Goal: Transaction & Acquisition: Book appointment/travel/reservation

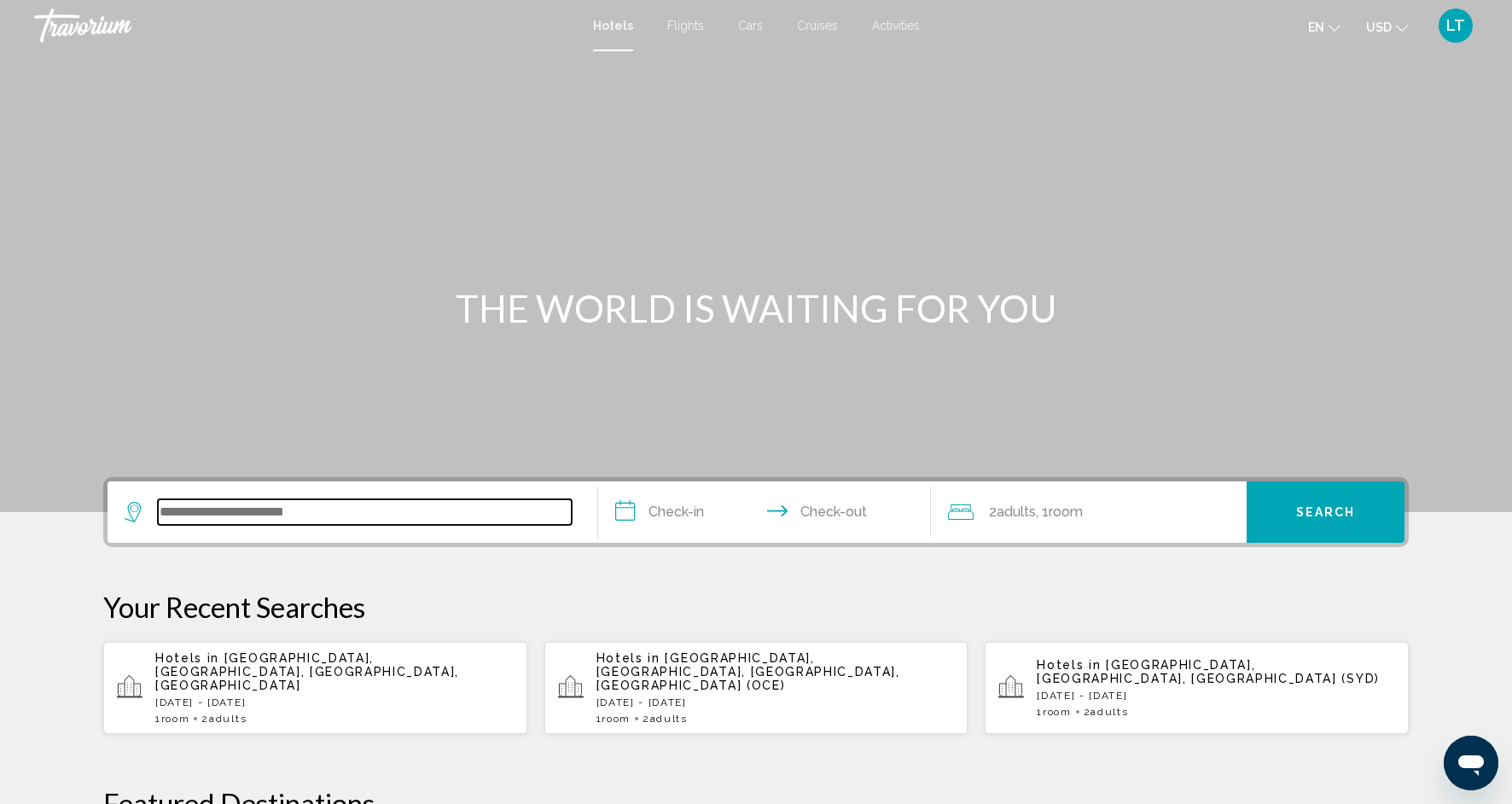
click at [295, 507] on input "Search widget" at bounding box center [365, 512] width 414 height 26
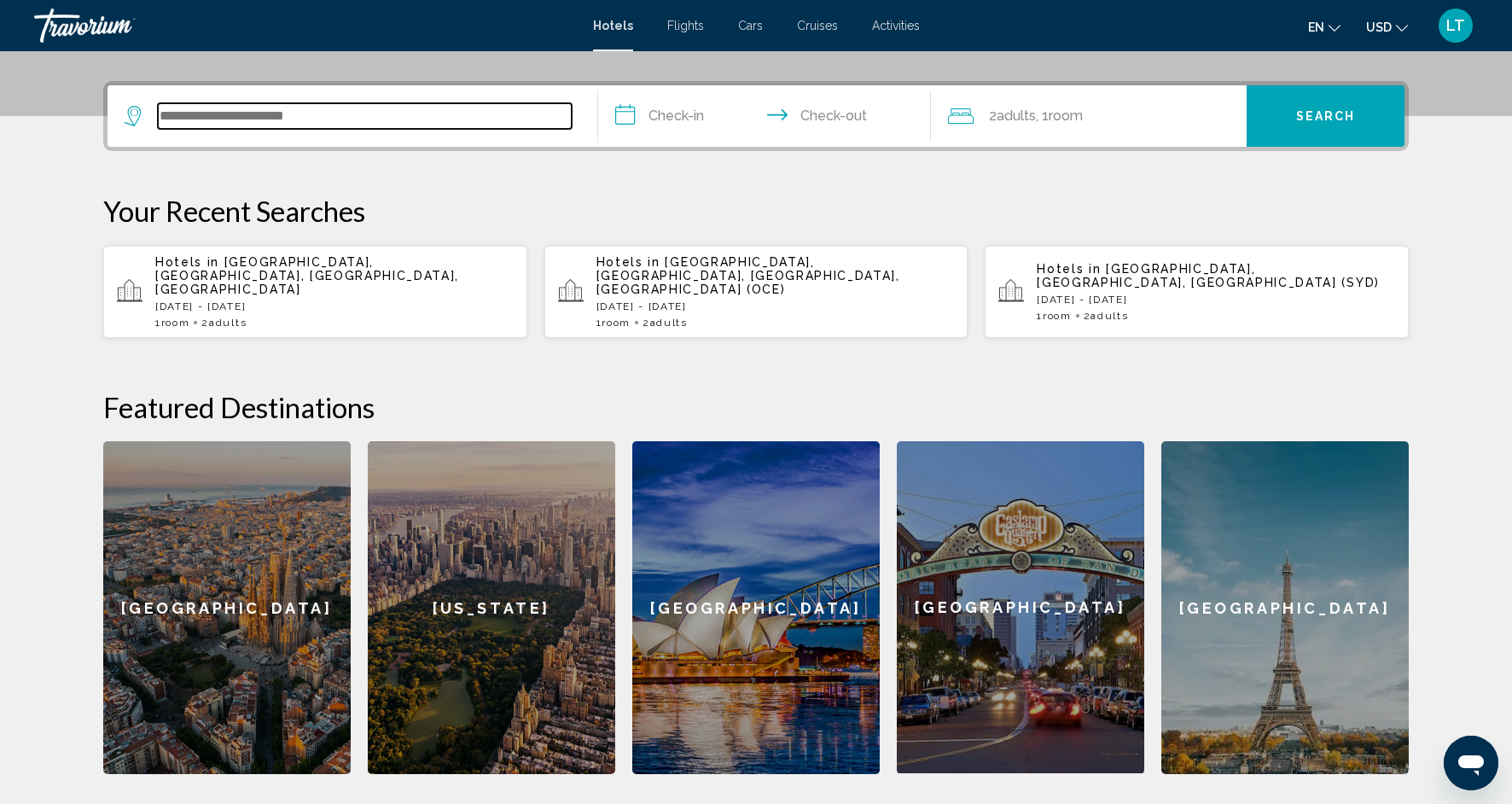
scroll to position [422, 0]
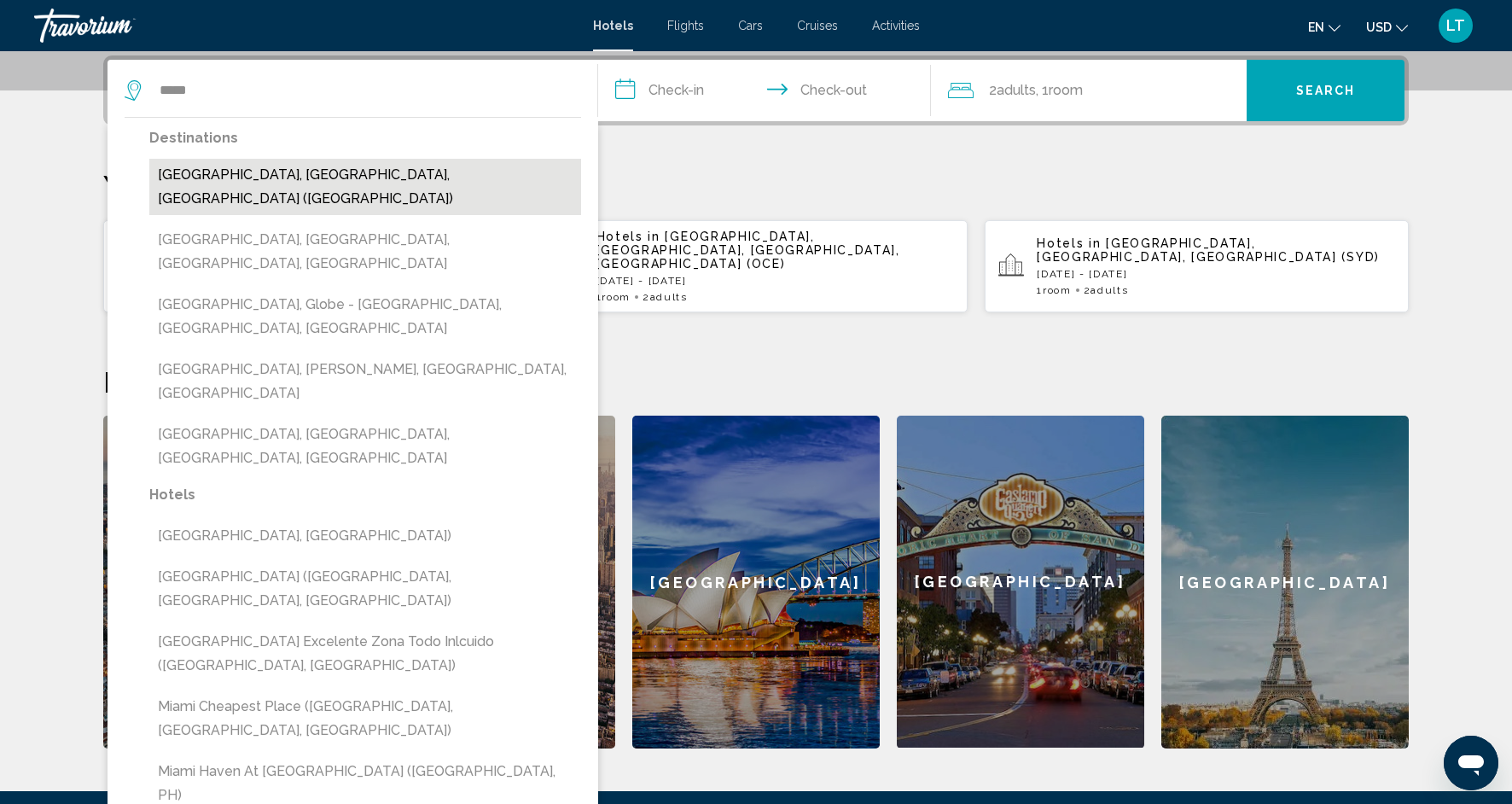
click at [258, 180] on button "[GEOGRAPHIC_DATA], [GEOGRAPHIC_DATA], [GEOGRAPHIC_DATA] ([GEOGRAPHIC_DATA])" at bounding box center [365, 187] width 431 height 56
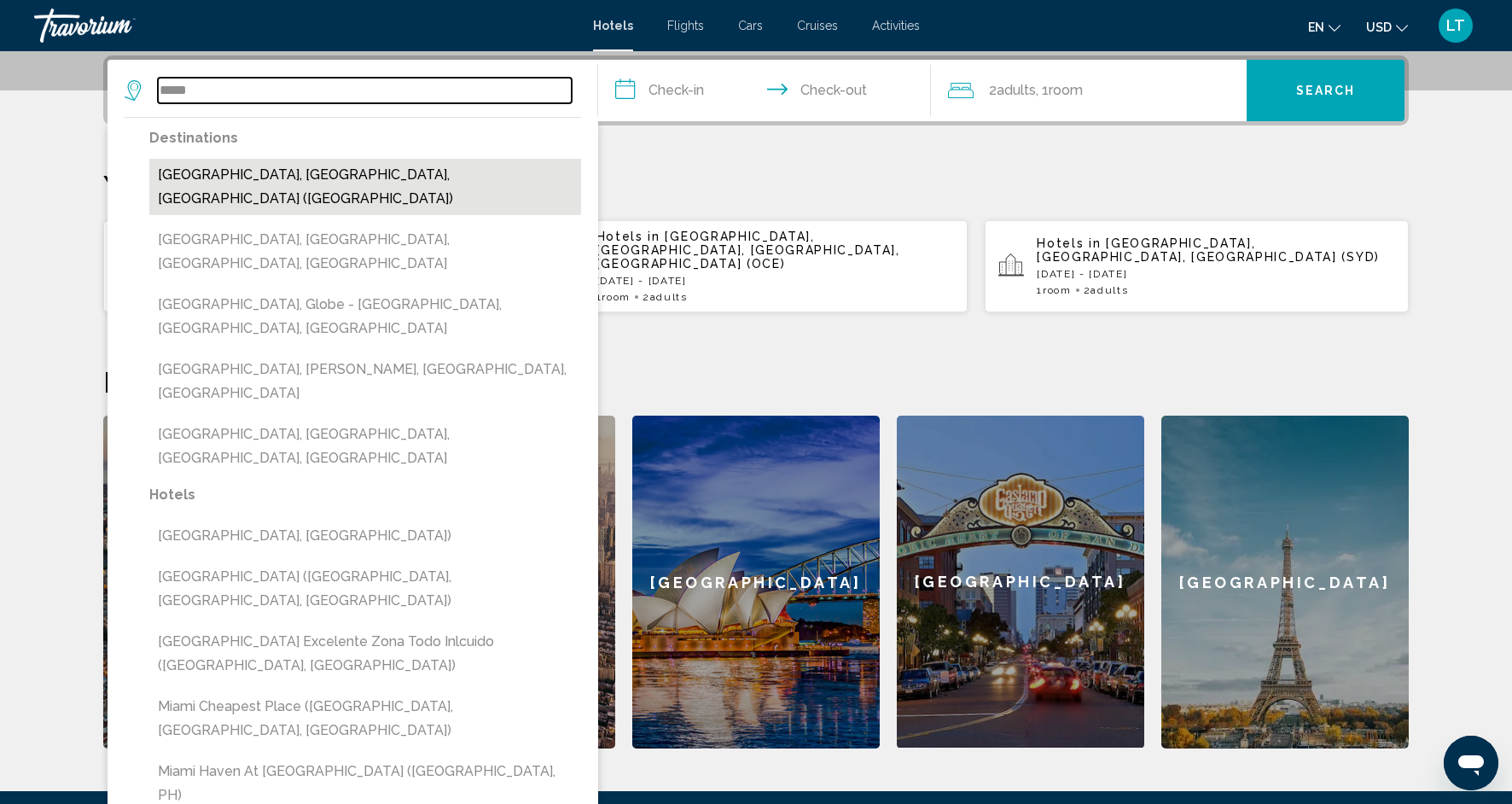
type input "**********"
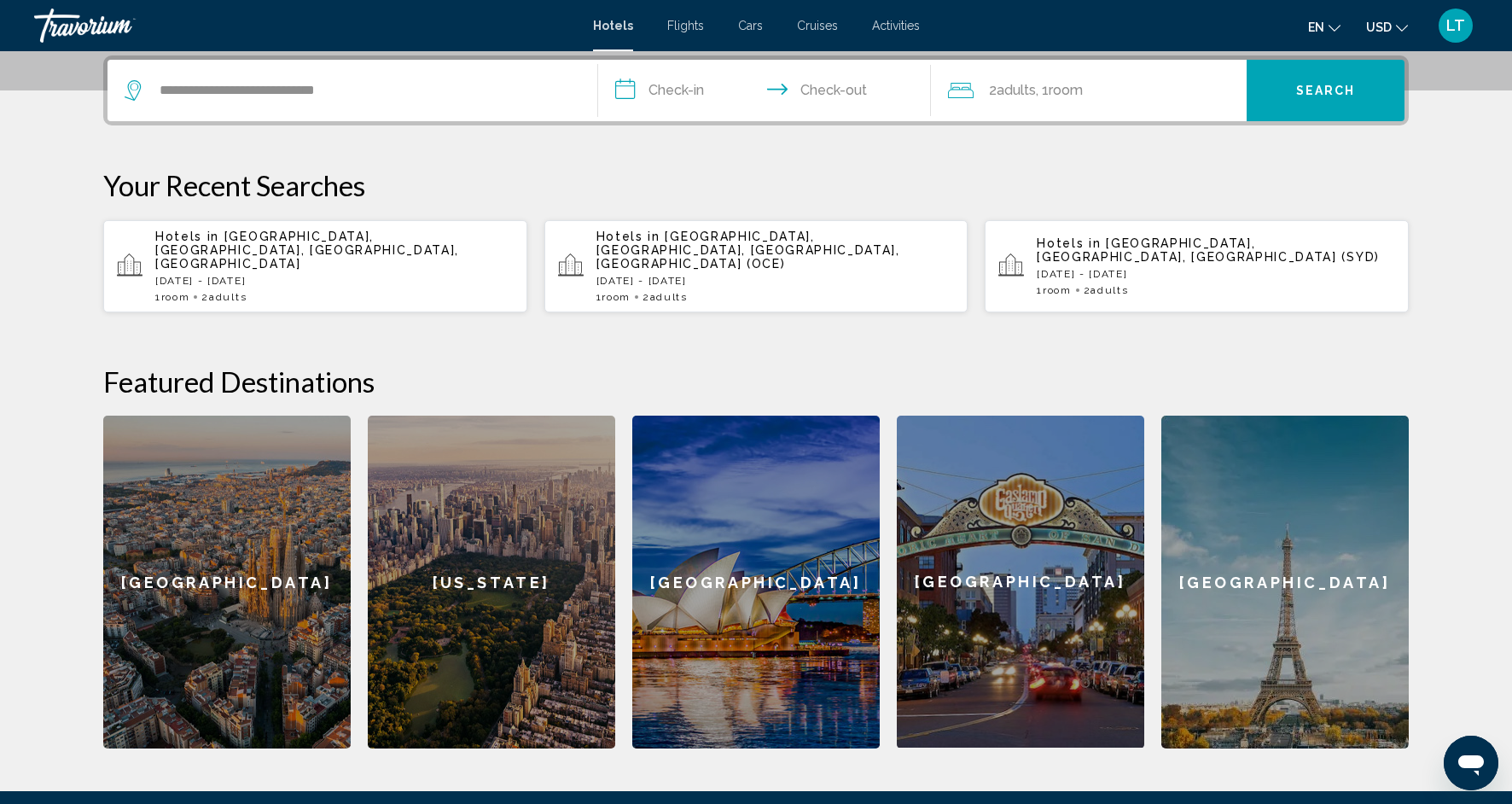
click at [704, 92] on input "**********" at bounding box center [768, 93] width 340 height 67
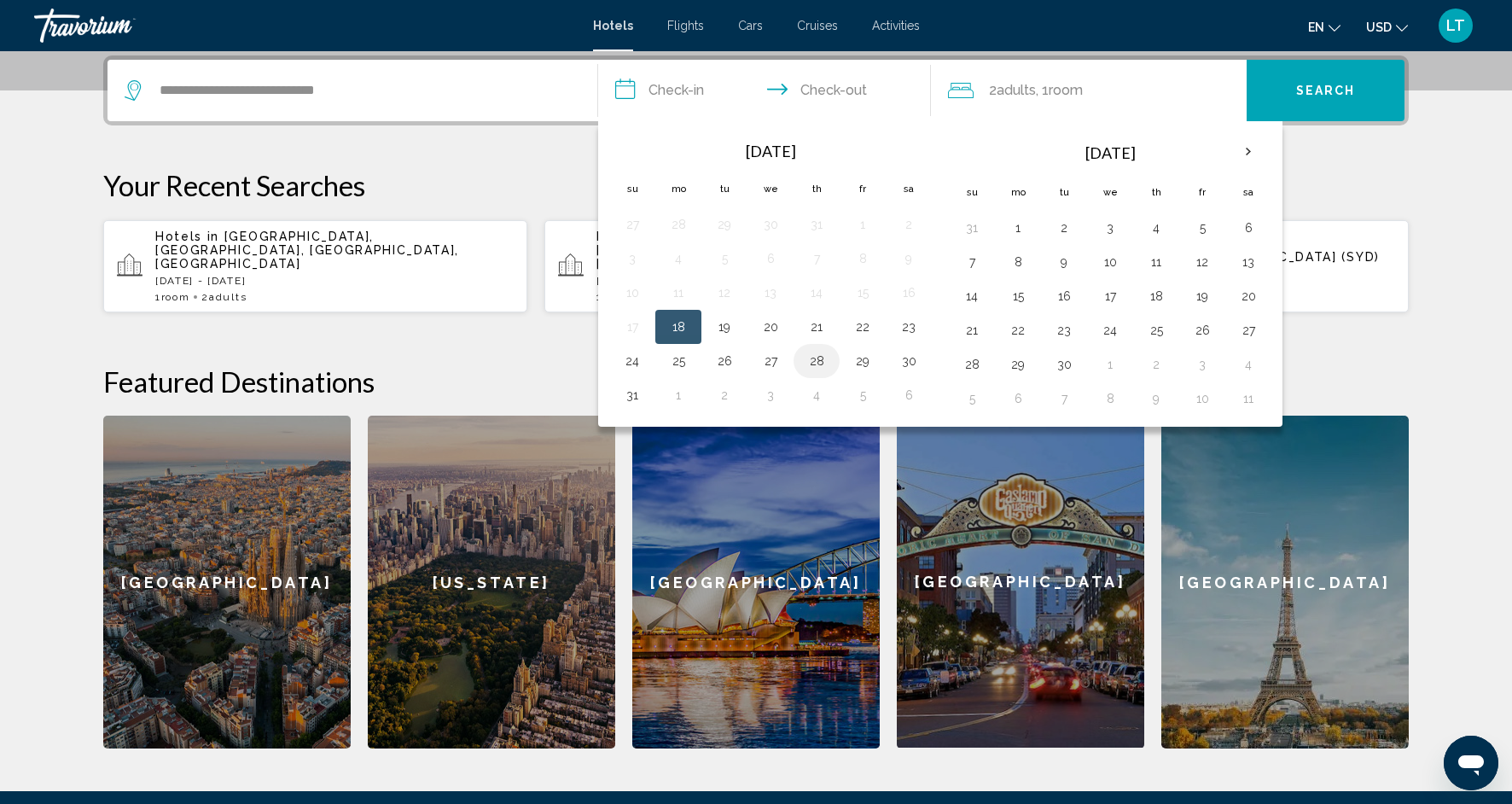
click at [815, 368] on button "28" at bounding box center [816, 360] width 27 height 24
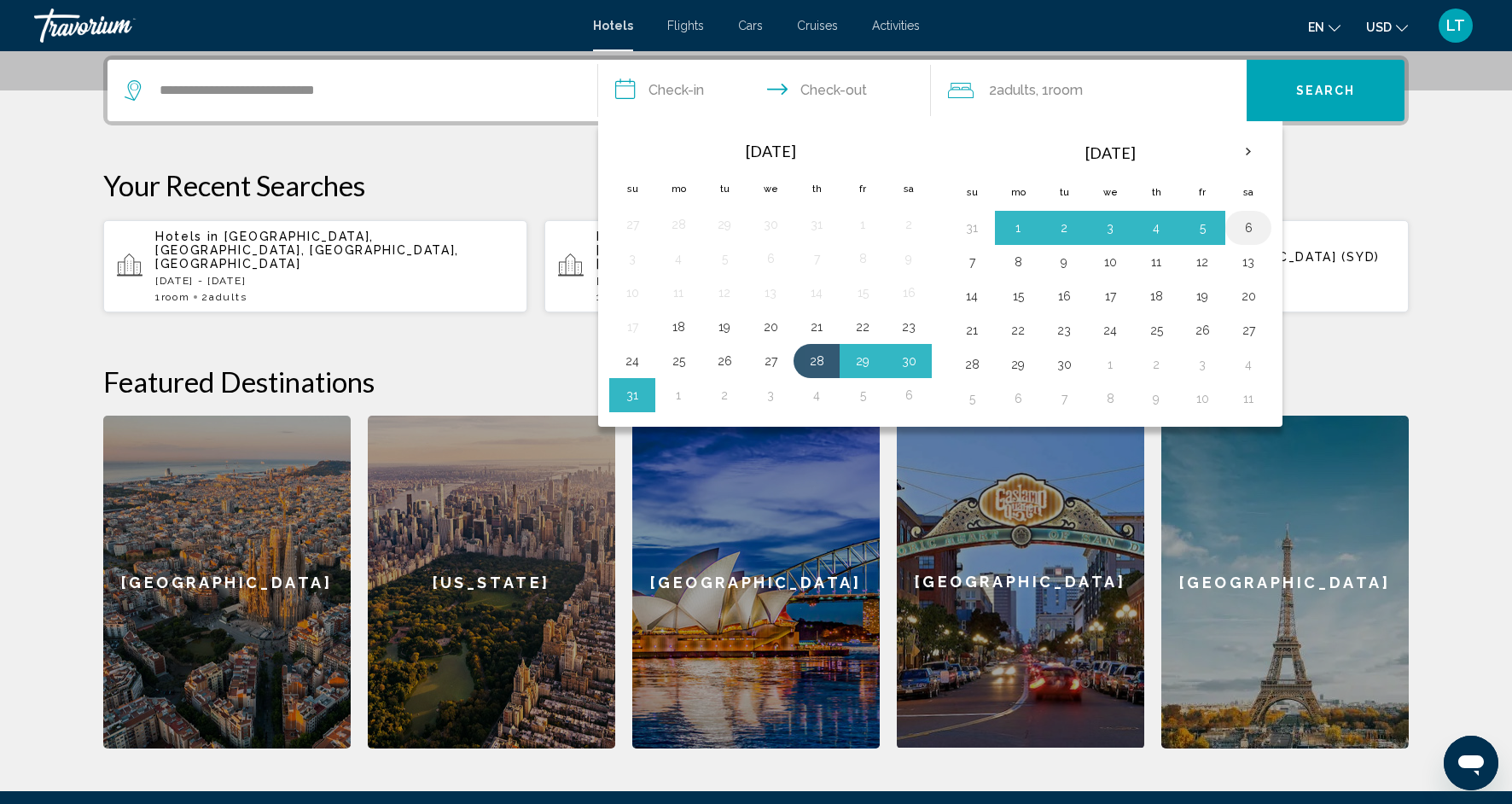
click at [1240, 234] on button "6" at bounding box center [1248, 227] width 27 height 24
type input "**********"
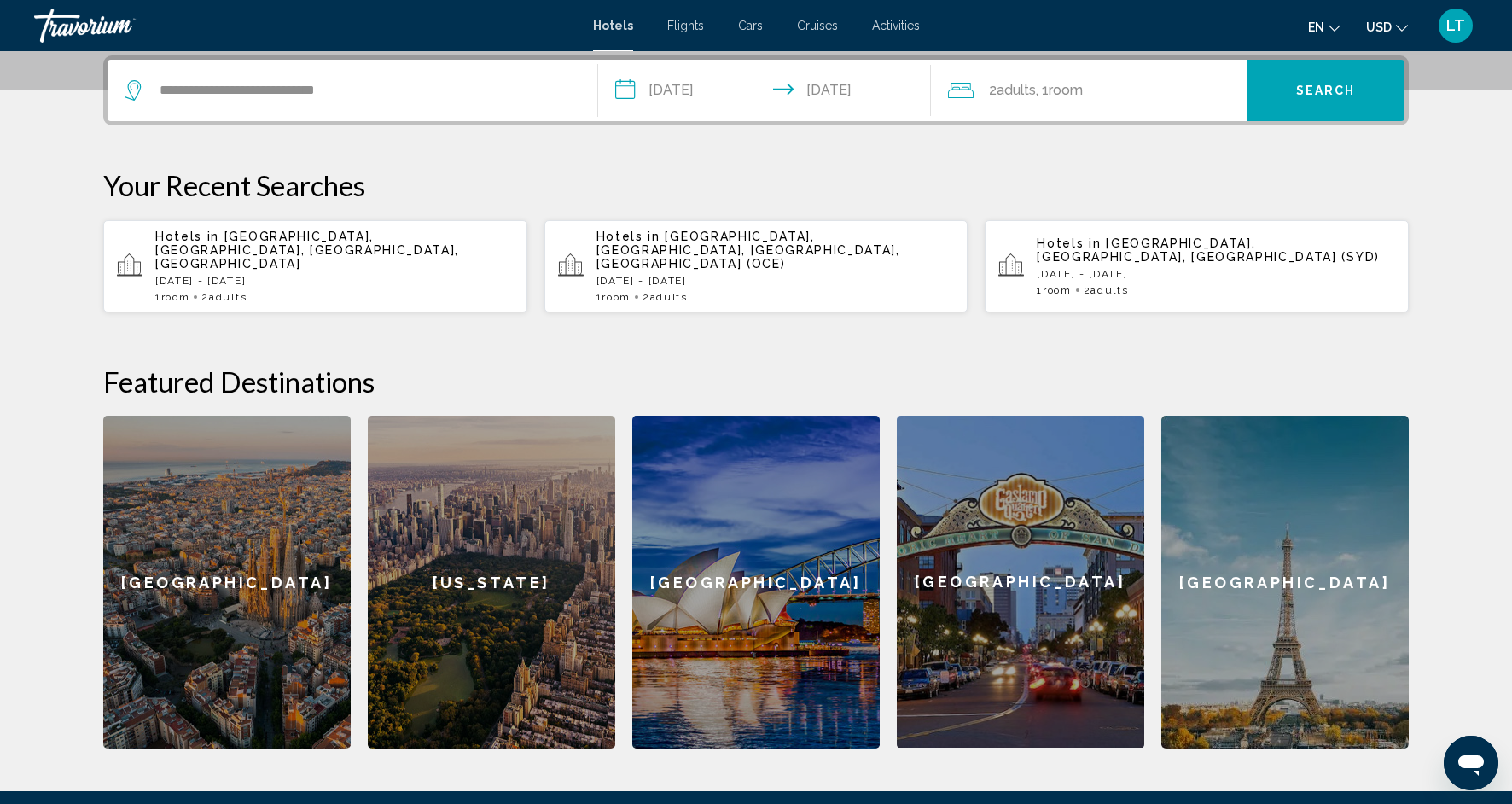
click at [1294, 90] on button "Search" at bounding box center [1325, 91] width 158 height 62
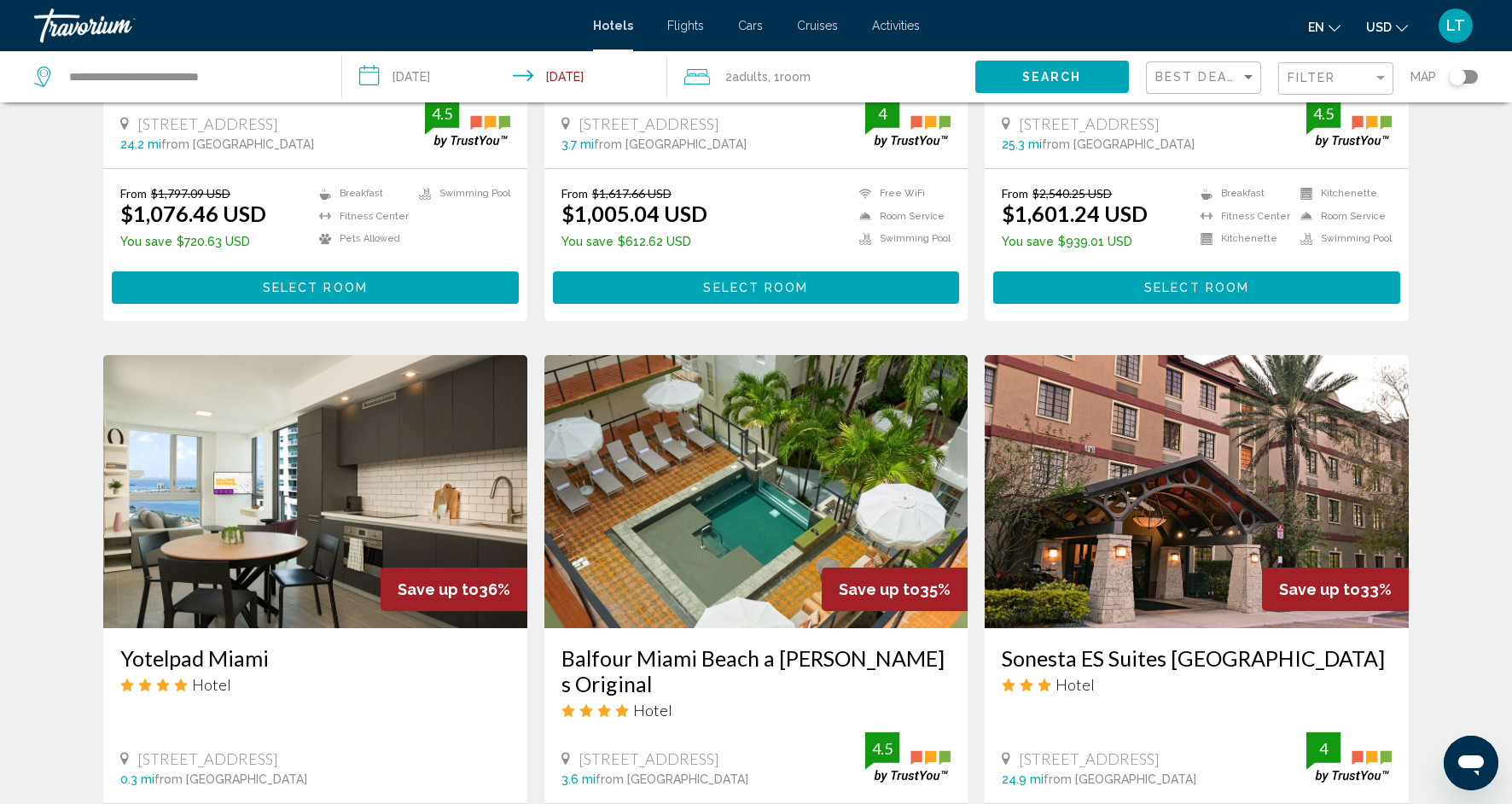
scroll to position [1107, 0]
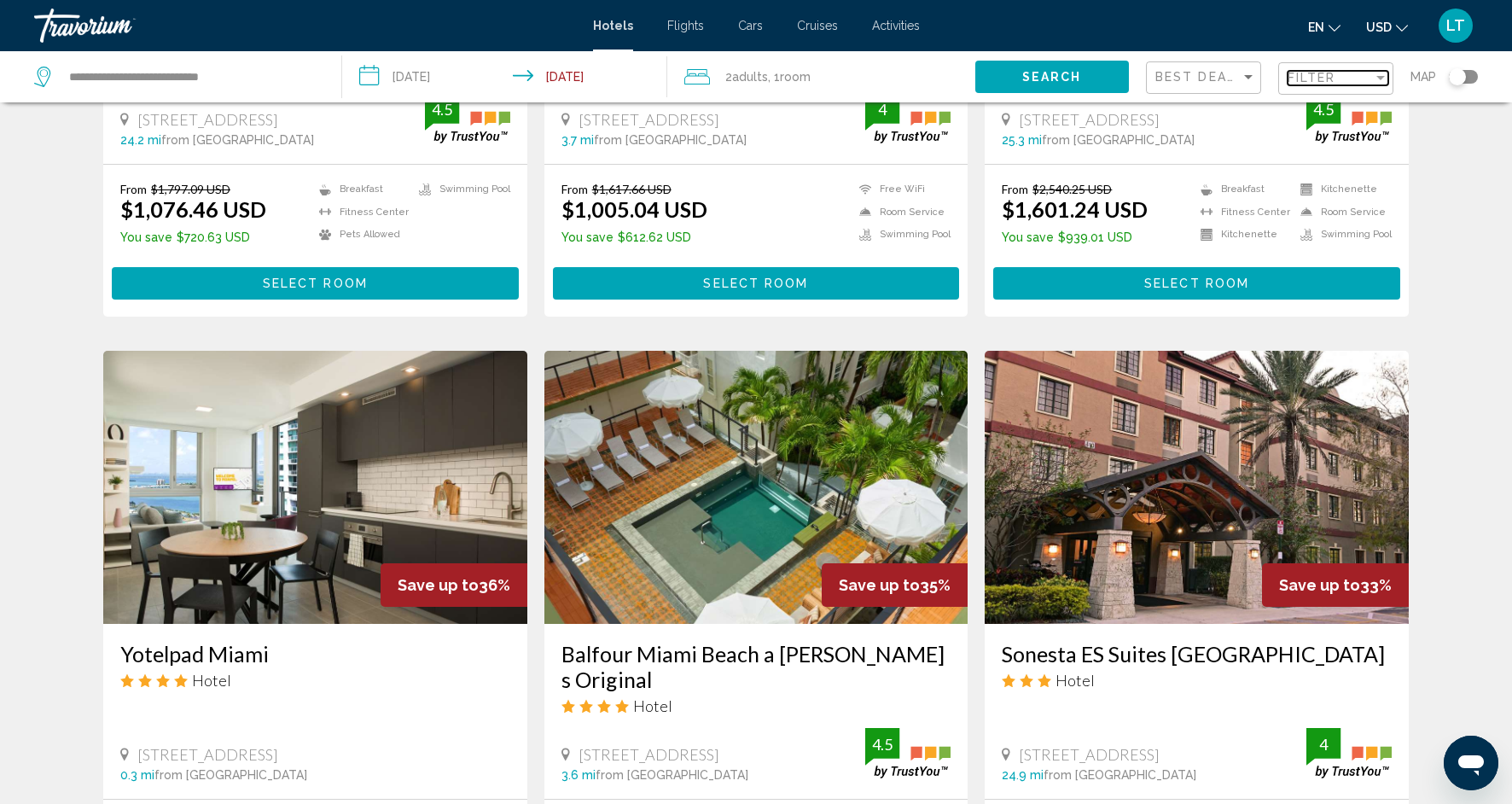
click at [1383, 82] on div "Filter" at bounding box center [1380, 77] width 15 height 14
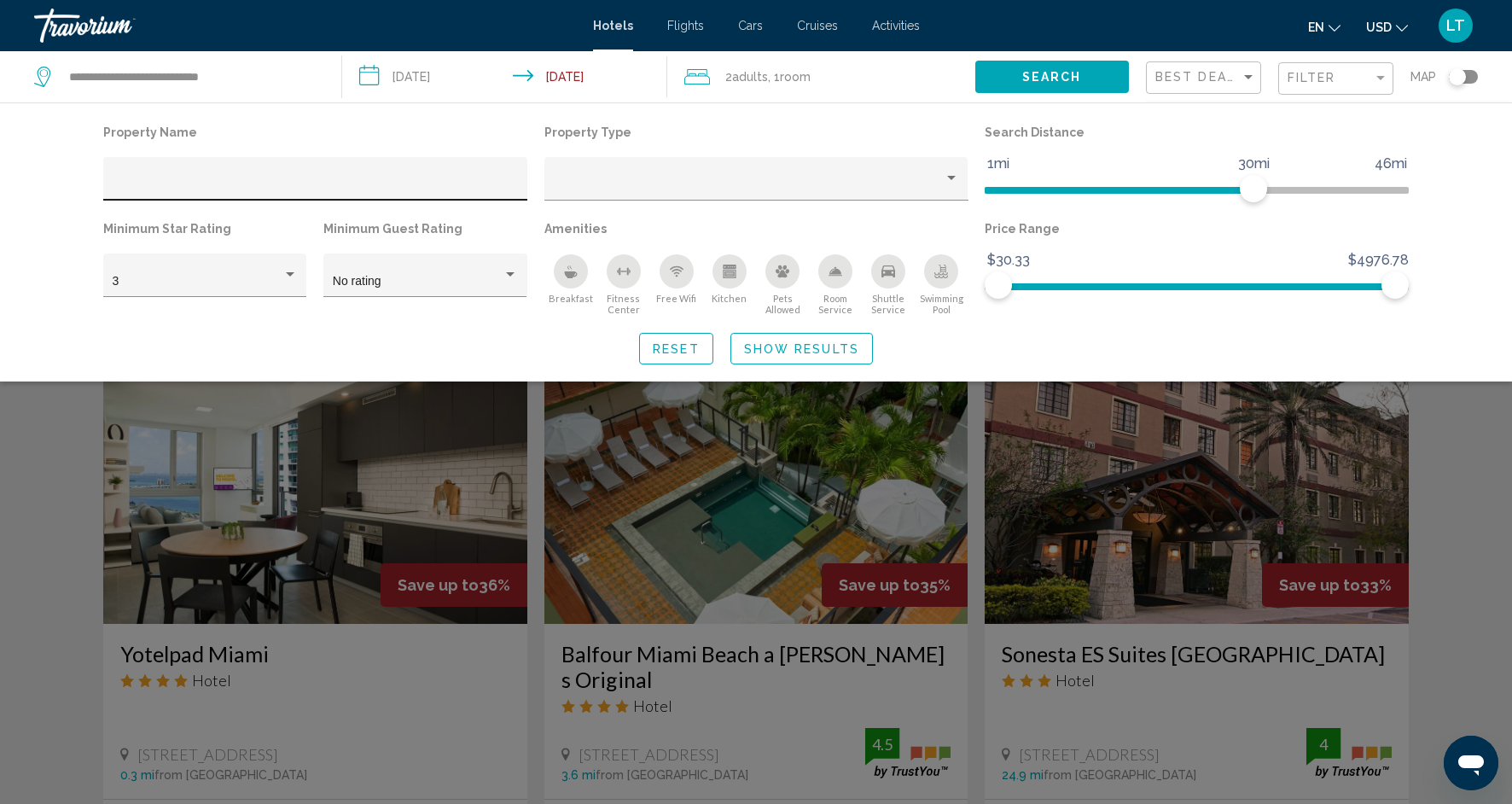
click at [218, 172] on div "Hotel Filters" at bounding box center [315, 184] width 406 height 35
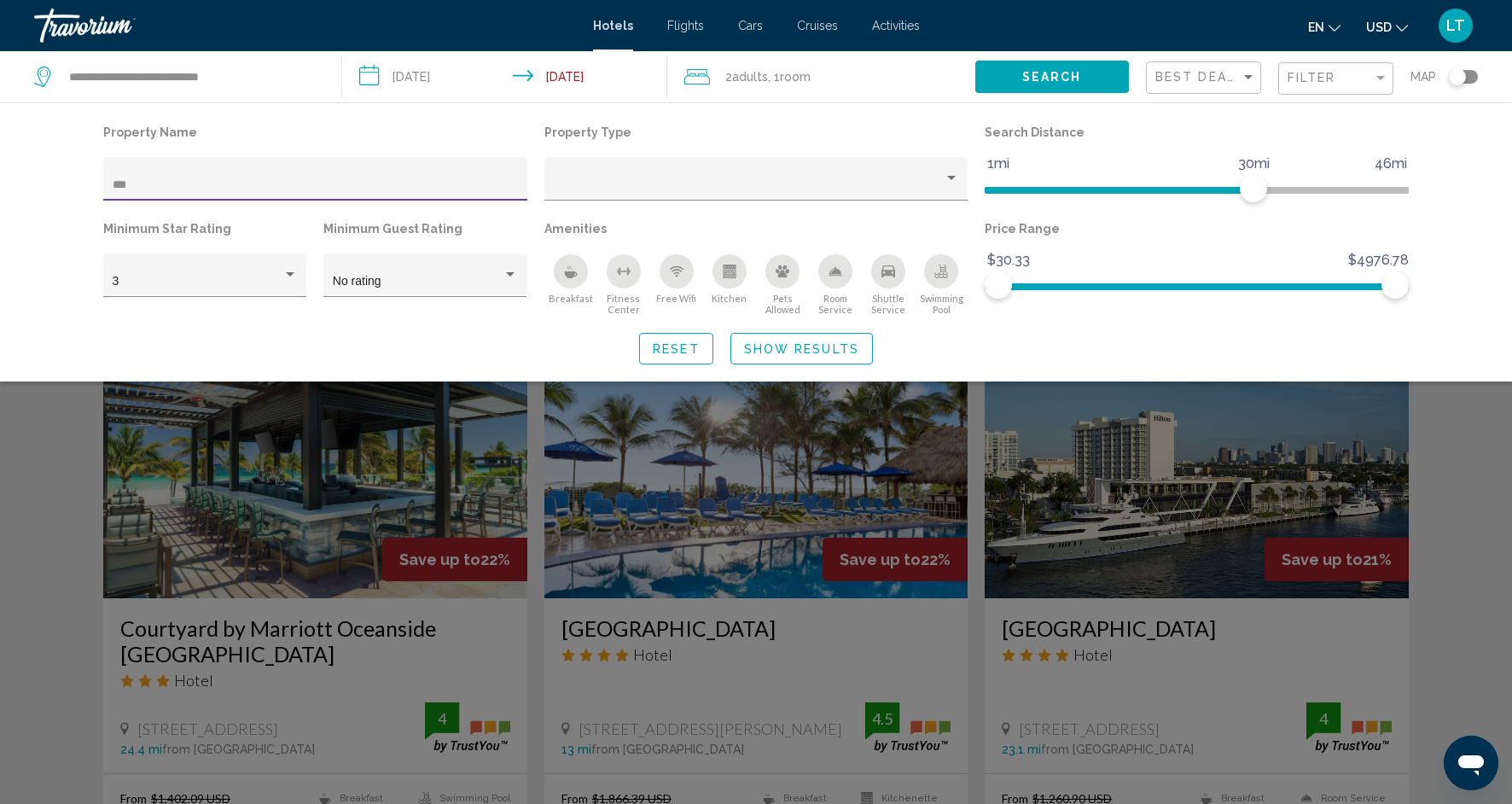
type input "***"
click at [750, 350] on span "Show Results" at bounding box center [801, 350] width 115 height 14
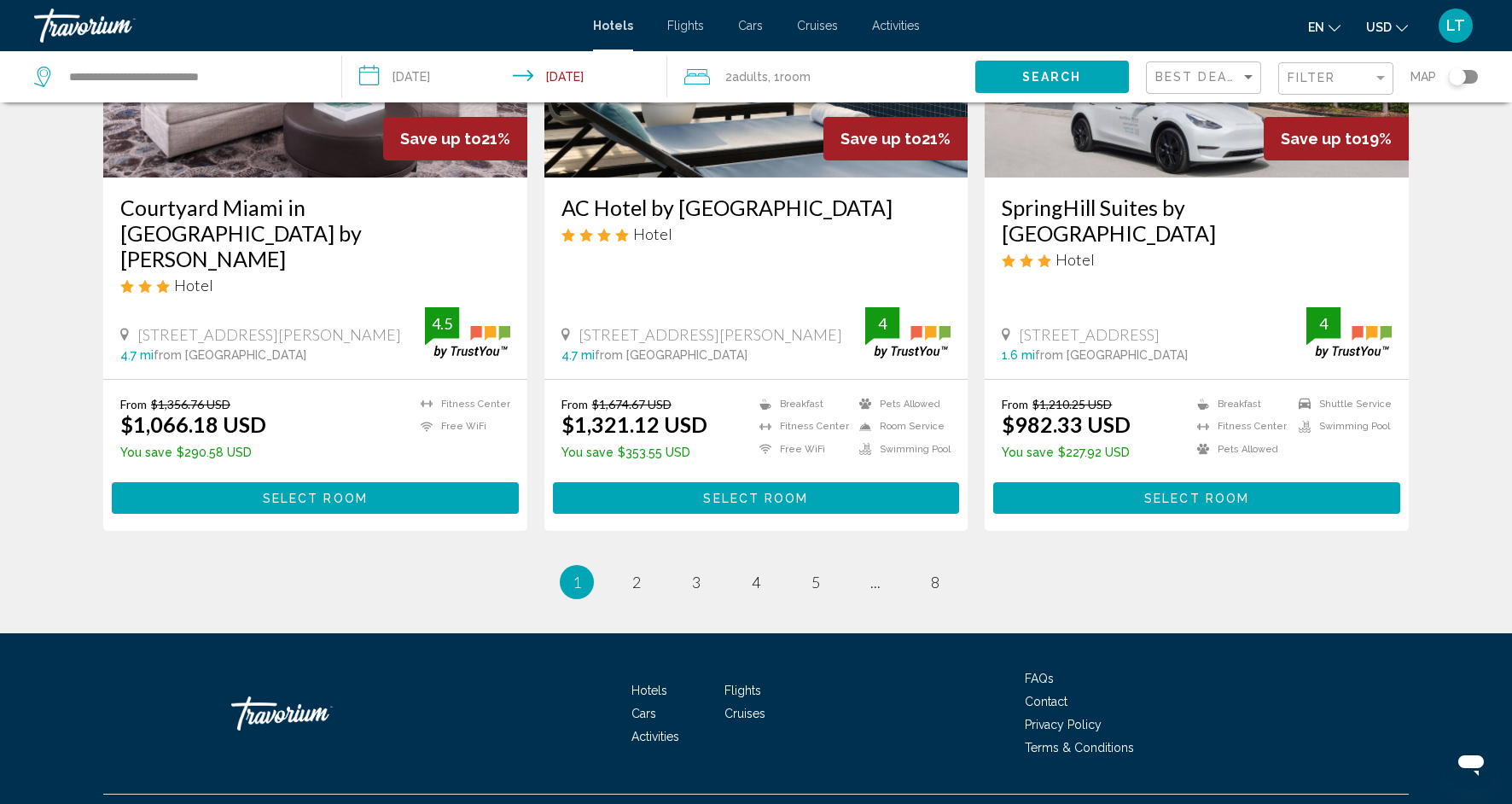
scroll to position [2172, 0]
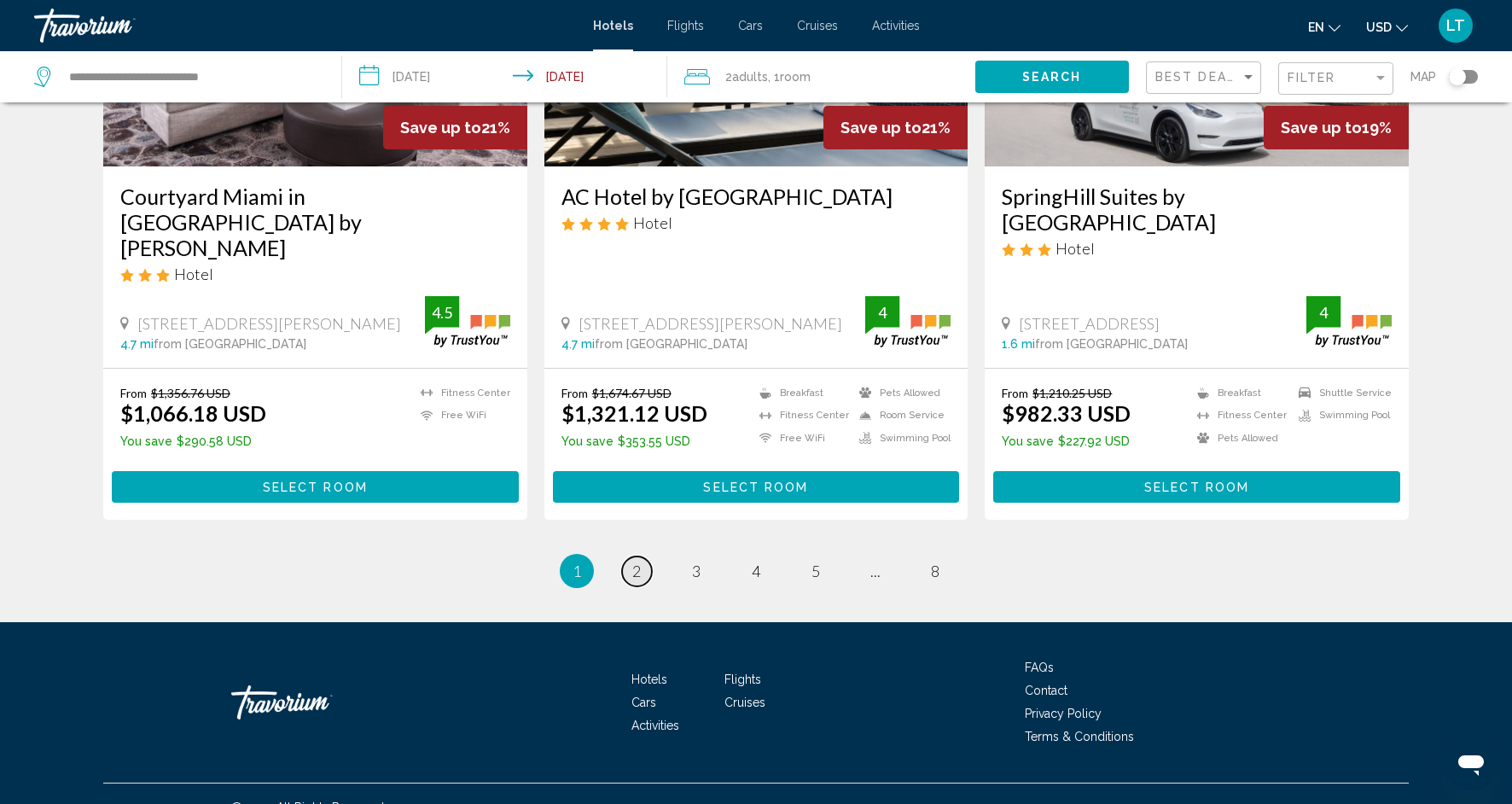
click at [630, 557] on link "page 2" at bounding box center [637, 572] width 30 height 30
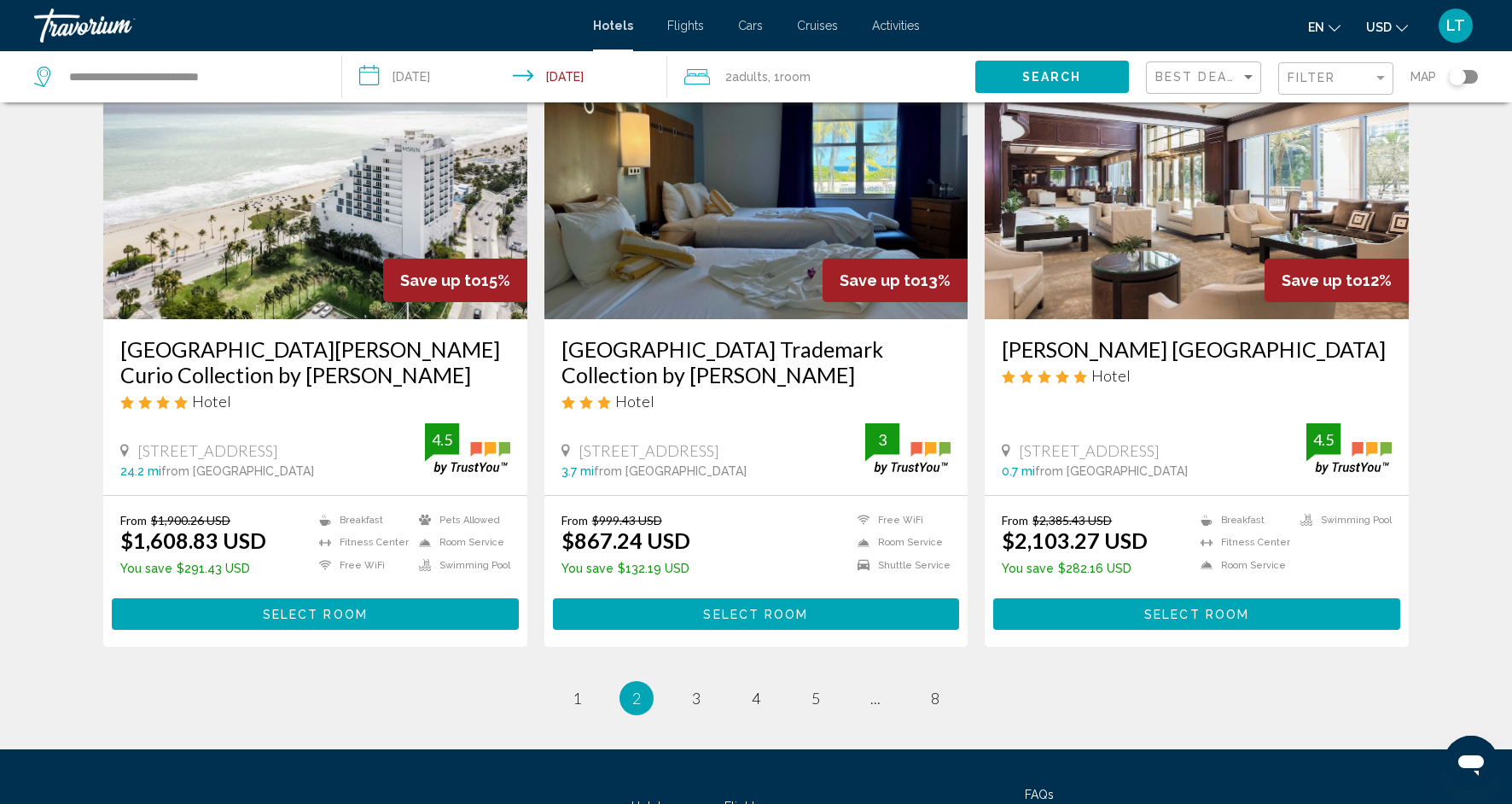
scroll to position [2026, 0]
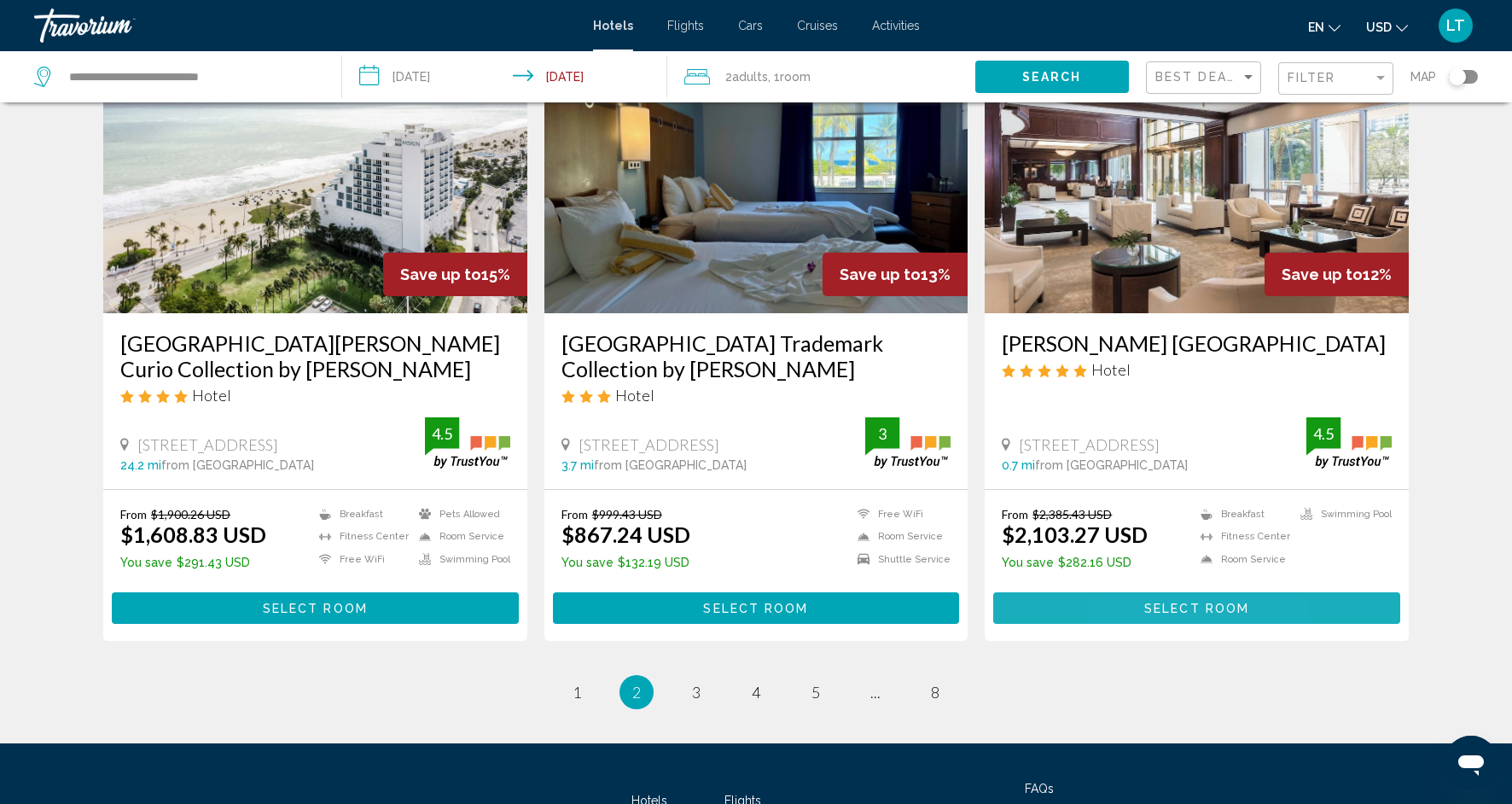
click at [1138, 615] on button "Select Room" at bounding box center [1197, 609] width 407 height 32
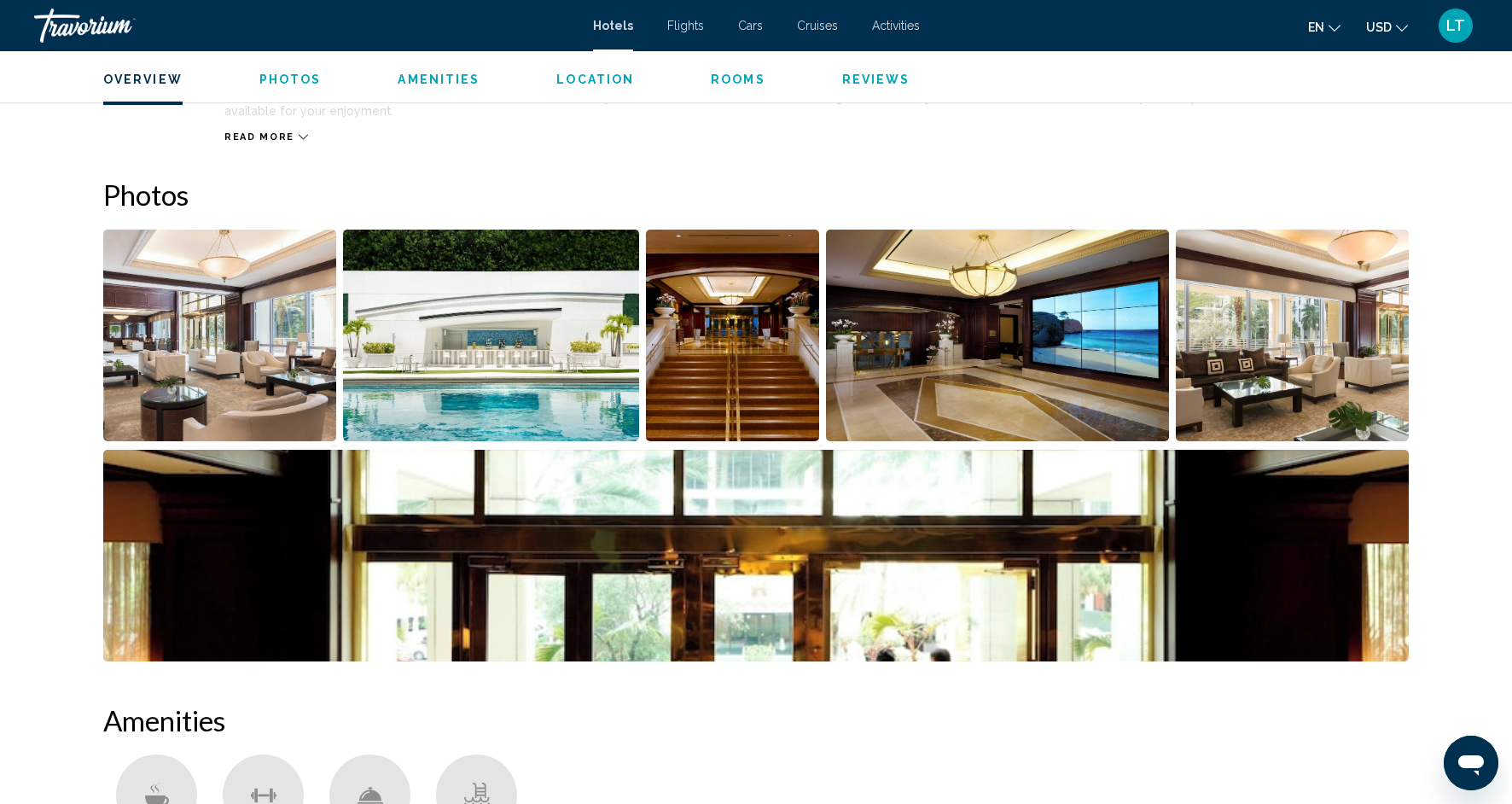
scroll to position [709, 0]
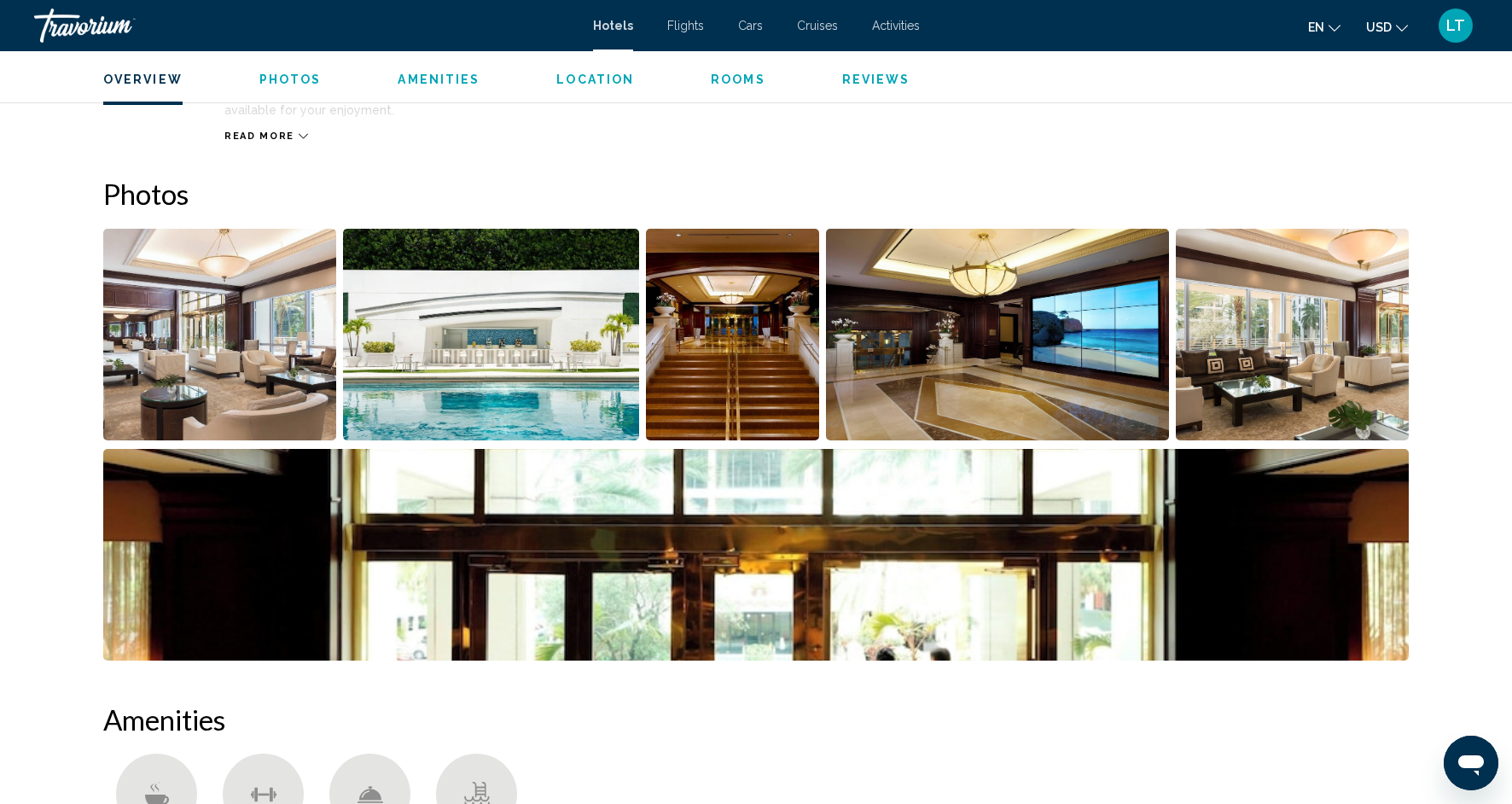
click at [281, 358] on img "Open full-screen image slider" at bounding box center [219, 335] width 233 height 211
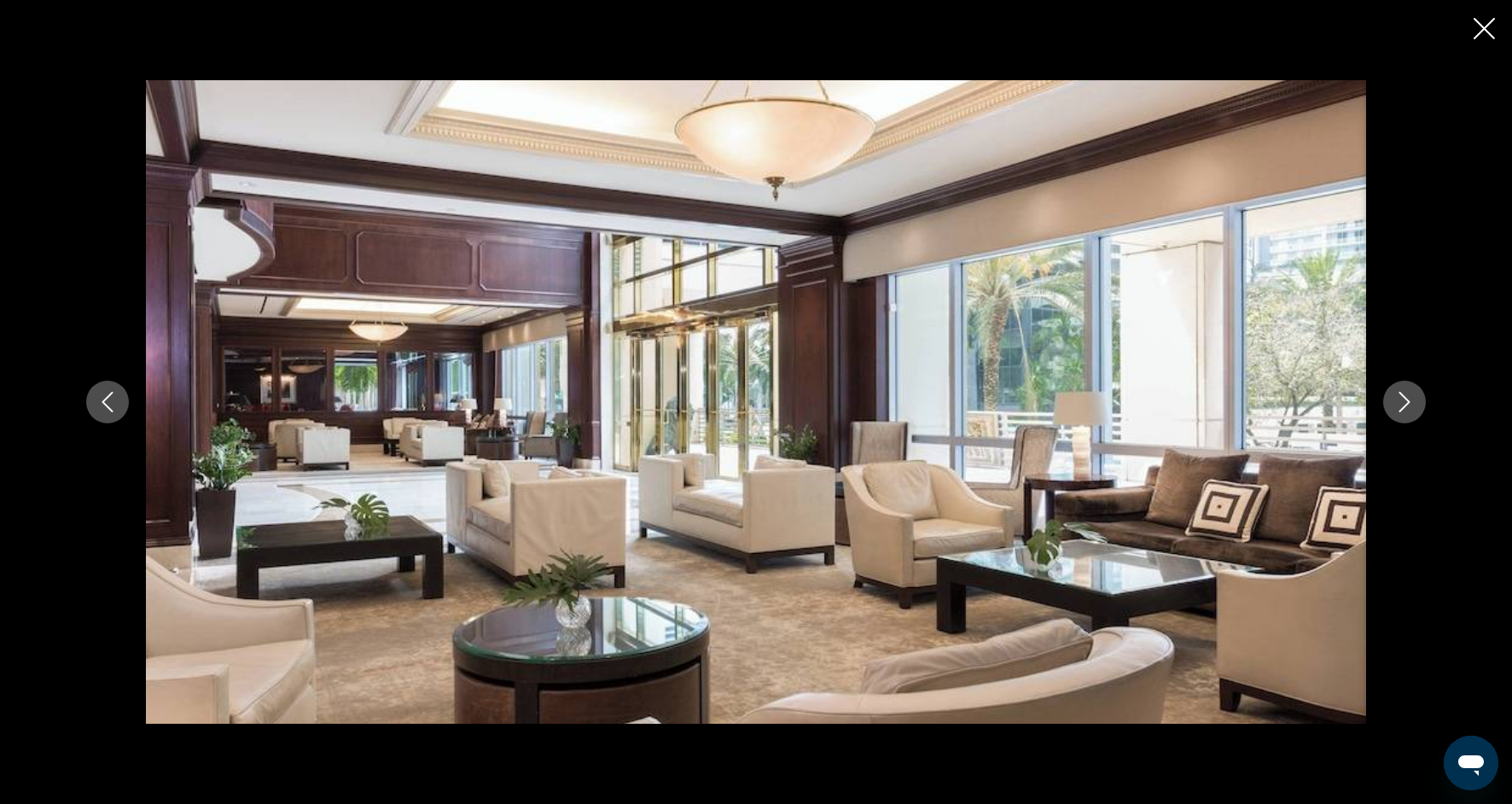
click at [1405, 409] on icon "Next image" at bounding box center [1405, 402] width 20 height 20
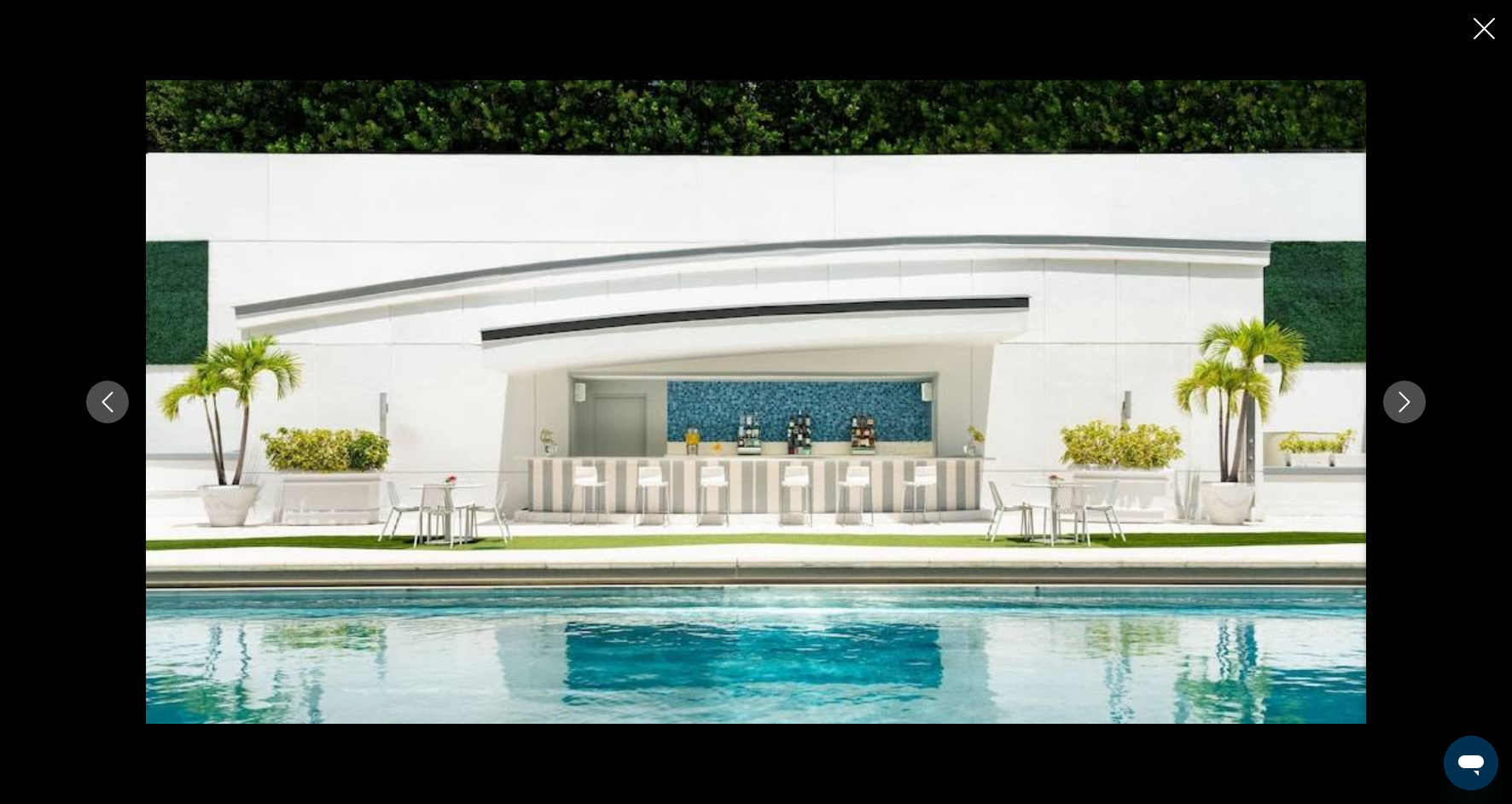
click at [1405, 409] on icon "Next image" at bounding box center [1405, 402] width 20 height 20
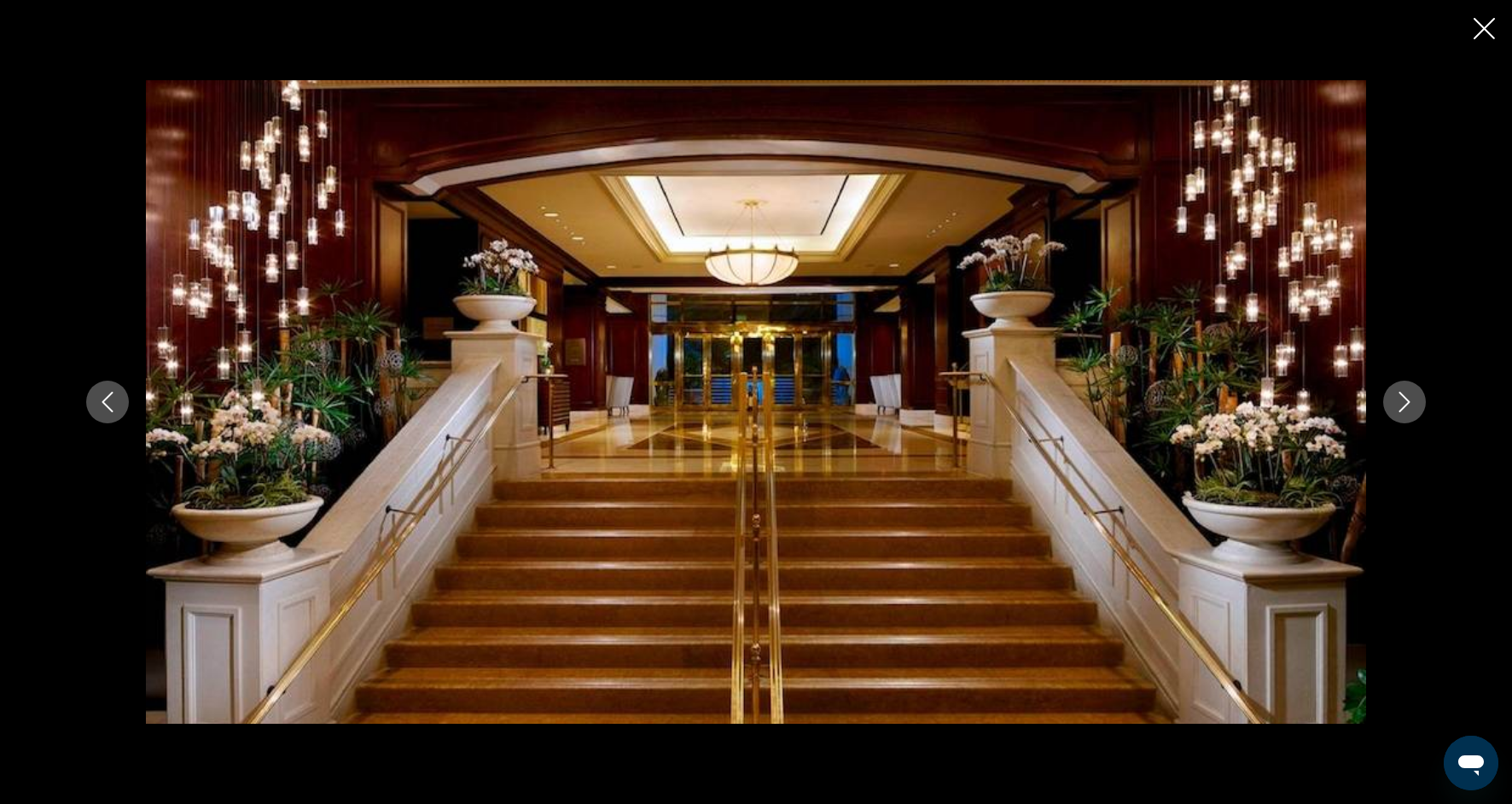
click at [1405, 409] on icon "Next image" at bounding box center [1405, 402] width 20 height 20
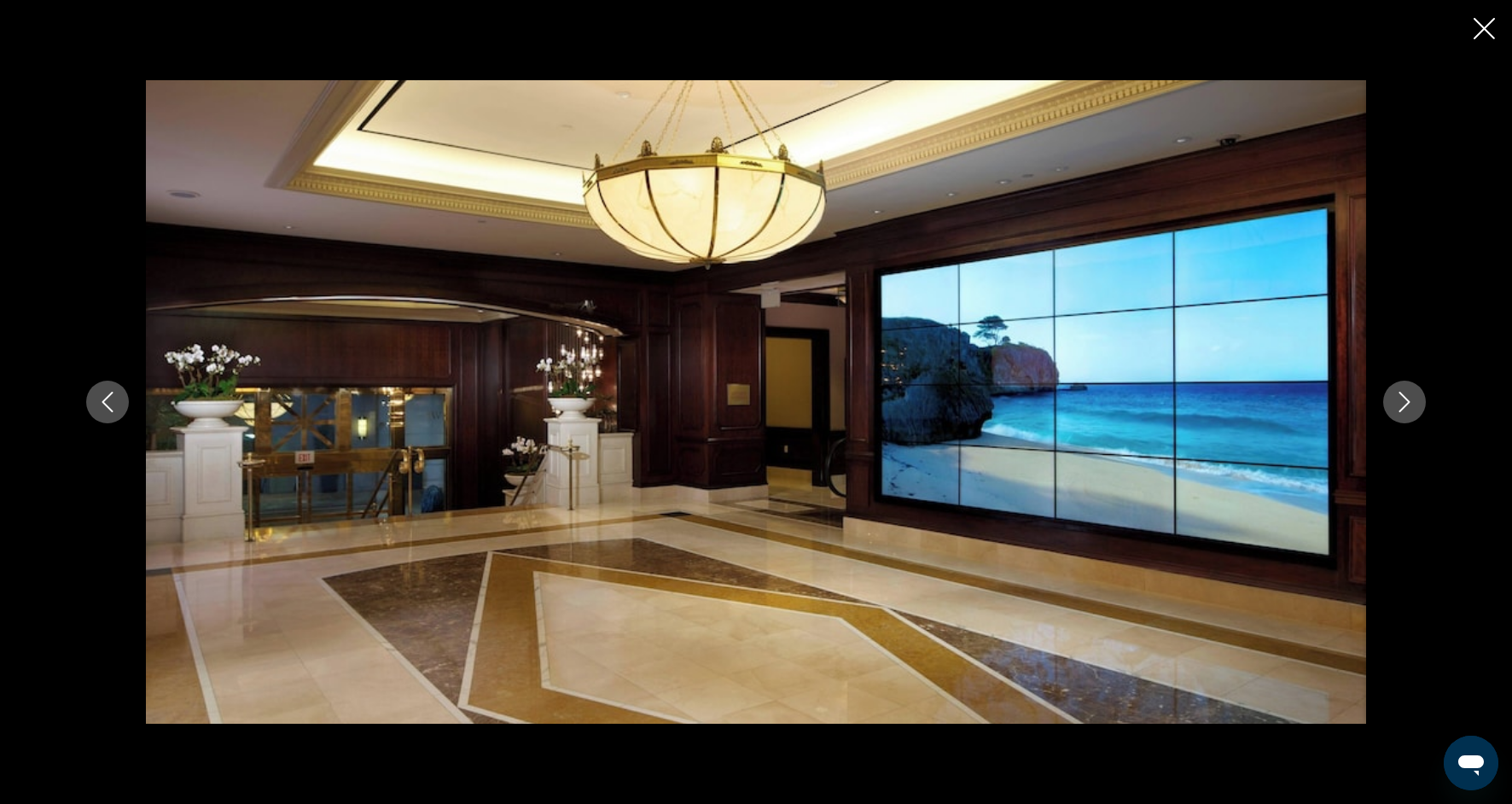
click at [1405, 409] on icon "Next image" at bounding box center [1405, 402] width 20 height 20
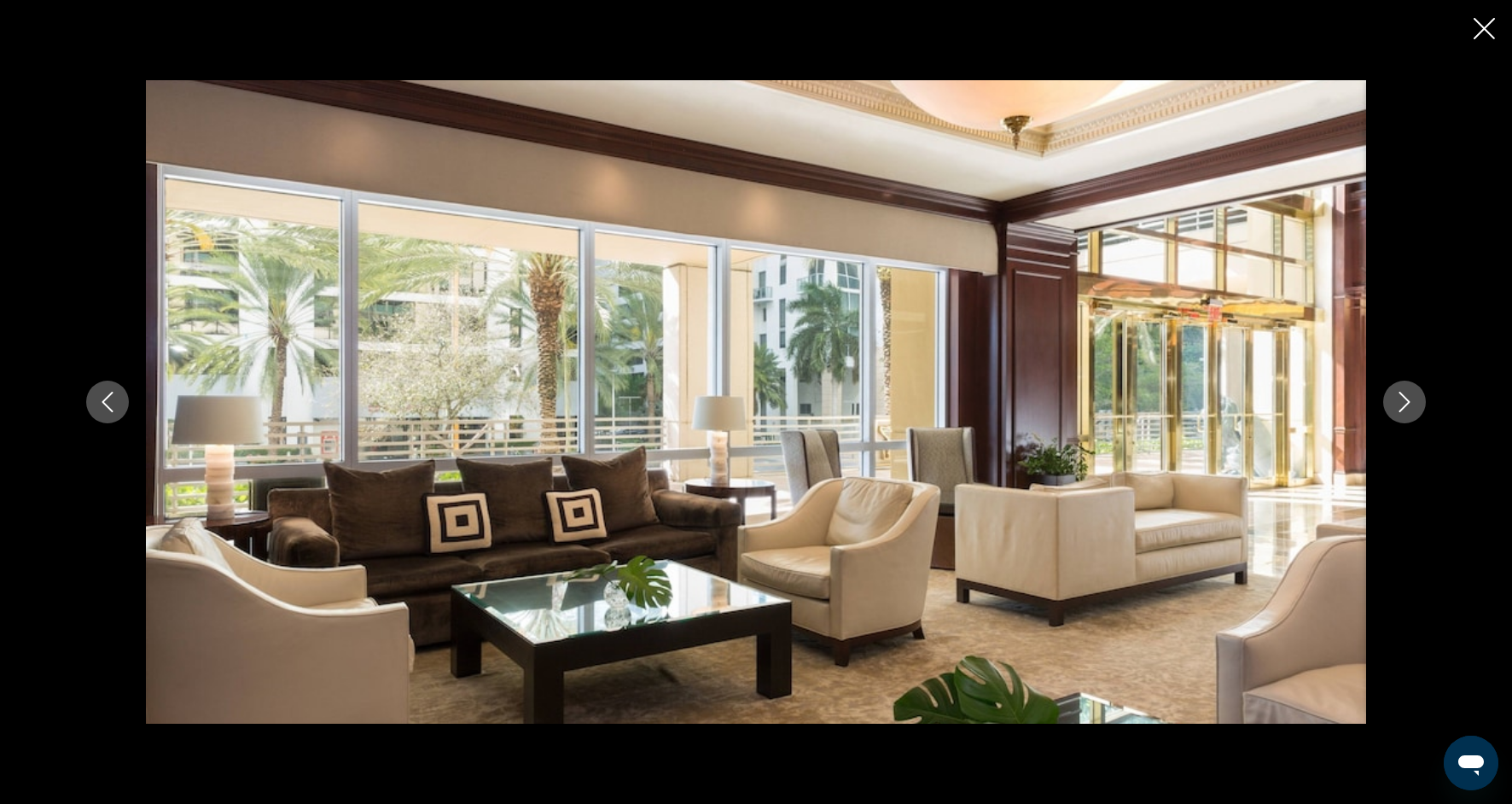
click at [1405, 410] on icon "Next image" at bounding box center [1405, 402] width 20 height 20
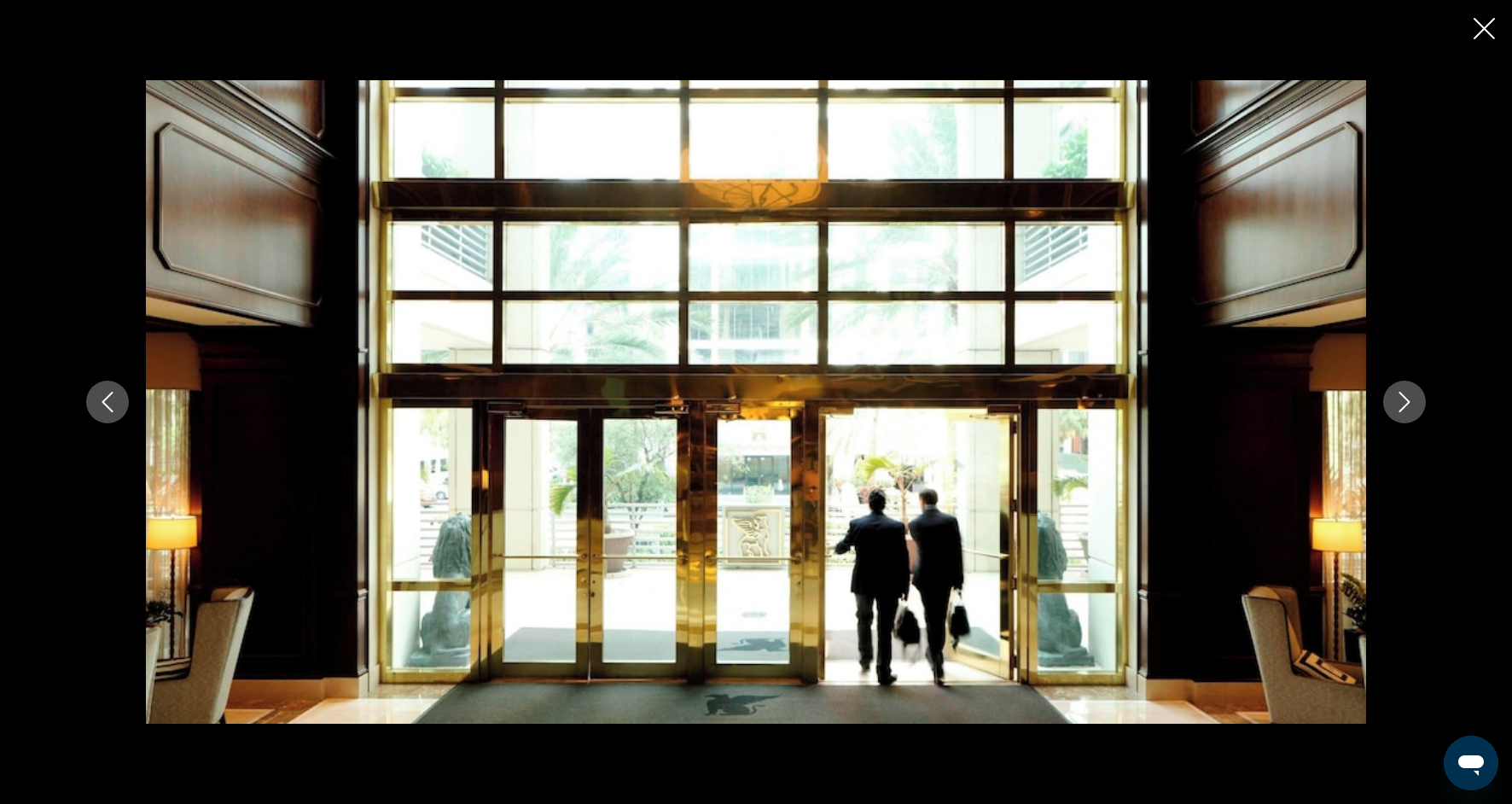
click at [1405, 410] on icon "Next image" at bounding box center [1405, 402] width 20 height 20
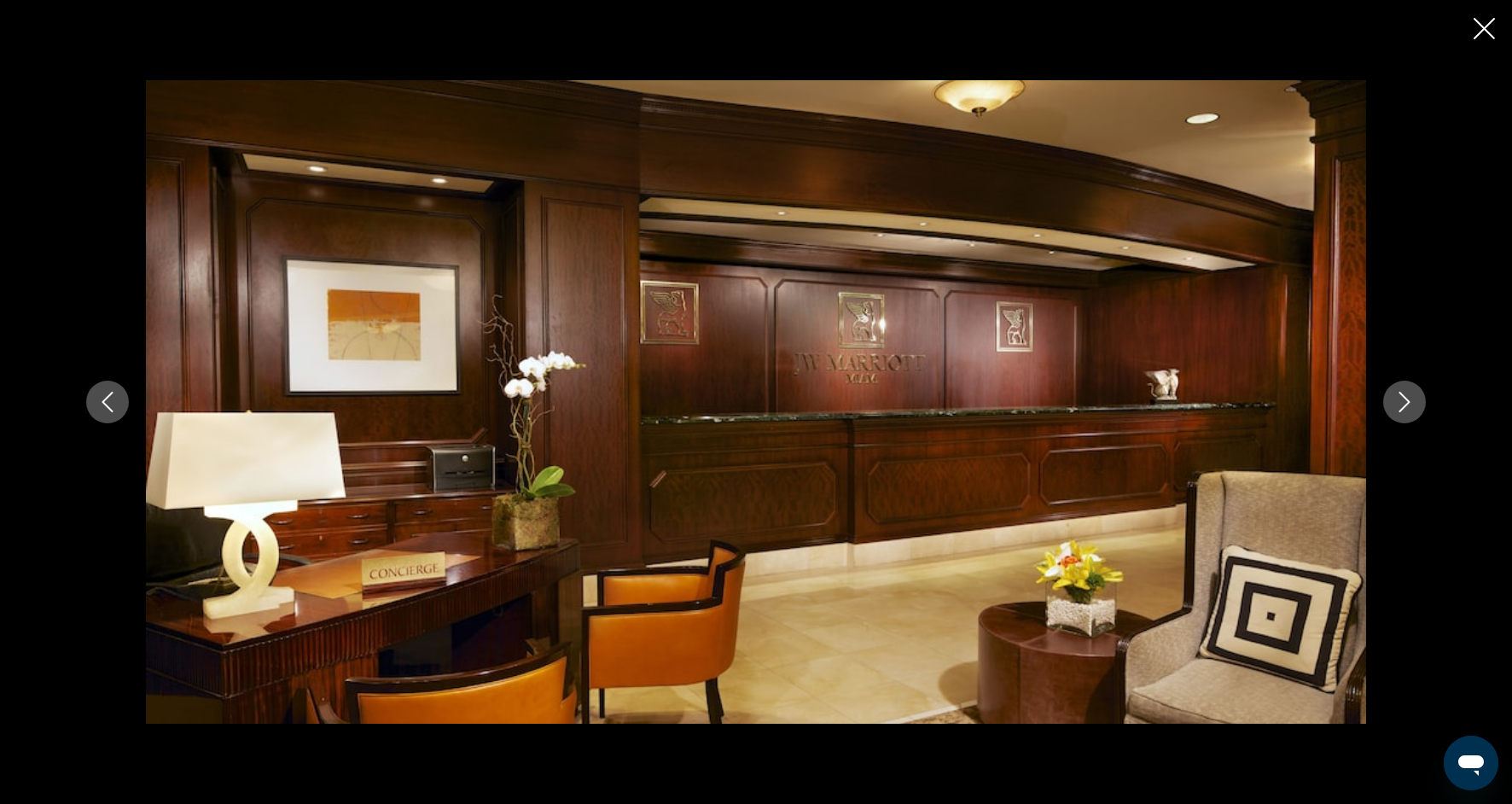
click at [1405, 410] on icon "Next image" at bounding box center [1405, 402] width 20 height 20
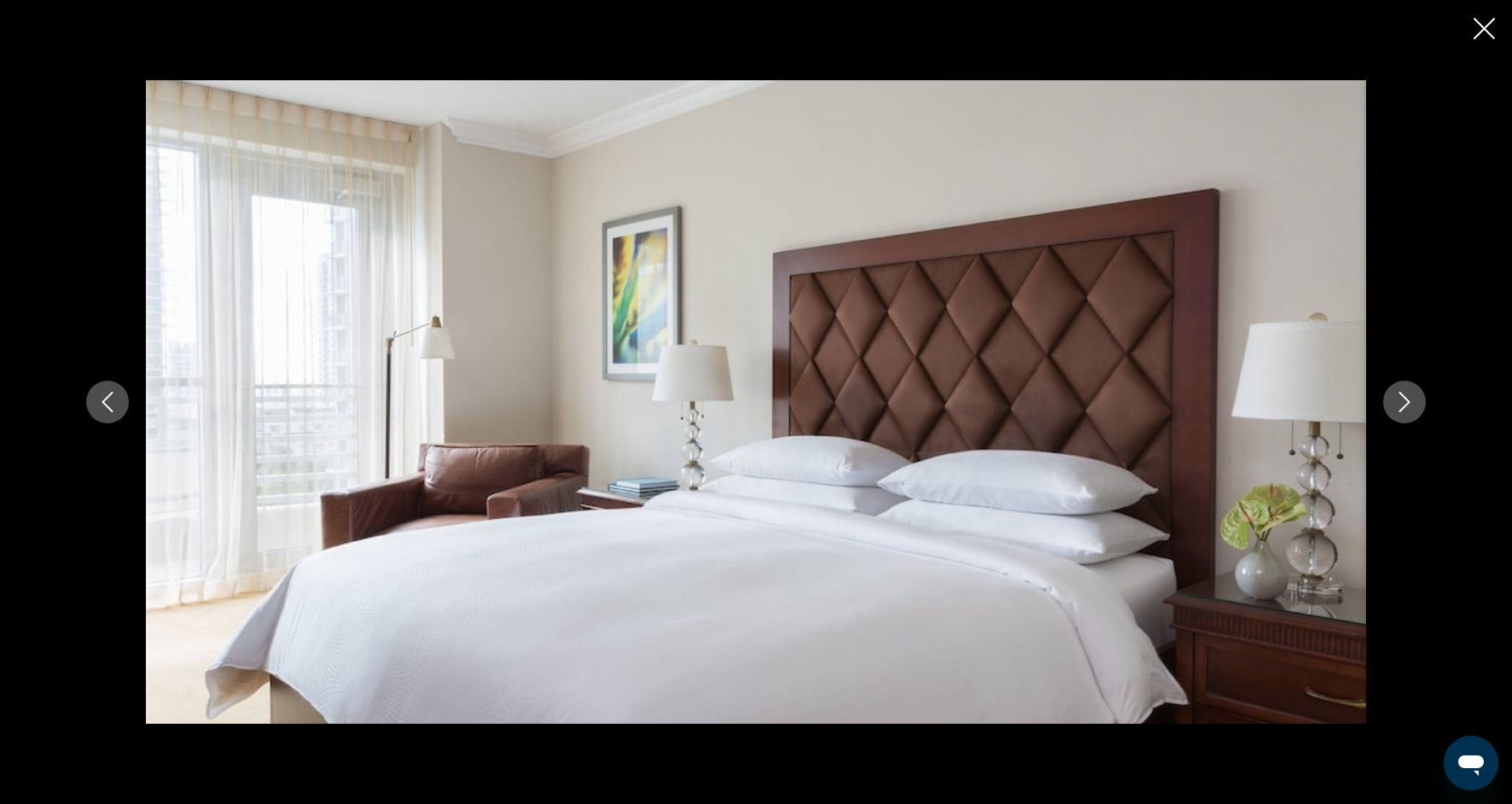
click at [1405, 411] on icon "Next image" at bounding box center [1405, 402] width 20 height 20
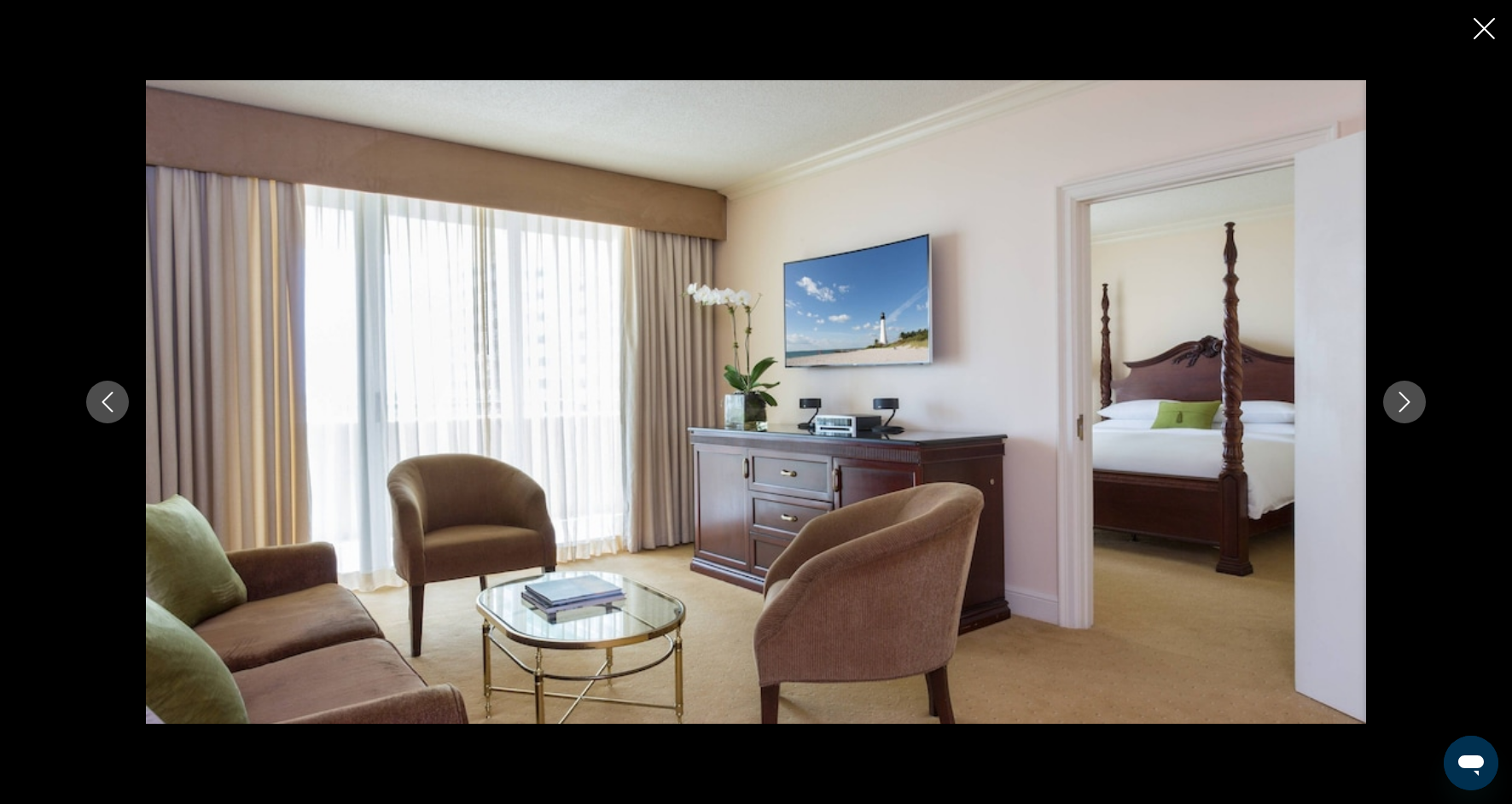
click at [1405, 411] on icon "Next image" at bounding box center [1405, 402] width 20 height 20
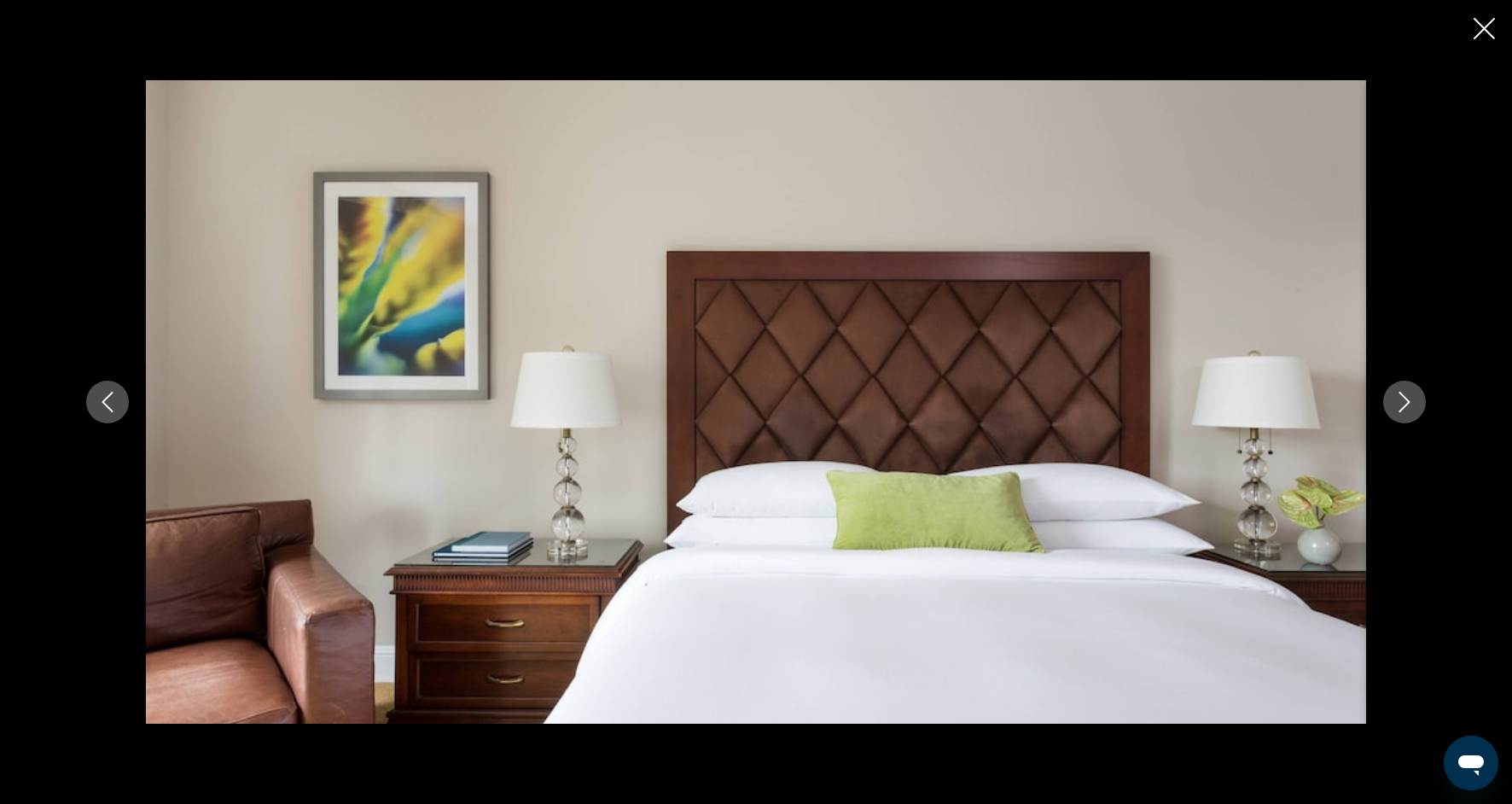
click at [1405, 411] on icon "Next image" at bounding box center [1405, 402] width 20 height 20
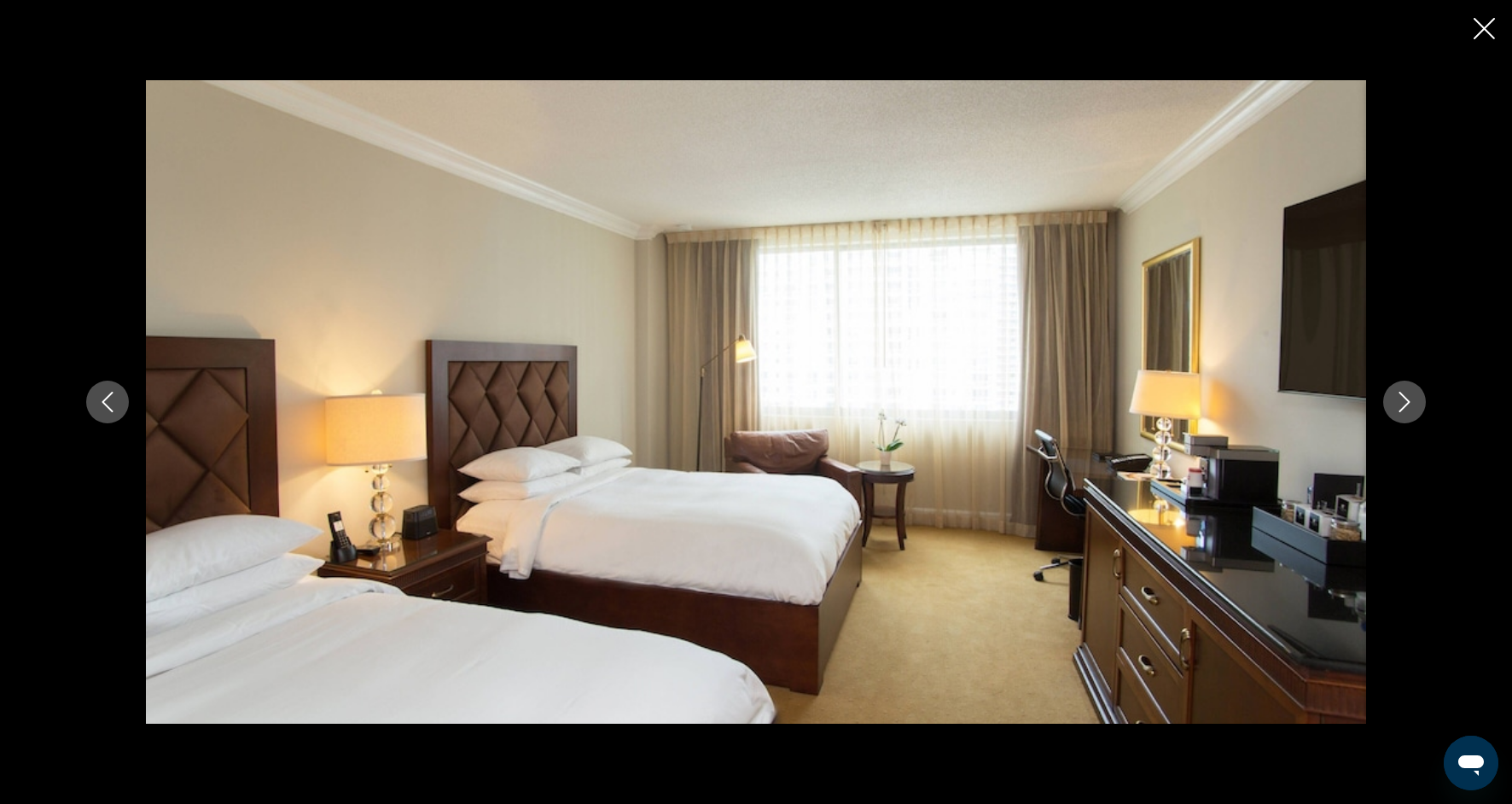
click at [1405, 411] on icon "Next image" at bounding box center [1405, 402] width 20 height 20
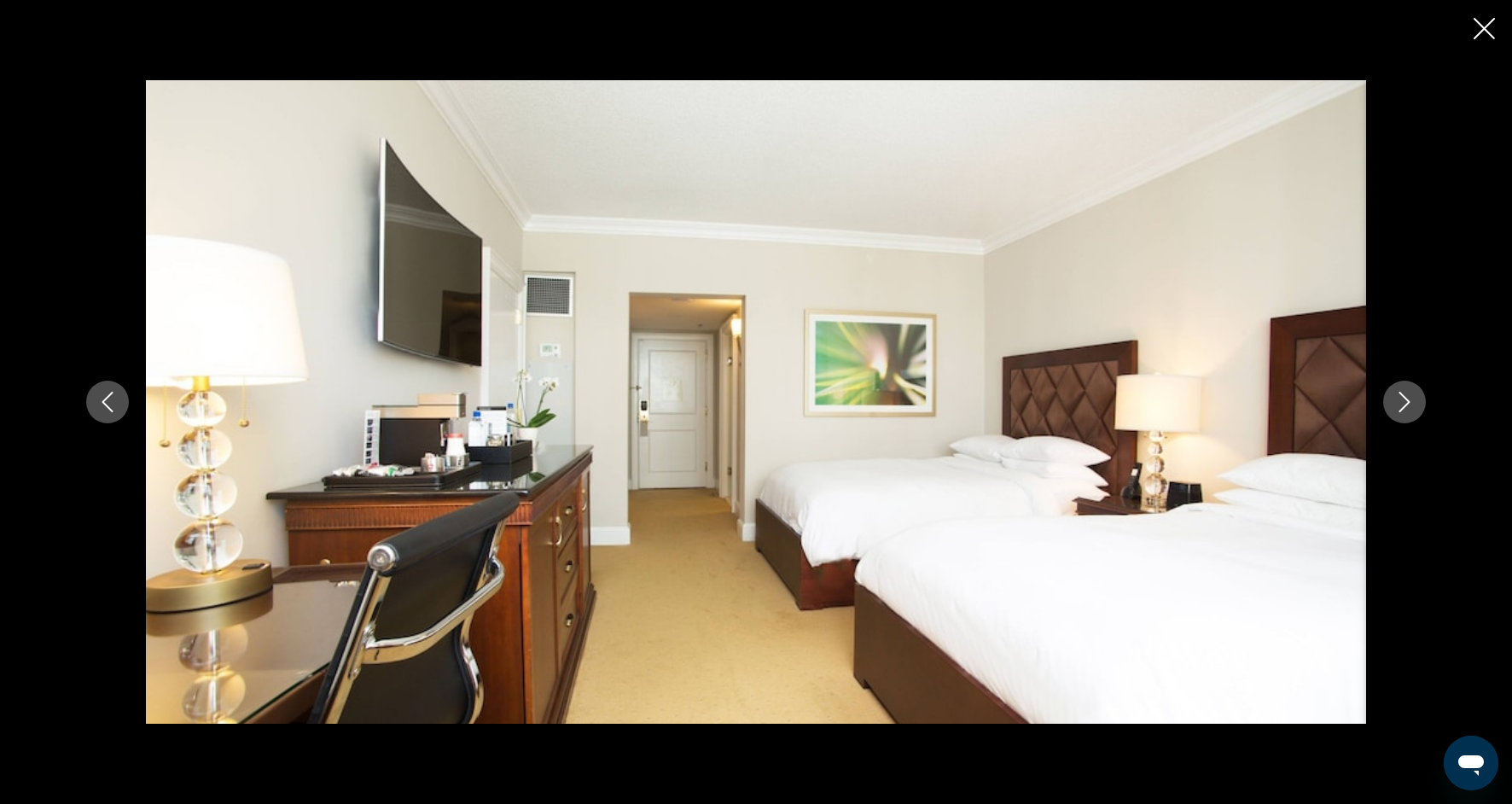
click at [1405, 412] on button "Next image" at bounding box center [1405, 402] width 42 height 42
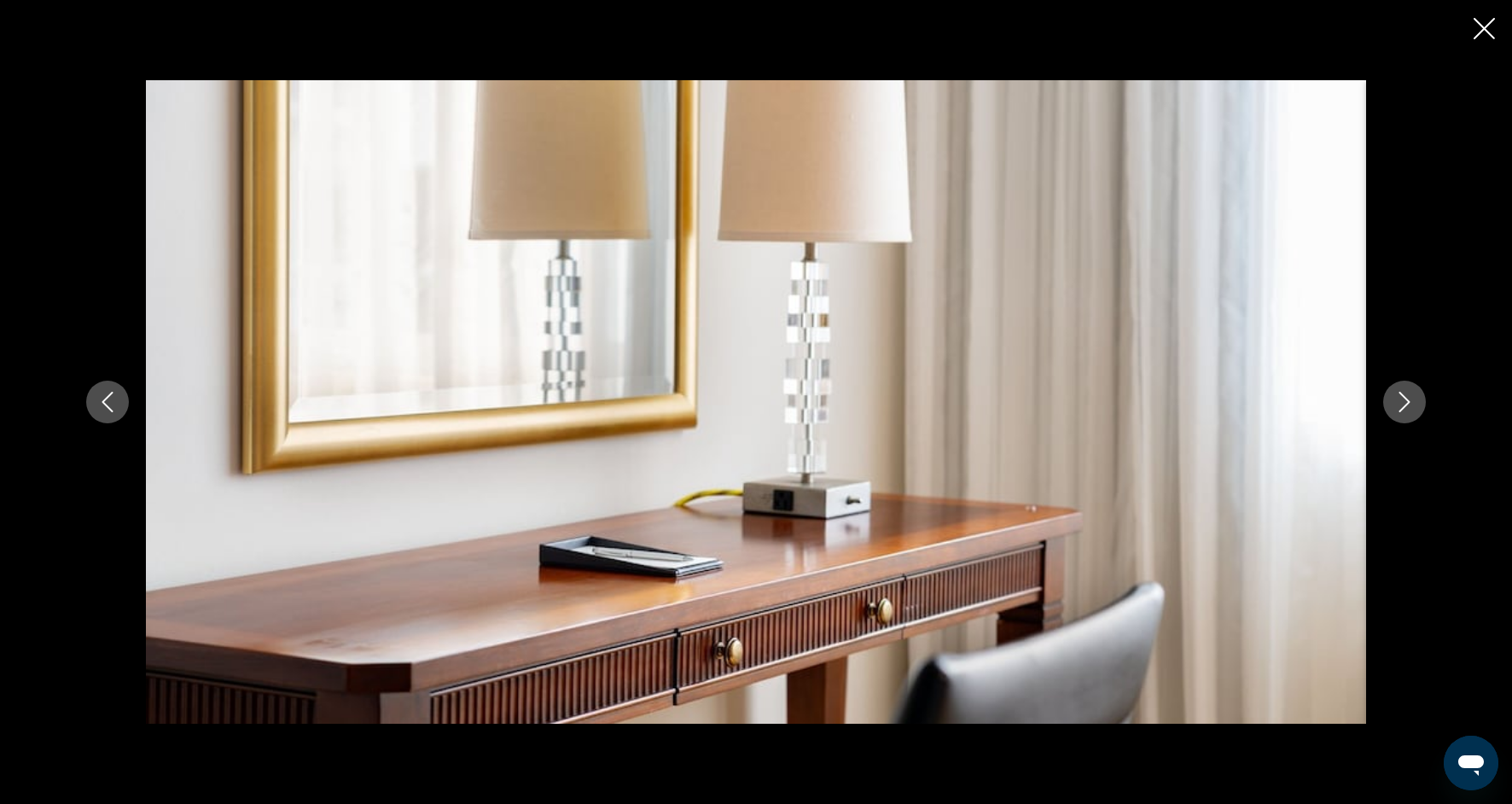
click at [1406, 413] on button "Next image" at bounding box center [1405, 402] width 42 height 42
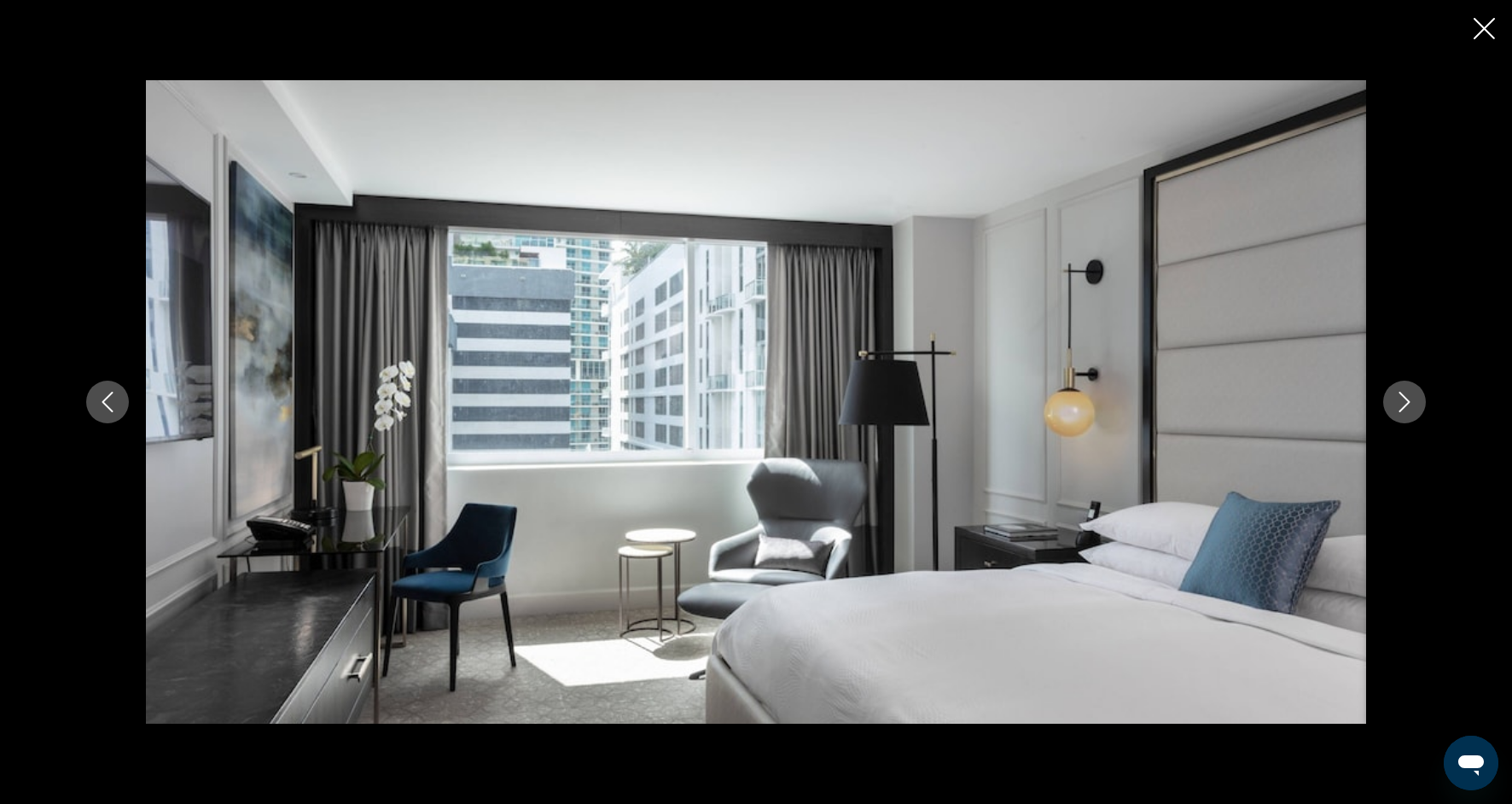
click at [1406, 414] on button "Next image" at bounding box center [1405, 402] width 42 height 42
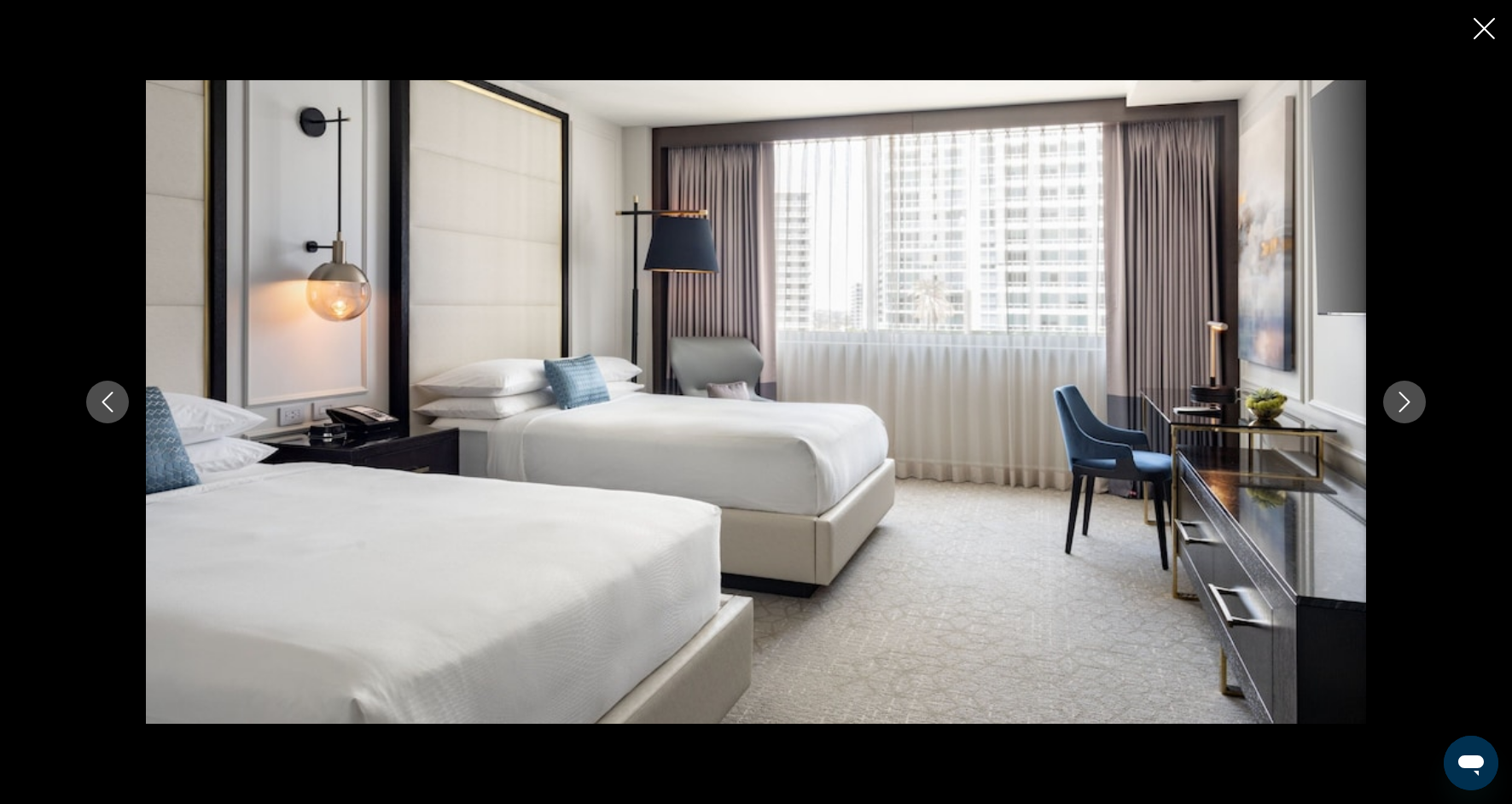
click at [1406, 414] on button "Next image" at bounding box center [1405, 402] width 42 height 42
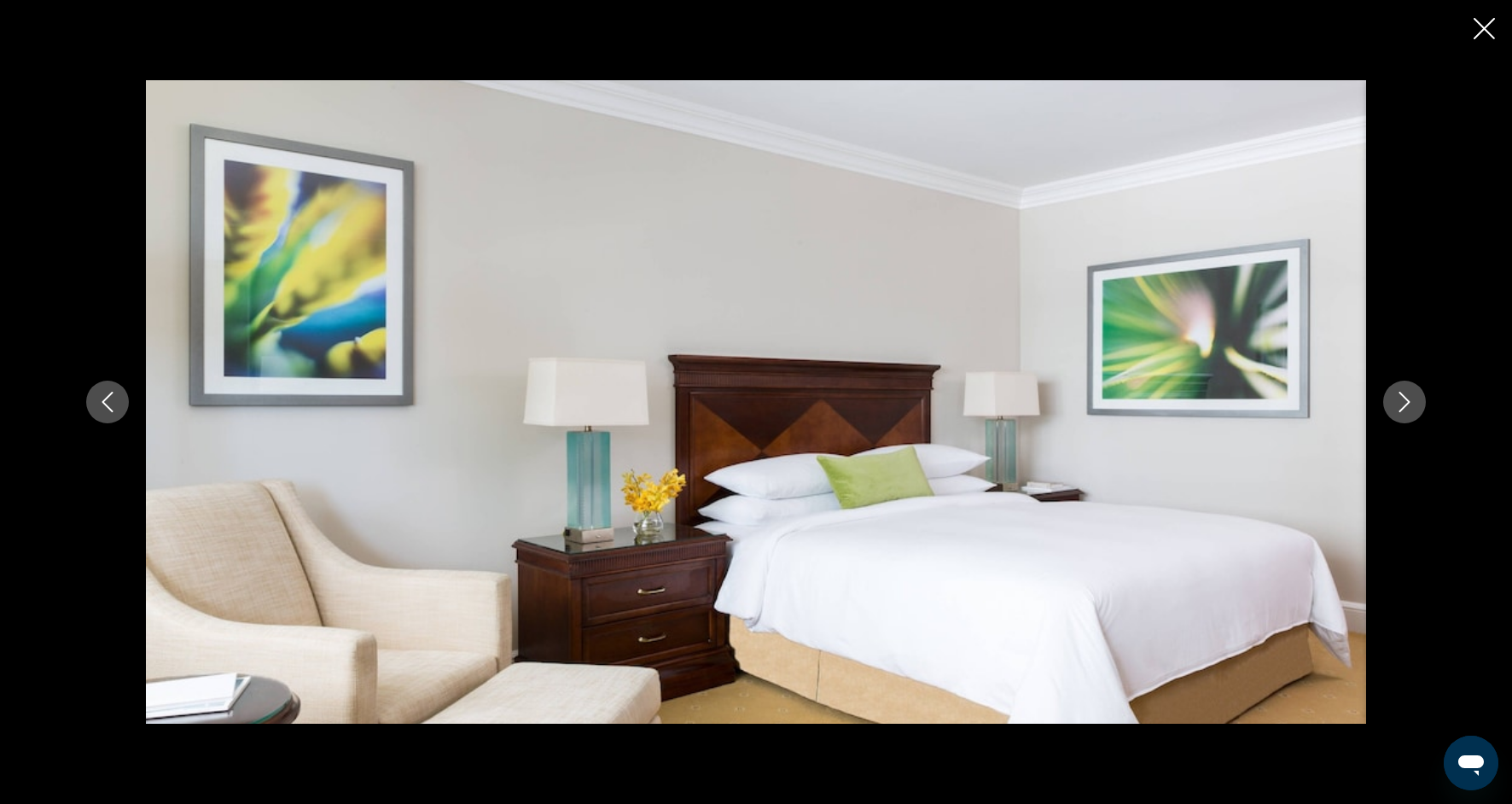
click at [1406, 415] on button "Next image" at bounding box center [1405, 402] width 42 height 42
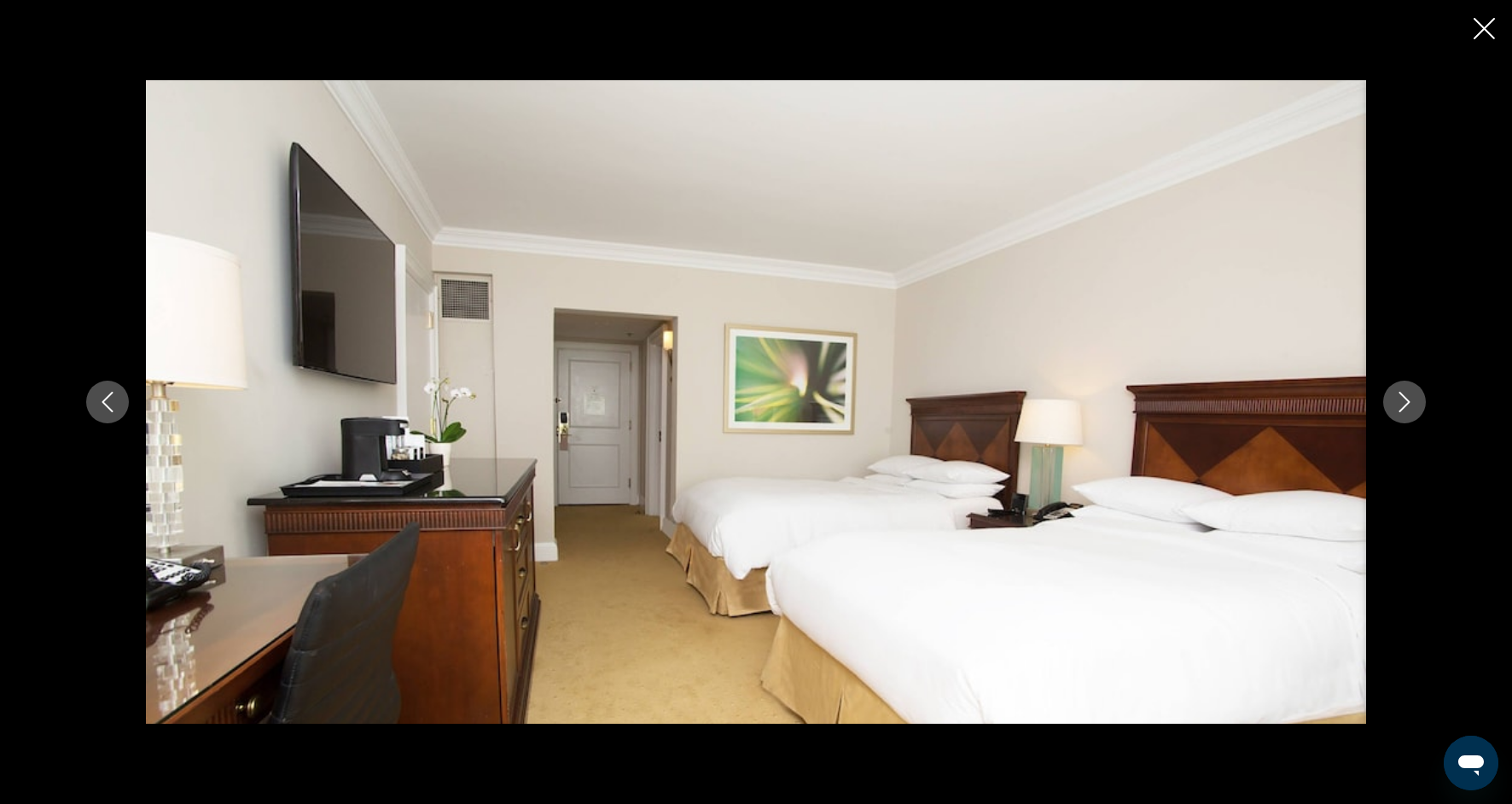
click at [1407, 417] on button "Next image" at bounding box center [1405, 402] width 42 height 42
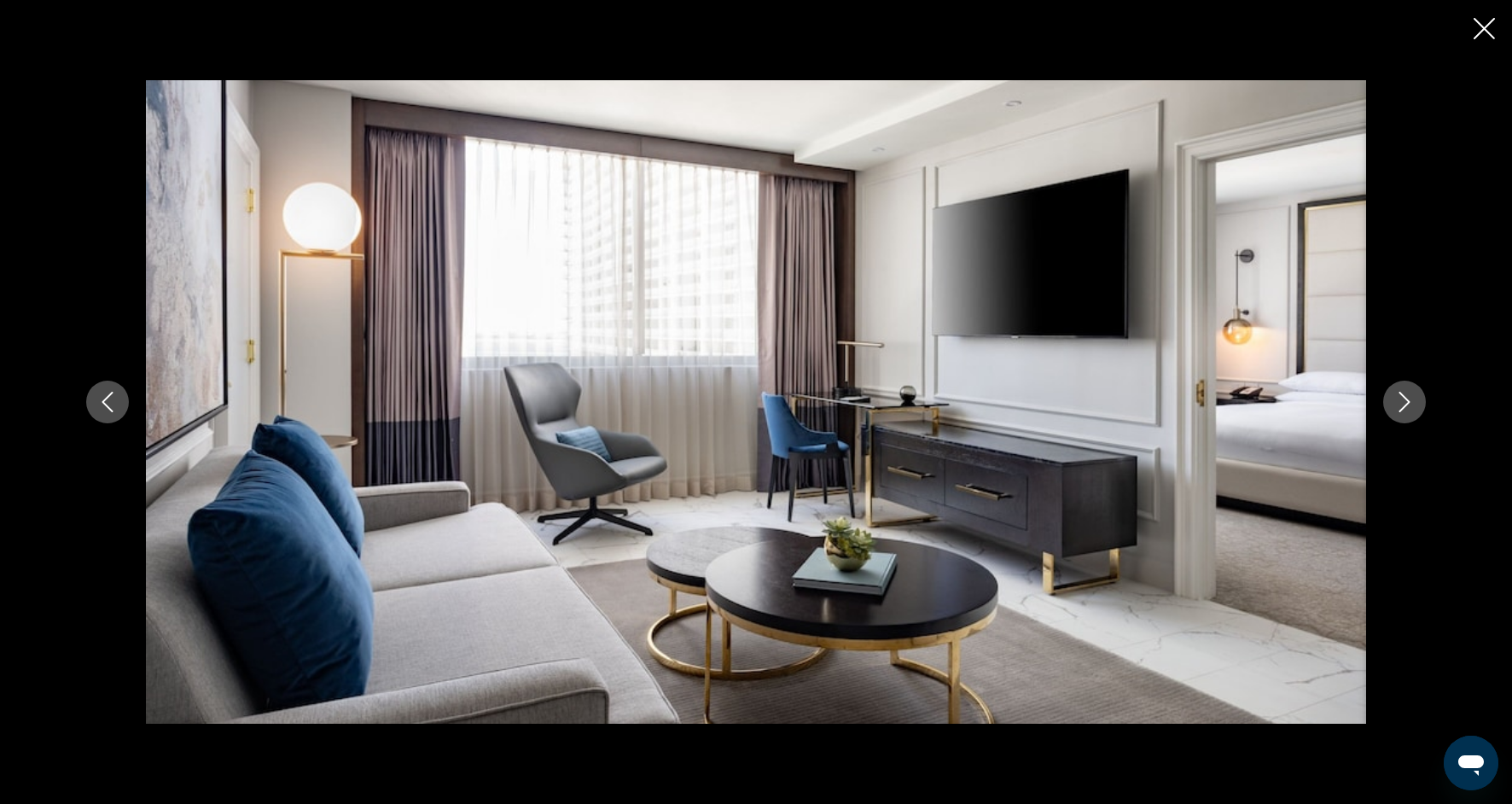
click at [1407, 417] on button "Next image" at bounding box center [1405, 402] width 42 height 42
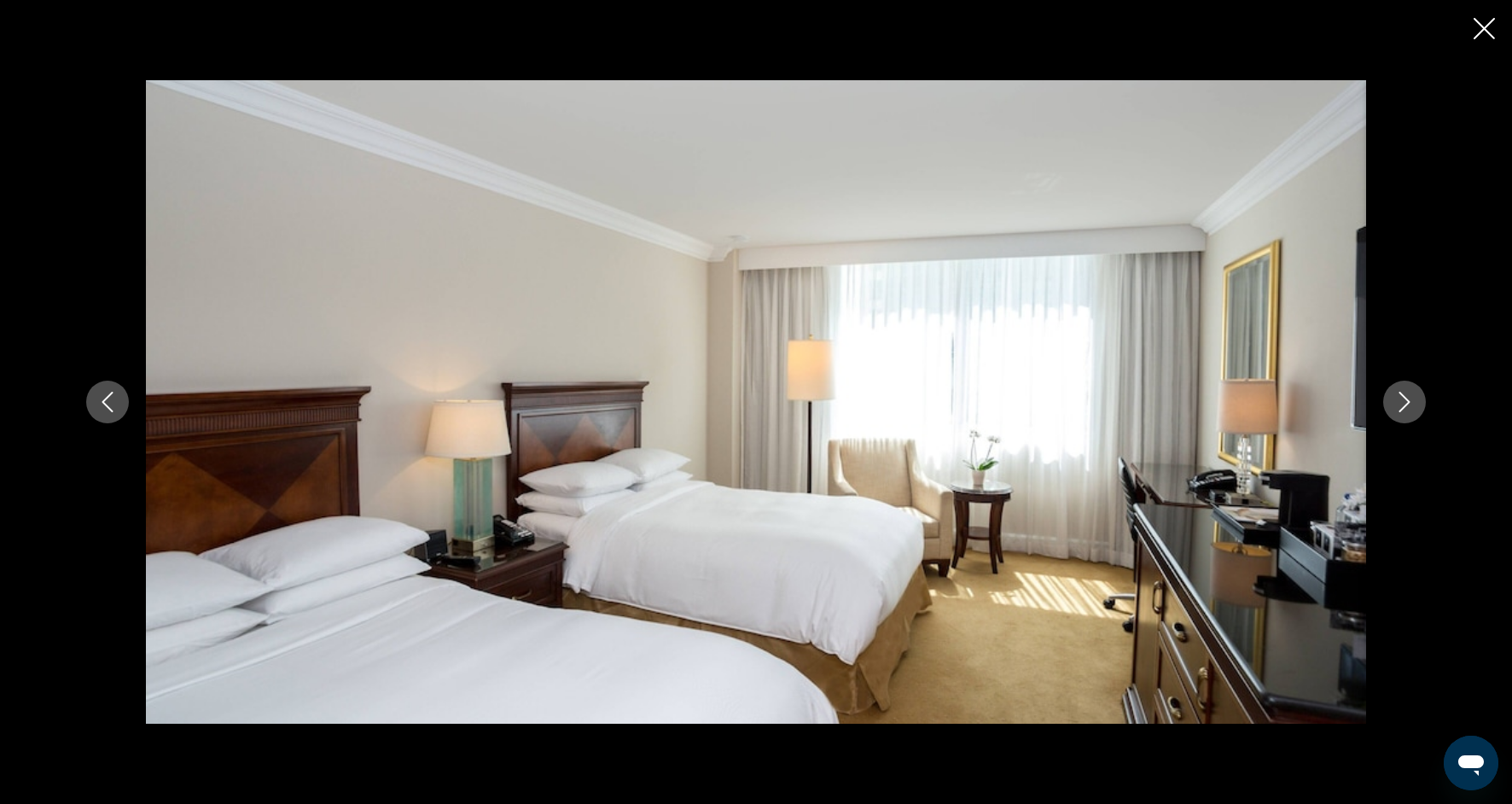
click at [1407, 417] on button "Next image" at bounding box center [1405, 402] width 42 height 42
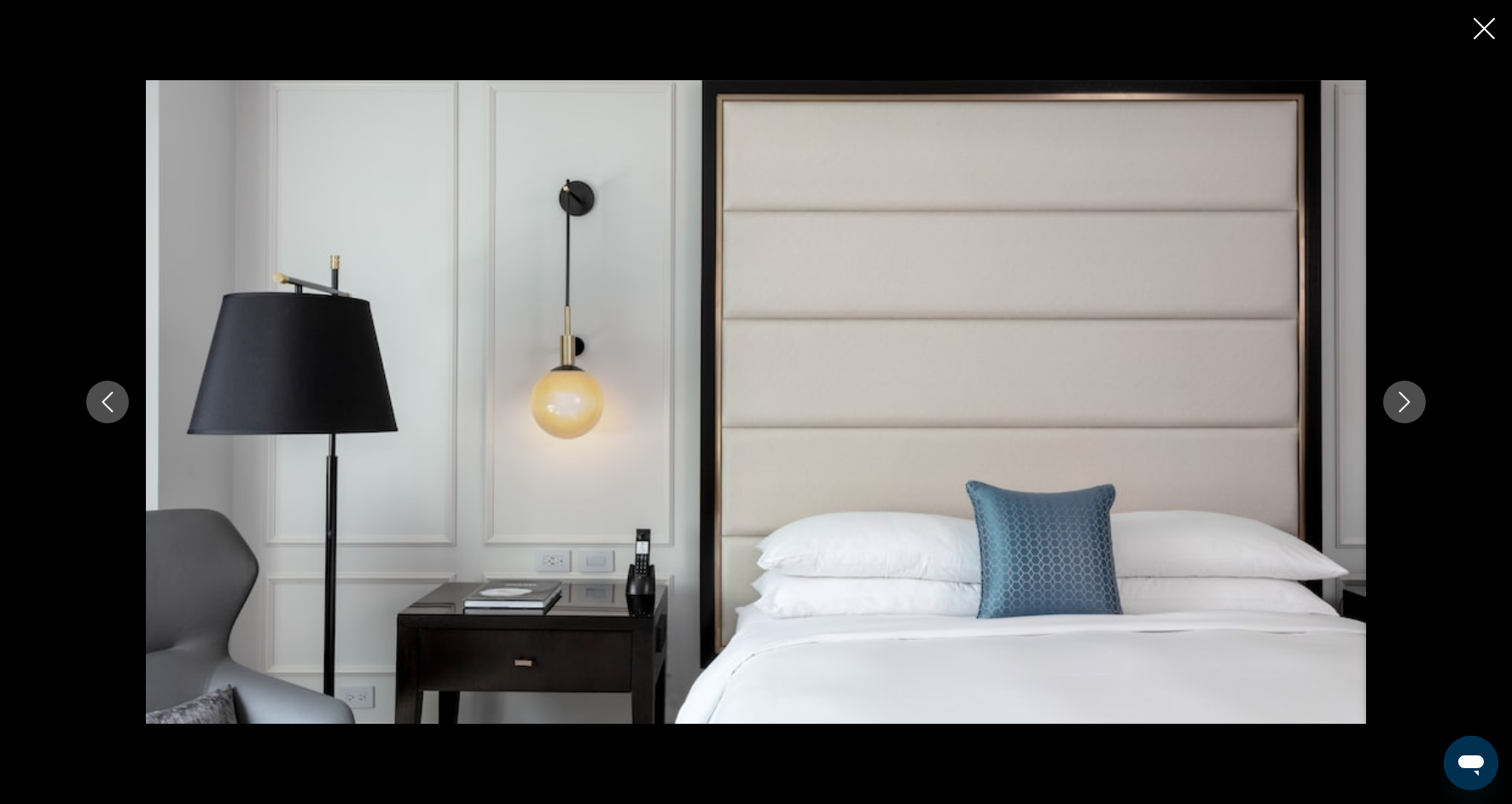
click at [1408, 418] on button "Next image" at bounding box center [1405, 402] width 42 height 42
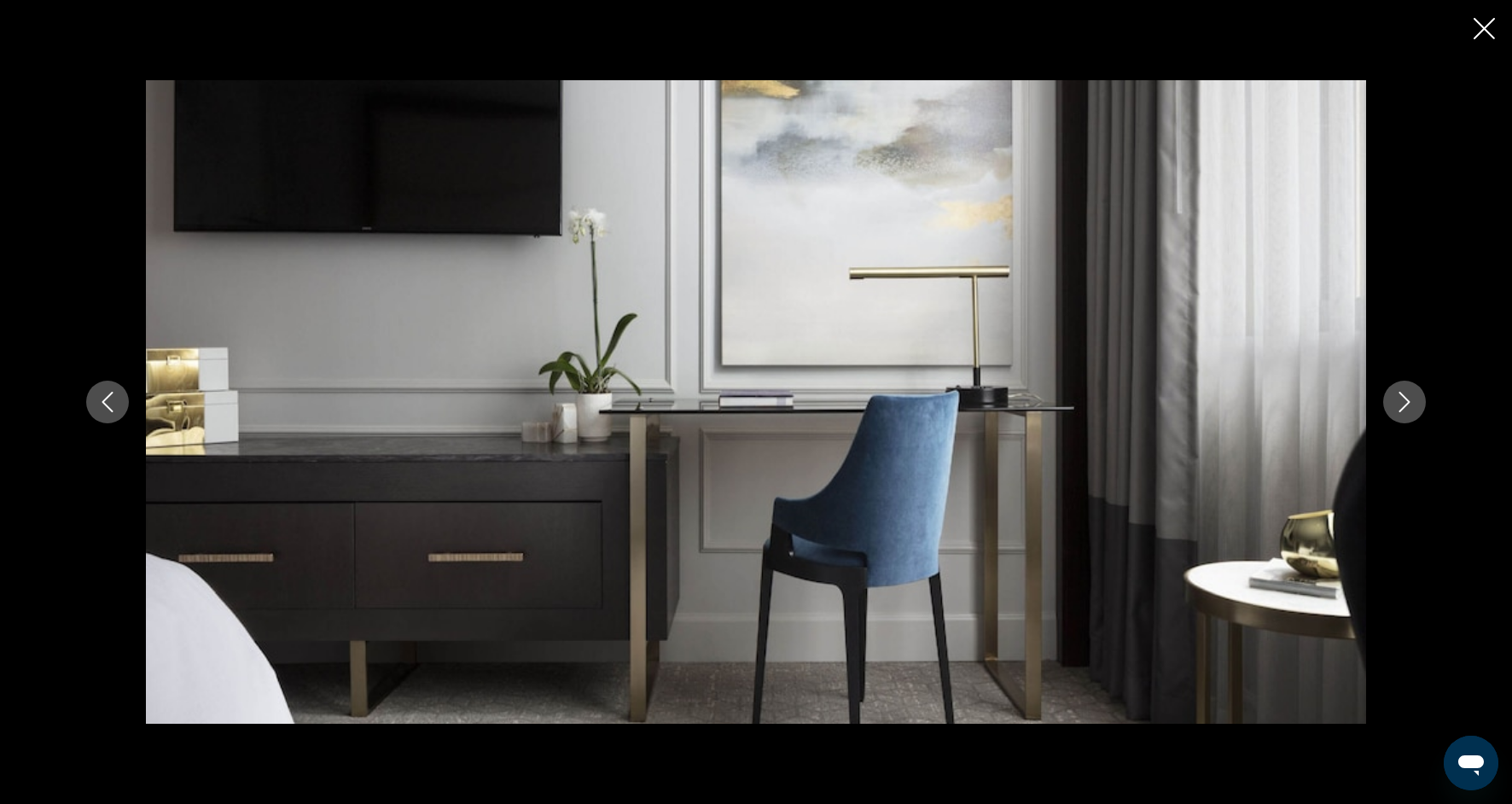
click at [1409, 420] on button "Next image" at bounding box center [1405, 402] width 42 height 42
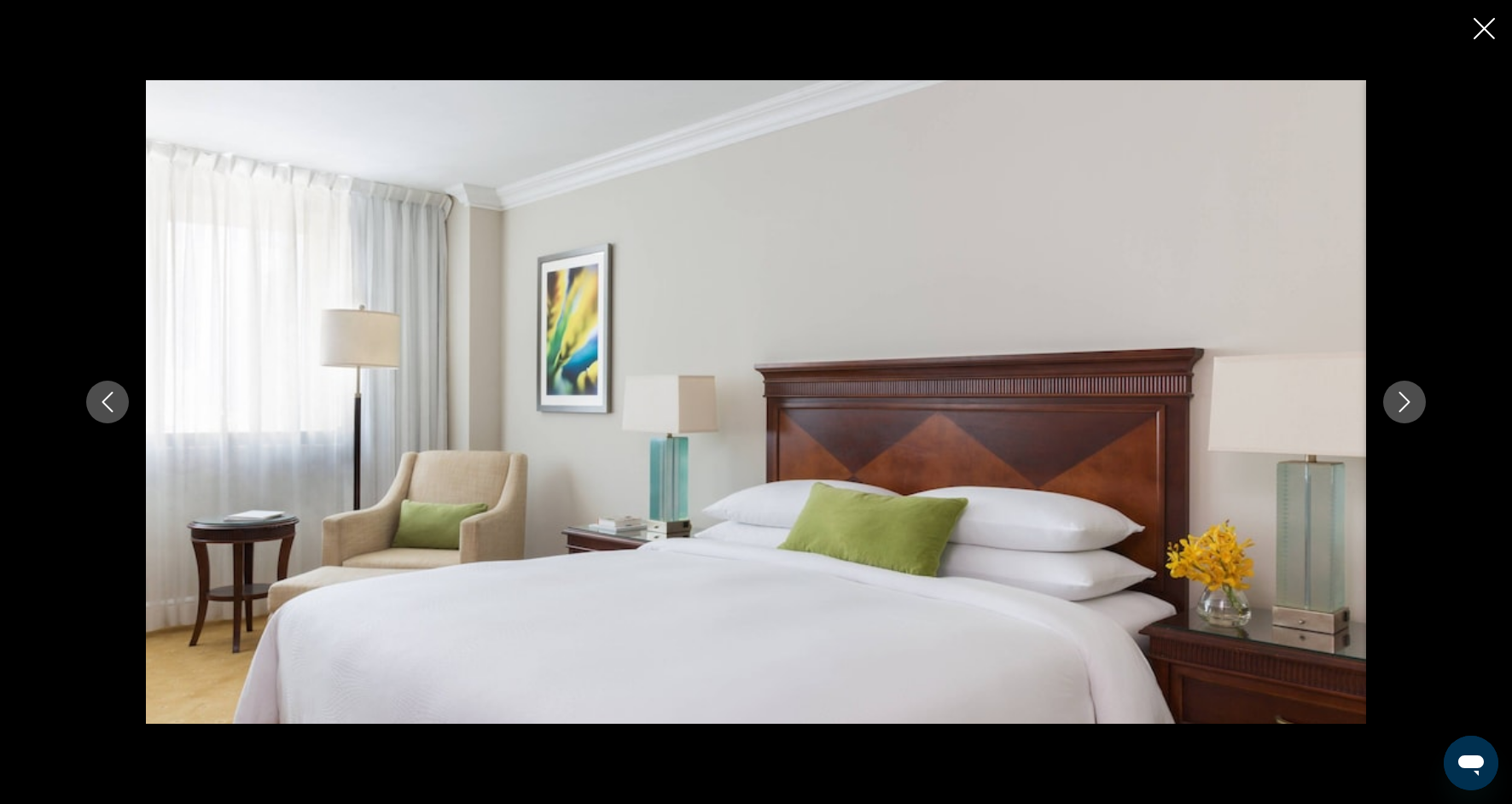
click at [1409, 421] on button "Next image" at bounding box center [1405, 402] width 42 height 42
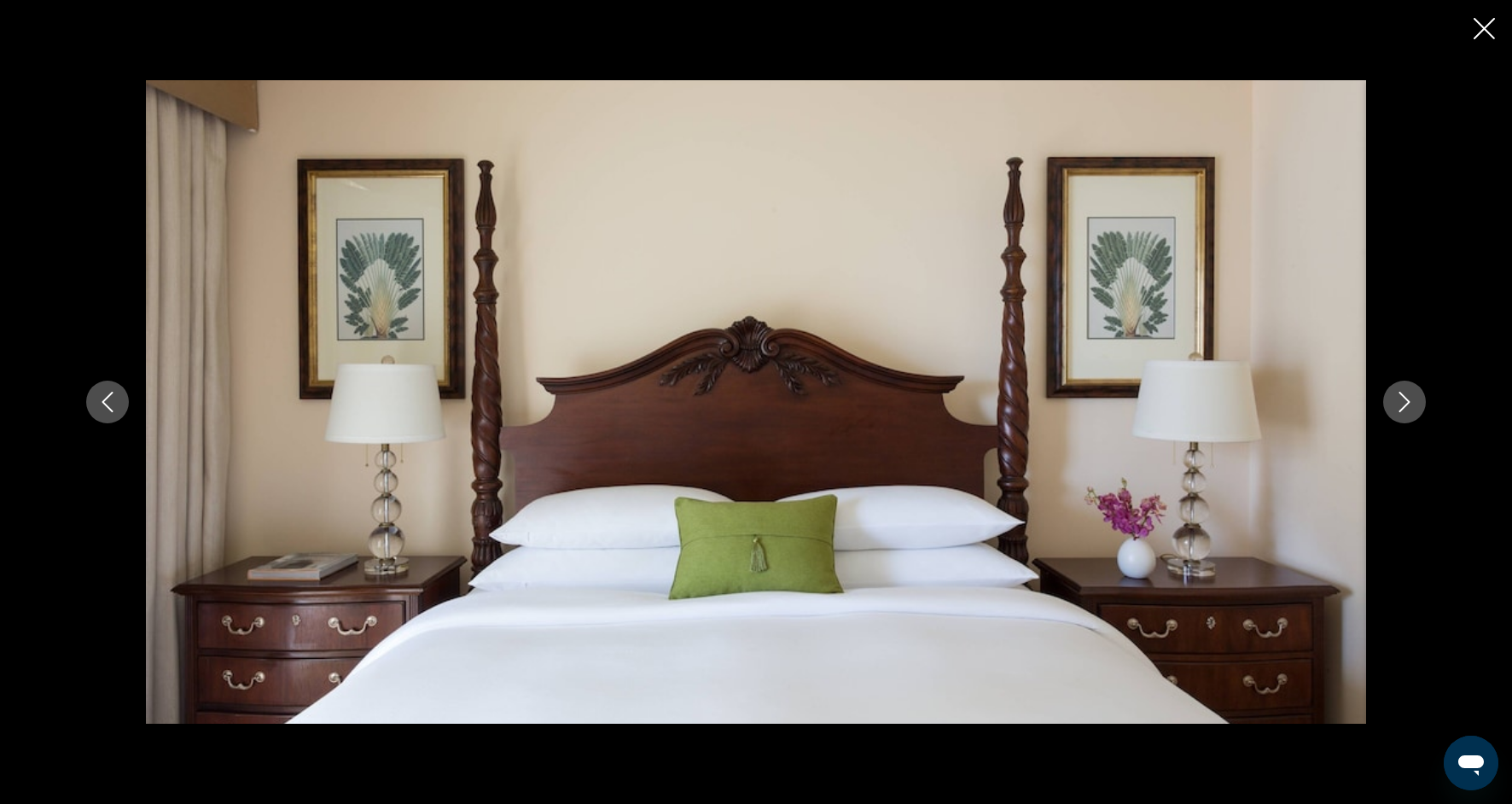
click at [1409, 421] on button "Next image" at bounding box center [1405, 402] width 42 height 42
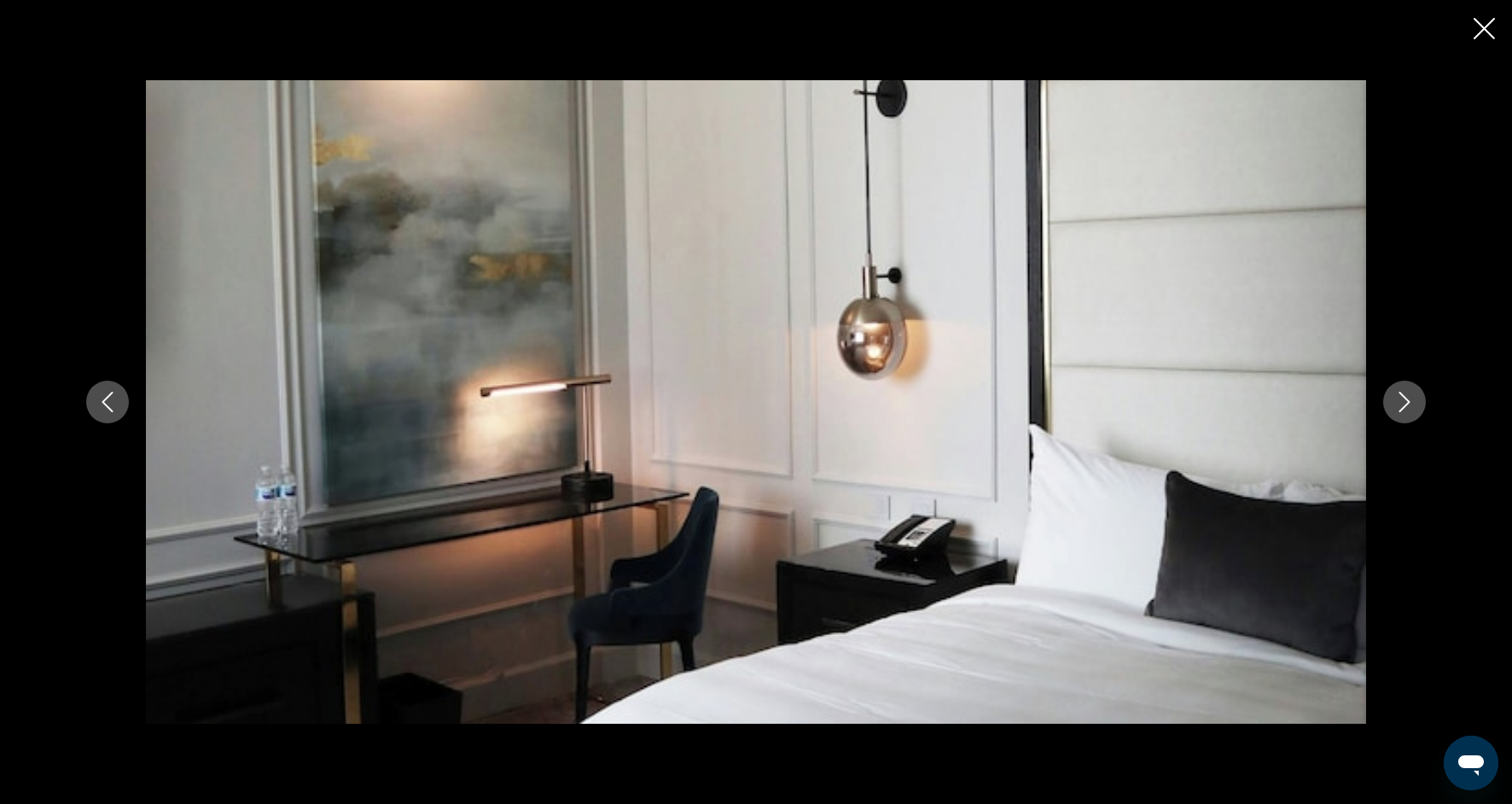
click at [1409, 421] on button "Next image" at bounding box center [1405, 402] width 42 height 42
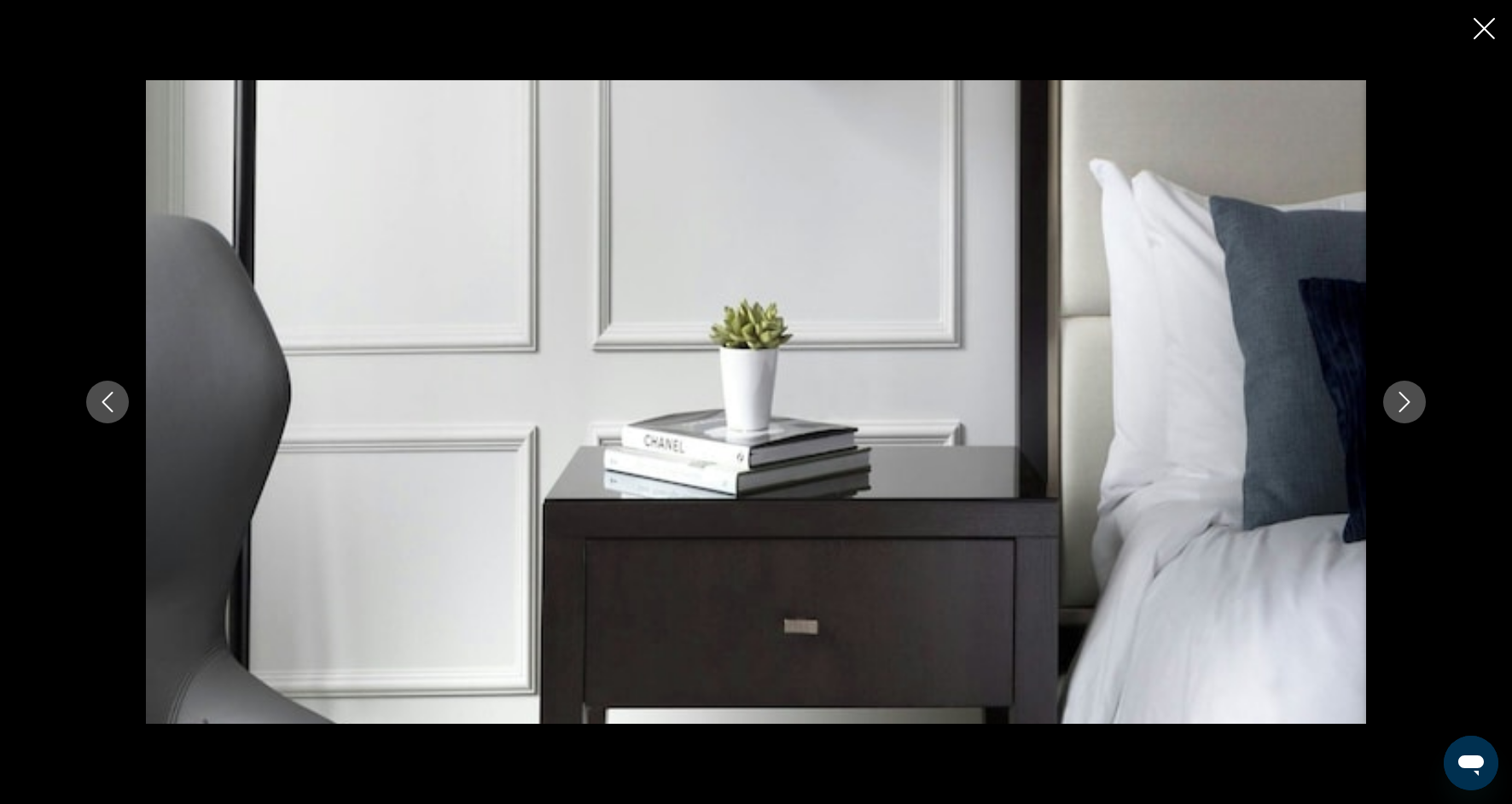
click at [1394, 409] on button "Next image" at bounding box center [1405, 402] width 42 height 42
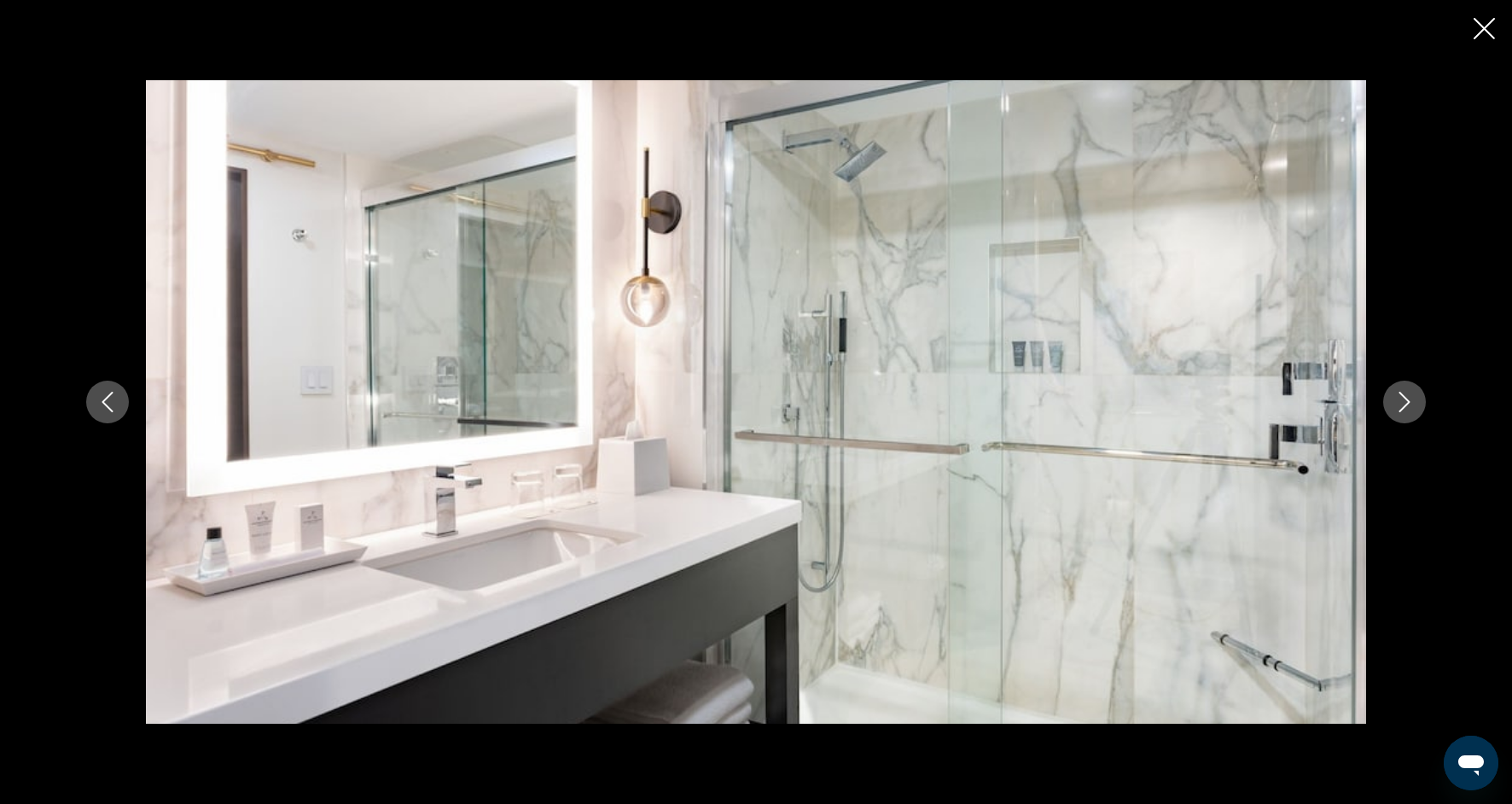
click at [1395, 409] on icon "Next image" at bounding box center [1405, 402] width 20 height 20
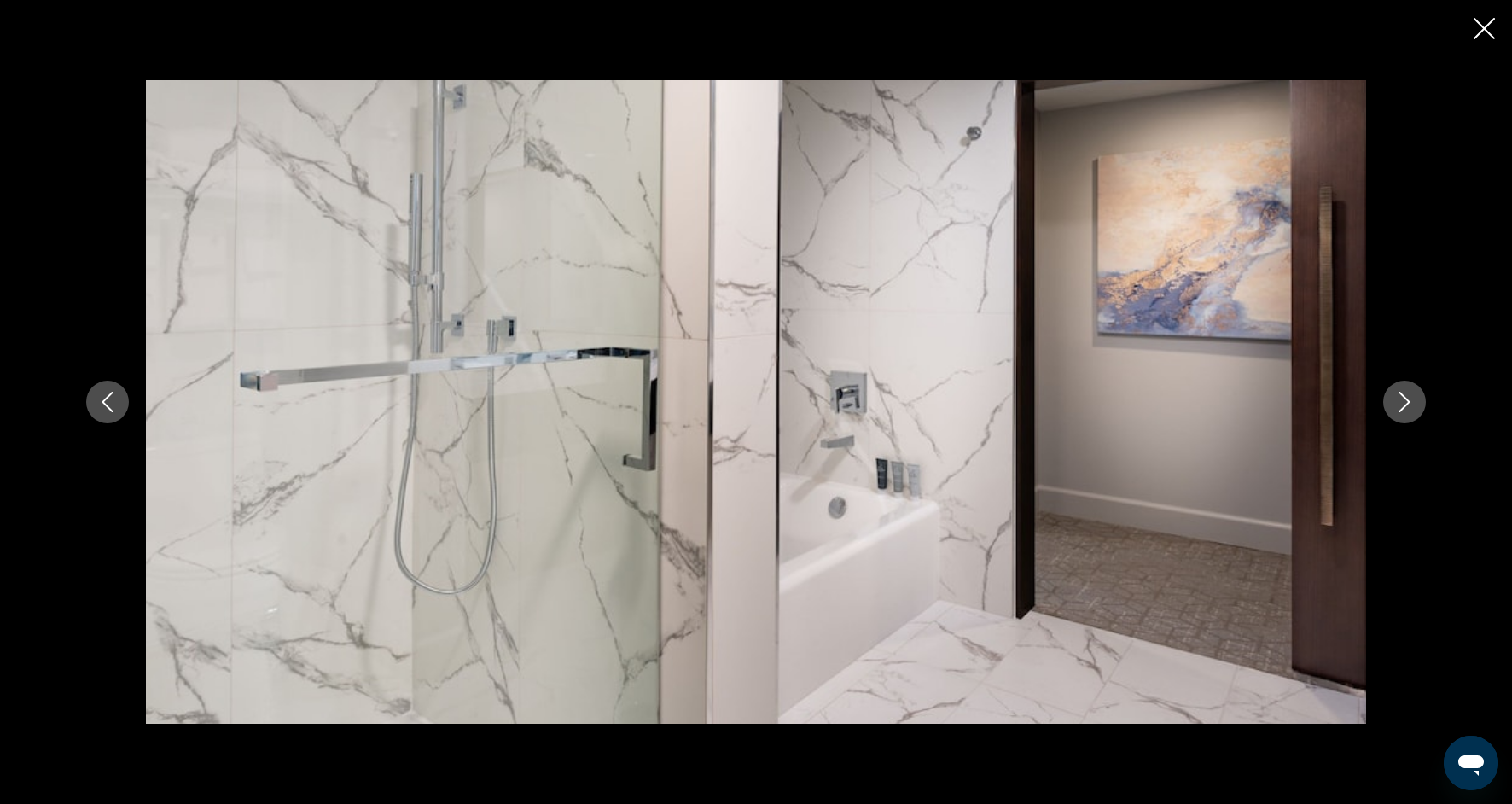
click at [1395, 409] on icon "Next image" at bounding box center [1405, 402] width 20 height 20
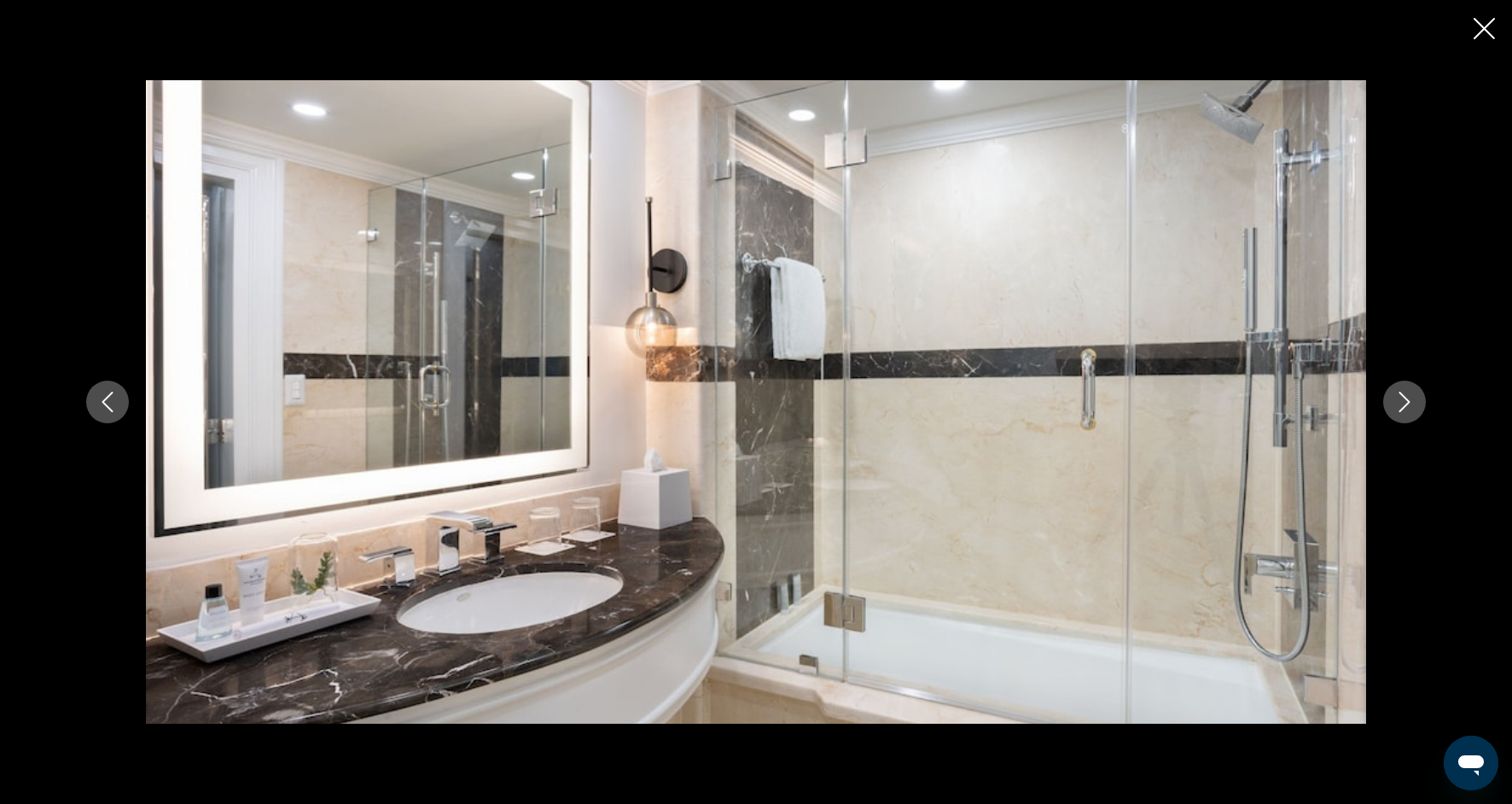
click at [1395, 409] on icon "Next image" at bounding box center [1405, 402] width 20 height 20
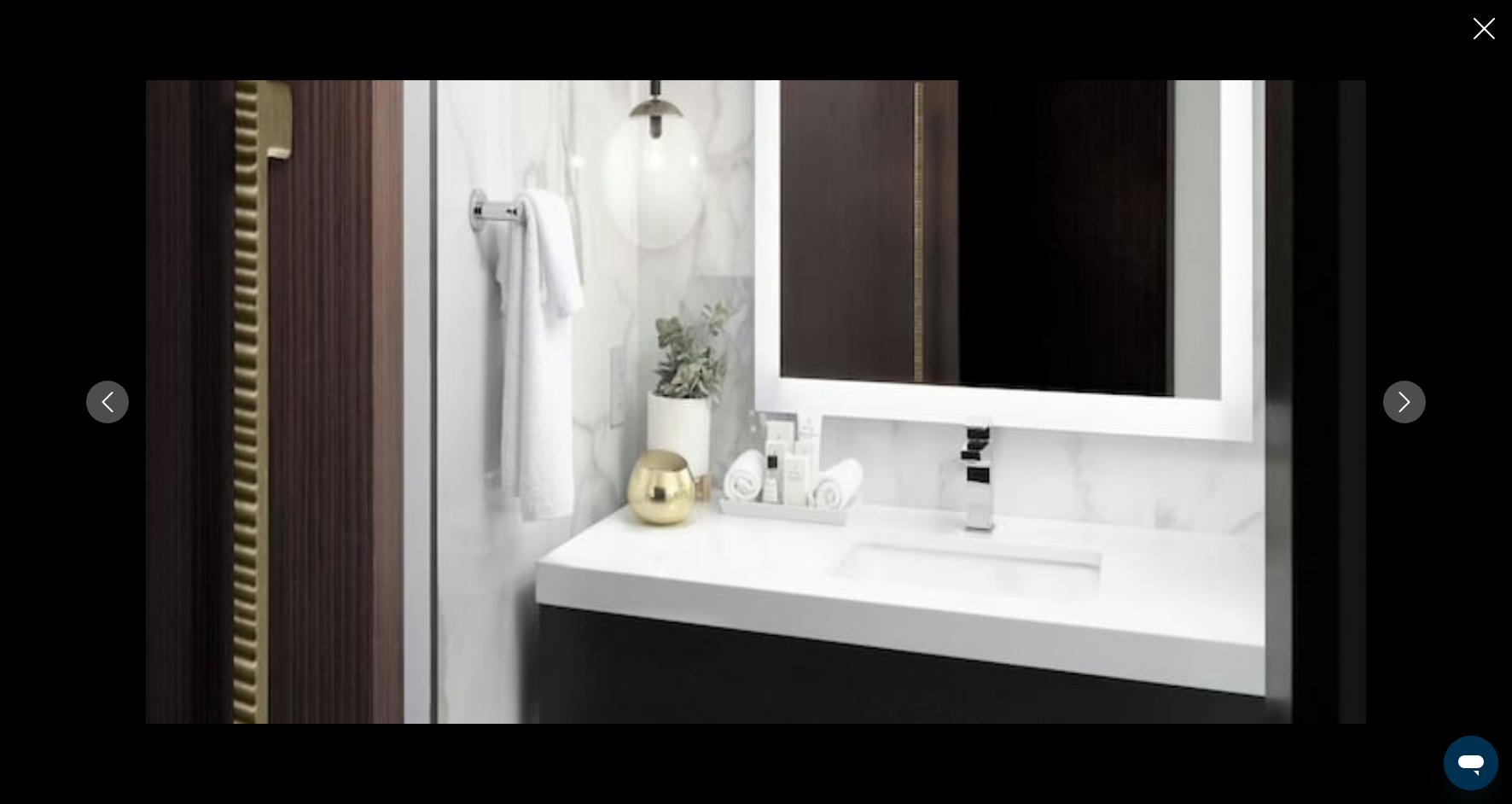
click at [1395, 409] on icon "Next image" at bounding box center [1405, 402] width 20 height 20
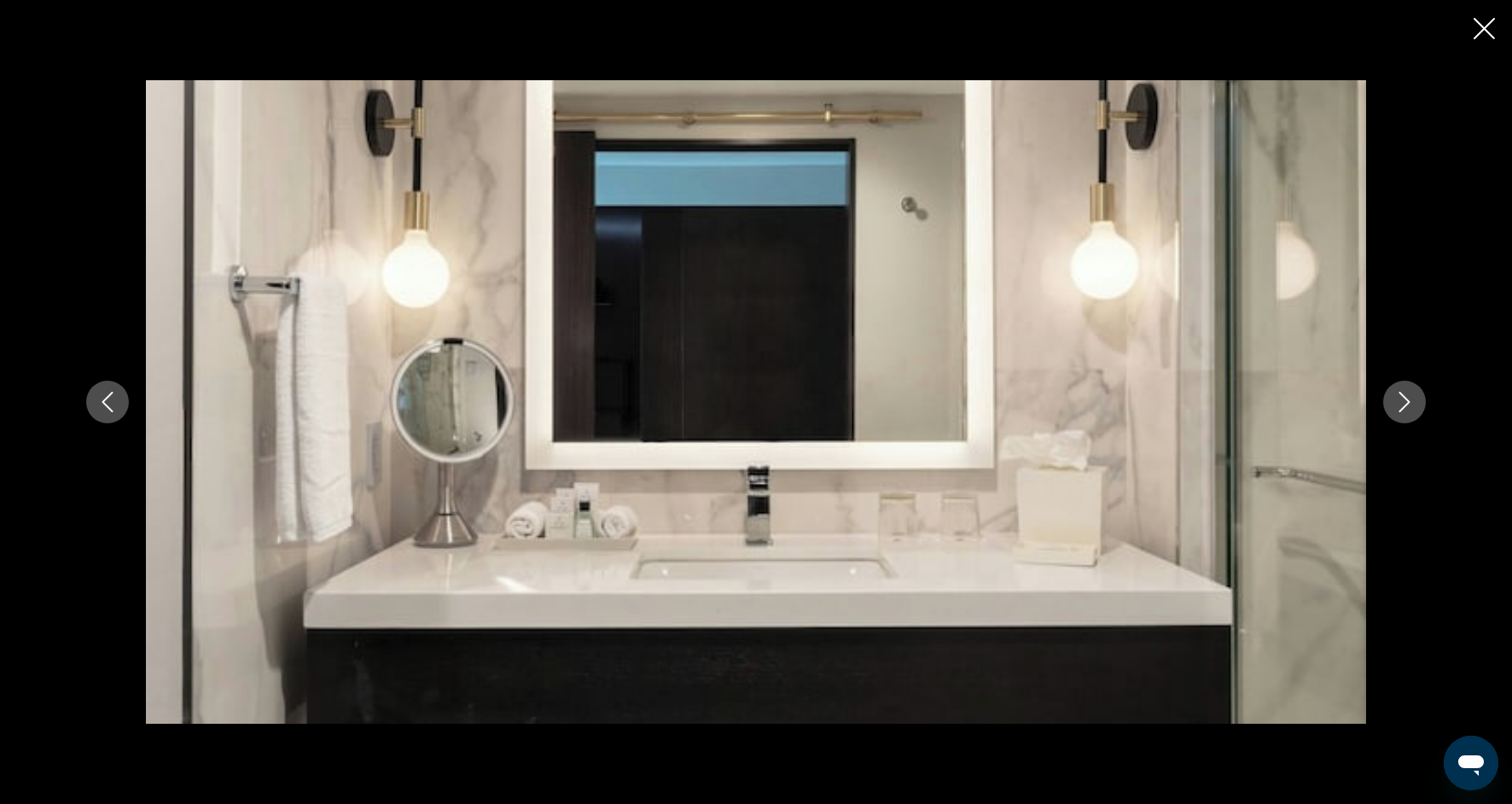
click at [1395, 409] on icon "Next image" at bounding box center [1405, 402] width 20 height 20
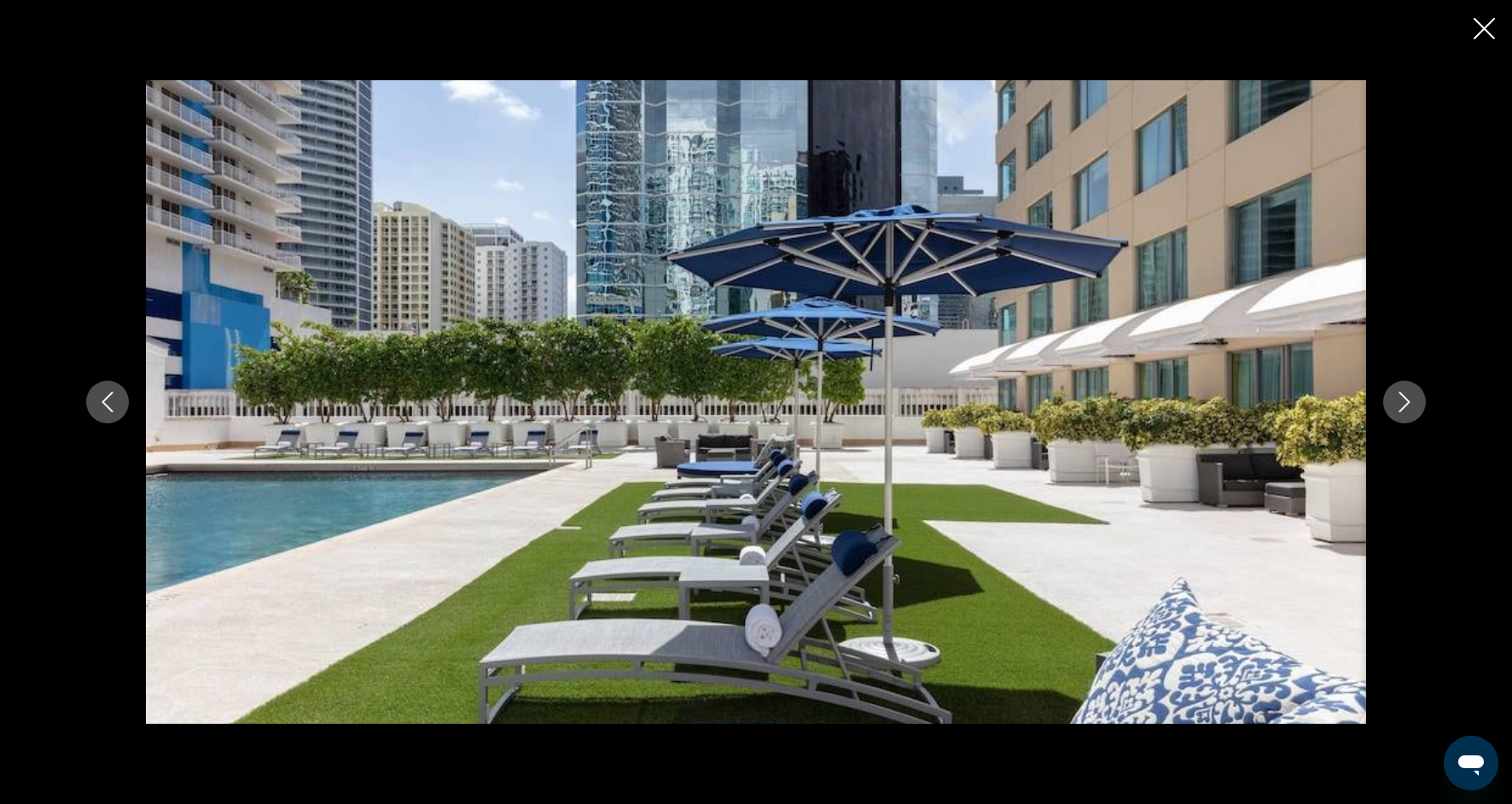
click at [1395, 409] on icon "Next image" at bounding box center [1405, 402] width 20 height 20
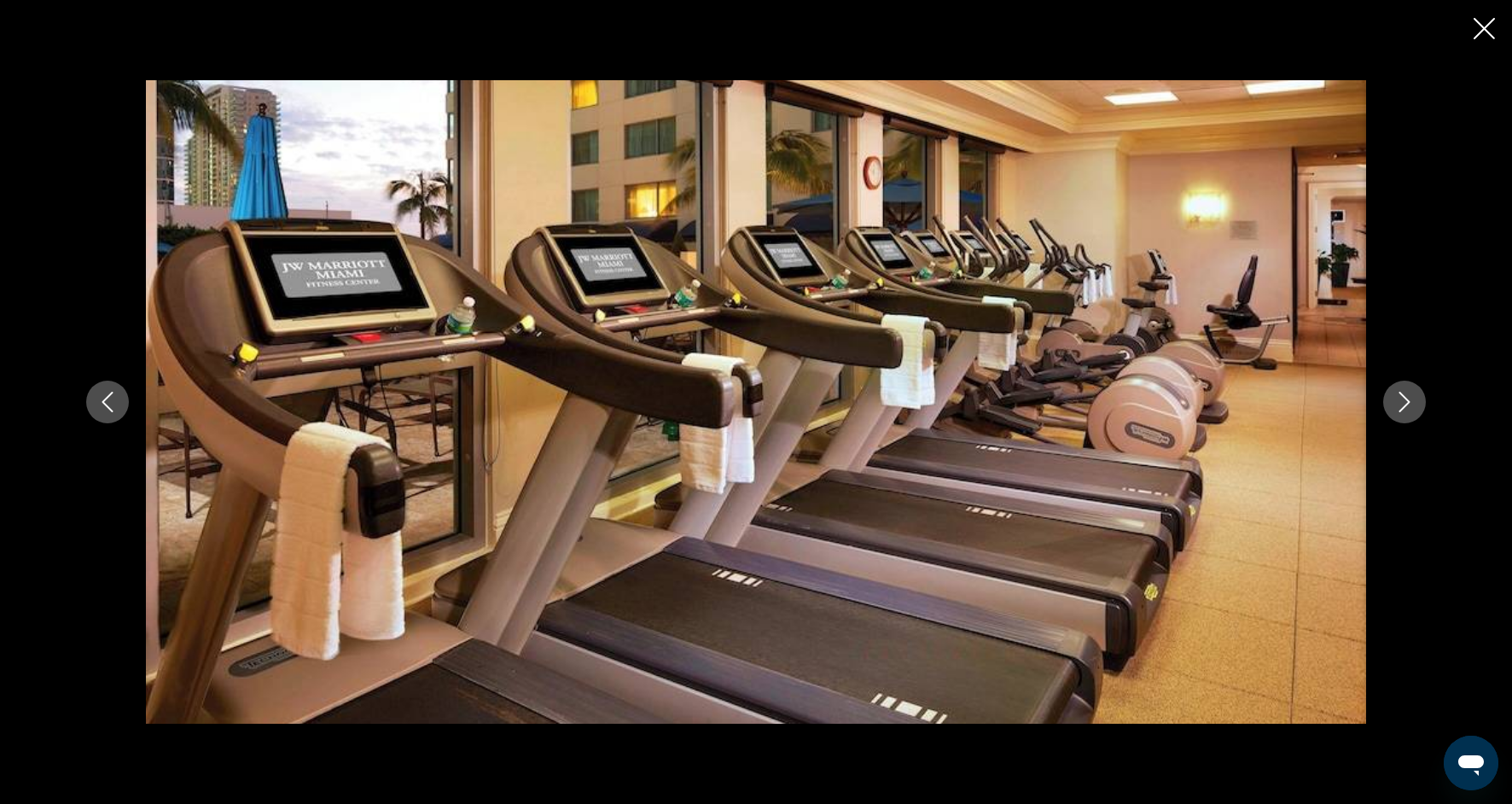
click at [1395, 409] on icon "Next image" at bounding box center [1405, 402] width 20 height 20
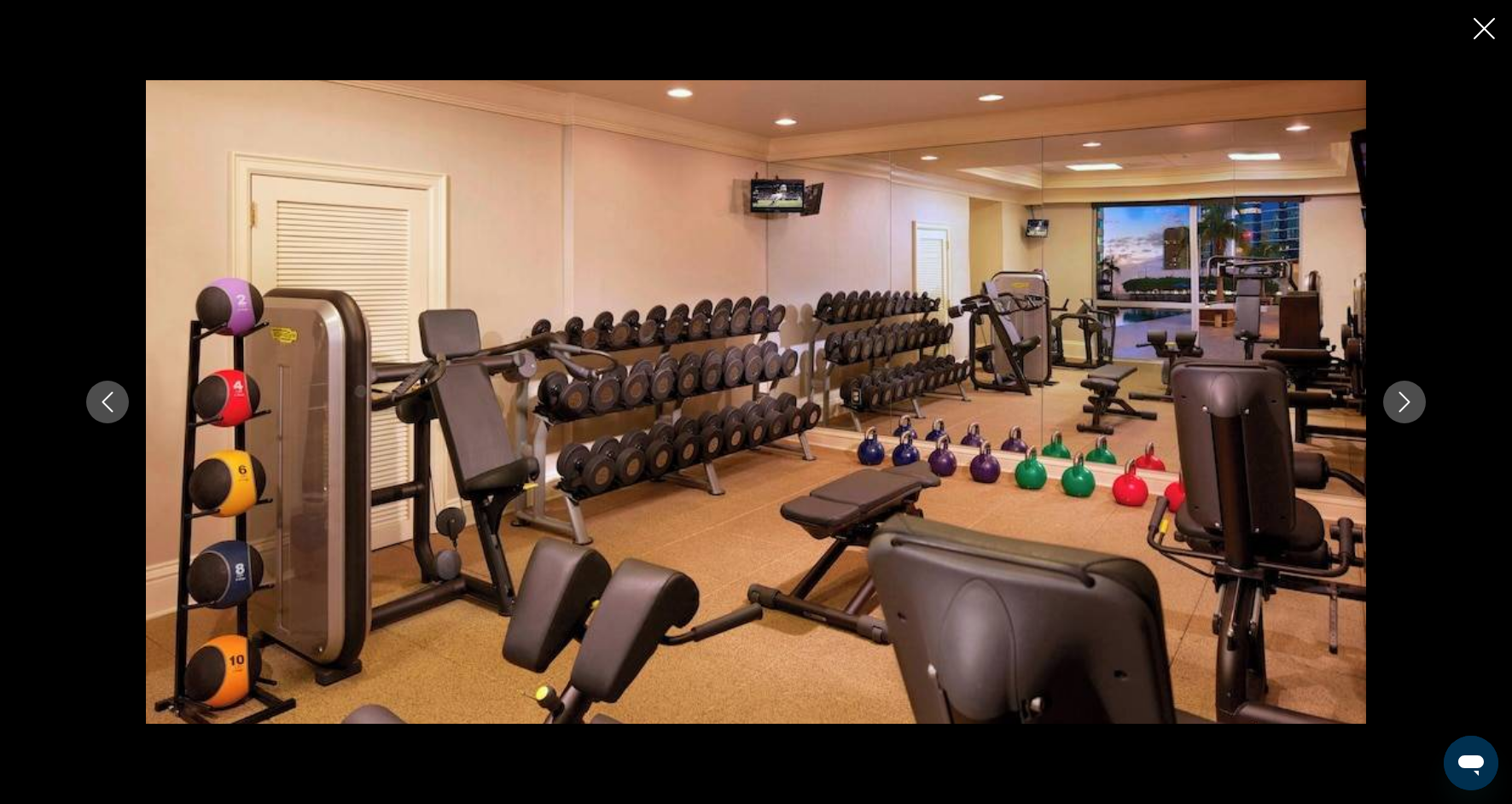
click at [1395, 409] on icon "Next image" at bounding box center [1405, 402] width 20 height 20
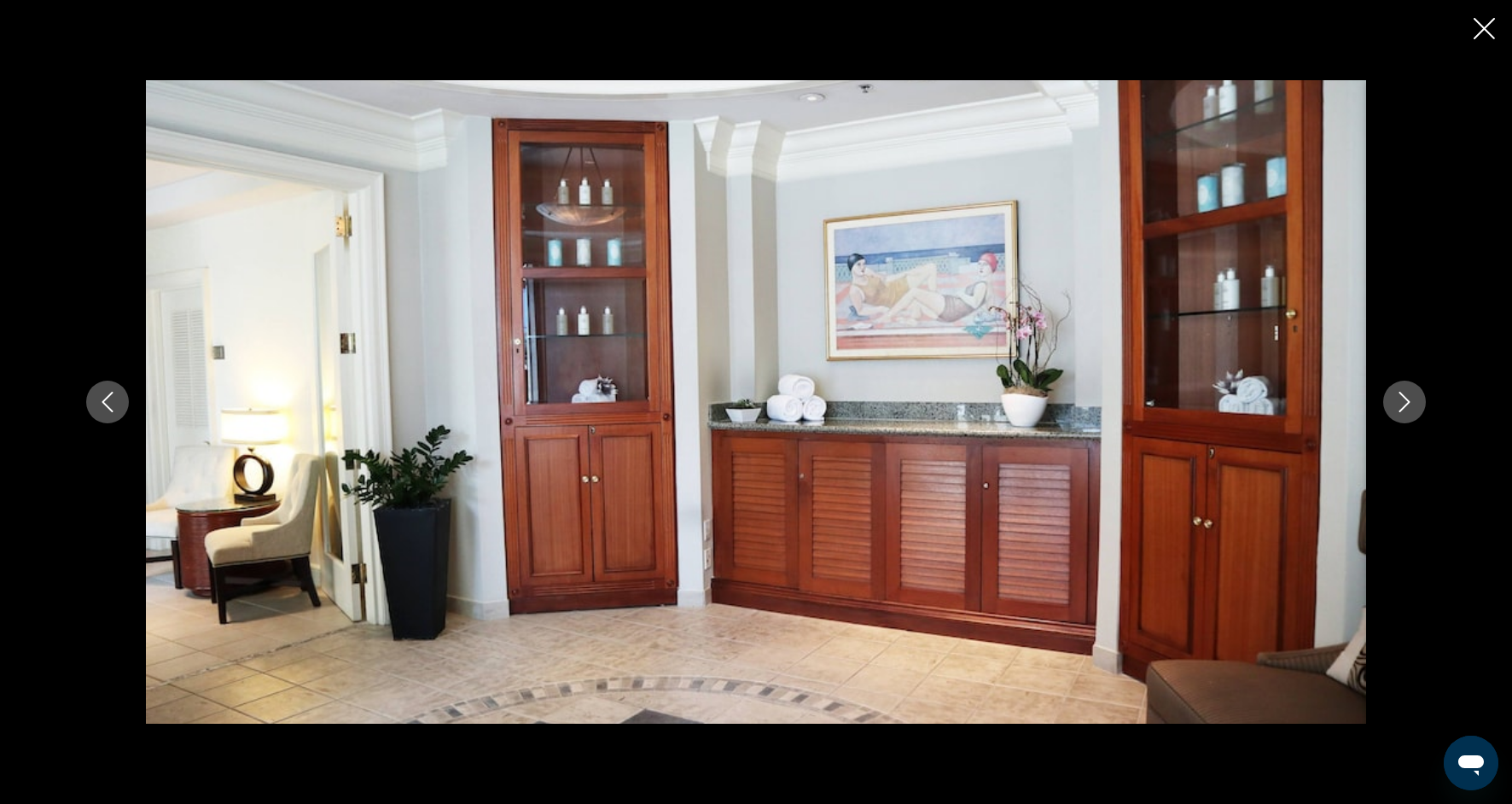
click at [1395, 409] on icon "Next image" at bounding box center [1405, 402] width 20 height 20
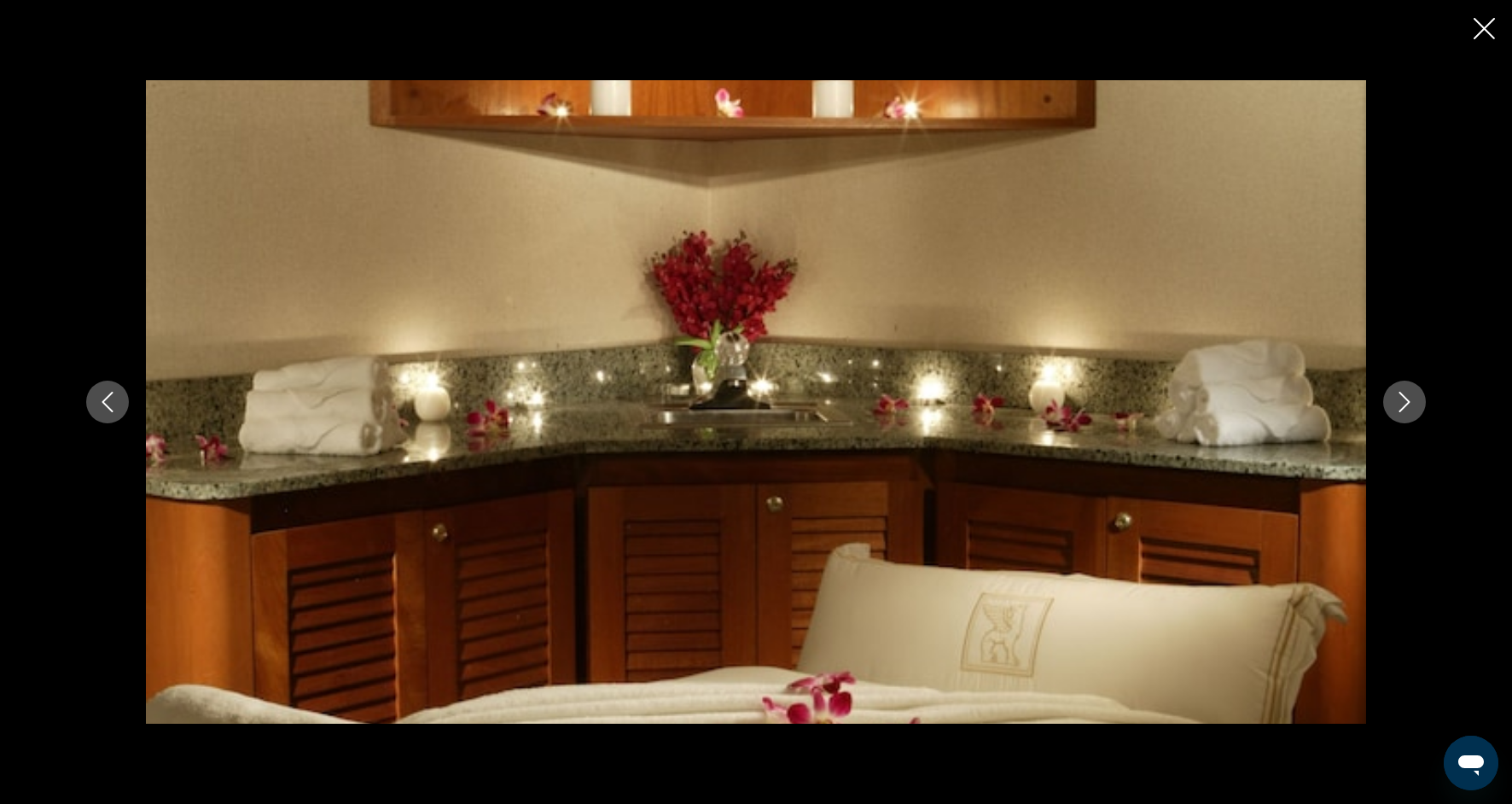
click at [1395, 410] on icon "Next image" at bounding box center [1405, 402] width 20 height 20
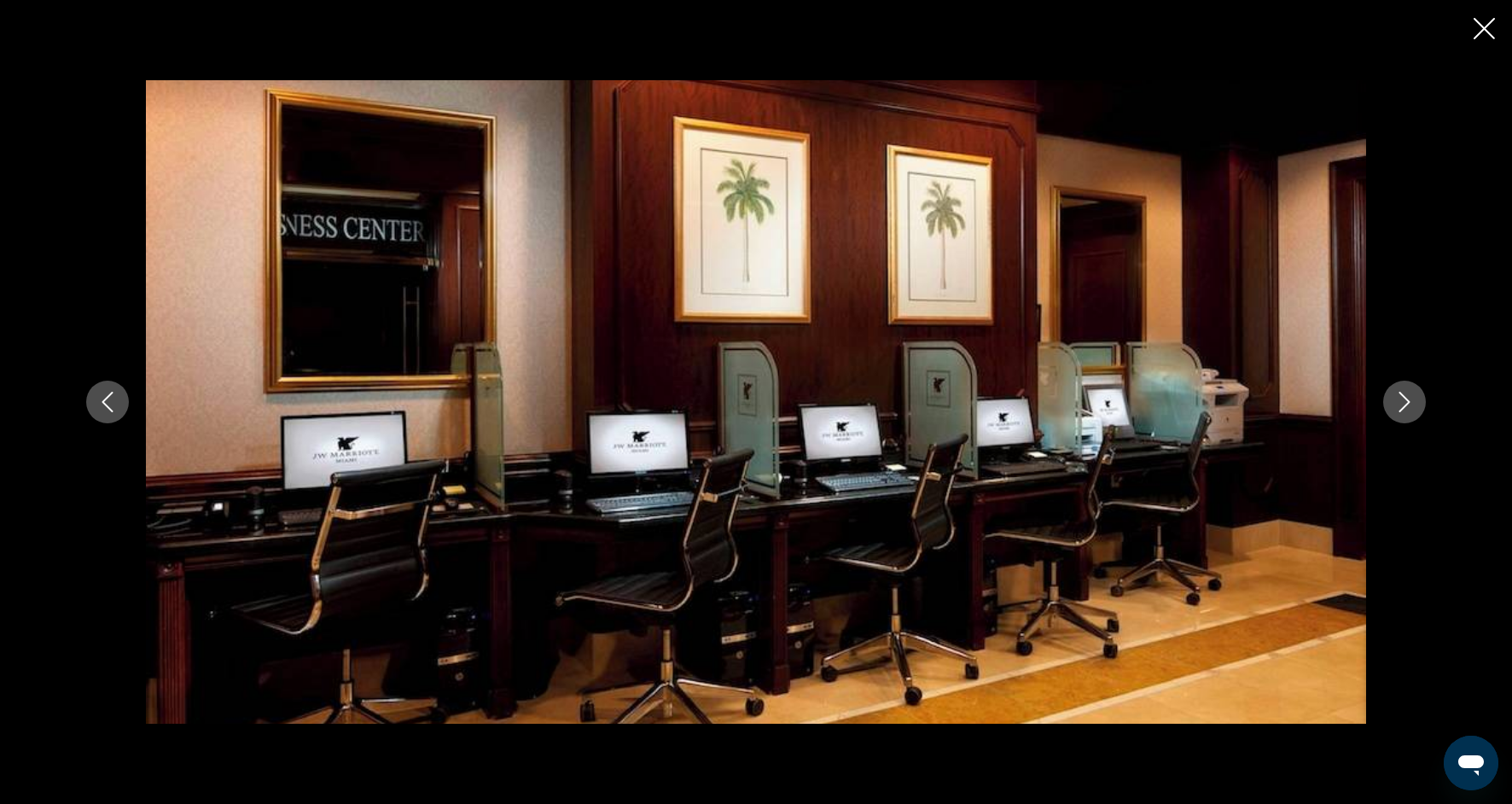
click at [1395, 410] on icon "Next image" at bounding box center [1405, 402] width 20 height 20
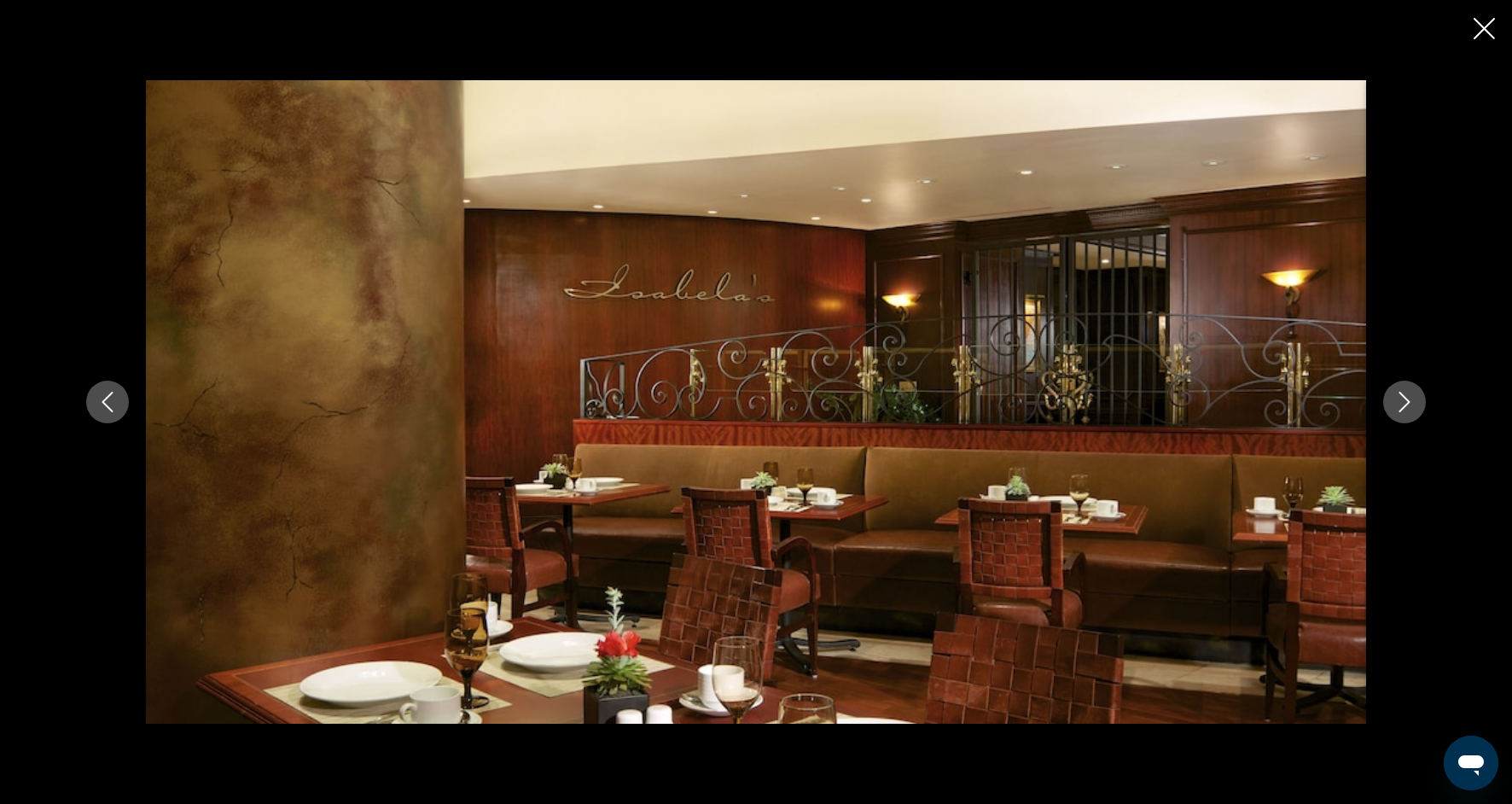
click at [1395, 410] on icon "Next image" at bounding box center [1405, 402] width 20 height 20
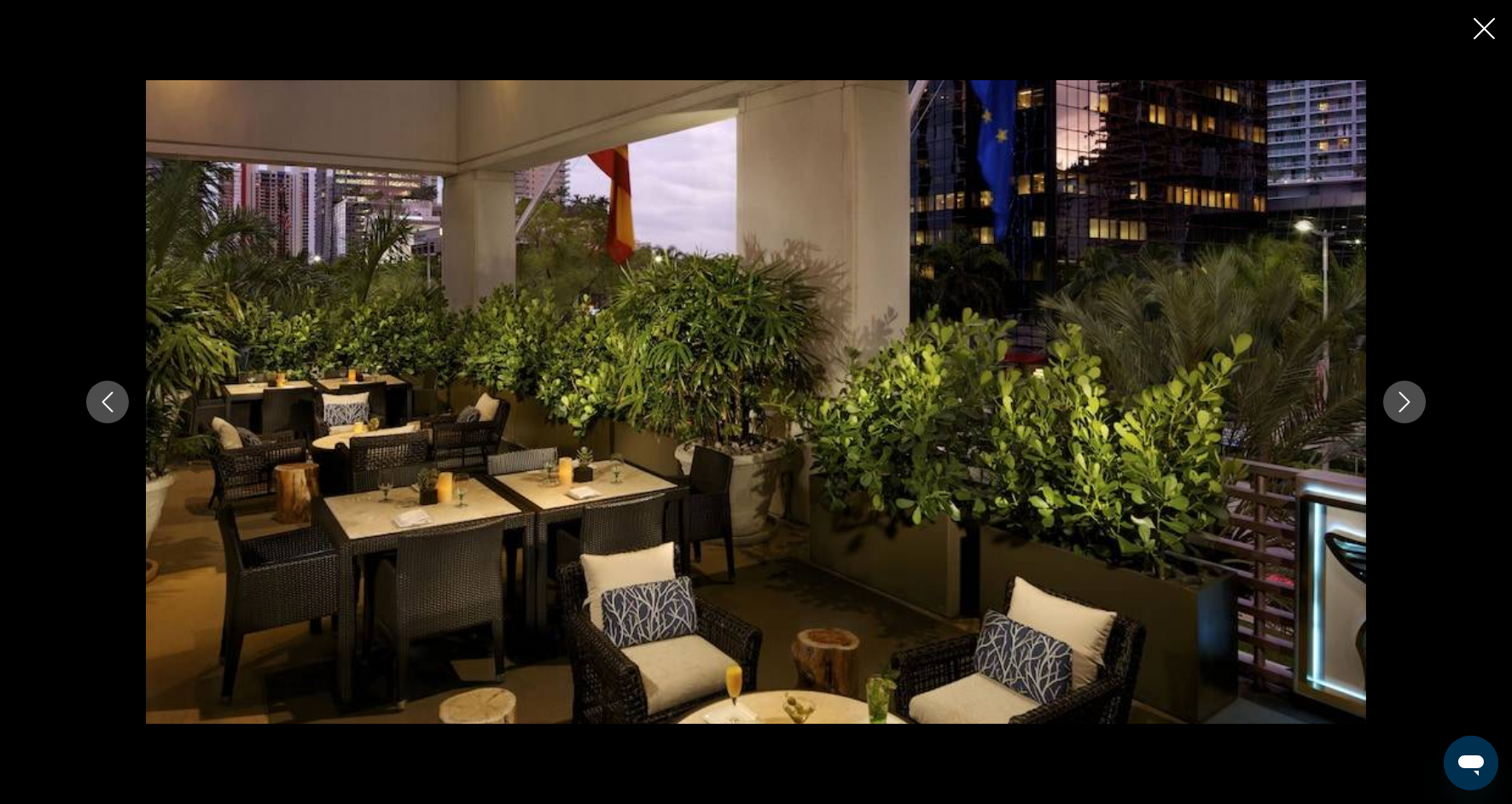
click at [1395, 410] on icon "Next image" at bounding box center [1405, 402] width 20 height 20
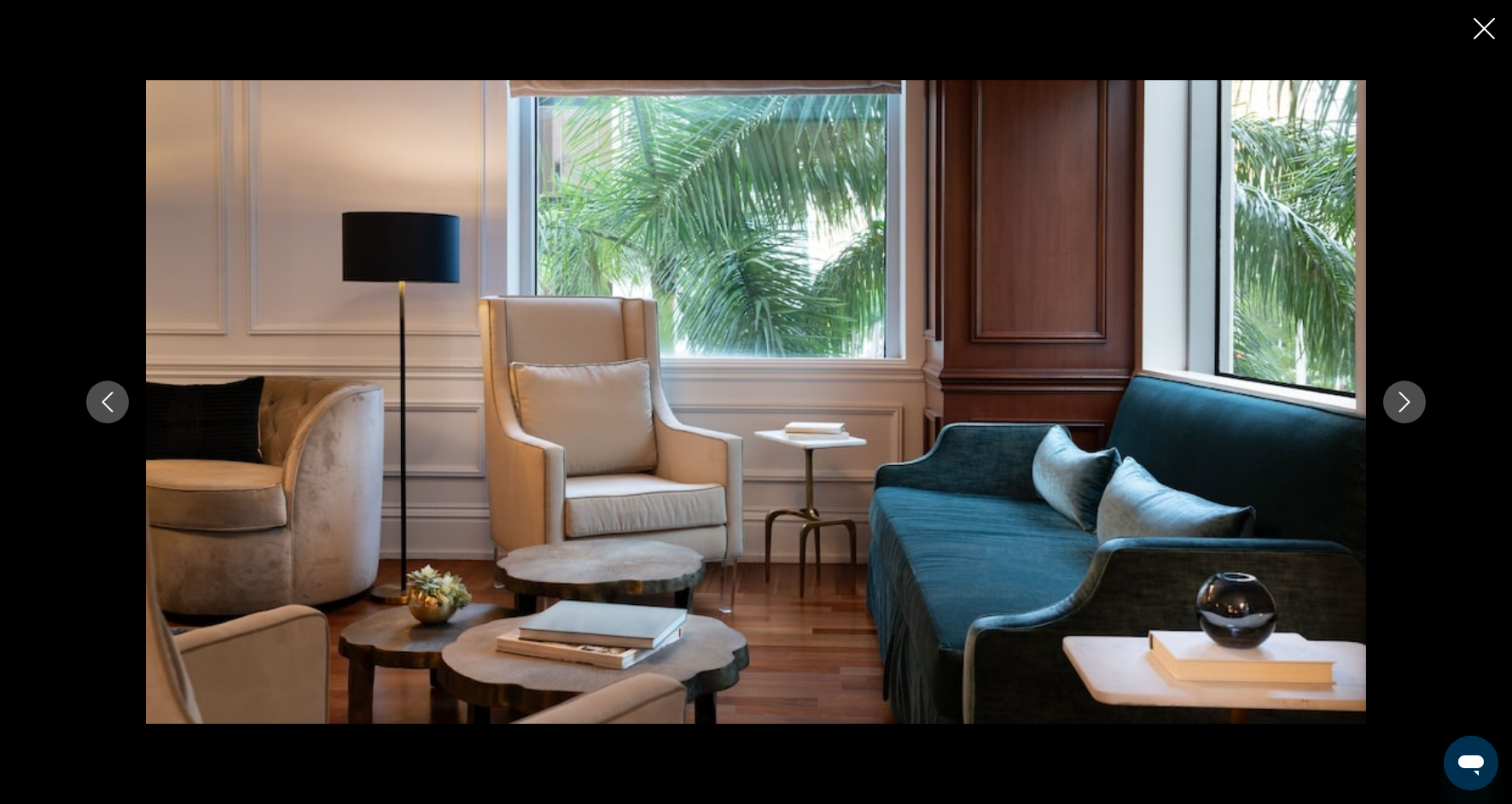
click at [1395, 410] on icon "Next image" at bounding box center [1405, 402] width 20 height 20
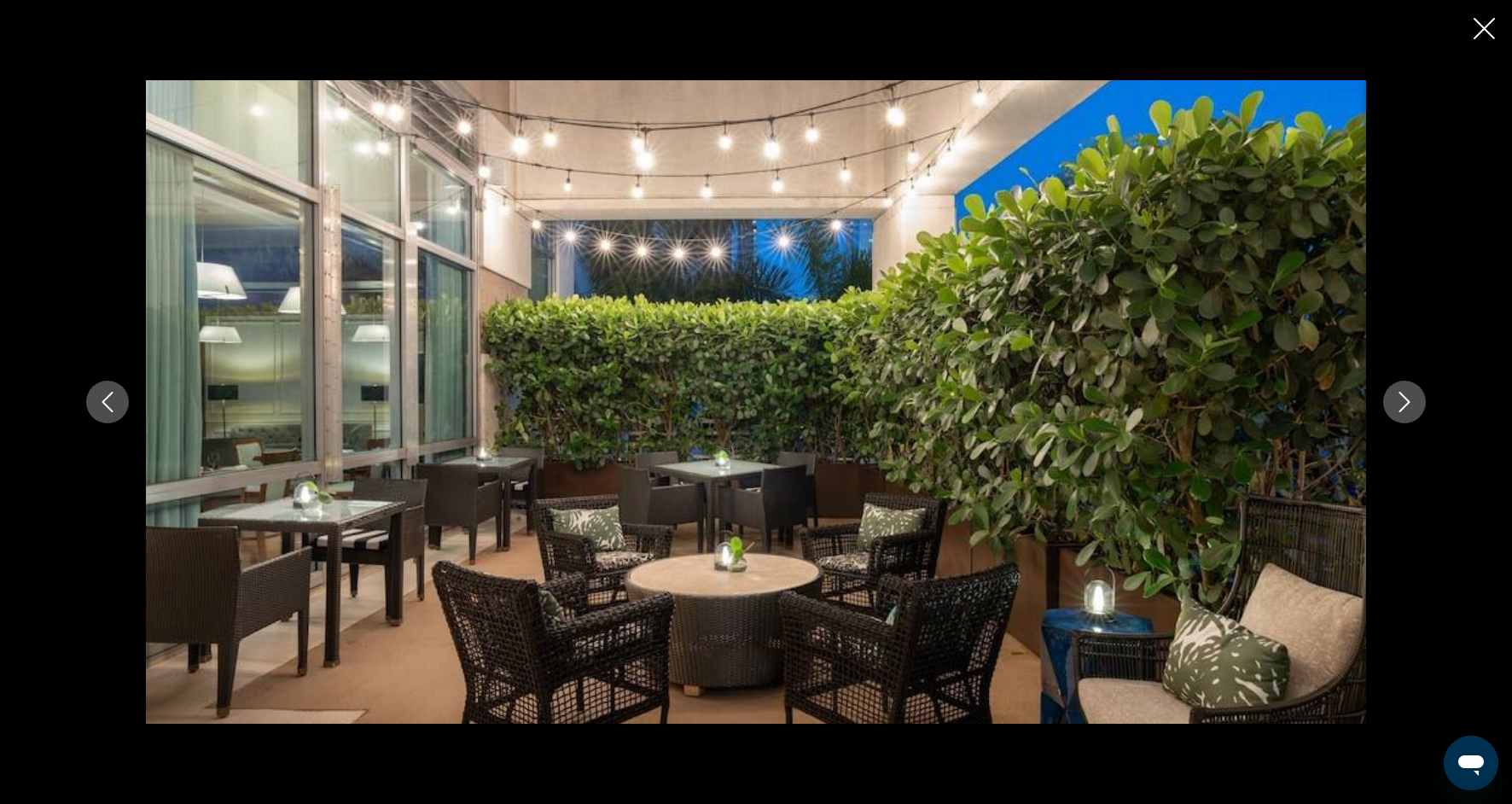
click at [1395, 410] on icon "Next image" at bounding box center [1405, 402] width 20 height 20
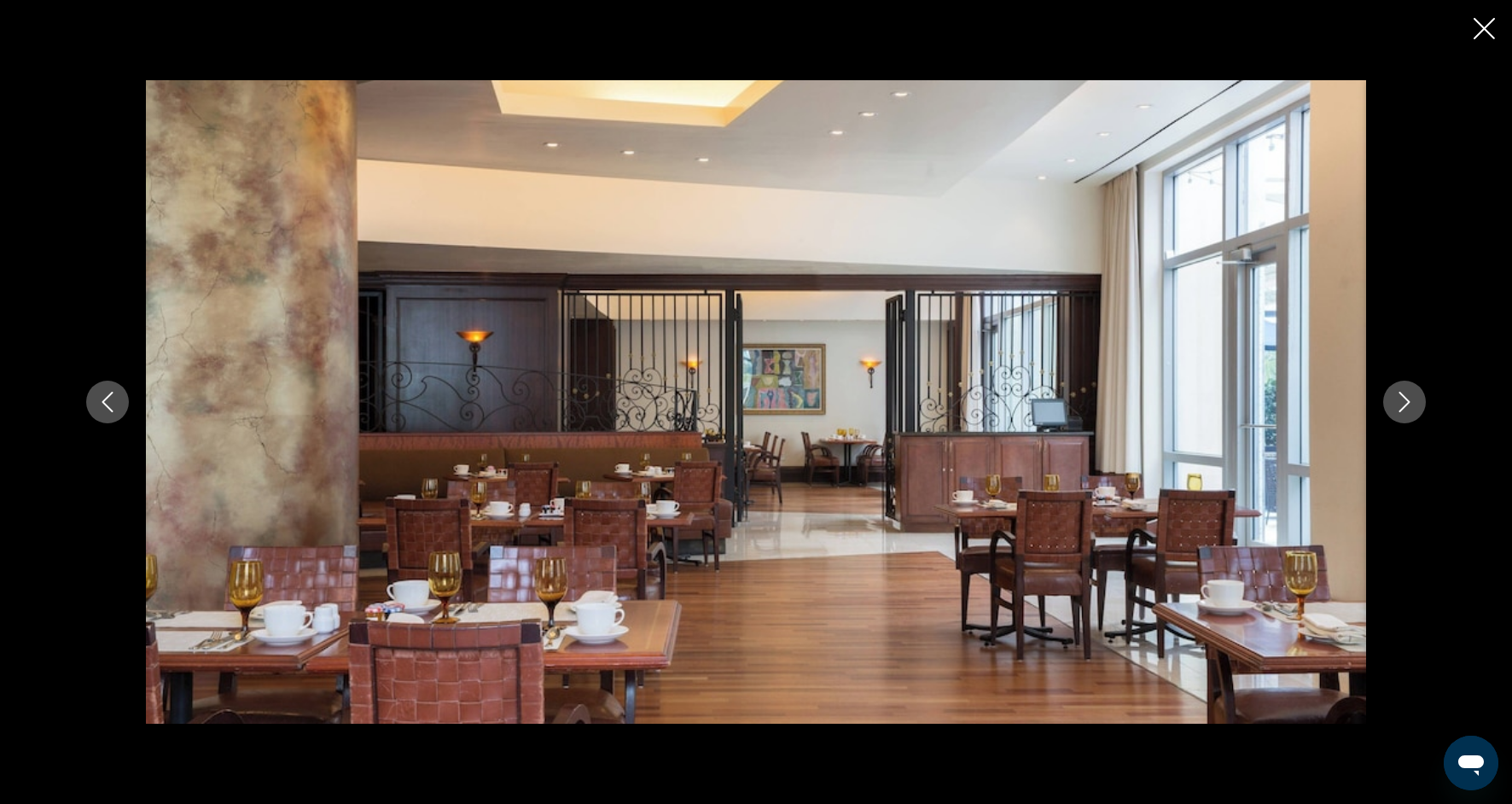
click at [1396, 410] on icon "Next image" at bounding box center [1405, 402] width 20 height 20
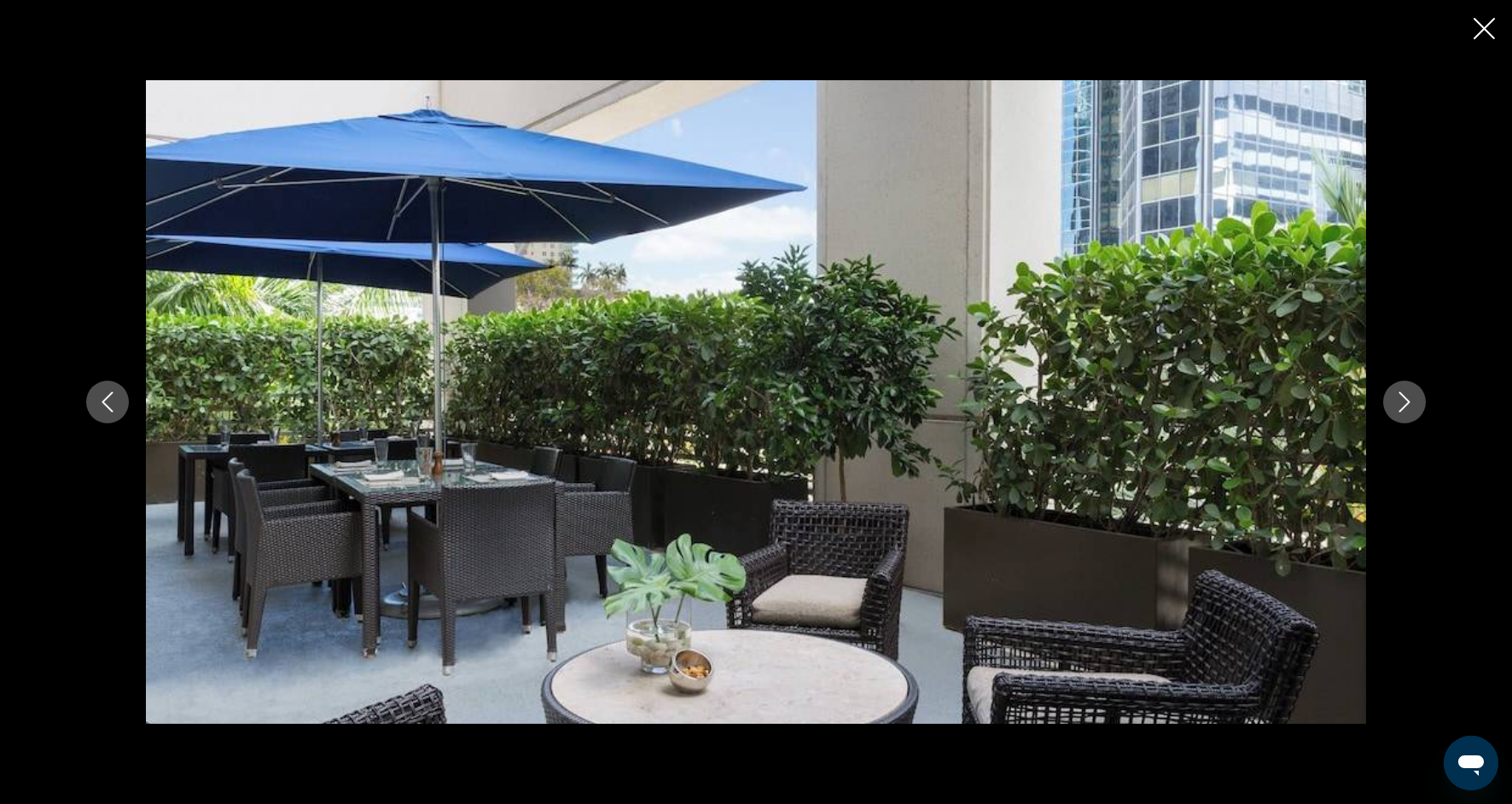
click at [1397, 411] on icon "Next image" at bounding box center [1405, 402] width 20 height 20
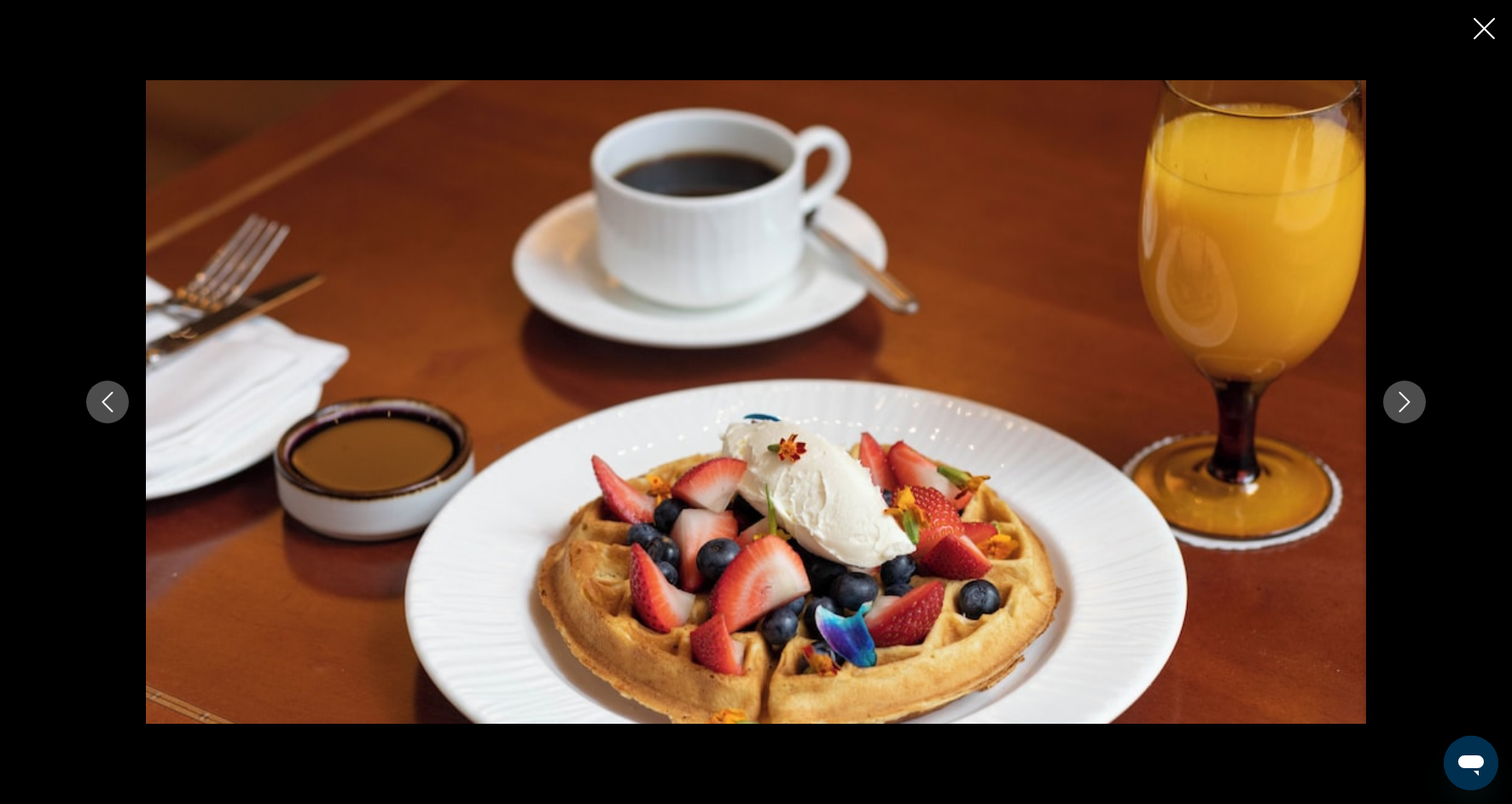
click at [1397, 411] on icon "Next image" at bounding box center [1405, 402] width 20 height 20
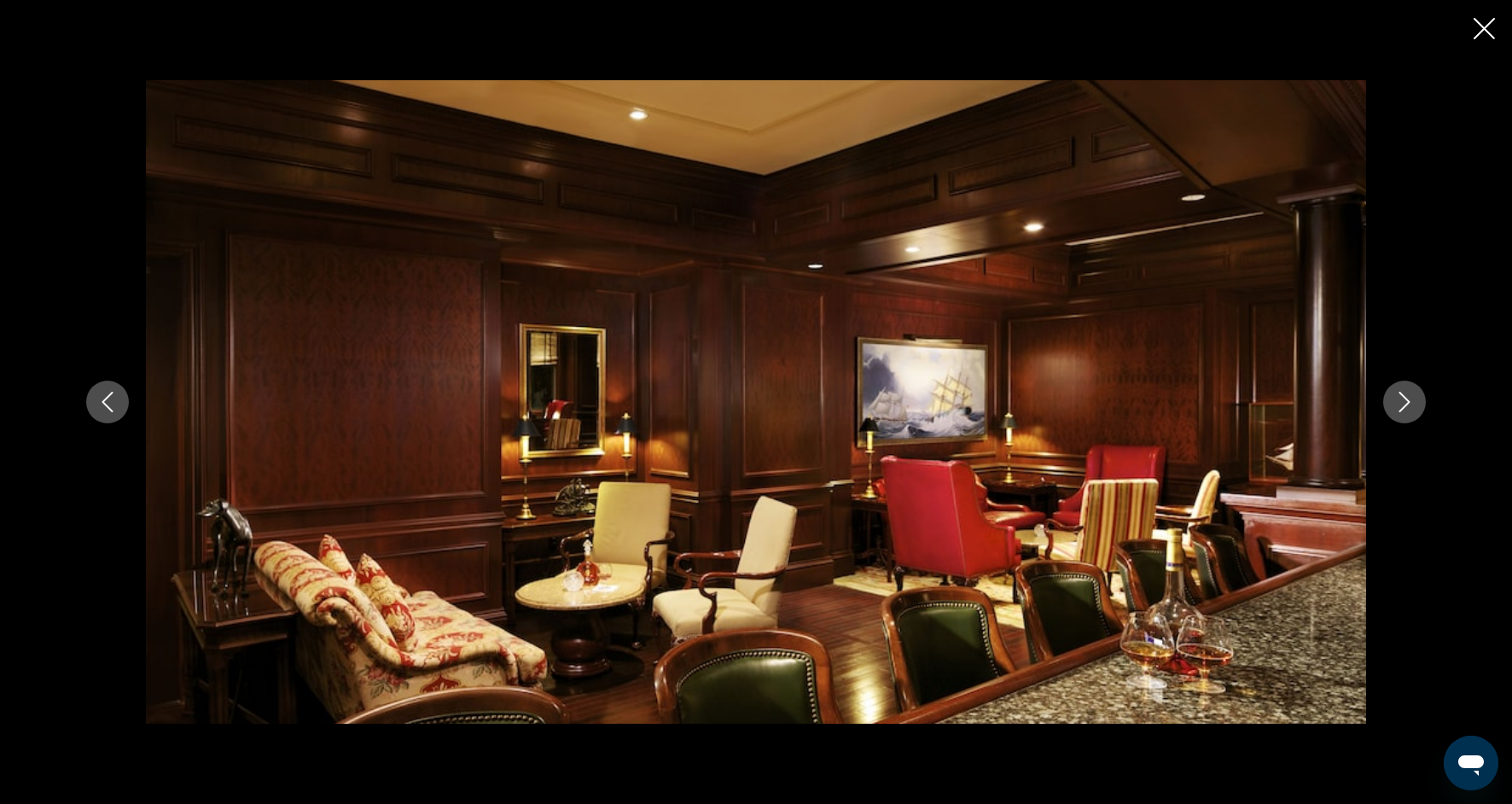
click at [1397, 411] on icon "Next image" at bounding box center [1405, 402] width 20 height 20
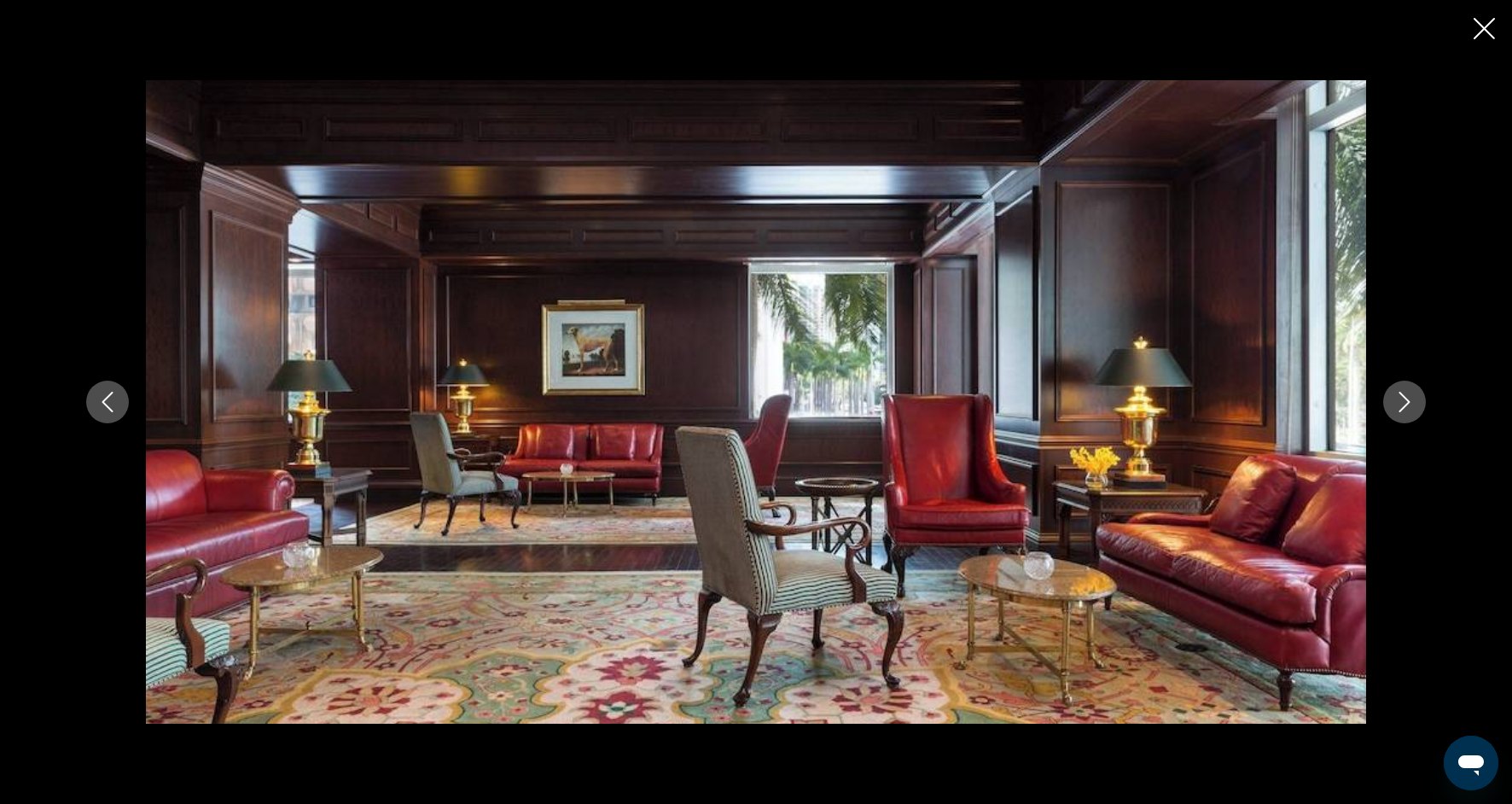
click at [1398, 411] on icon "Next image" at bounding box center [1405, 402] width 20 height 20
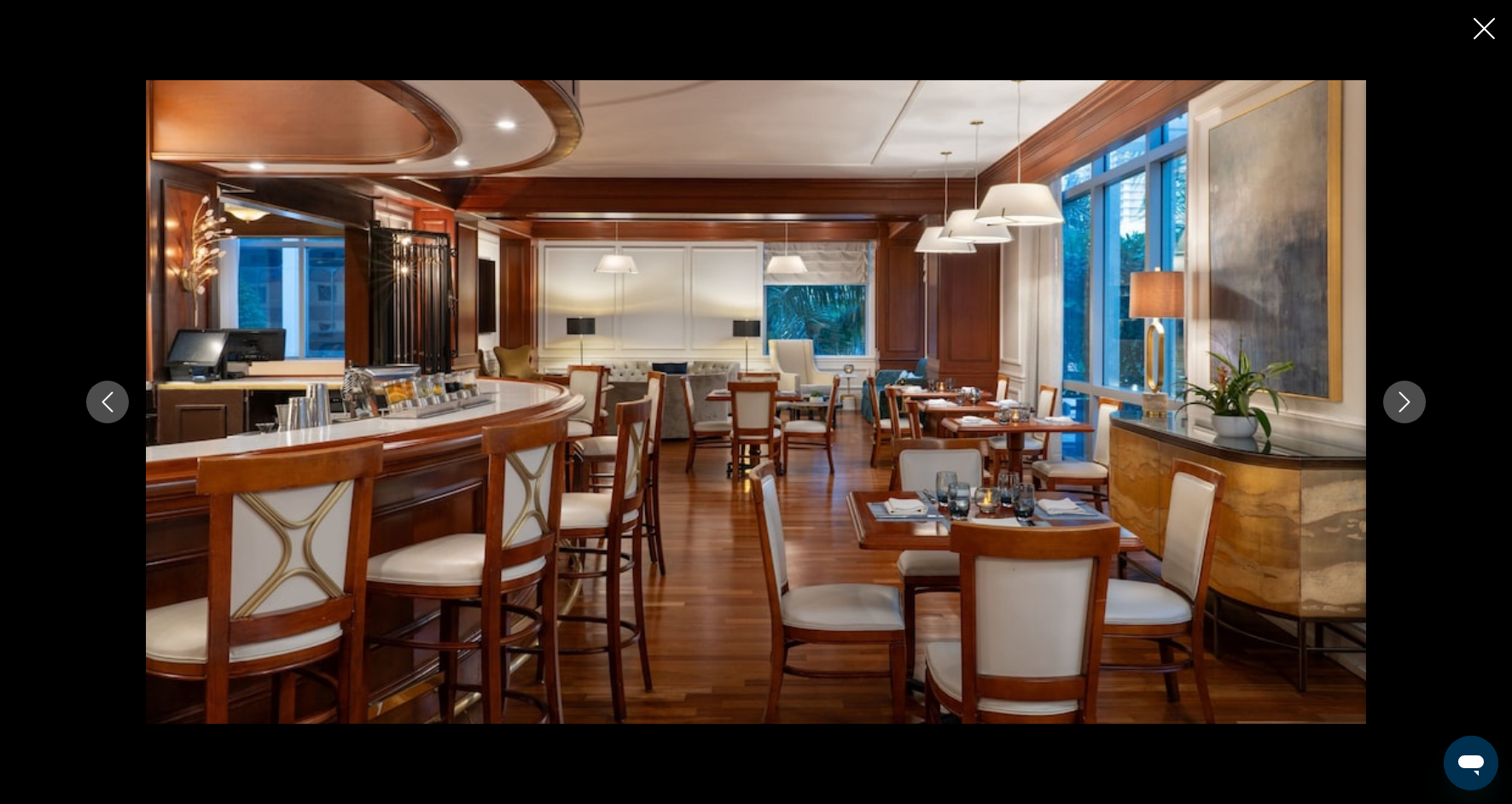
click at [1398, 411] on icon "Next image" at bounding box center [1405, 402] width 20 height 20
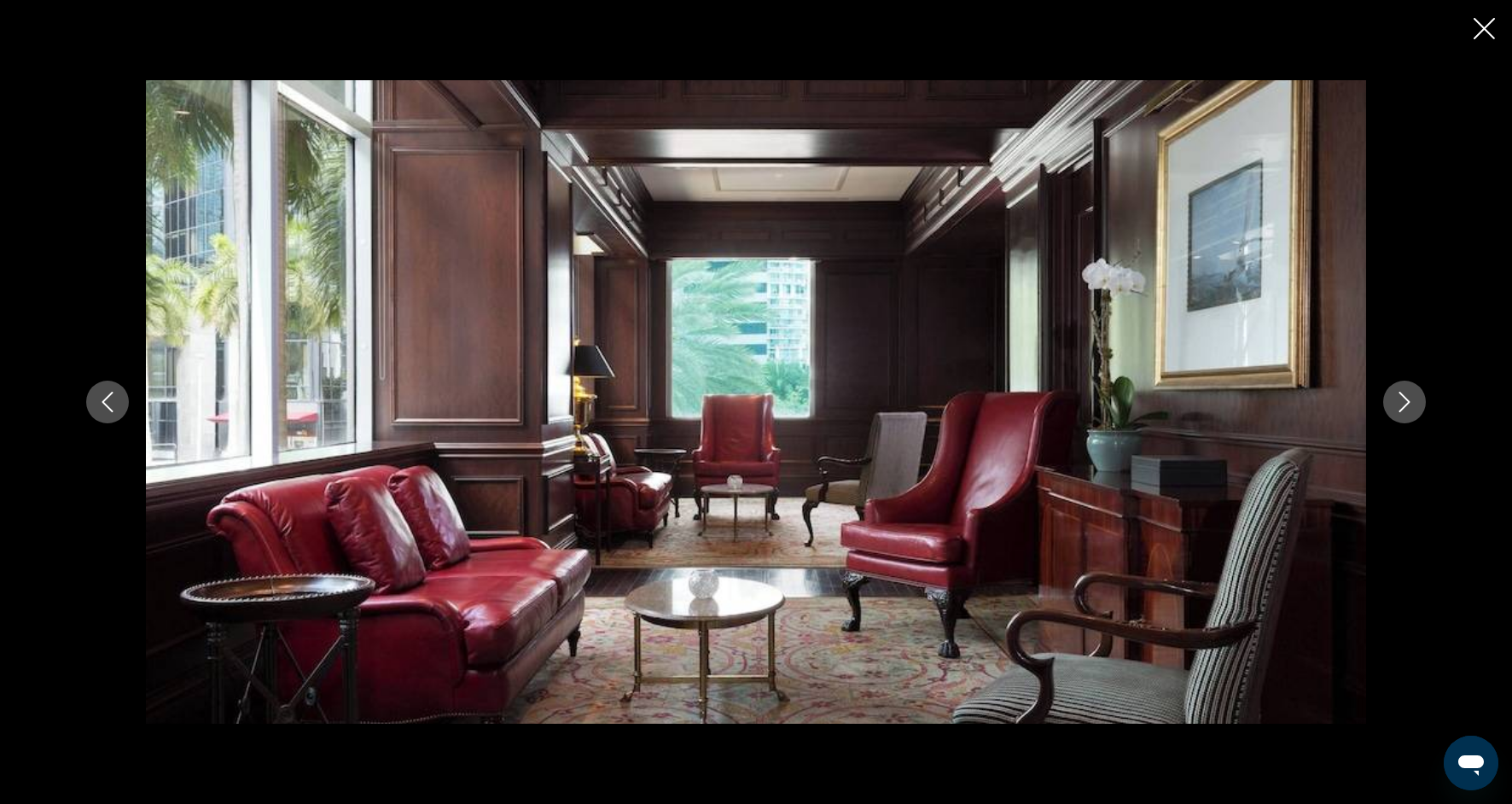
click at [1398, 411] on icon "Next image" at bounding box center [1405, 402] width 20 height 20
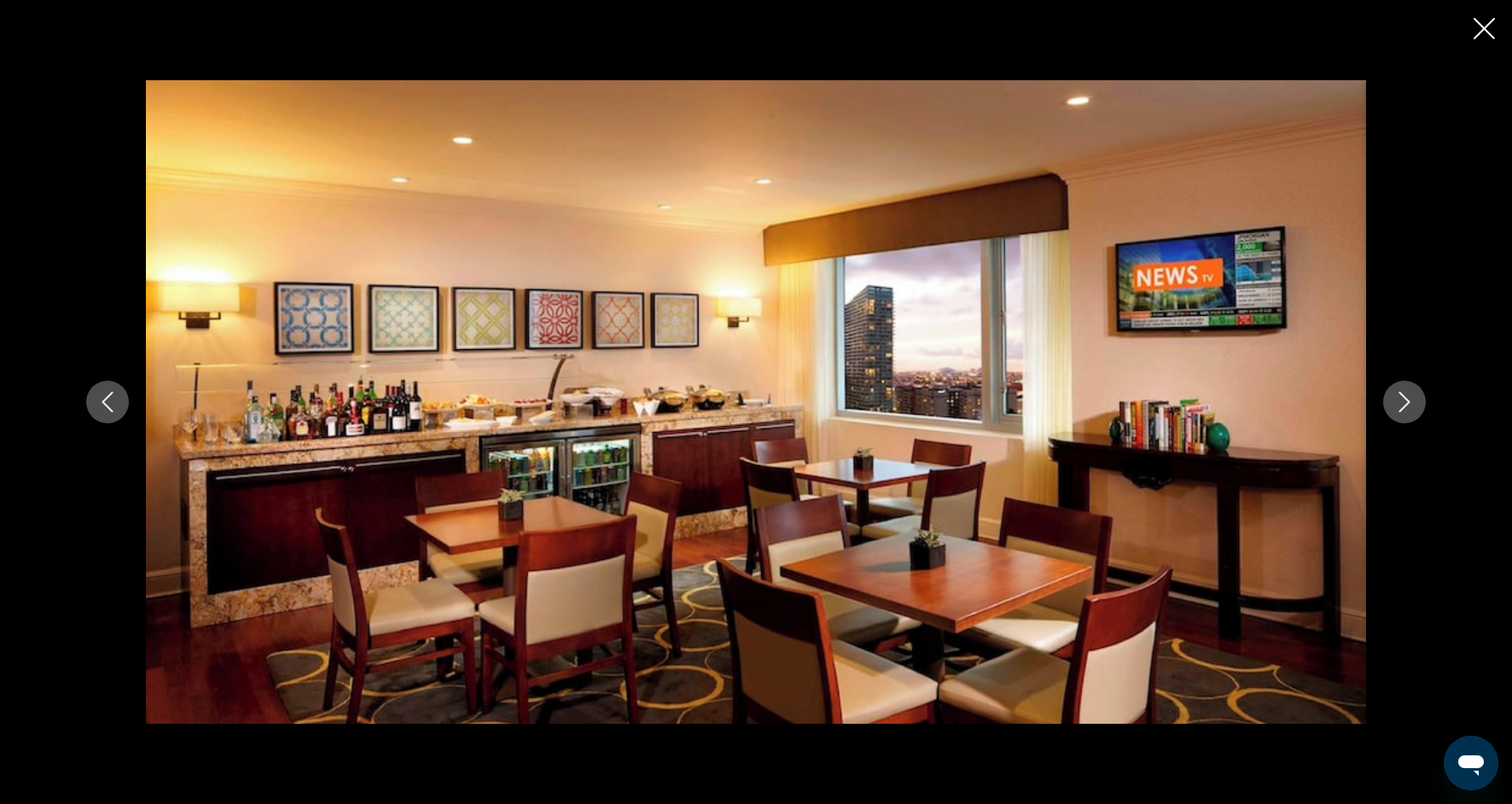
click at [1398, 412] on button "Next image" at bounding box center [1405, 402] width 42 height 42
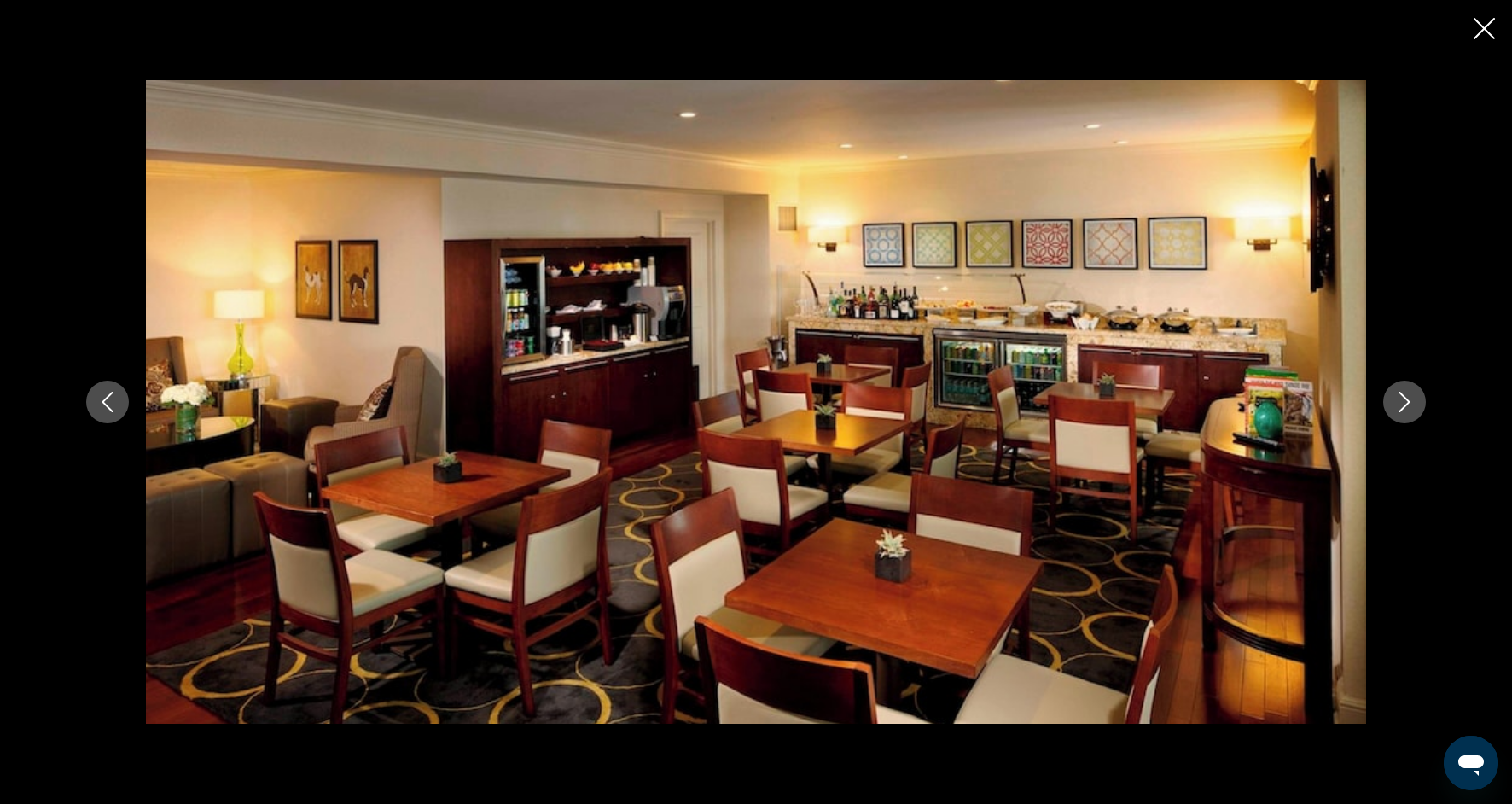
click at [1398, 412] on button "Next image" at bounding box center [1405, 402] width 42 height 42
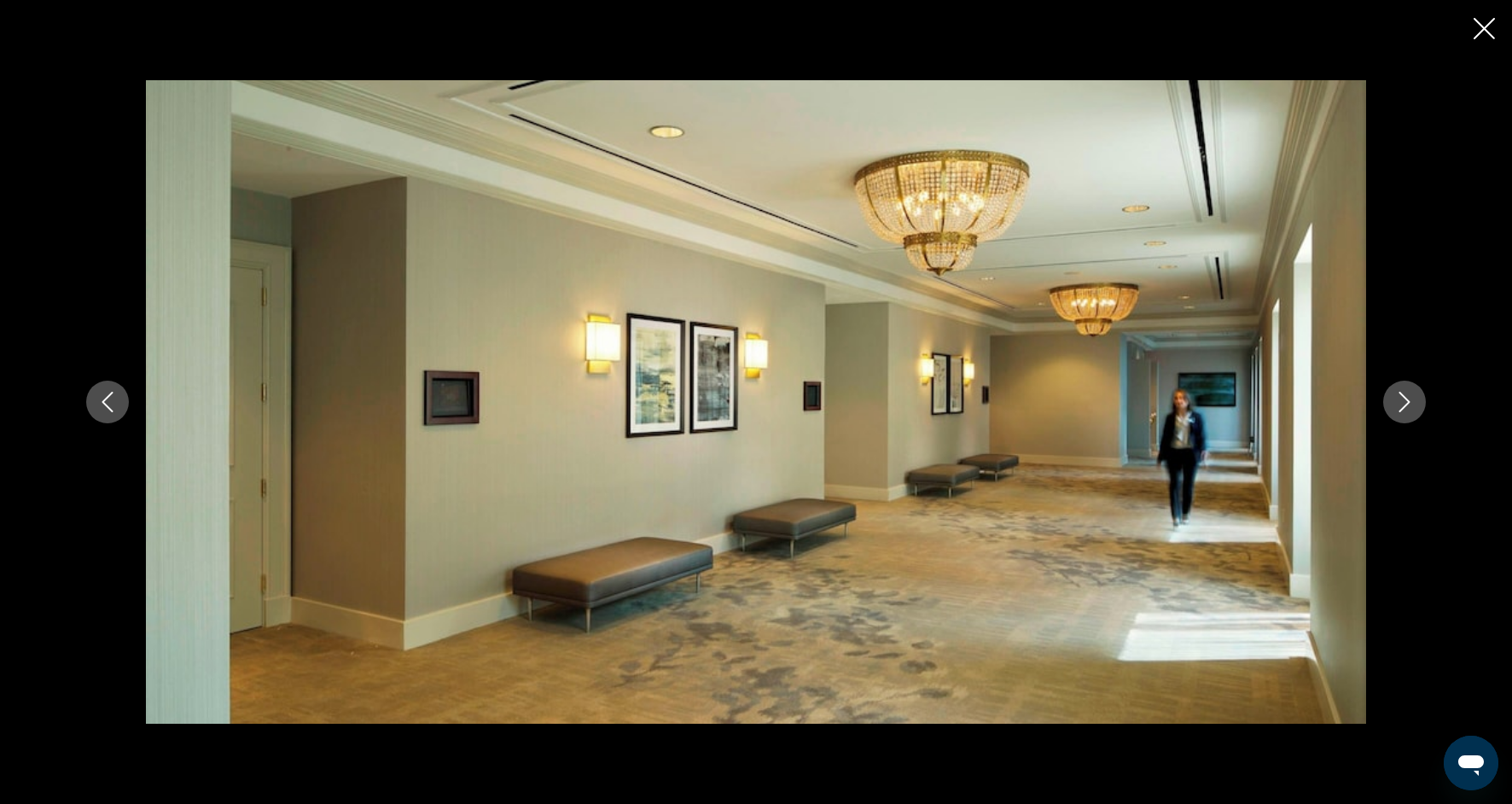
click at [1398, 412] on button "Next image" at bounding box center [1405, 402] width 42 height 42
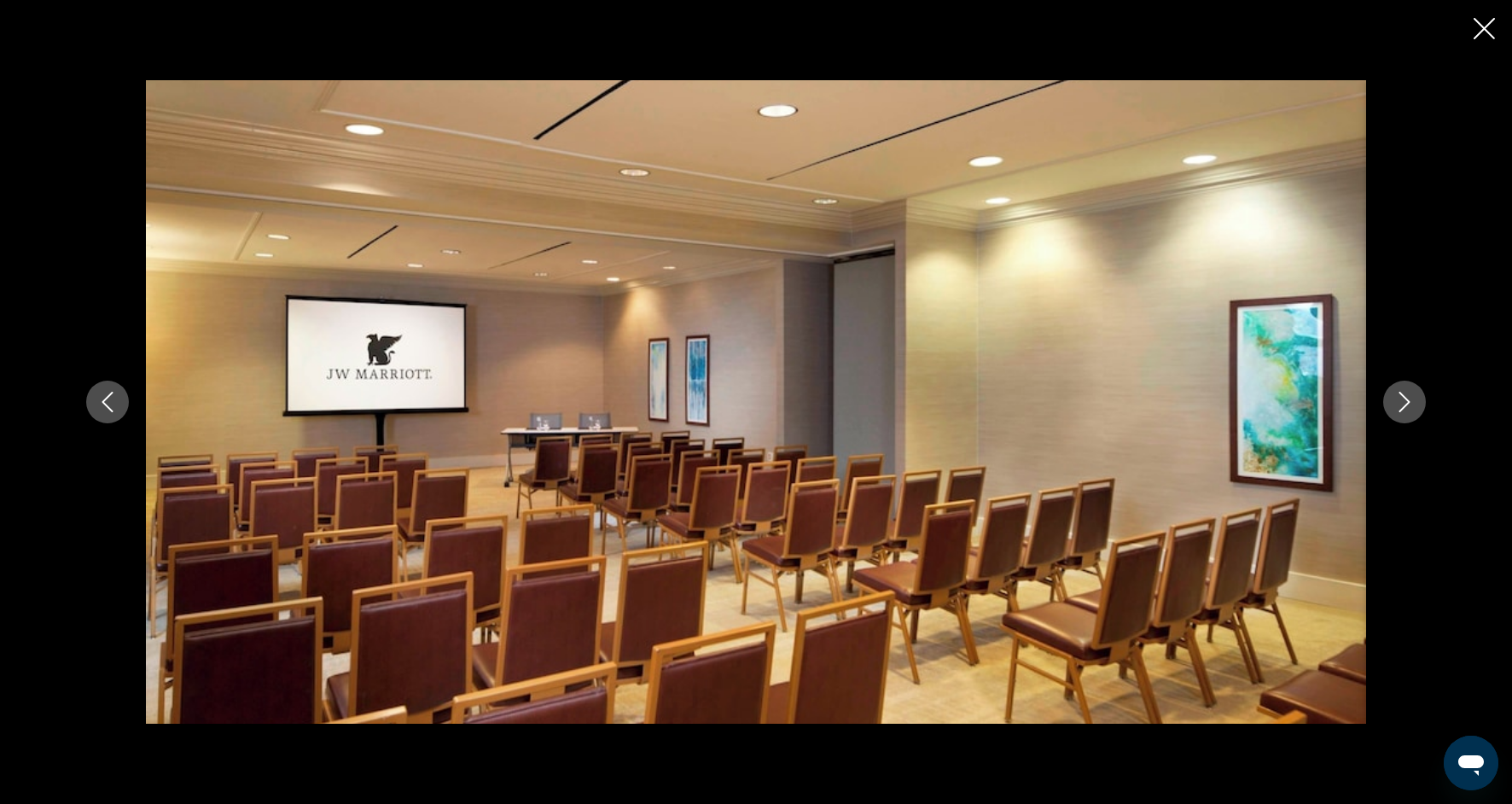
click at [1400, 414] on button "Next image" at bounding box center [1405, 402] width 42 height 42
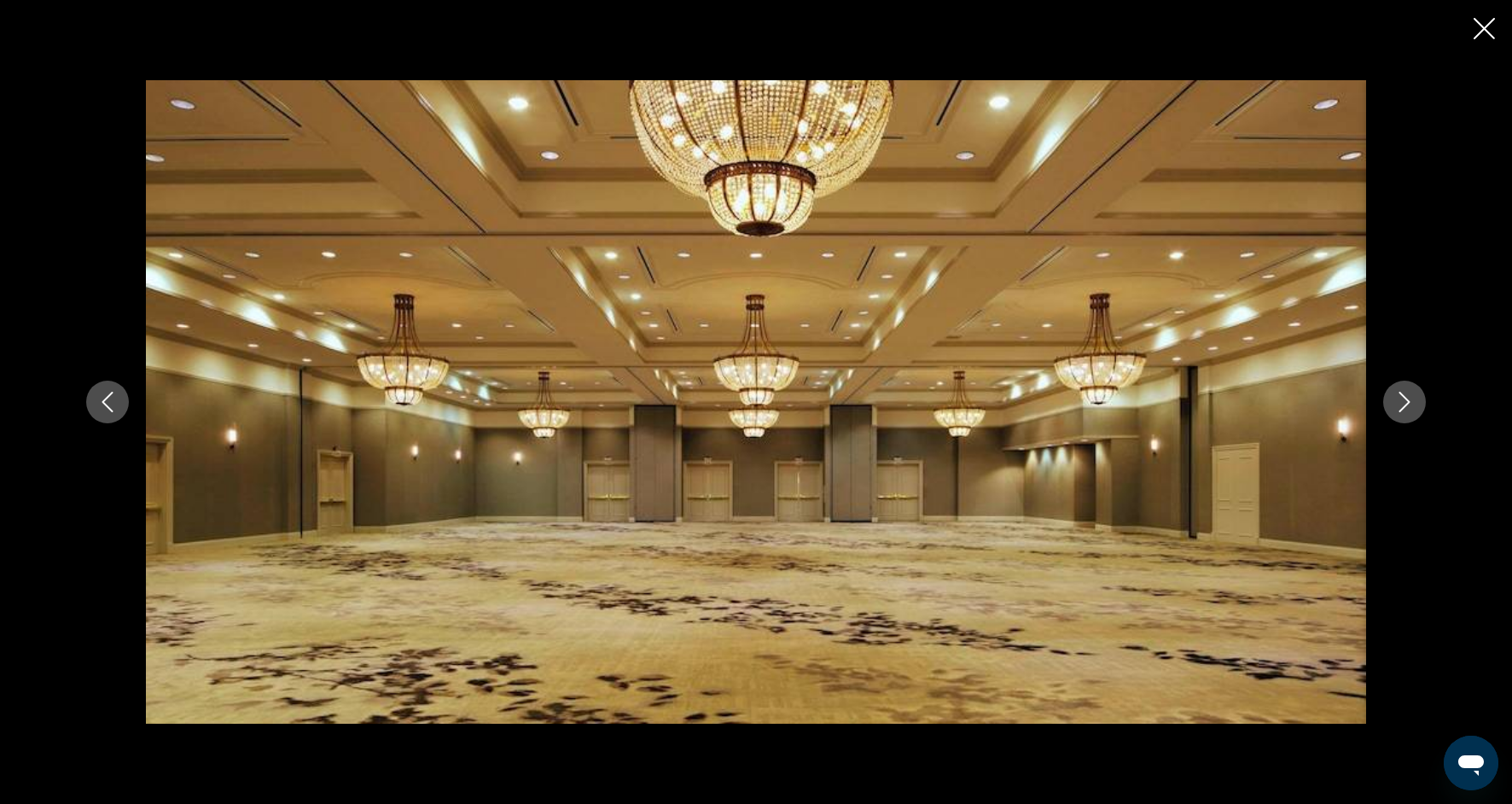
click at [1401, 415] on button "Next image" at bounding box center [1405, 402] width 42 height 42
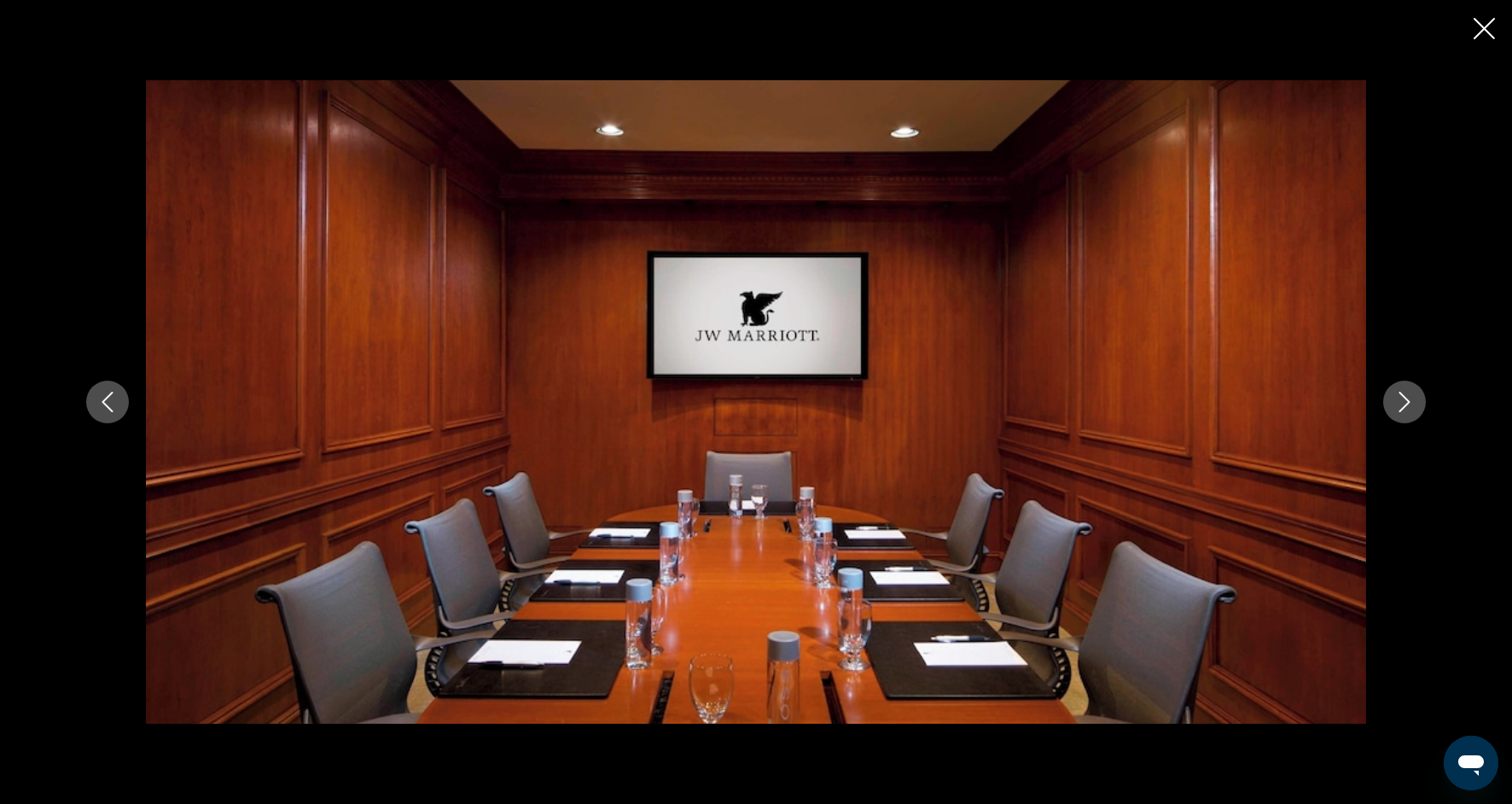
click at [1403, 418] on button "Next image" at bounding box center [1405, 402] width 42 height 42
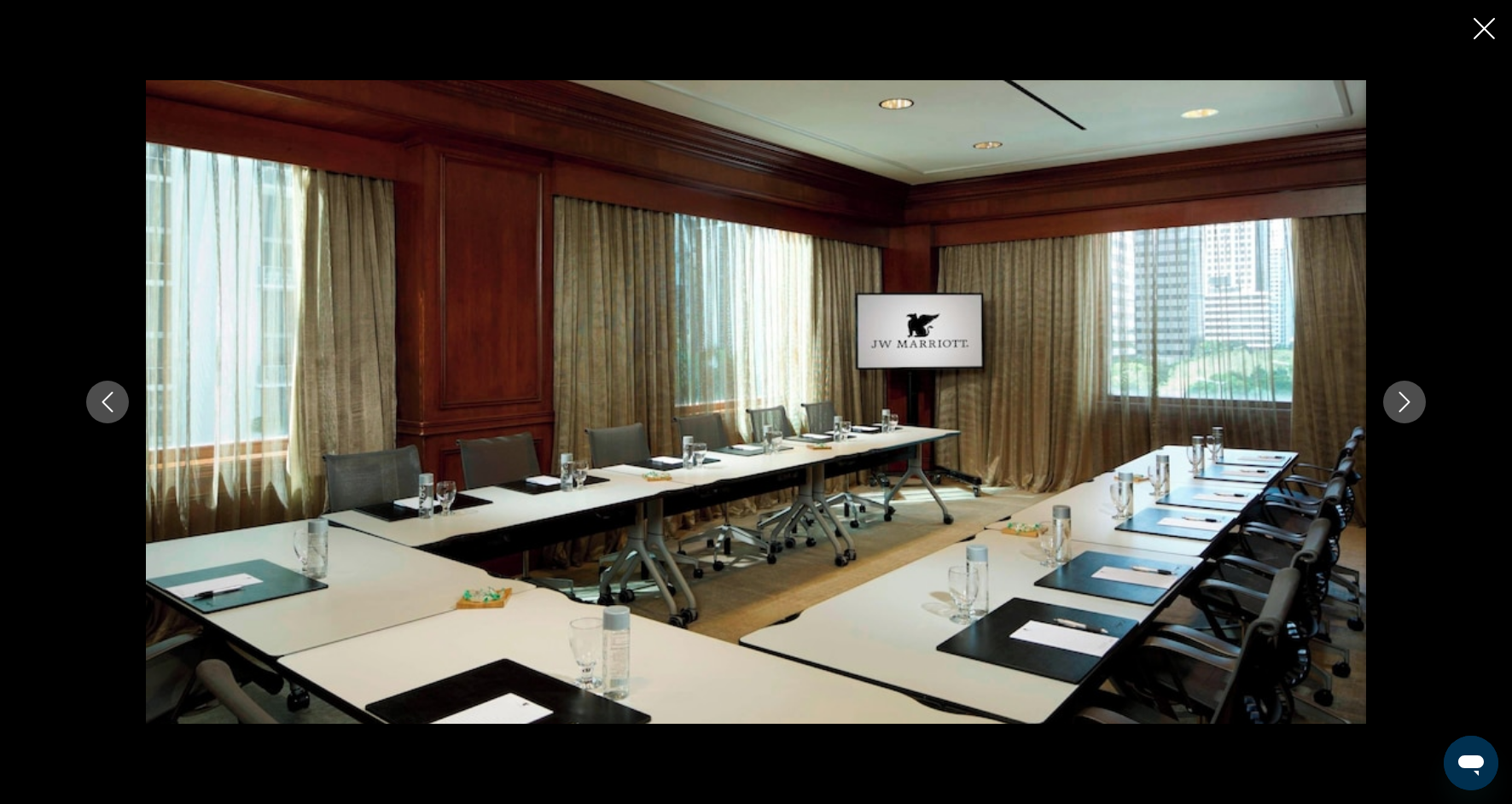
click at [1404, 419] on button "Next image" at bounding box center [1405, 402] width 42 height 42
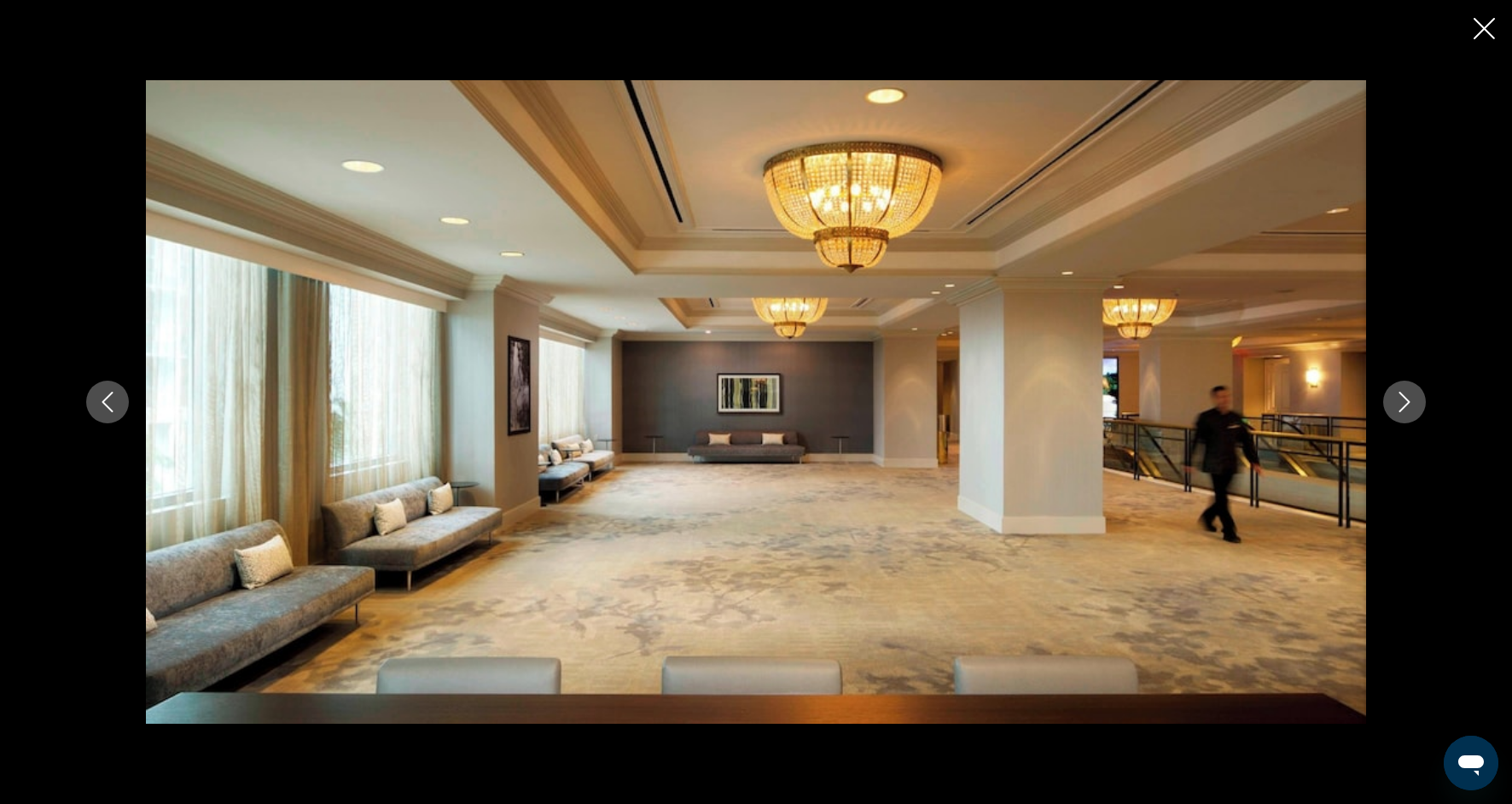
click at [1404, 421] on button "Next image" at bounding box center [1405, 402] width 42 height 42
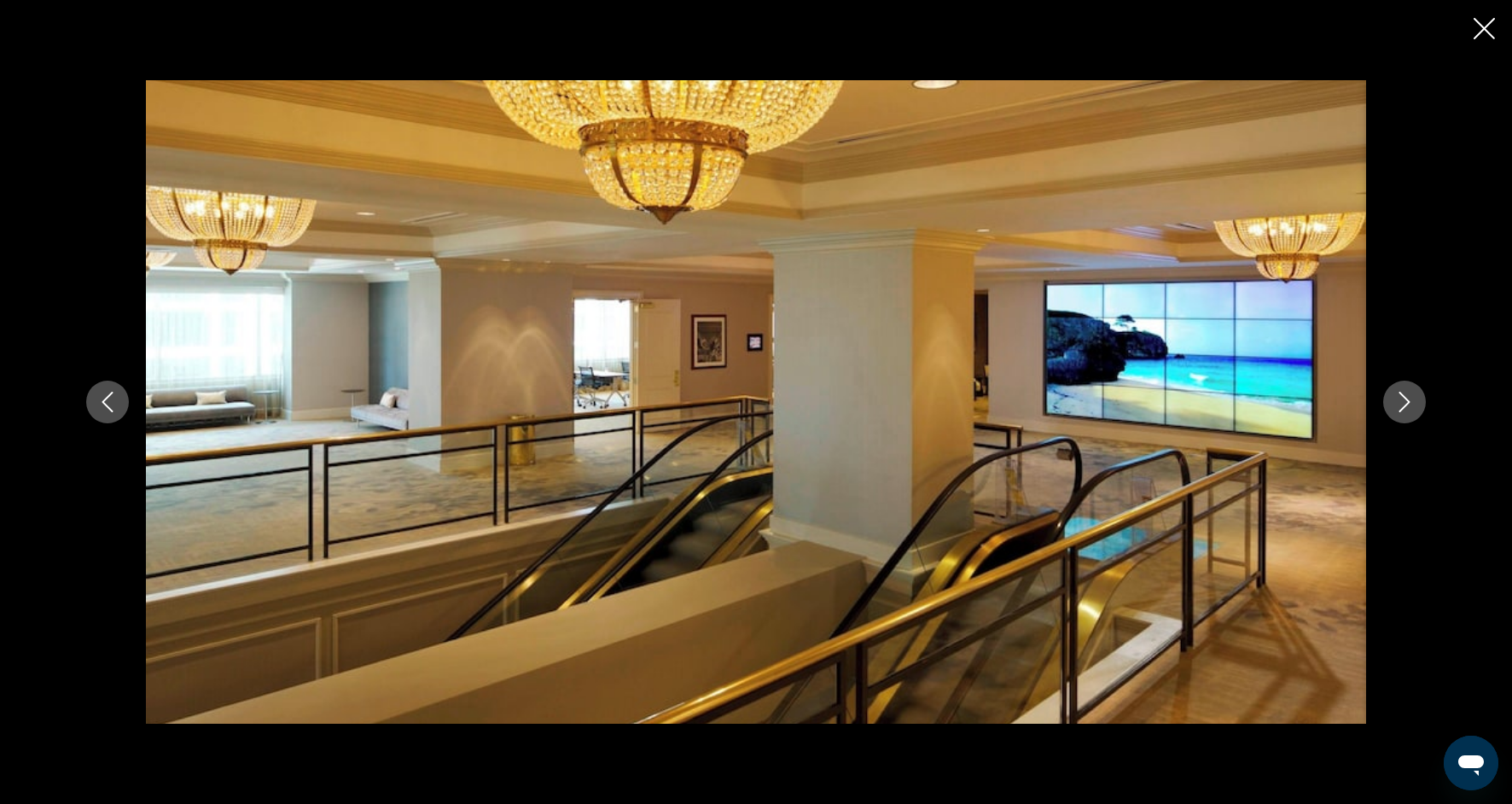
click at [1405, 422] on button "Next image" at bounding box center [1405, 402] width 42 height 42
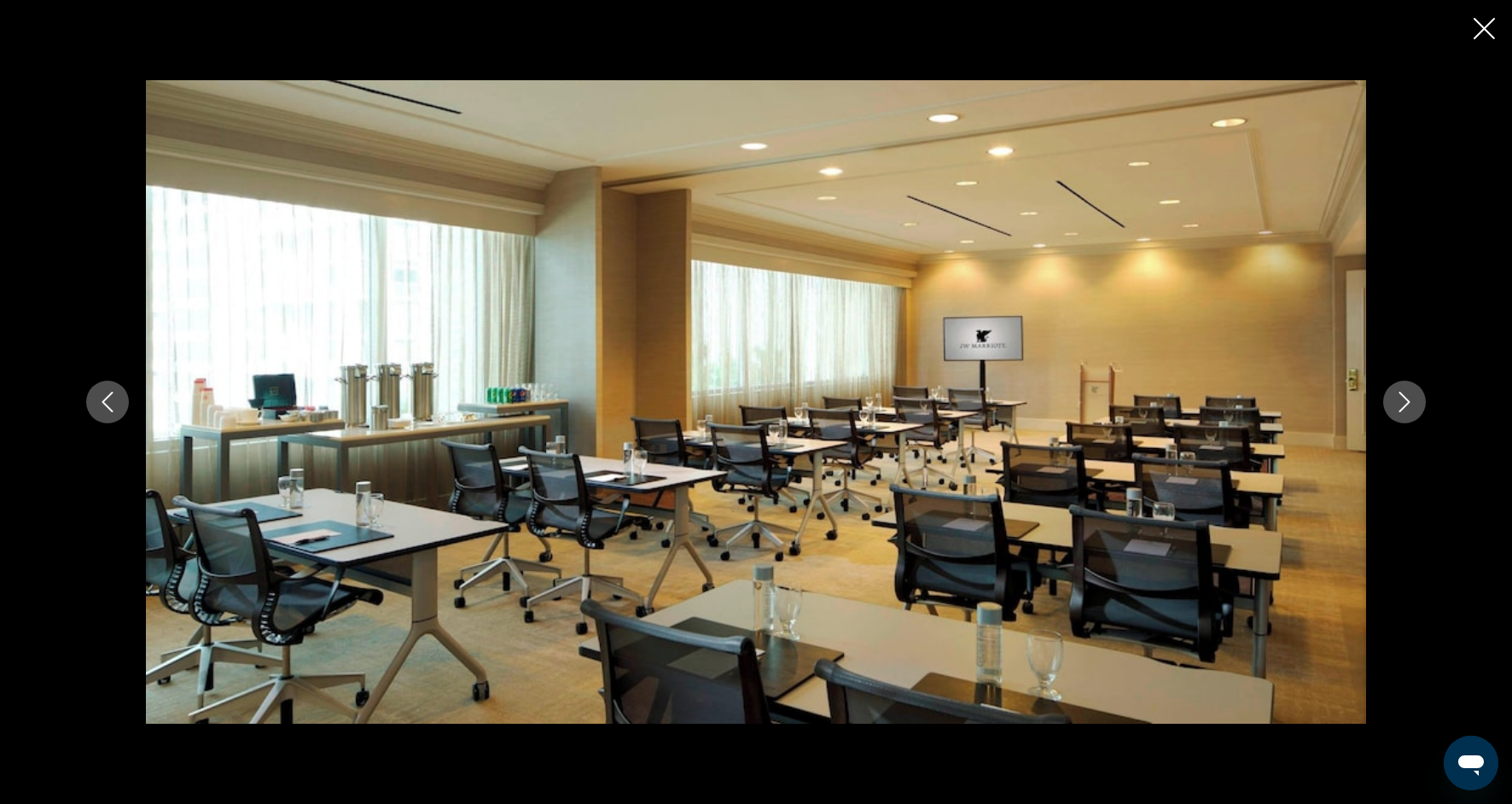
click at [1405, 427] on div "Main content" at bounding box center [756, 402] width 1374 height 644
click at [1404, 428] on div "Main content" at bounding box center [756, 402] width 1374 height 644
click at [1396, 405] on icon "Next image" at bounding box center [1405, 402] width 20 height 20
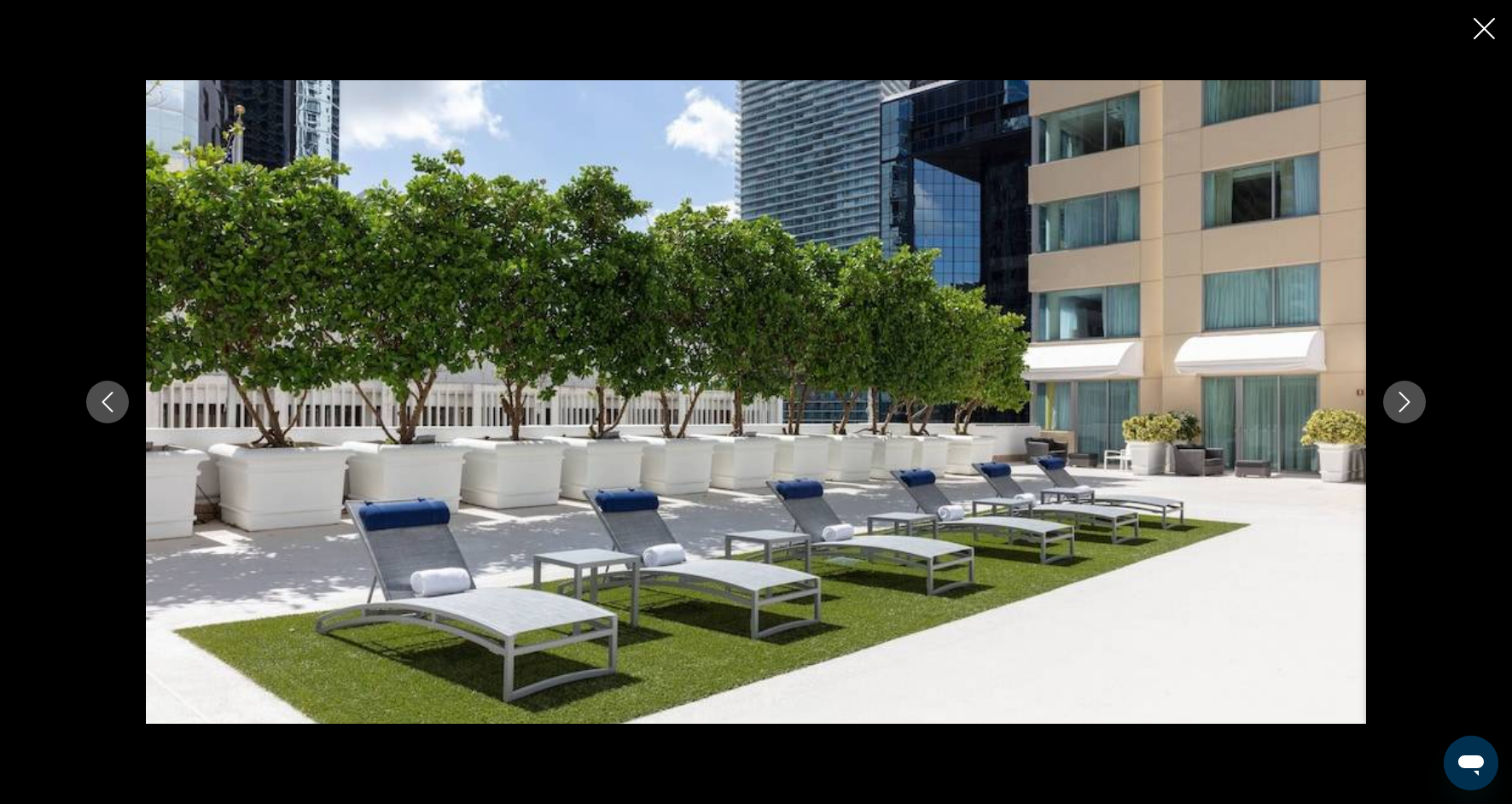
click at [1396, 404] on icon "Next image" at bounding box center [1405, 402] width 20 height 20
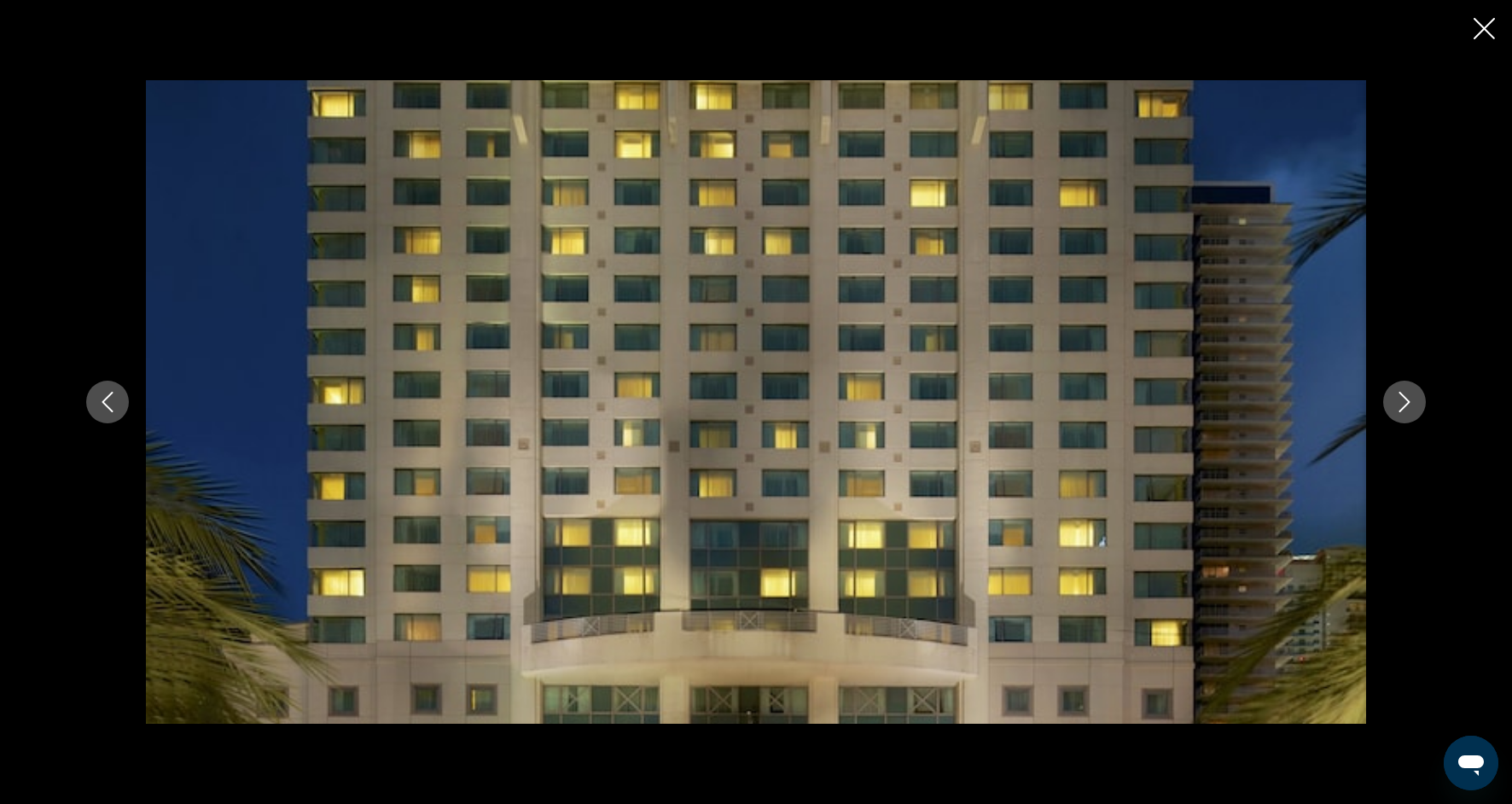
click at [1396, 404] on icon "Next image" at bounding box center [1405, 402] width 20 height 20
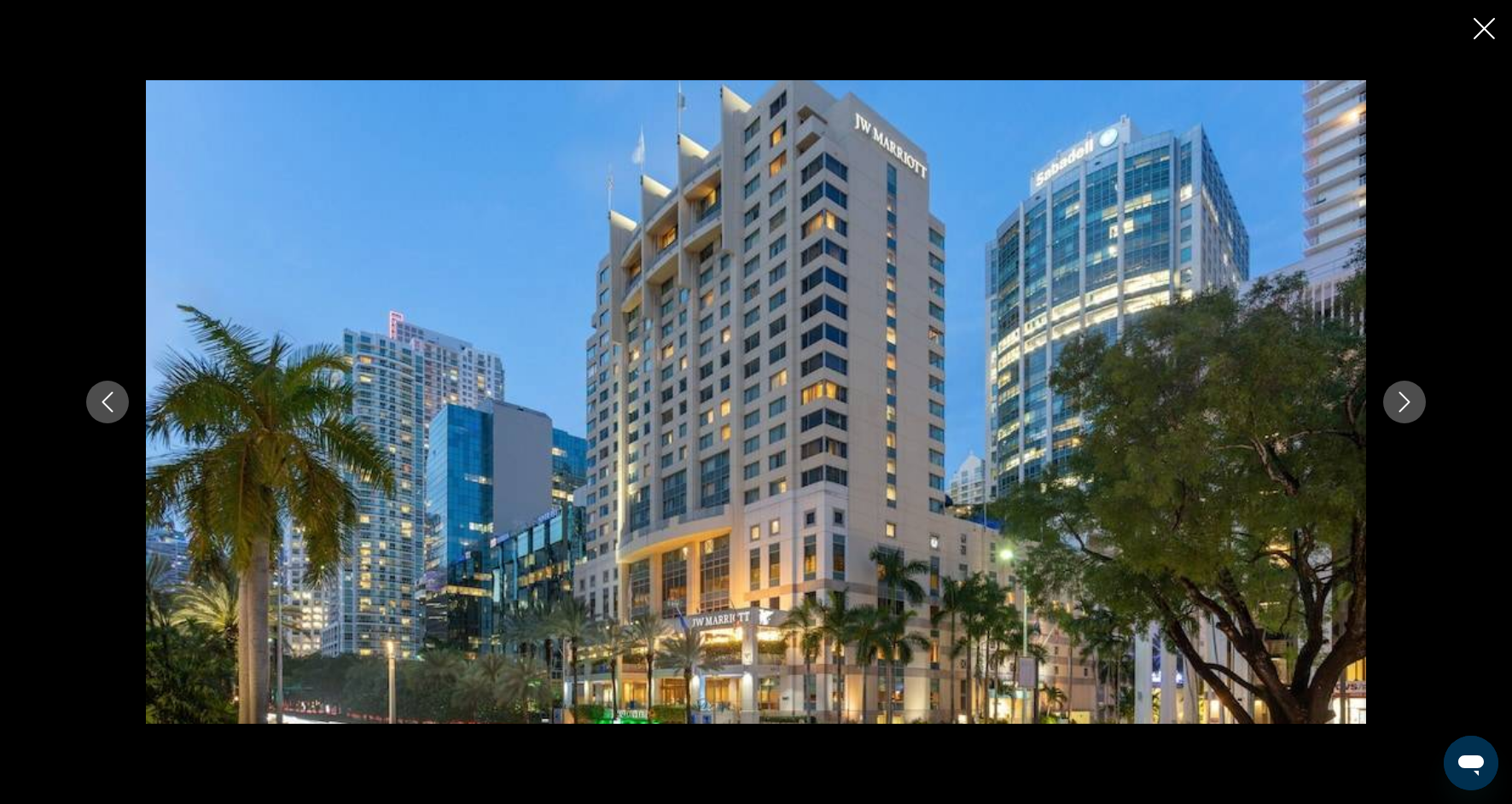
click at [1396, 404] on icon "Next image" at bounding box center [1405, 402] width 20 height 20
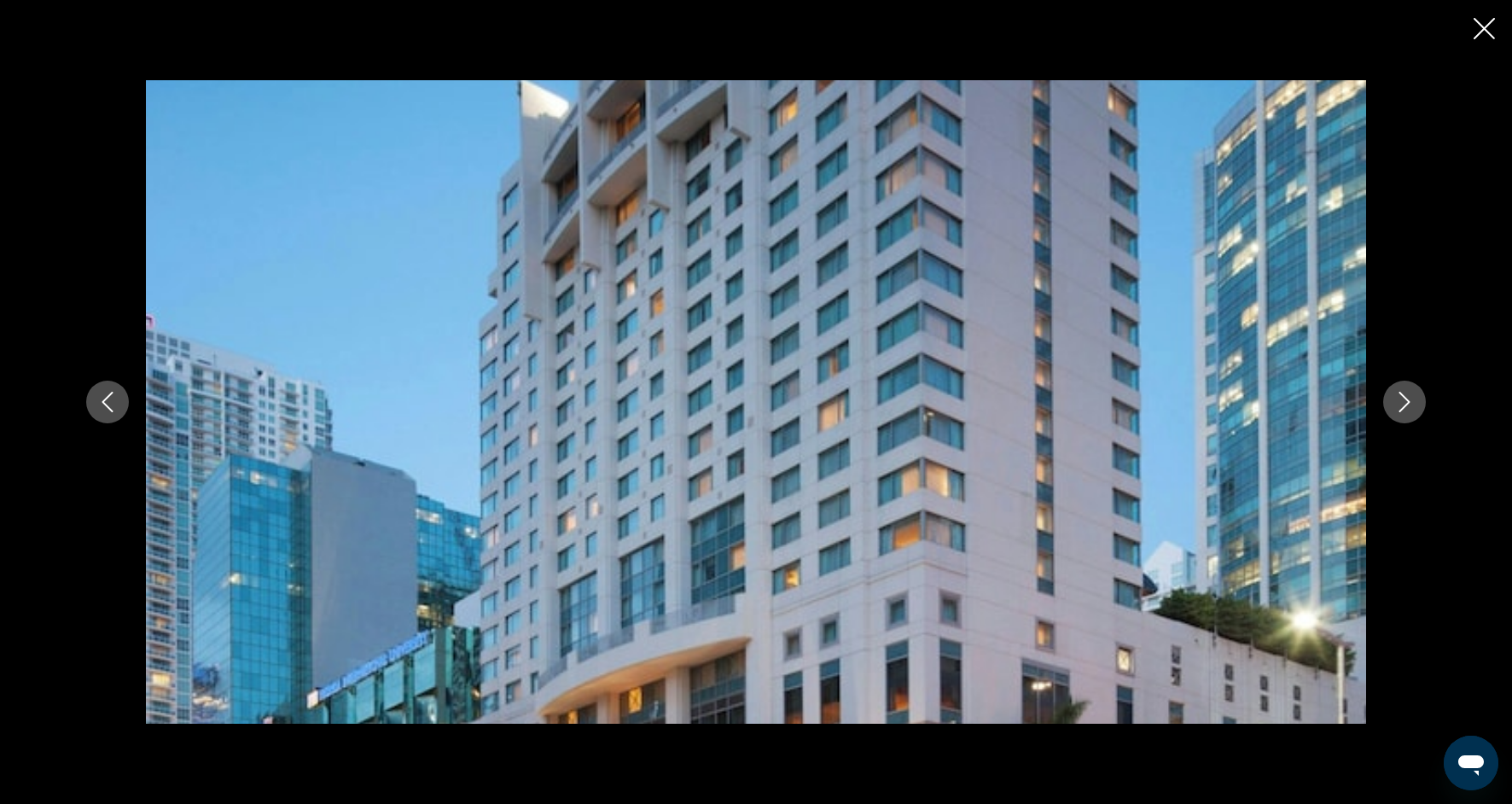
click at [1396, 404] on icon "Next image" at bounding box center [1405, 402] width 20 height 20
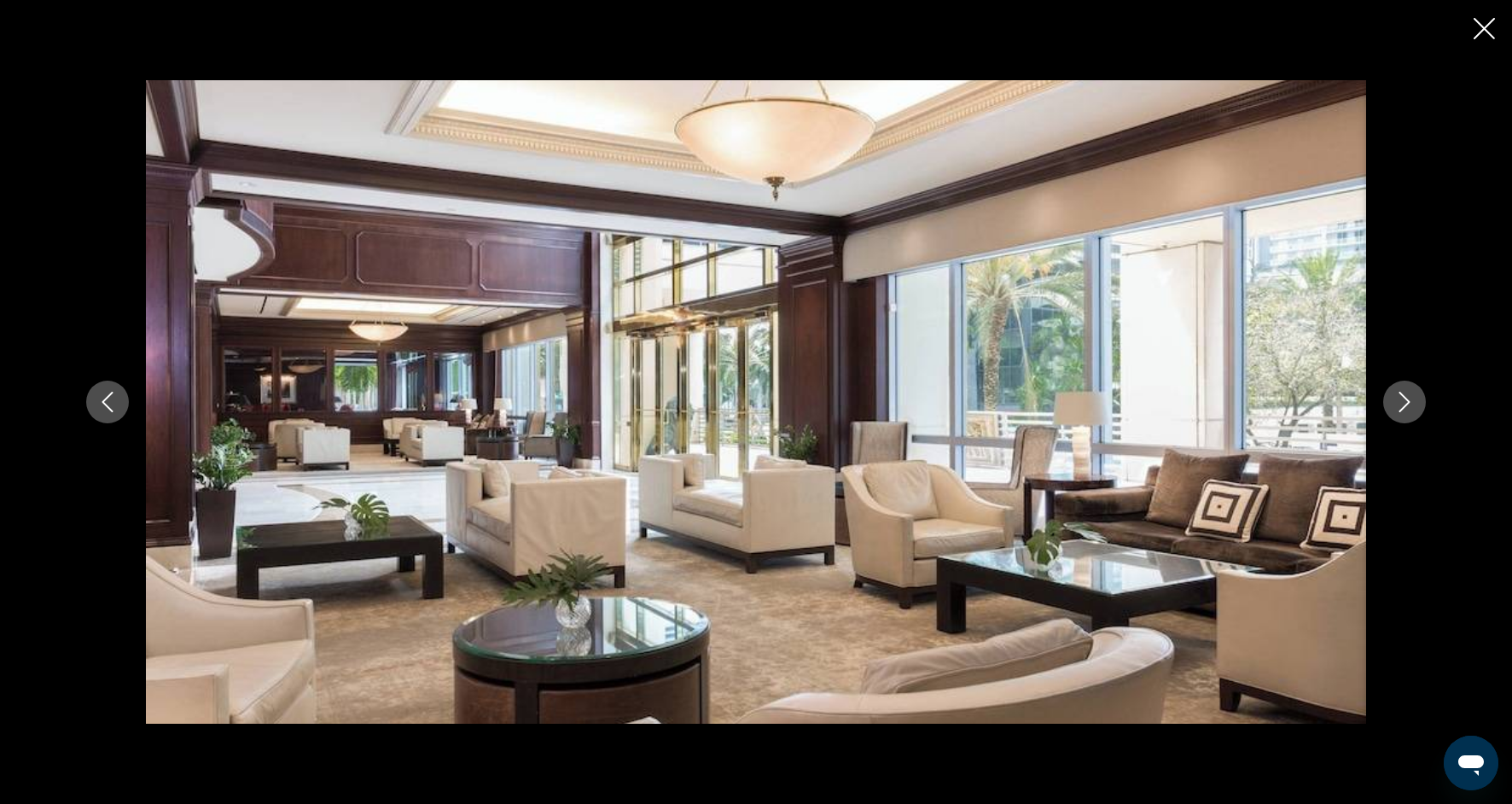
click at [1482, 26] on icon "Close slideshow" at bounding box center [1485, 28] width 21 height 21
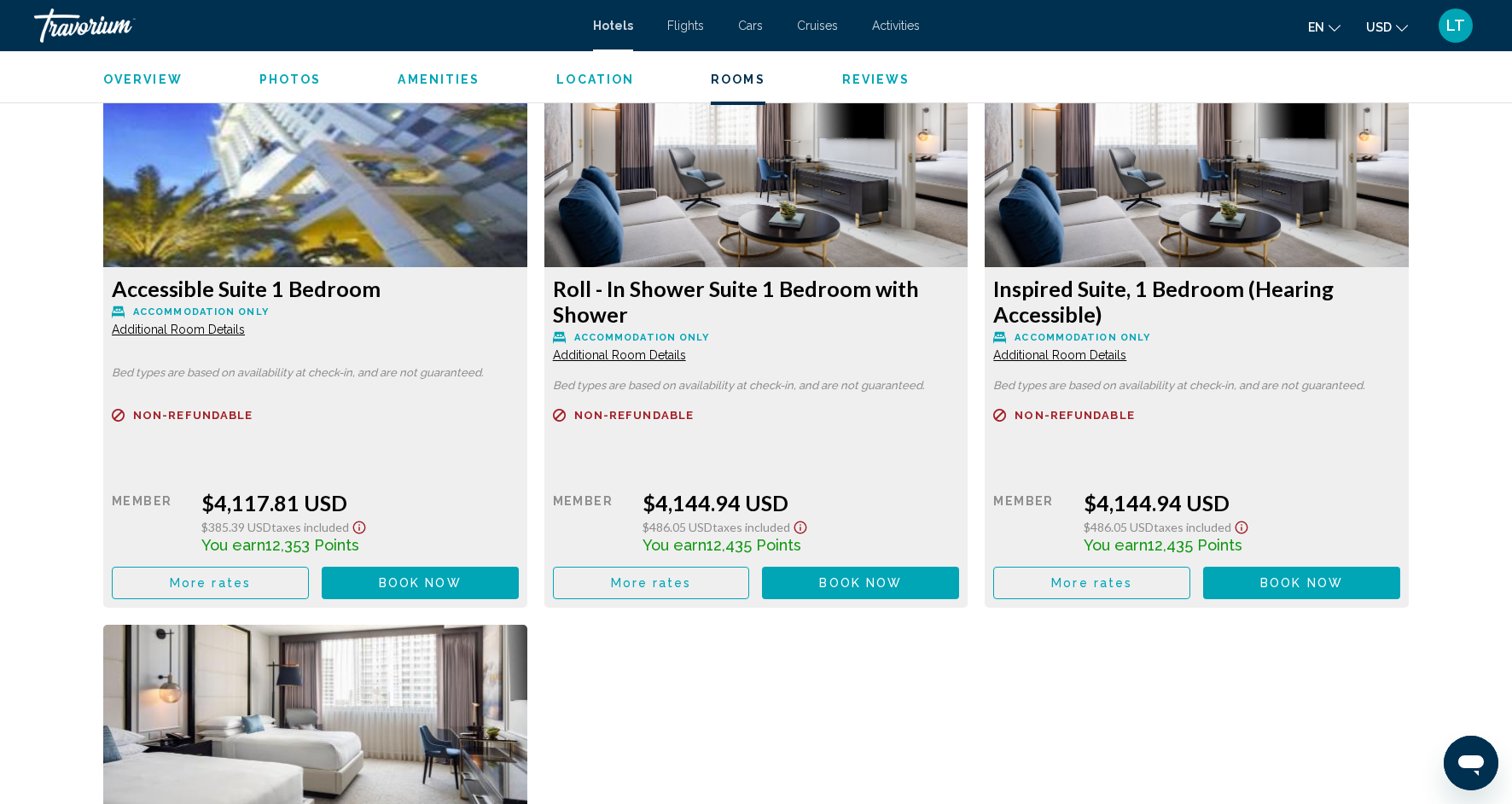
scroll to position [5674, 0]
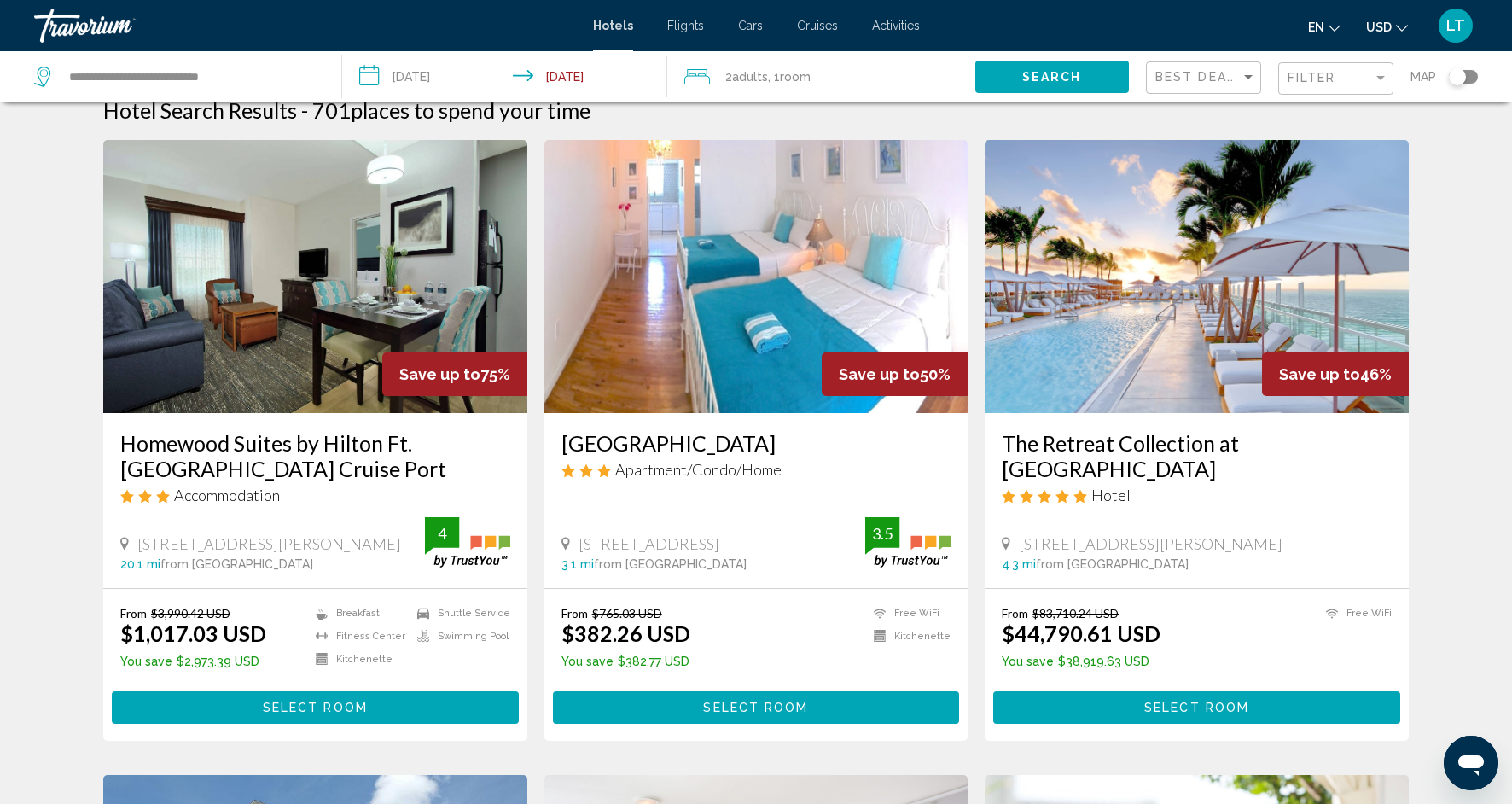
scroll to position [26, 0]
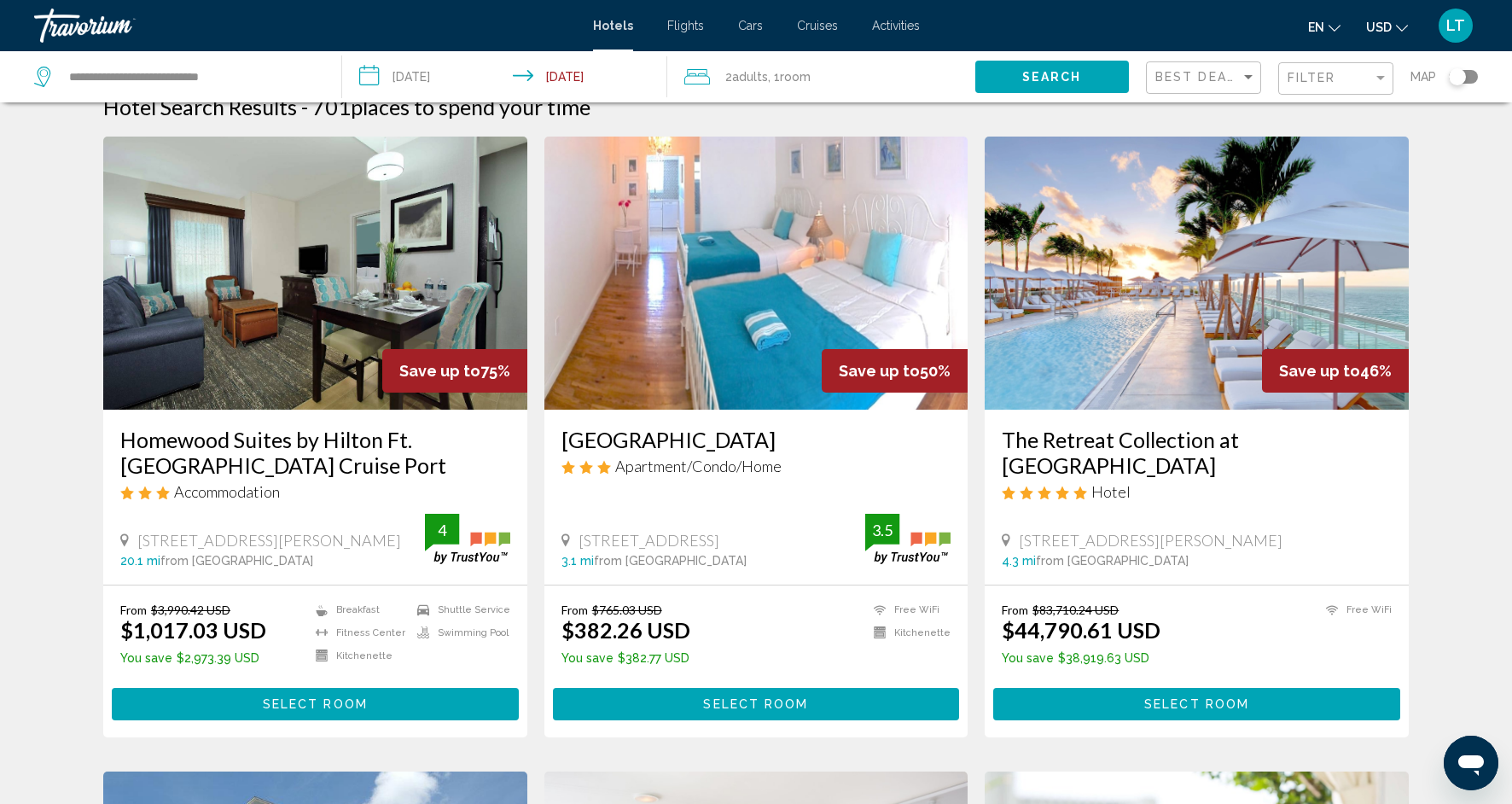
click at [1229, 301] on img "Main content" at bounding box center [1197, 273] width 424 height 273
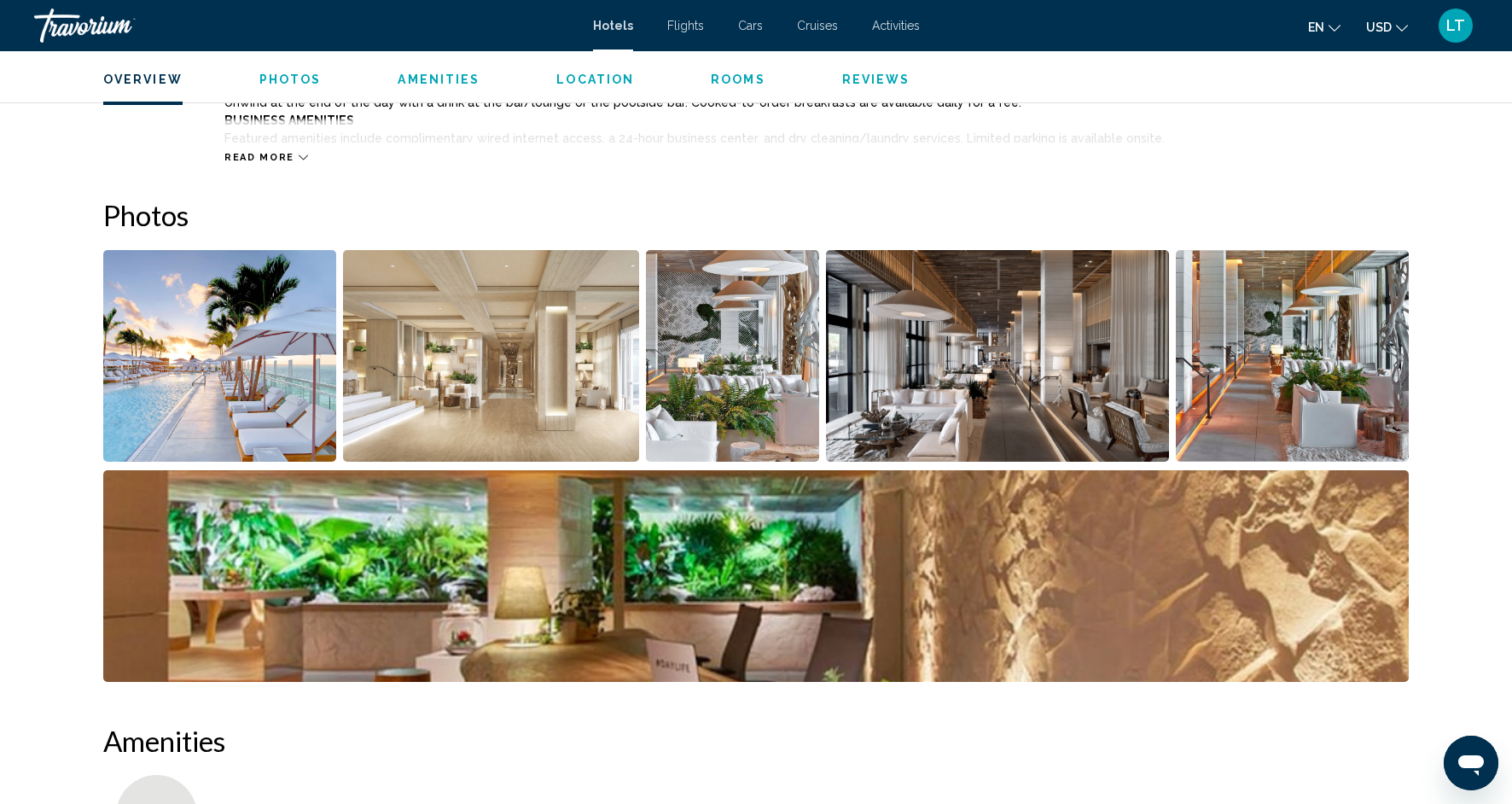
scroll to position [740, 0]
click at [172, 393] on img "Open full-screen image slider" at bounding box center [219, 355] width 233 height 211
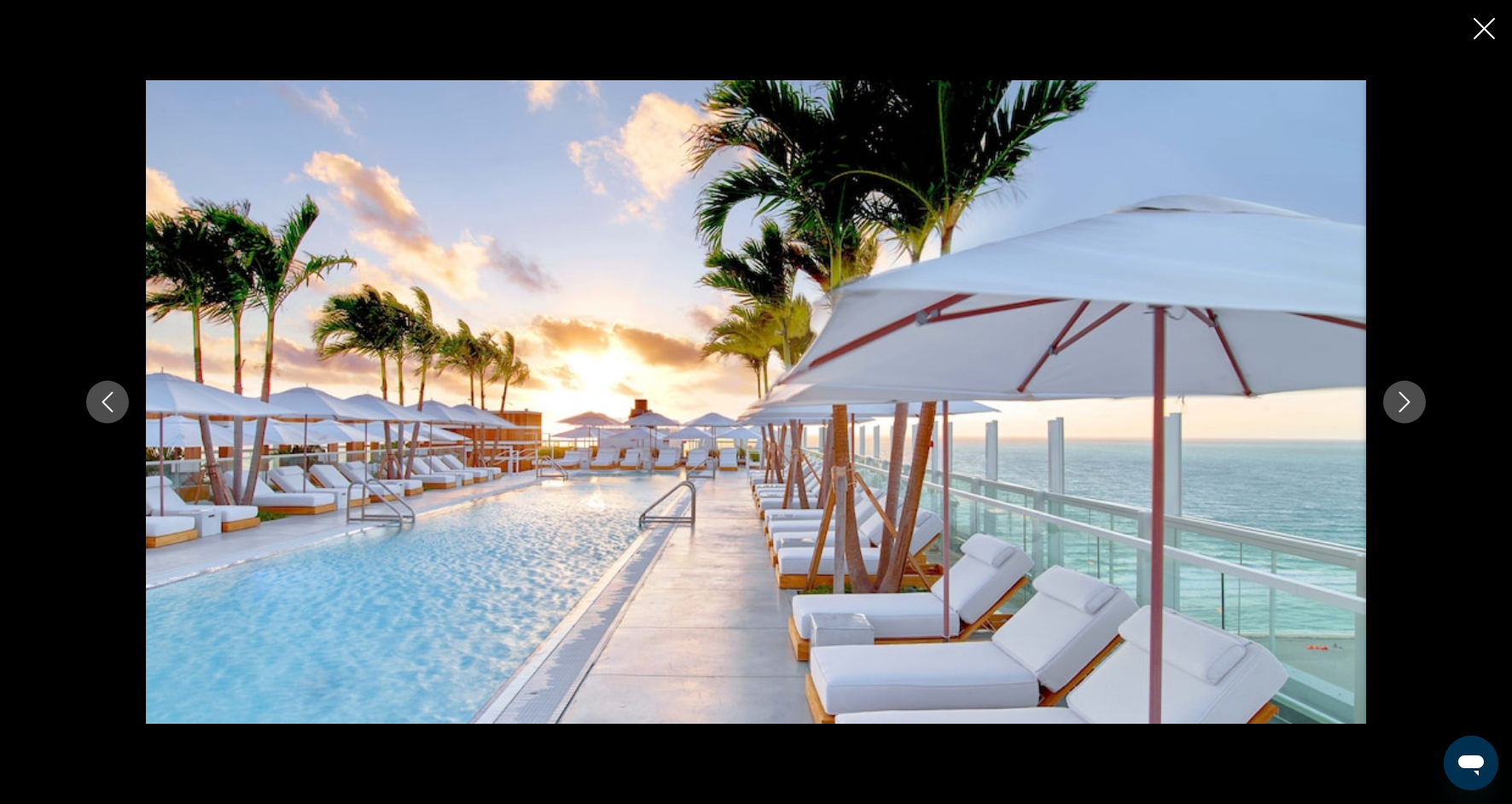
click at [1407, 400] on icon "Next image" at bounding box center [1405, 402] width 11 height 20
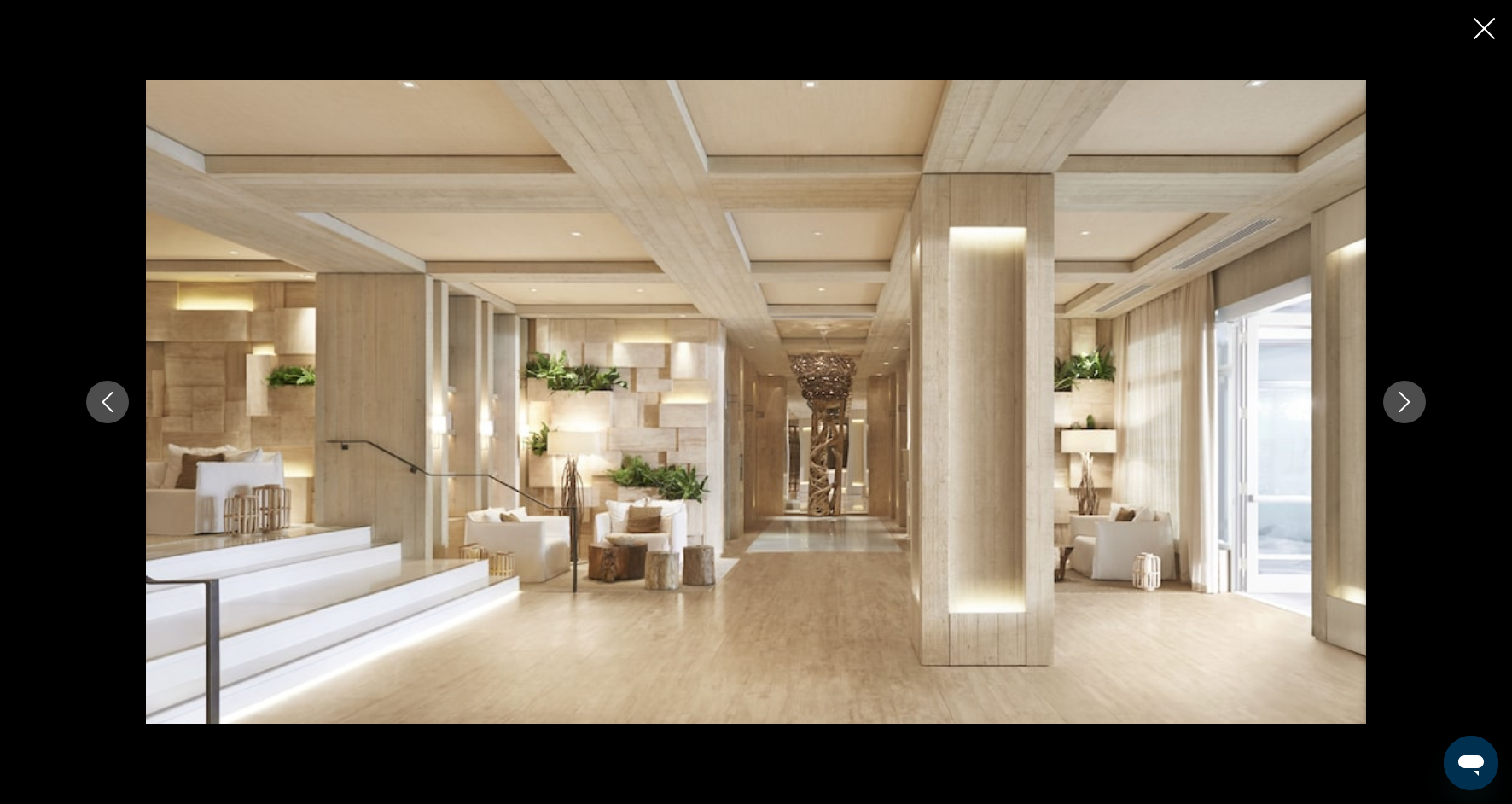
click at [1407, 400] on icon "Next image" at bounding box center [1405, 402] width 11 height 20
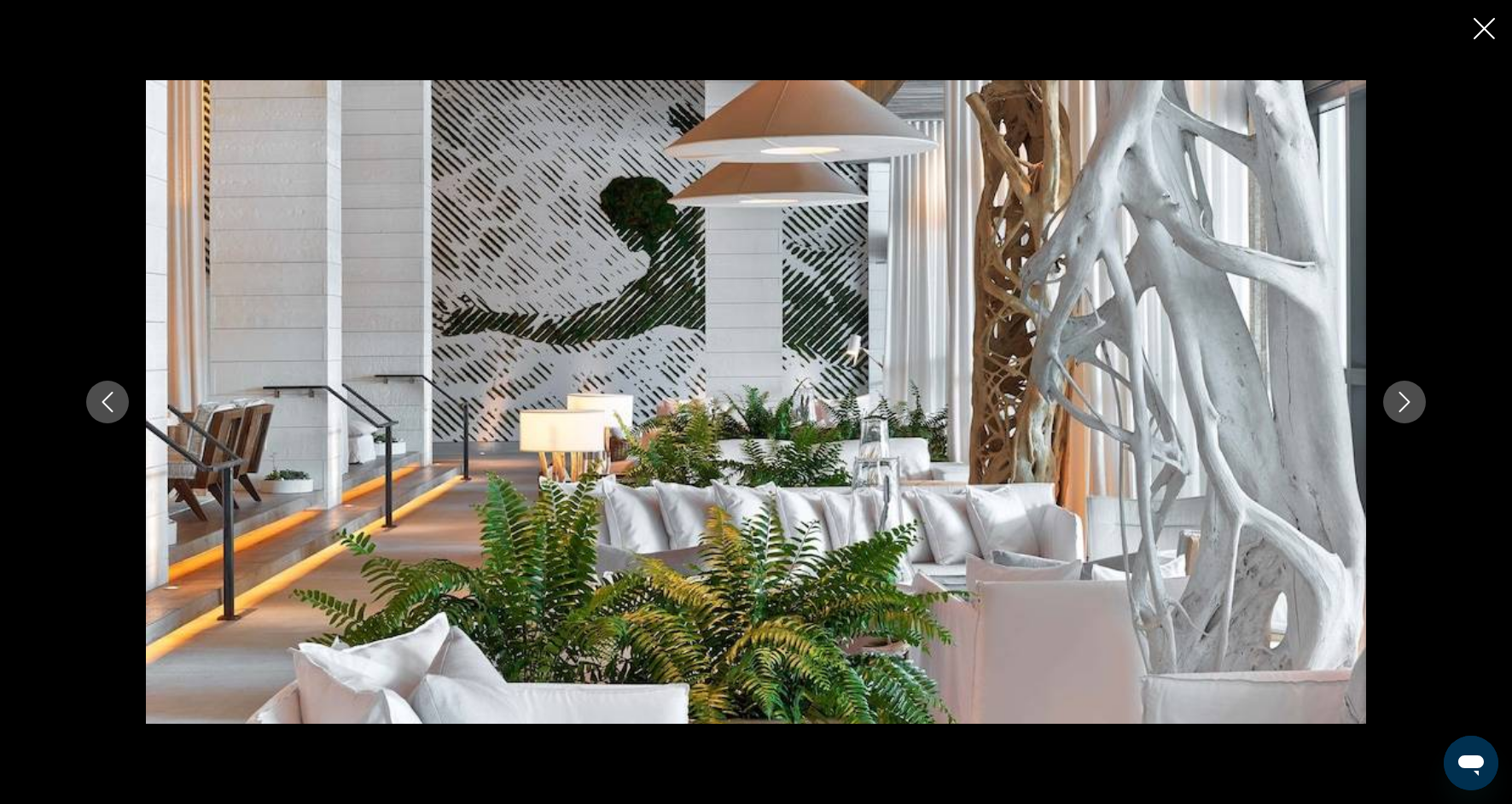
click at [1407, 400] on icon "Next image" at bounding box center [1405, 402] width 11 height 20
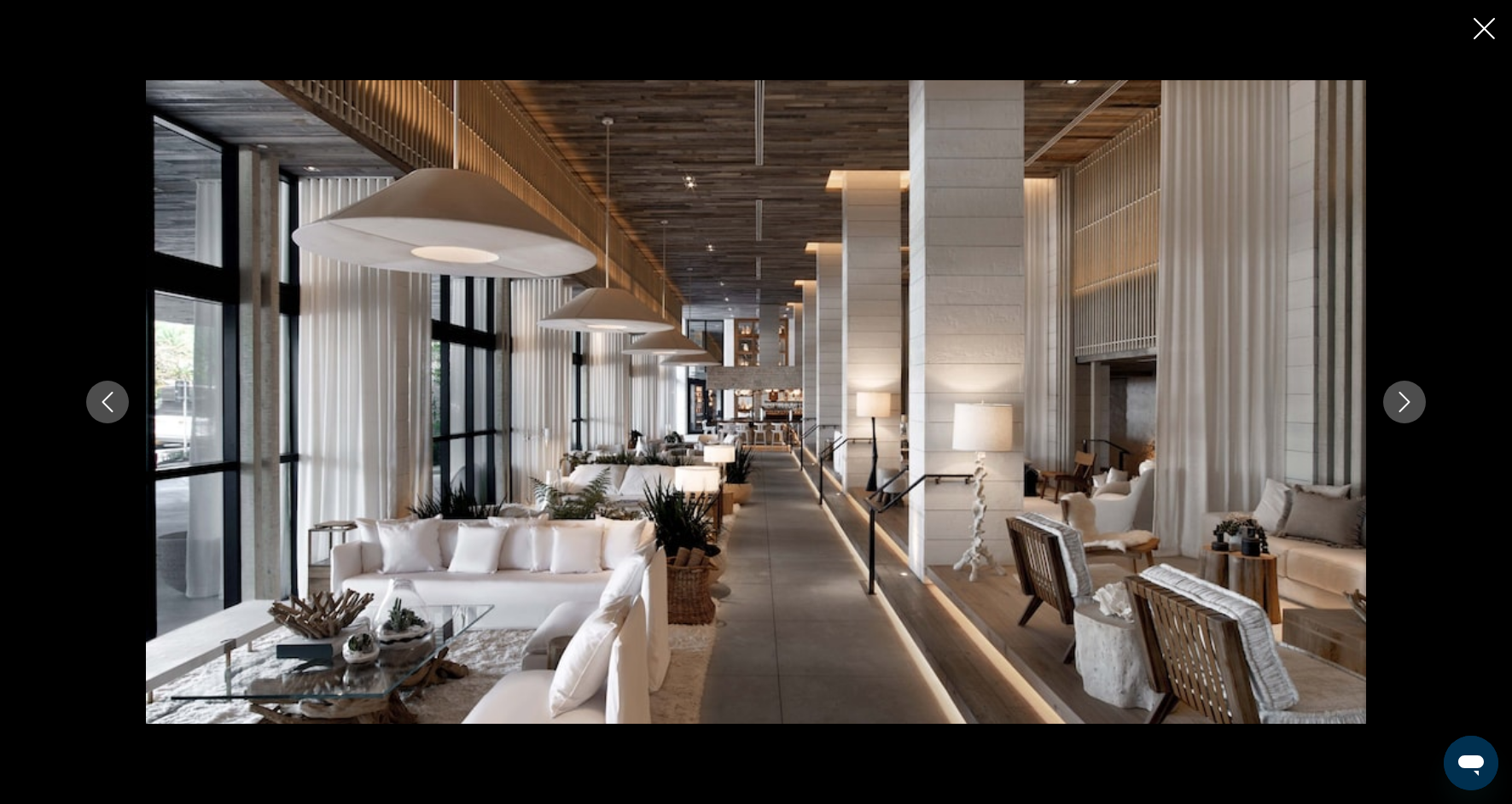
click at [1407, 400] on icon "Next image" at bounding box center [1405, 402] width 11 height 20
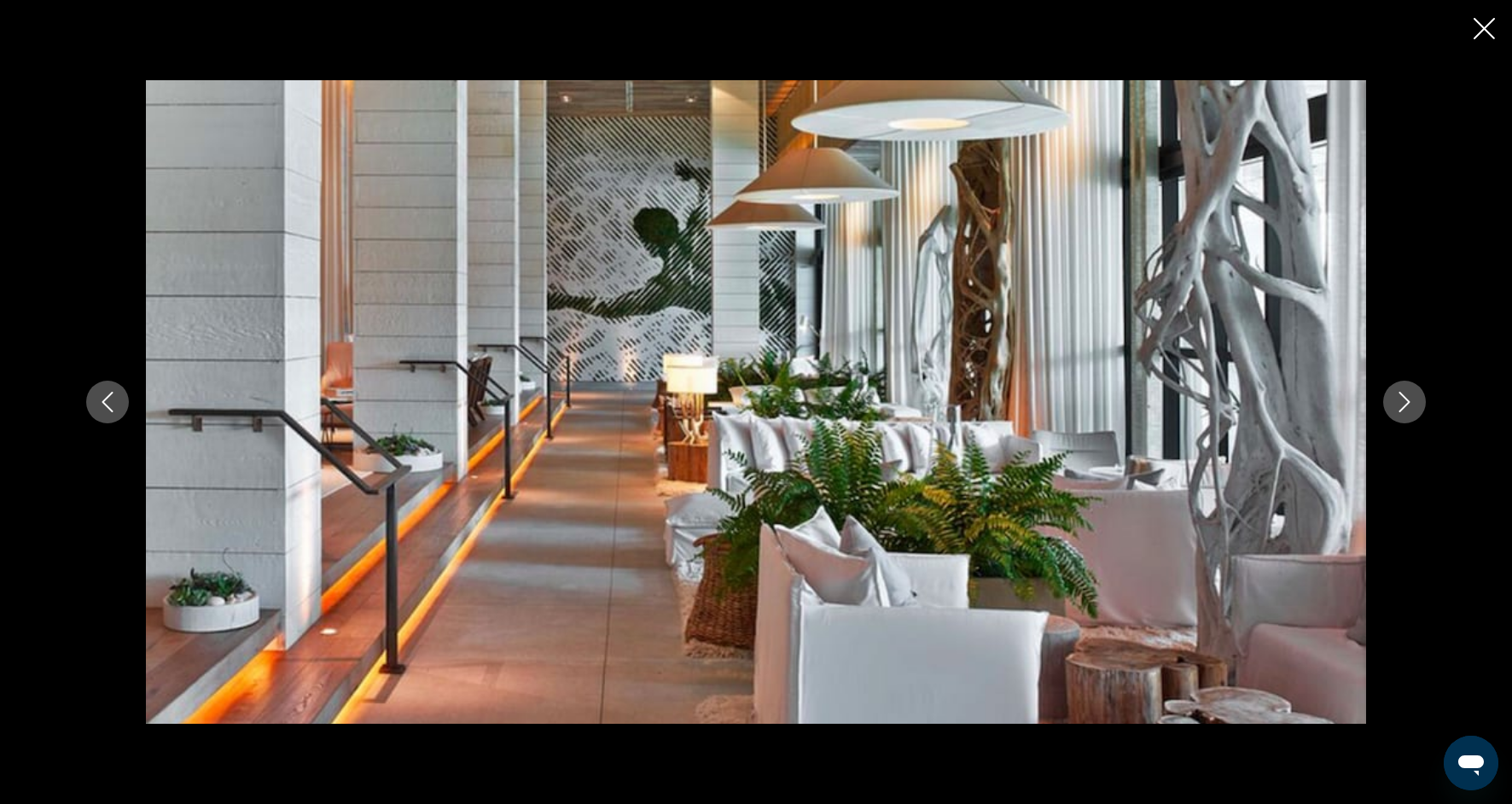
click at [1407, 400] on icon "Next image" at bounding box center [1405, 402] width 11 height 20
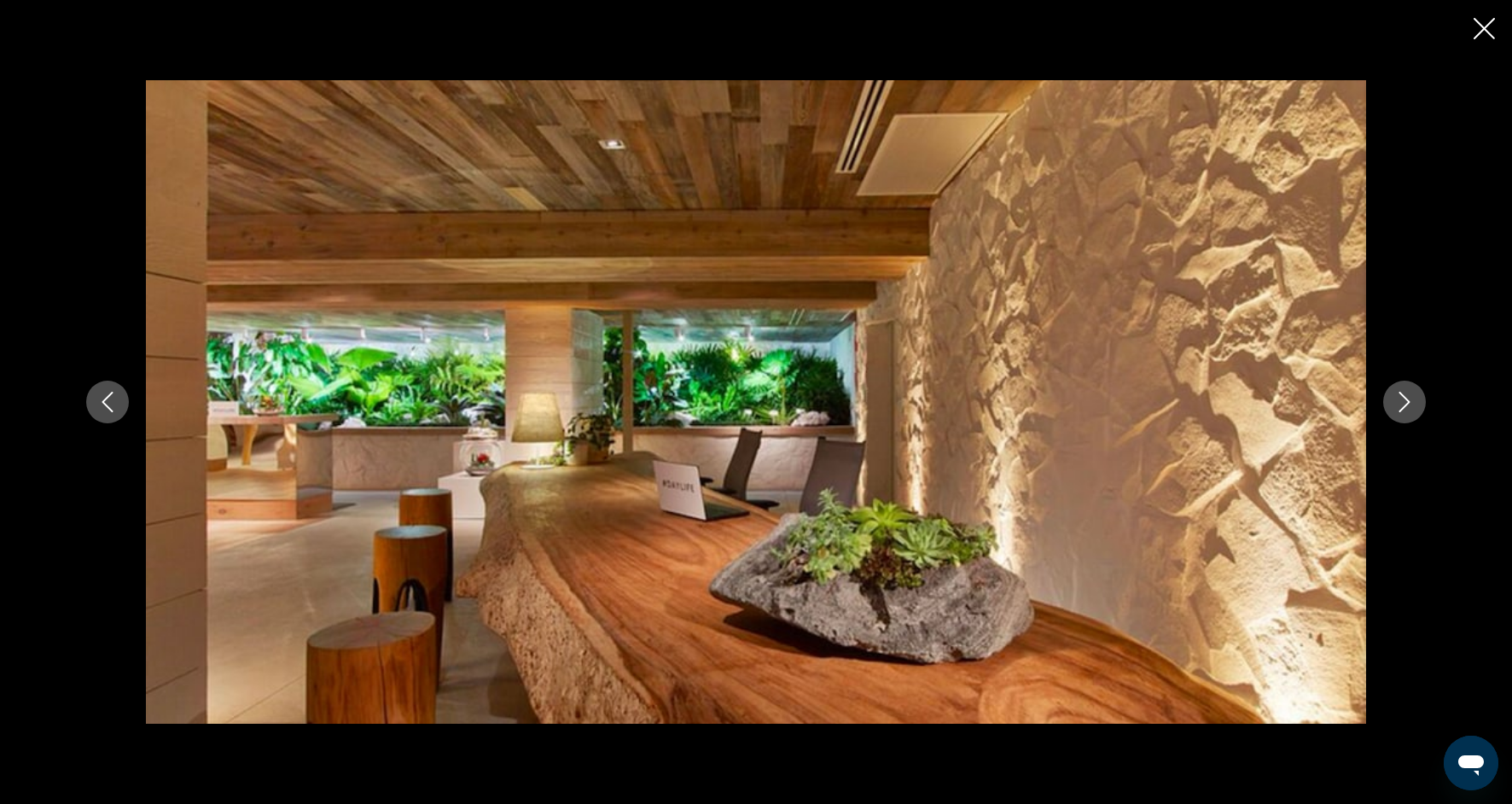
click at [1407, 399] on icon "Next image" at bounding box center [1405, 402] width 11 height 20
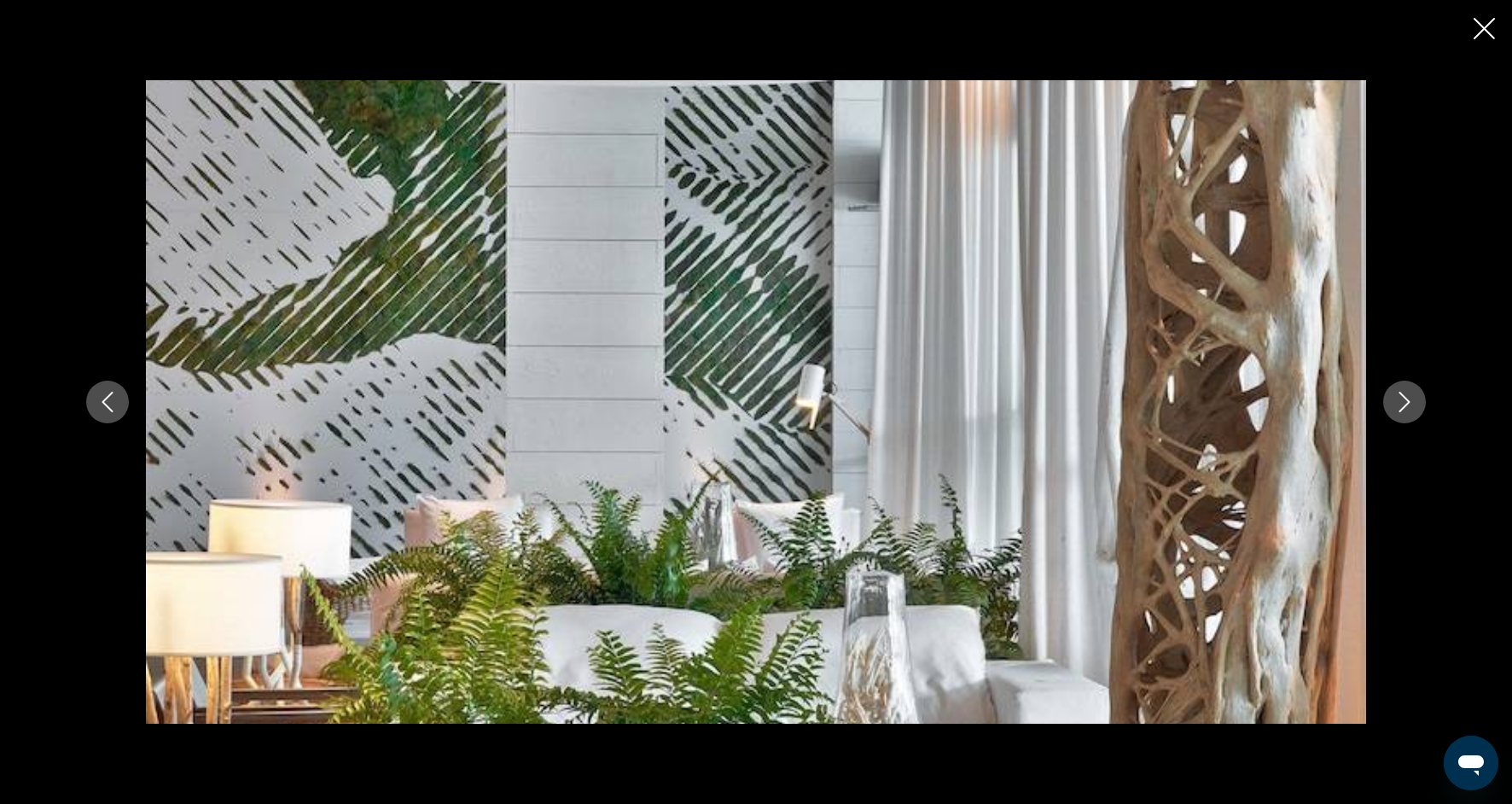
click at [1406, 399] on icon "Next image" at bounding box center [1405, 402] width 11 height 20
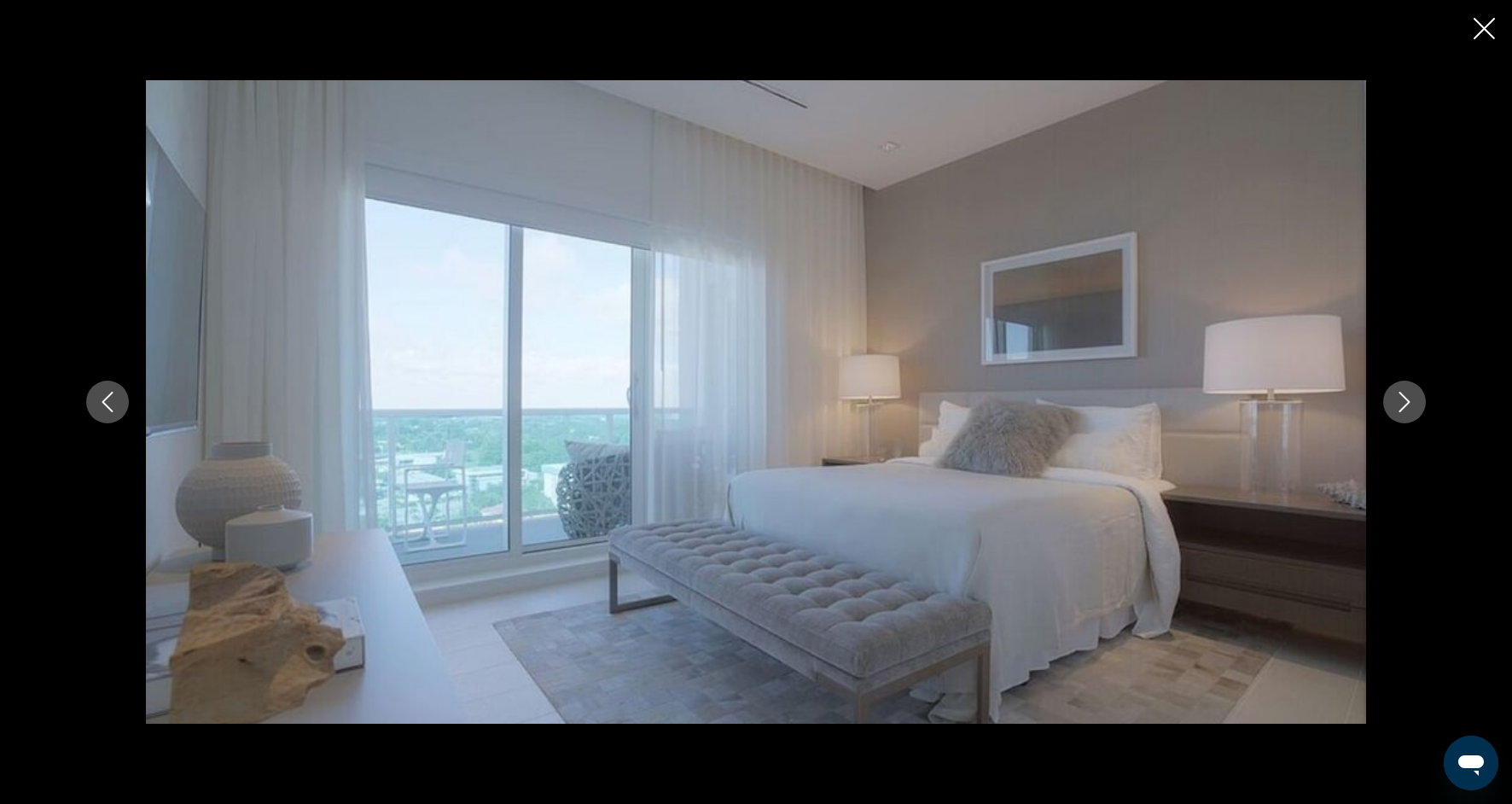
click at [1406, 399] on icon "Next image" at bounding box center [1405, 402] width 11 height 20
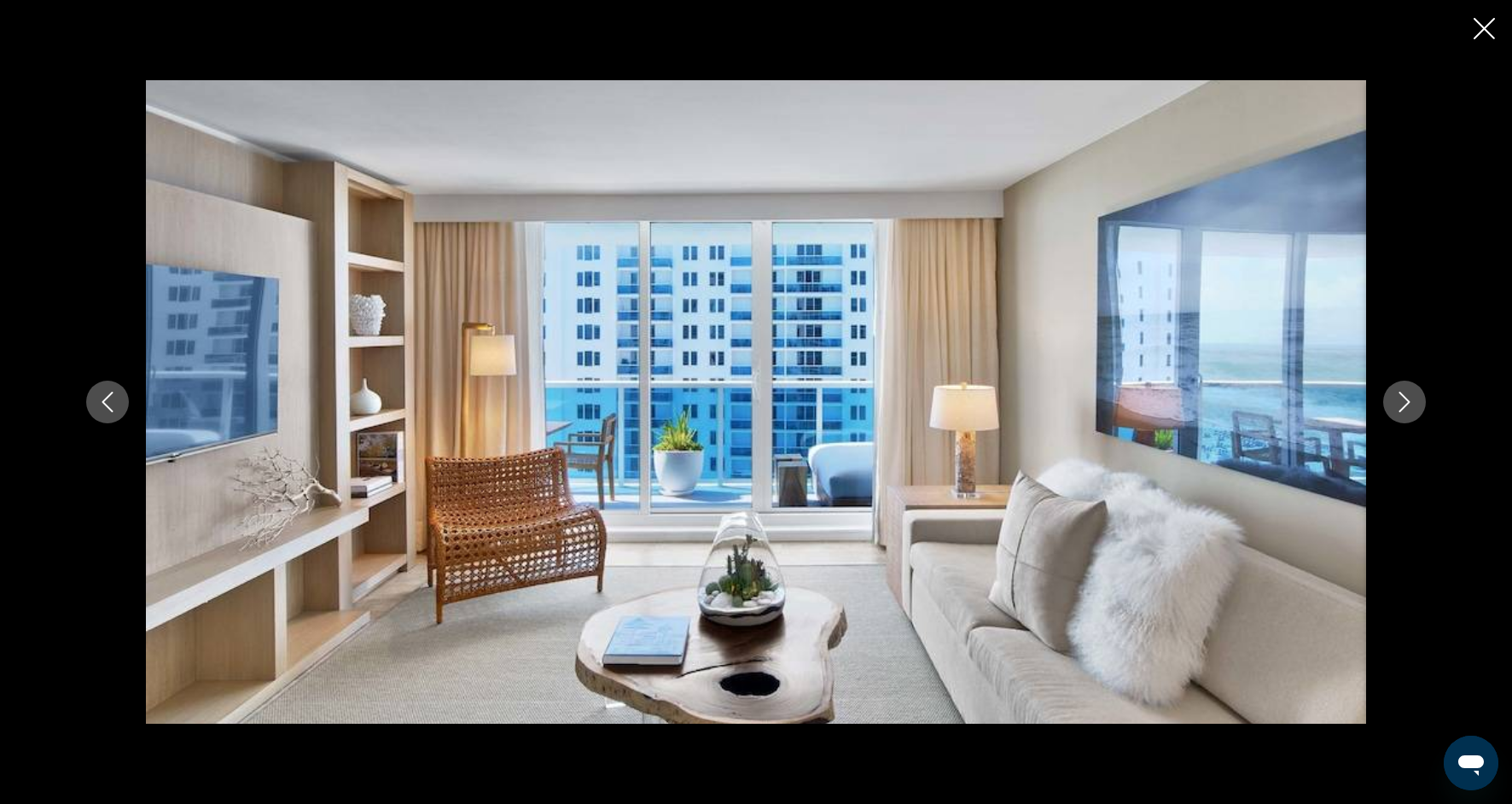
click at [1406, 399] on icon "Next image" at bounding box center [1405, 402] width 11 height 20
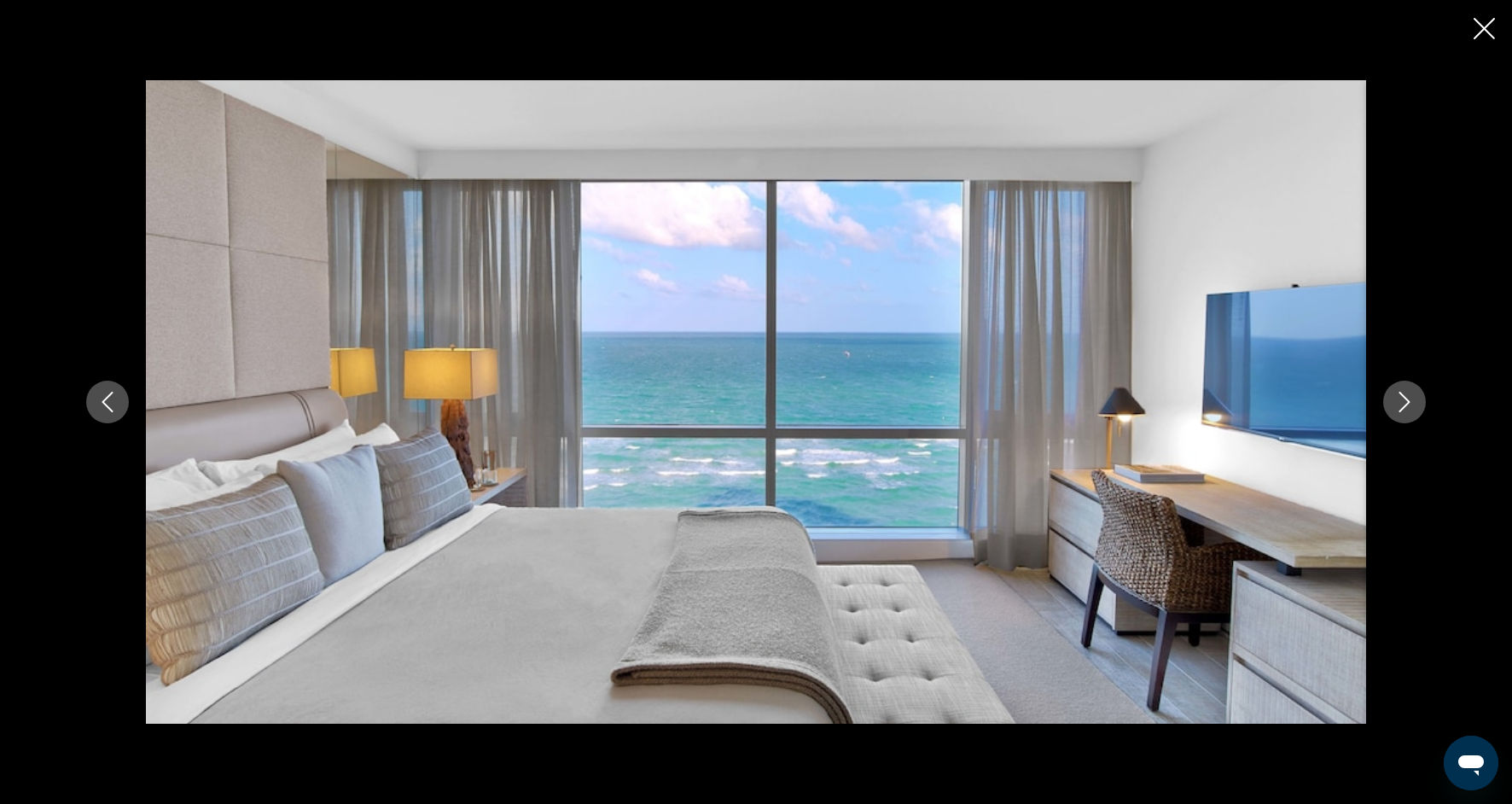
click at [1407, 399] on icon "Next image" at bounding box center [1405, 402] width 20 height 20
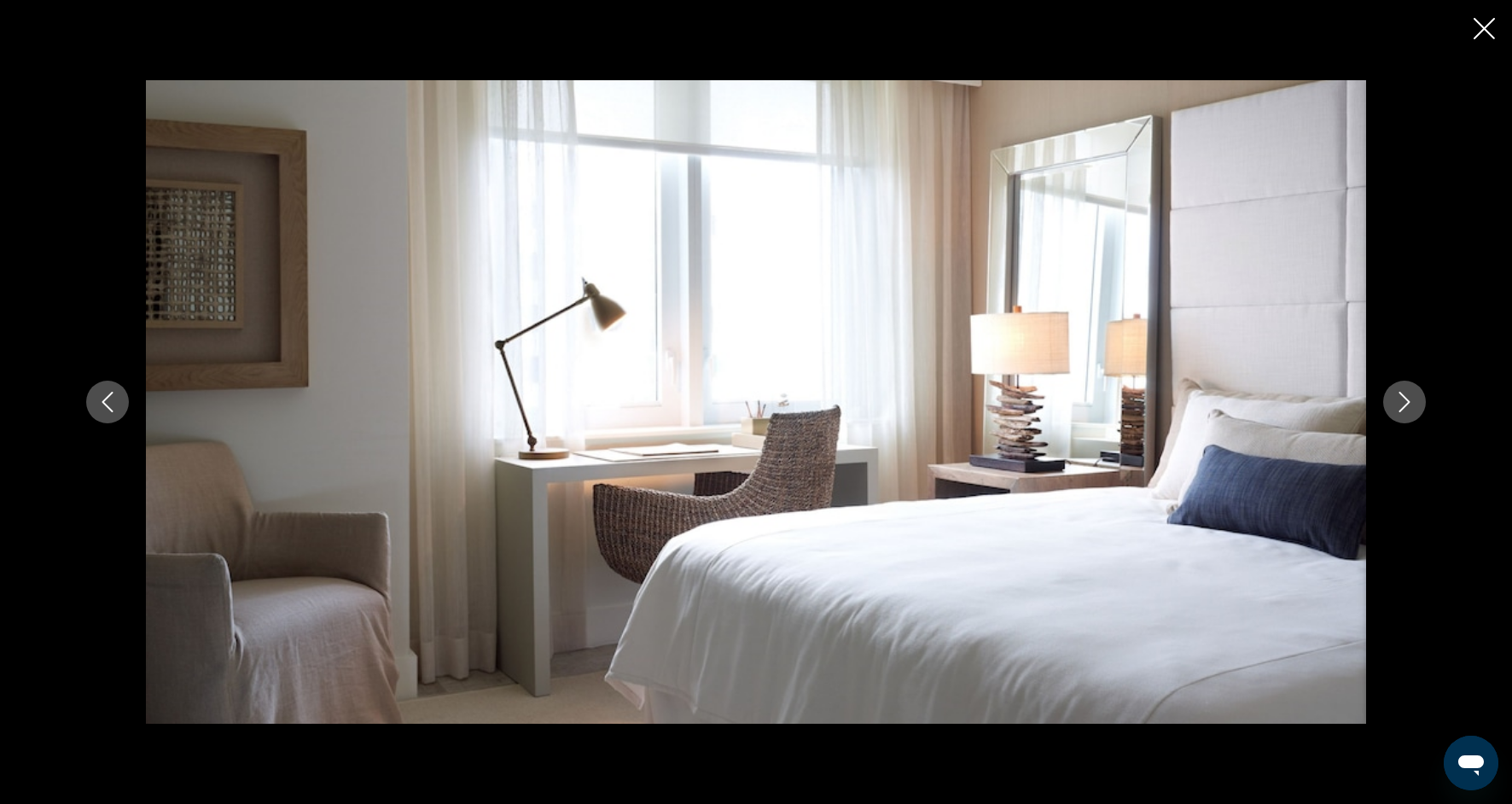
click at [1408, 400] on icon "Next image" at bounding box center [1405, 402] width 20 height 20
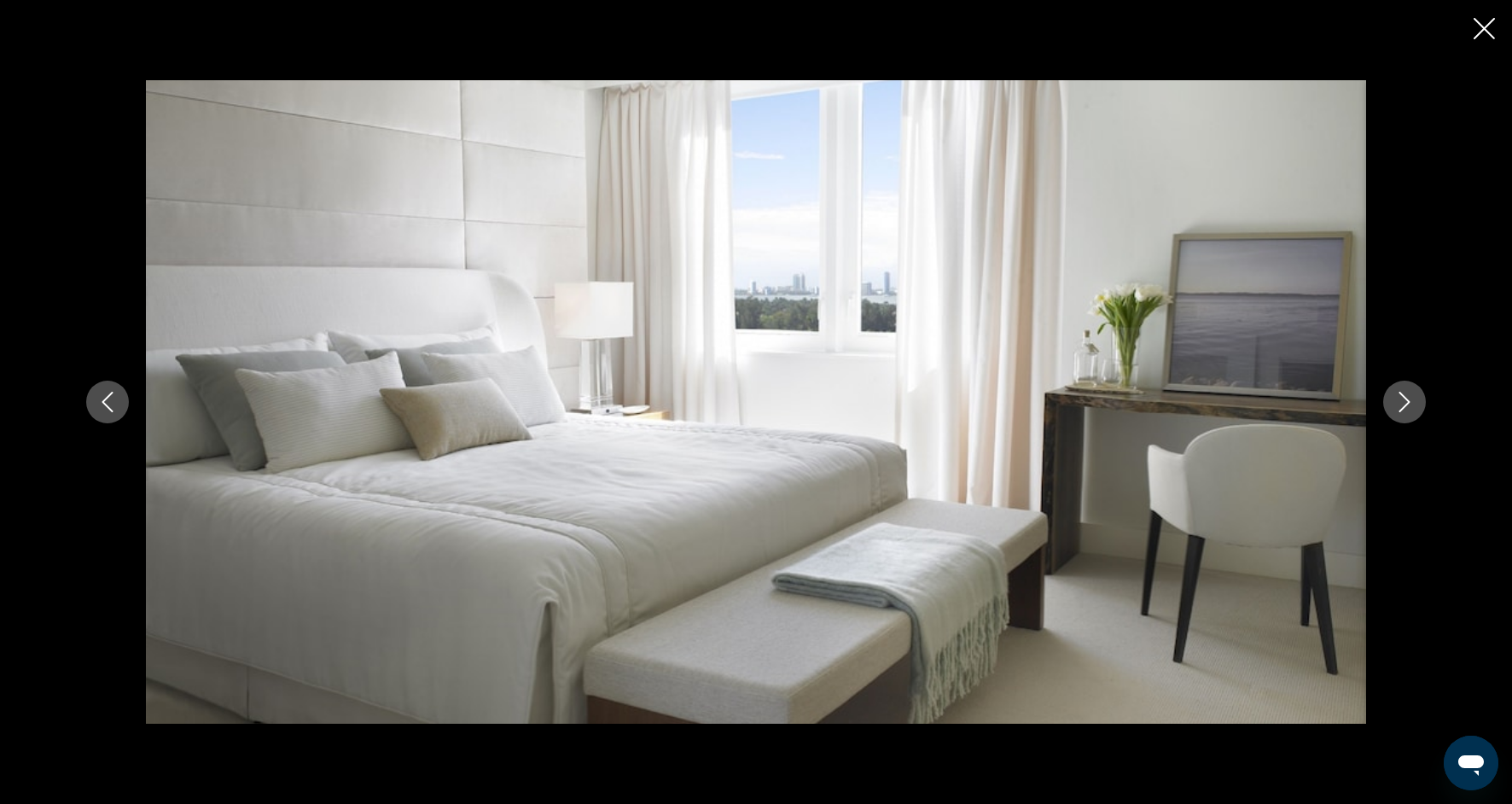
click at [1410, 401] on icon "Next image" at bounding box center [1405, 402] width 20 height 20
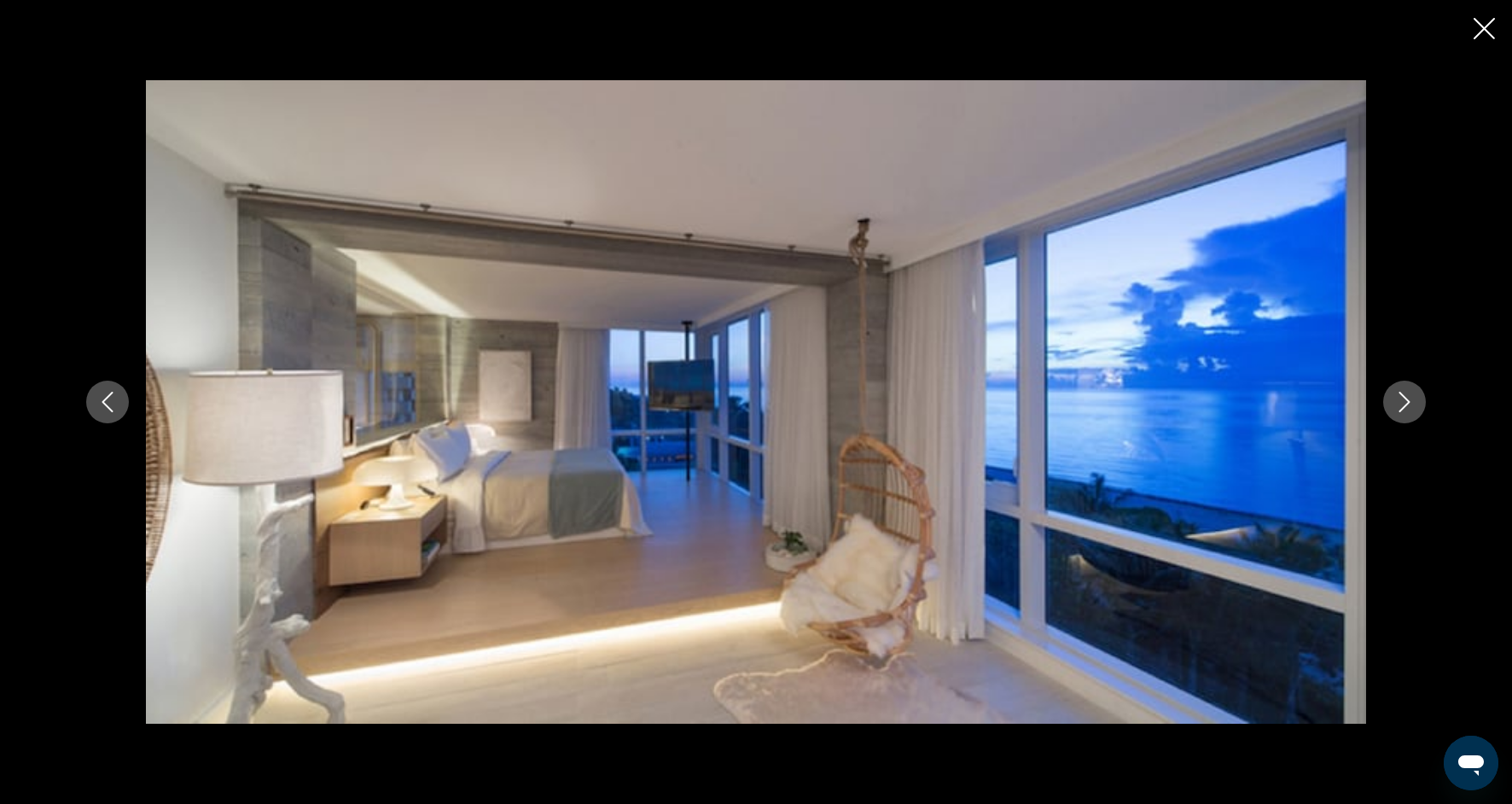
click at [1411, 401] on icon "Next image" at bounding box center [1405, 402] width 20 height 20
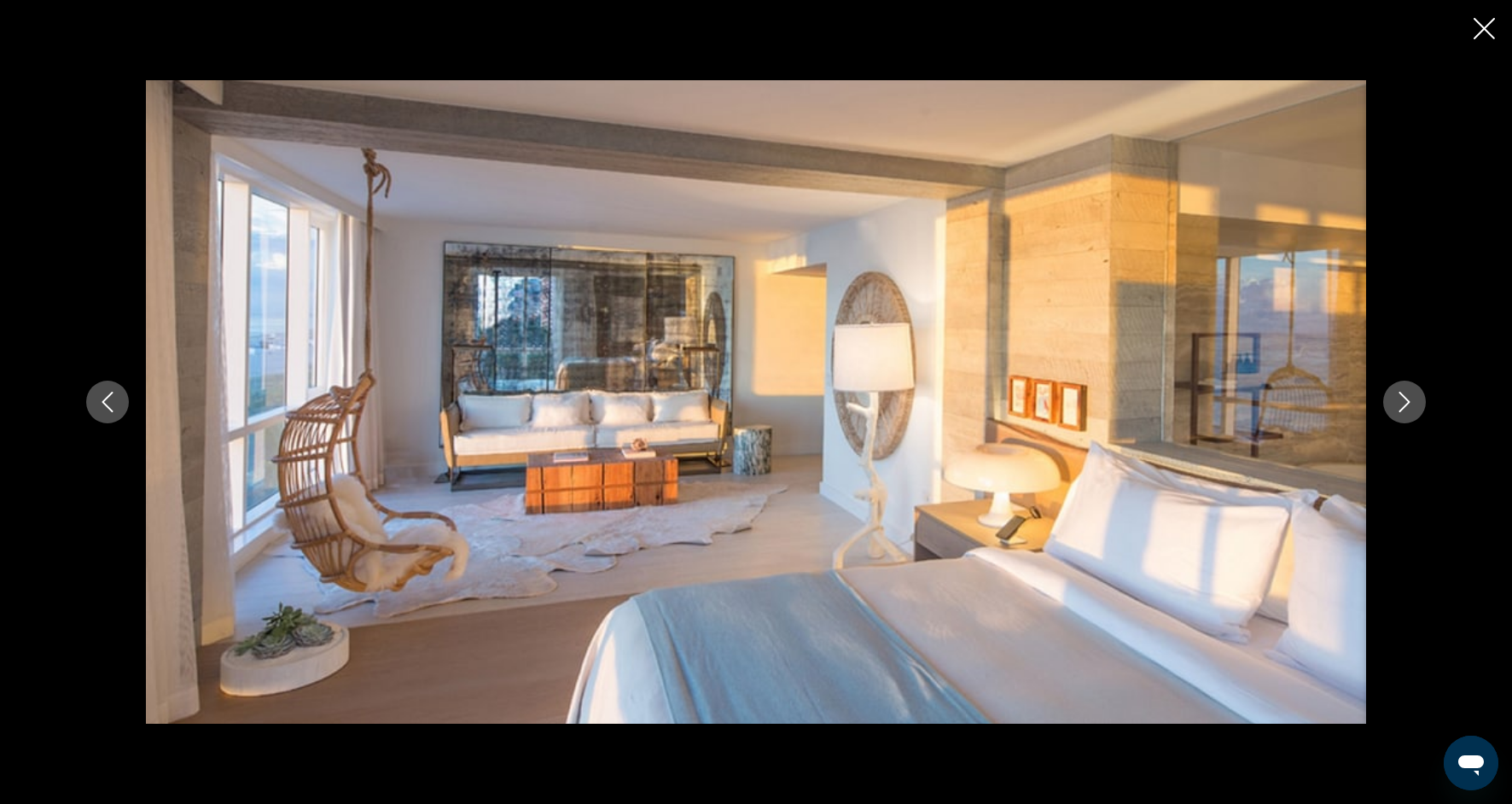
click at [1412, 401] on icon "Next image" at bounding box center [1405, 402] width 20 height 20
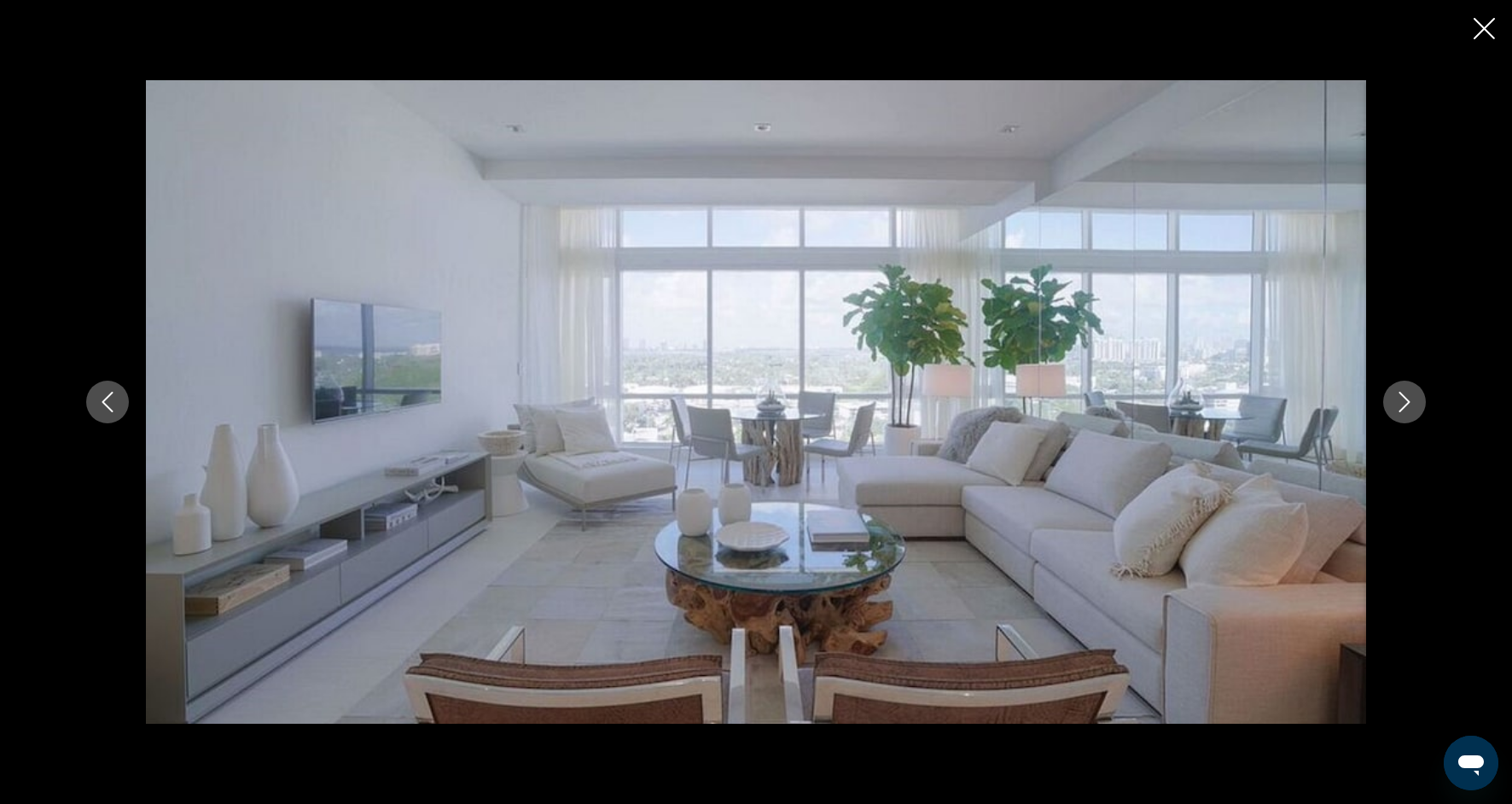
click at [1413, 401] on icon "Next image" at bounding box center [1405, 402] width 20 height 20
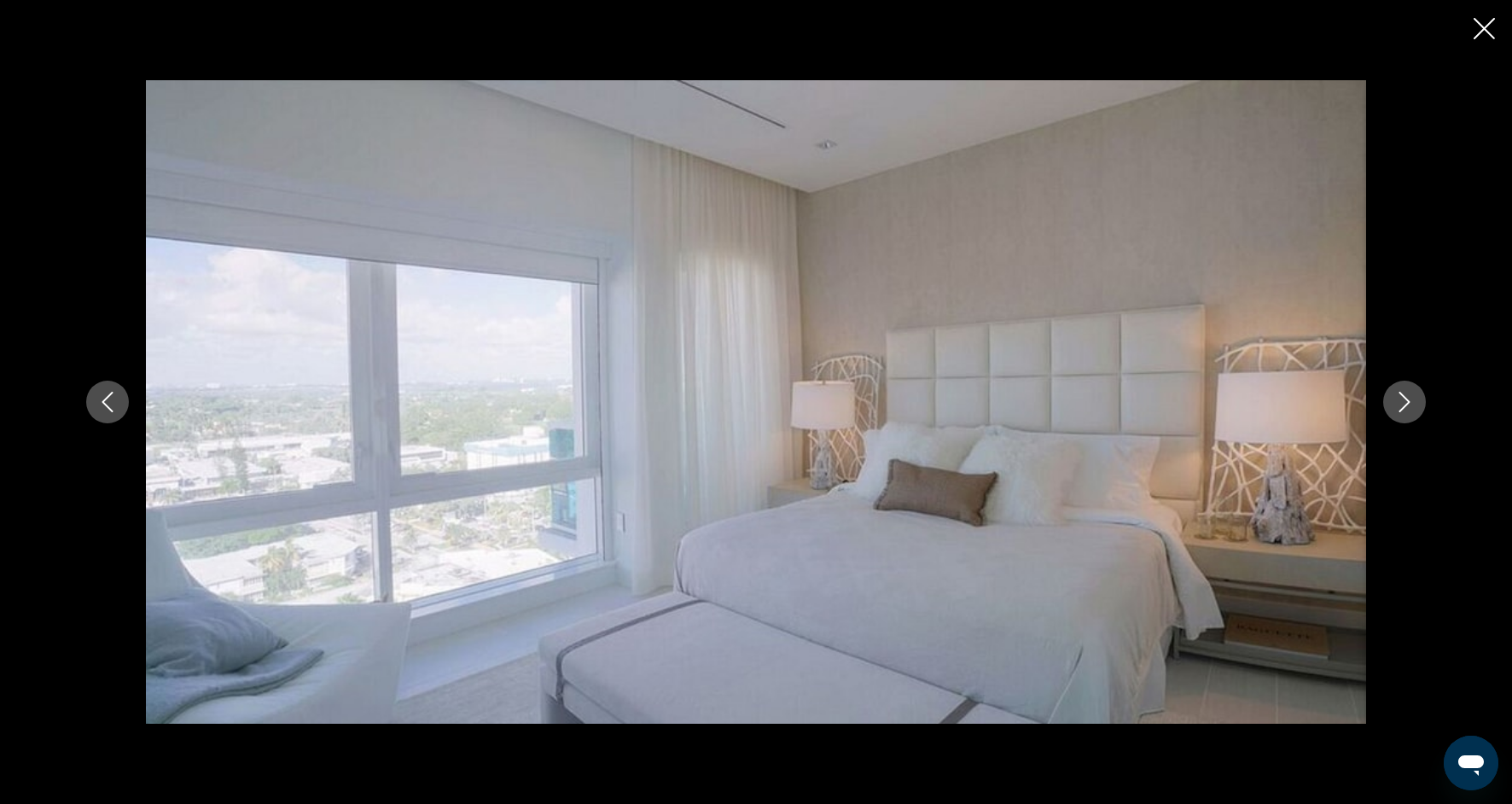
click at [1416, 402] on button "Next image" at bounding box center [1405, 402] width 42 height 42
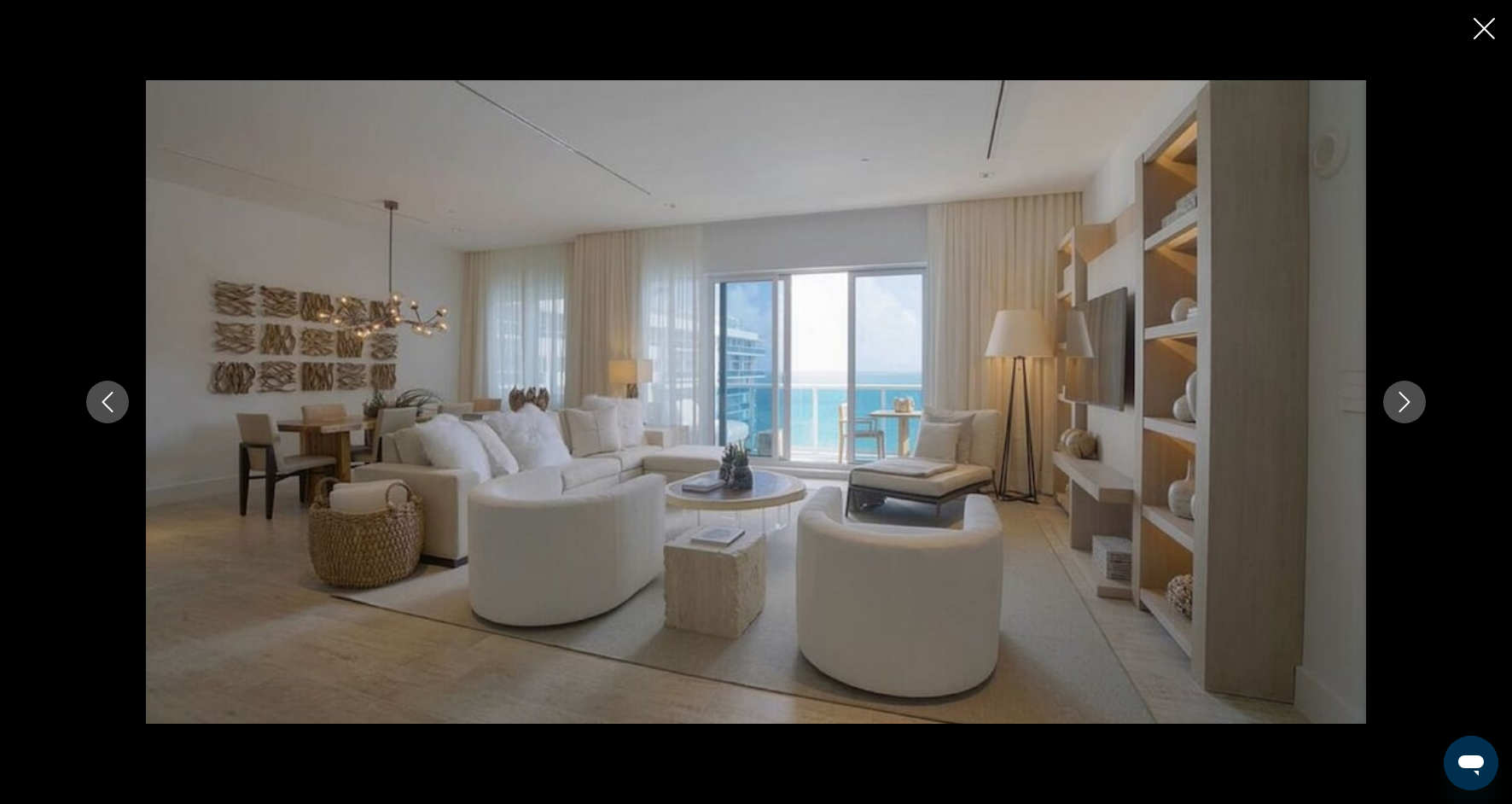
click at [1419, 404] on button "Next image" at bounding box center [1405, 402] width 42 height 42
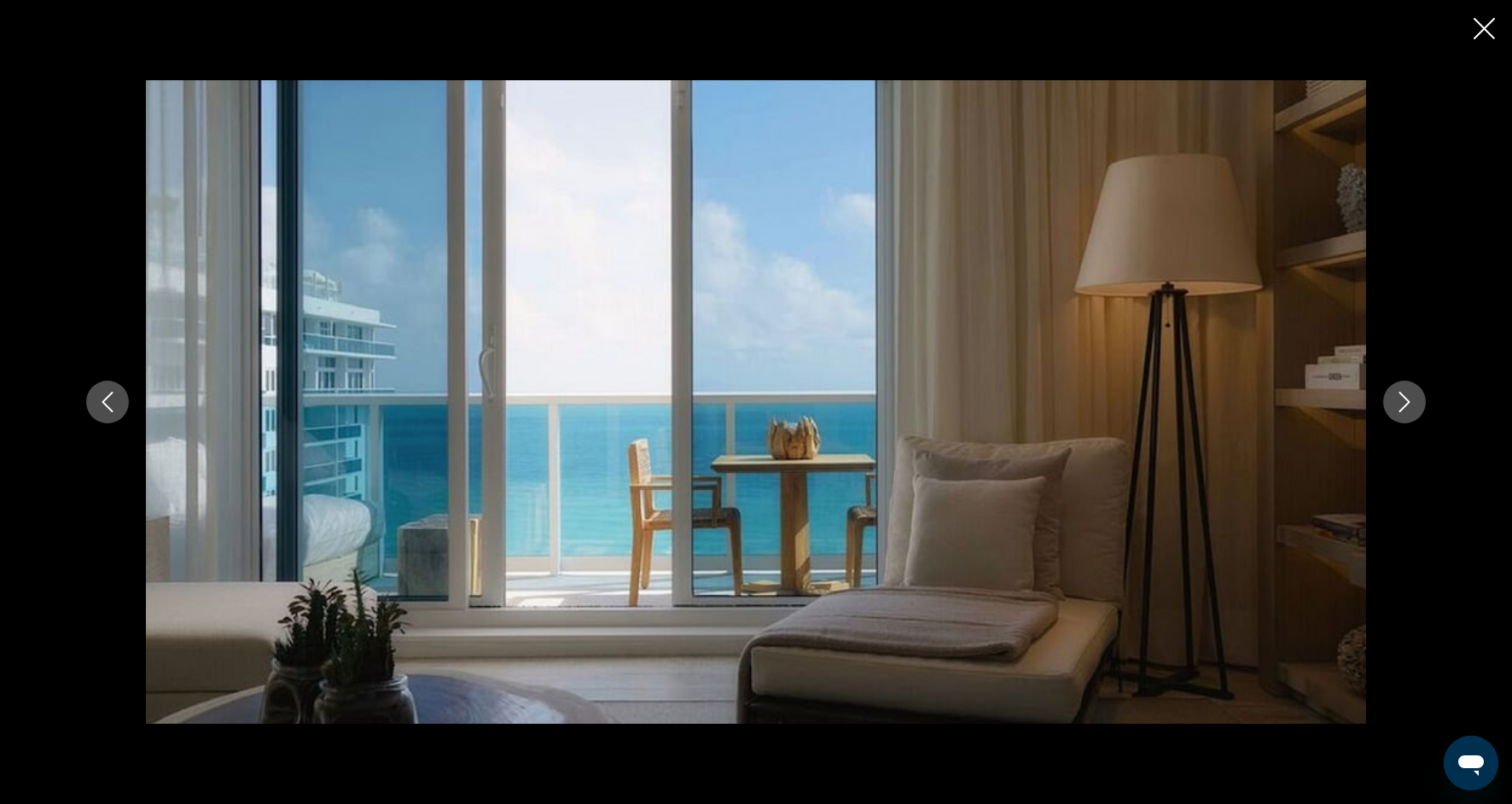
click at [1420, 404] on button "Next image" at bounding box center [1405, 402] width 42 height 42
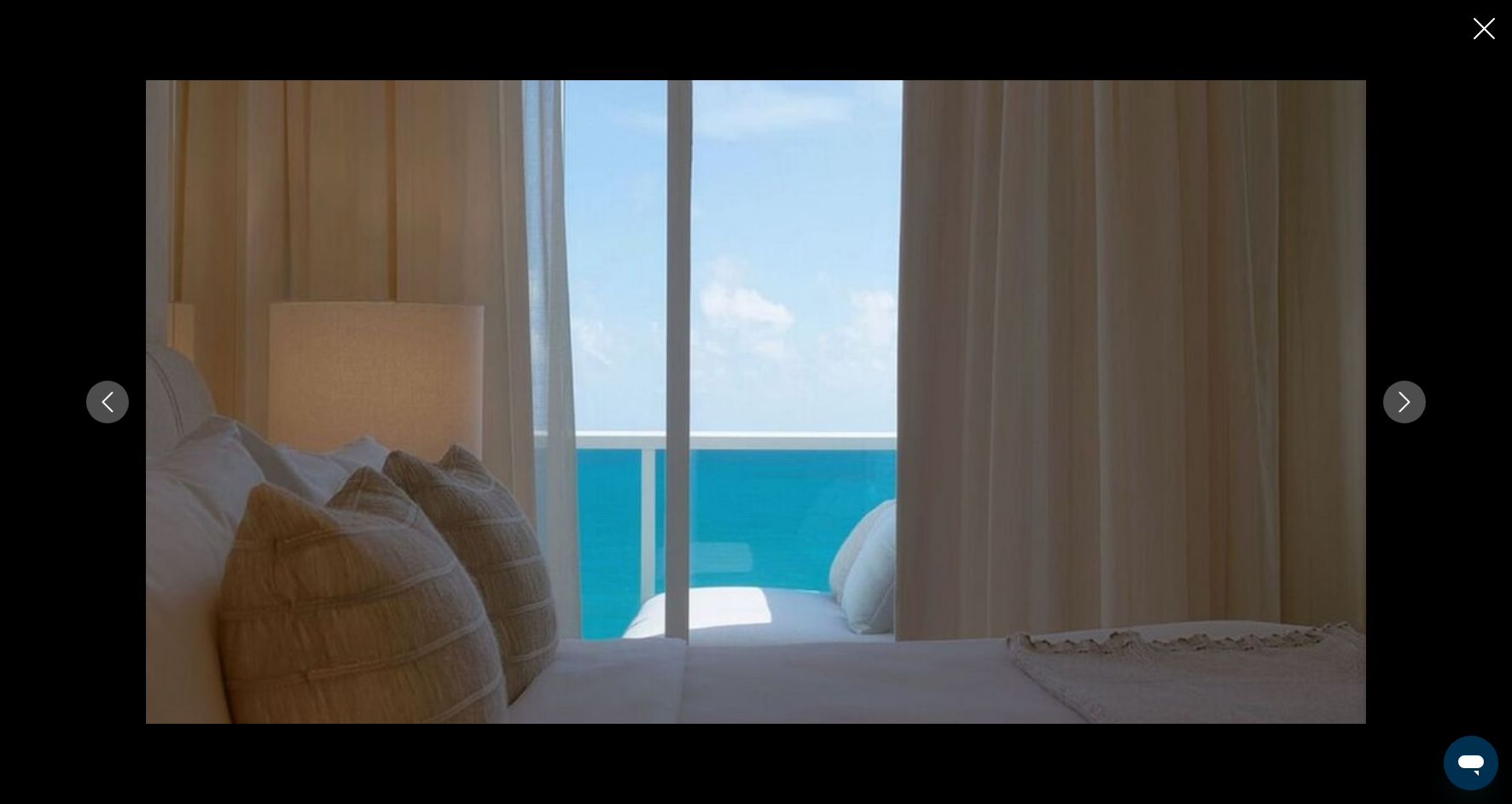
click at [1420, 405] on button "Next image" at bounding box center [1405, 402] width 42 height 42
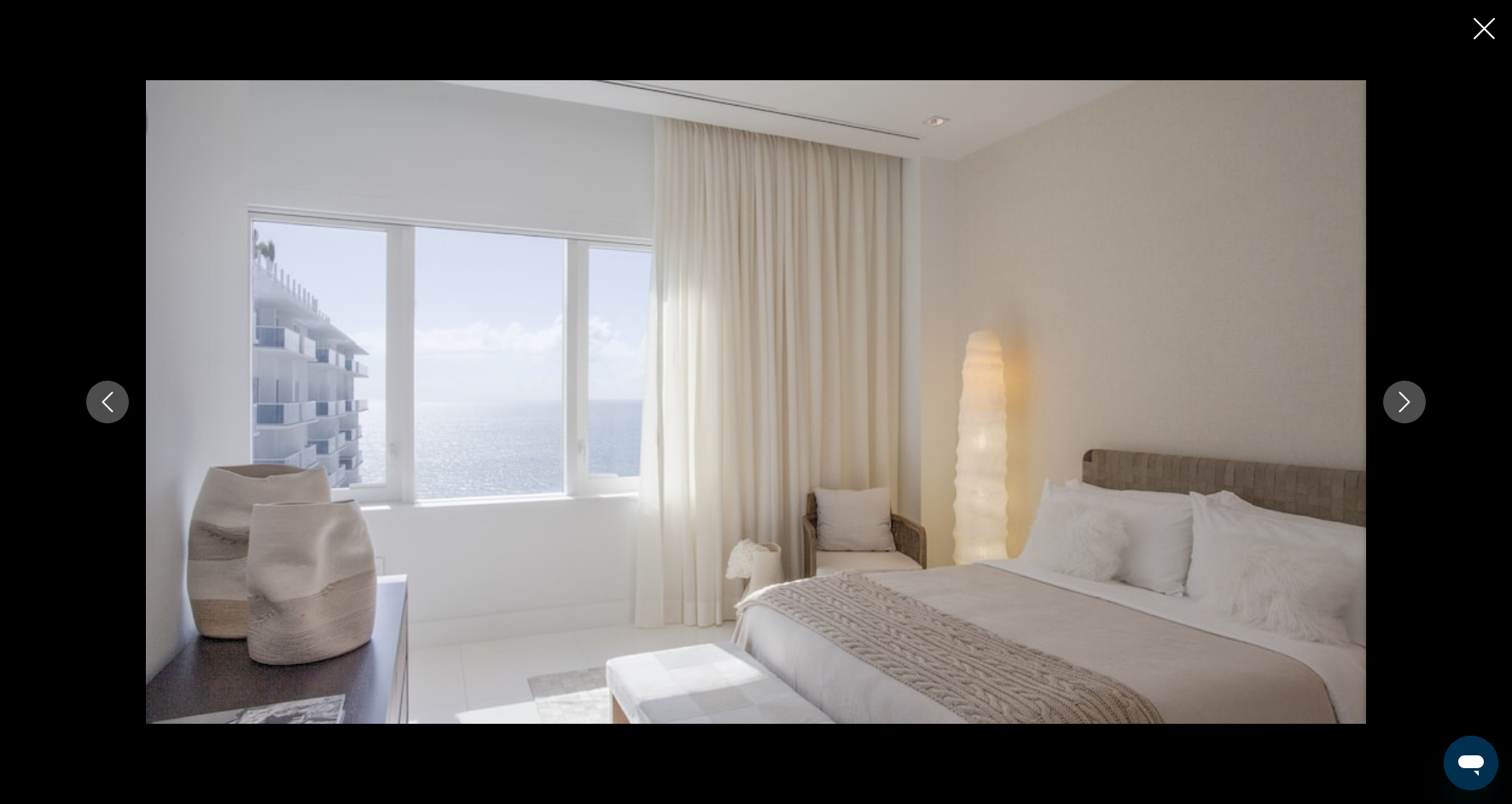
click at [1422, 406] on button "Next image" at bounding box center [1405, 402] width 42 height 42
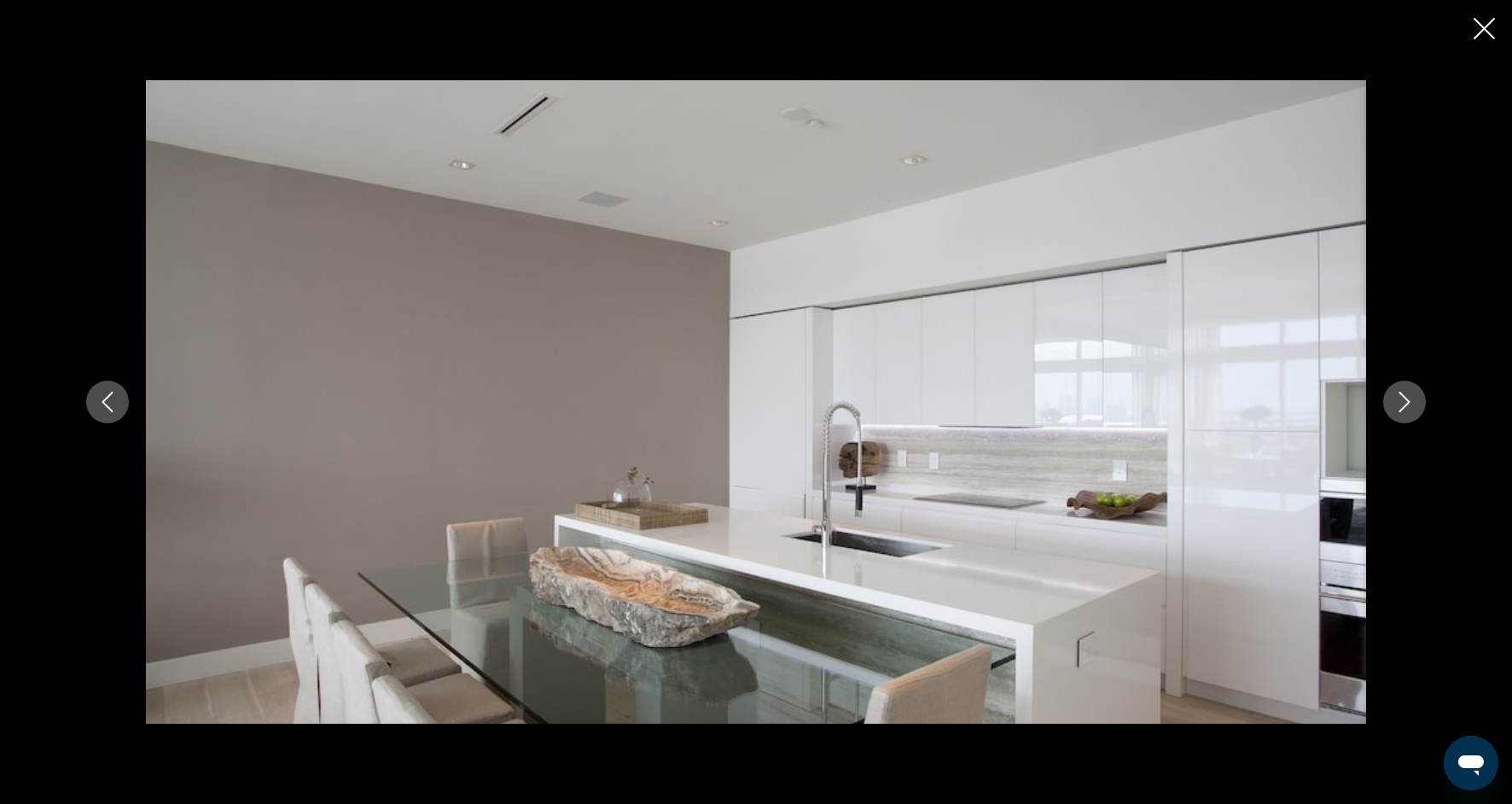
click at [1422, 406] on button "Next image" at bounding box center [1405, 402] width 42 height 42
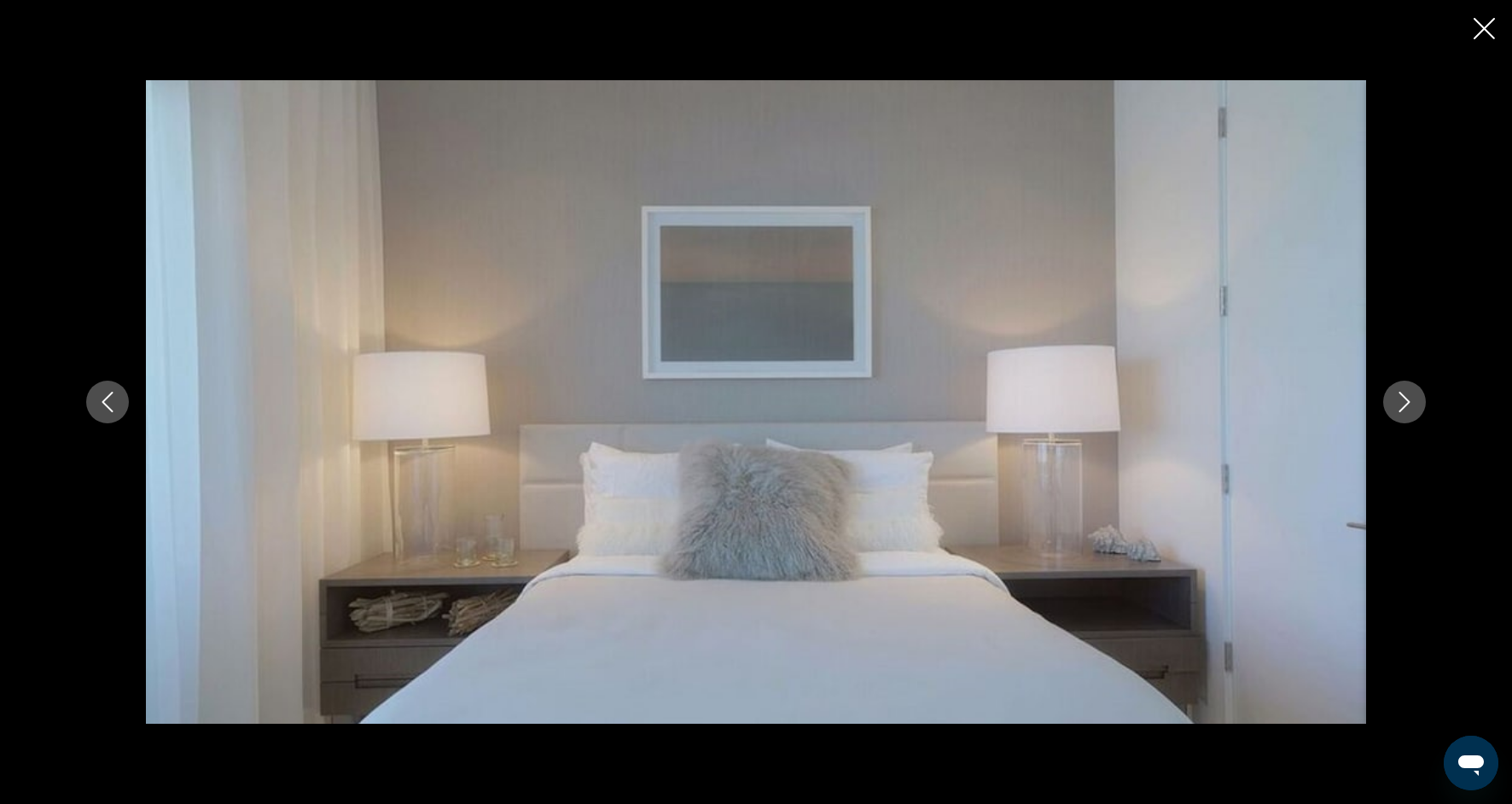
click at [1423, 407] on button "Next image" at bounding box center [1405, 402] width 42 height 42
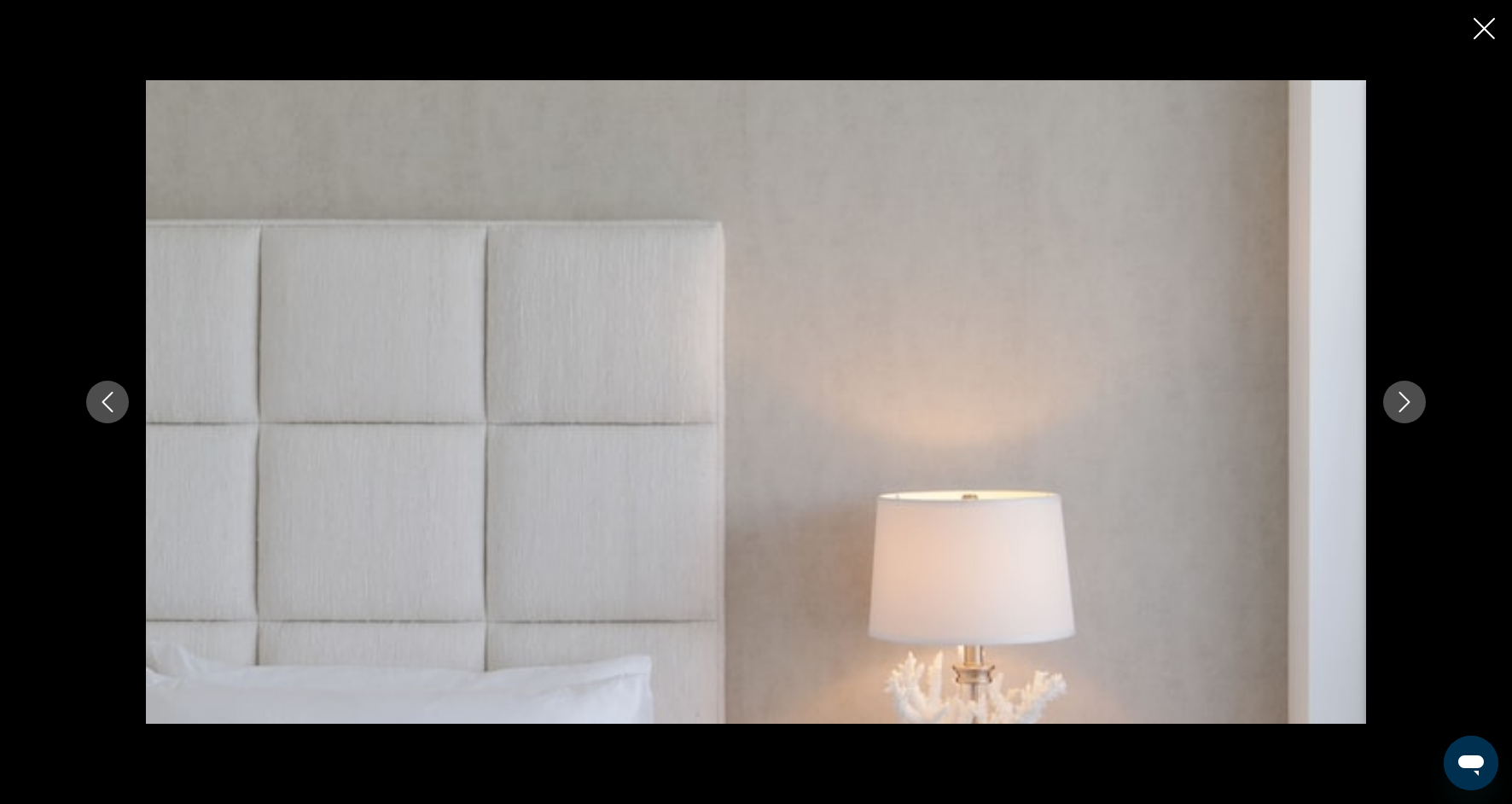
click at [1424, 407] on button "Next image" at bounding box center [1405, 402] width 42 height 42
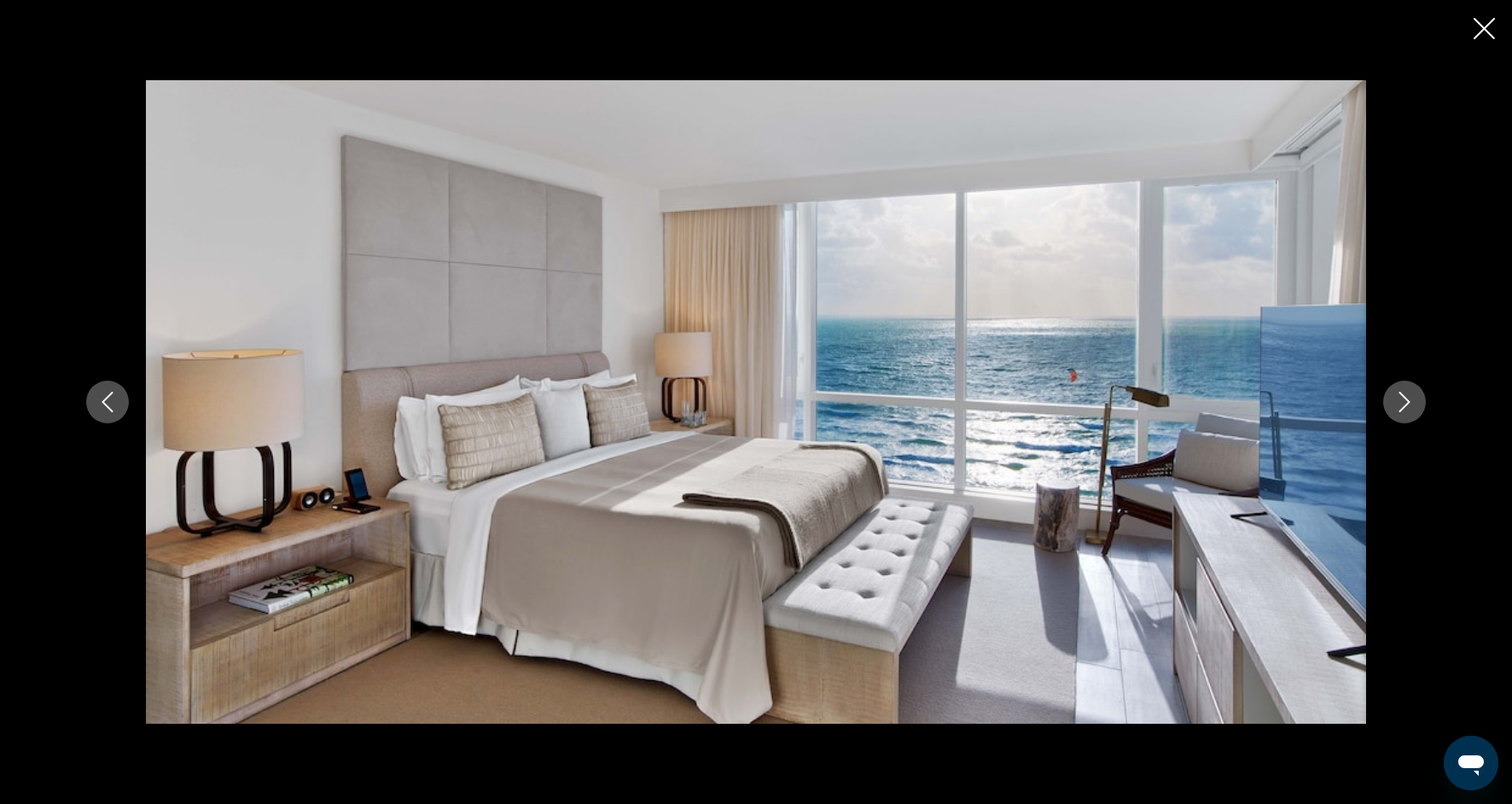
click at [1427, 408] on div "Main content" at bounding box center [756, 402] width 1374 height 644
click at [1428, 408] on div "Main content" at bounding box center [756, 402] width 1374 height 644
click at [1429, 409] on div "Main content" at bounding box center [756, 402] width 1374 height 644
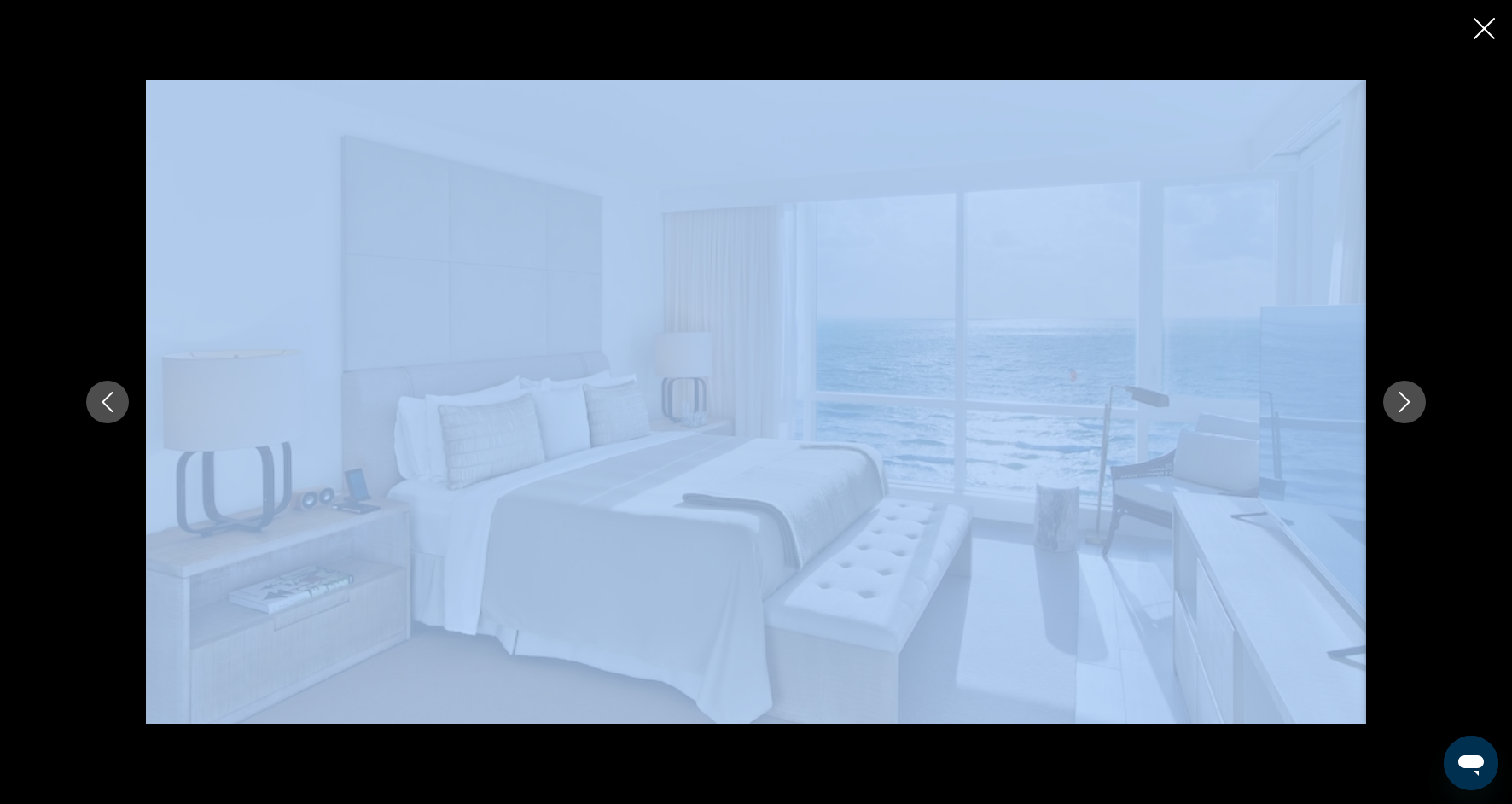
drag, startPoint x: 1430, startPoint y: 409, endPoint x: 1412, endPoint y: 402, distance: 19.3
click at [1412, 402] on div "Main content" at bounding box center [756, 402] width 1374 height 644
click at [1412, 402] on icon "Next image" at bounding box center [1405, 402] width 20 height 20
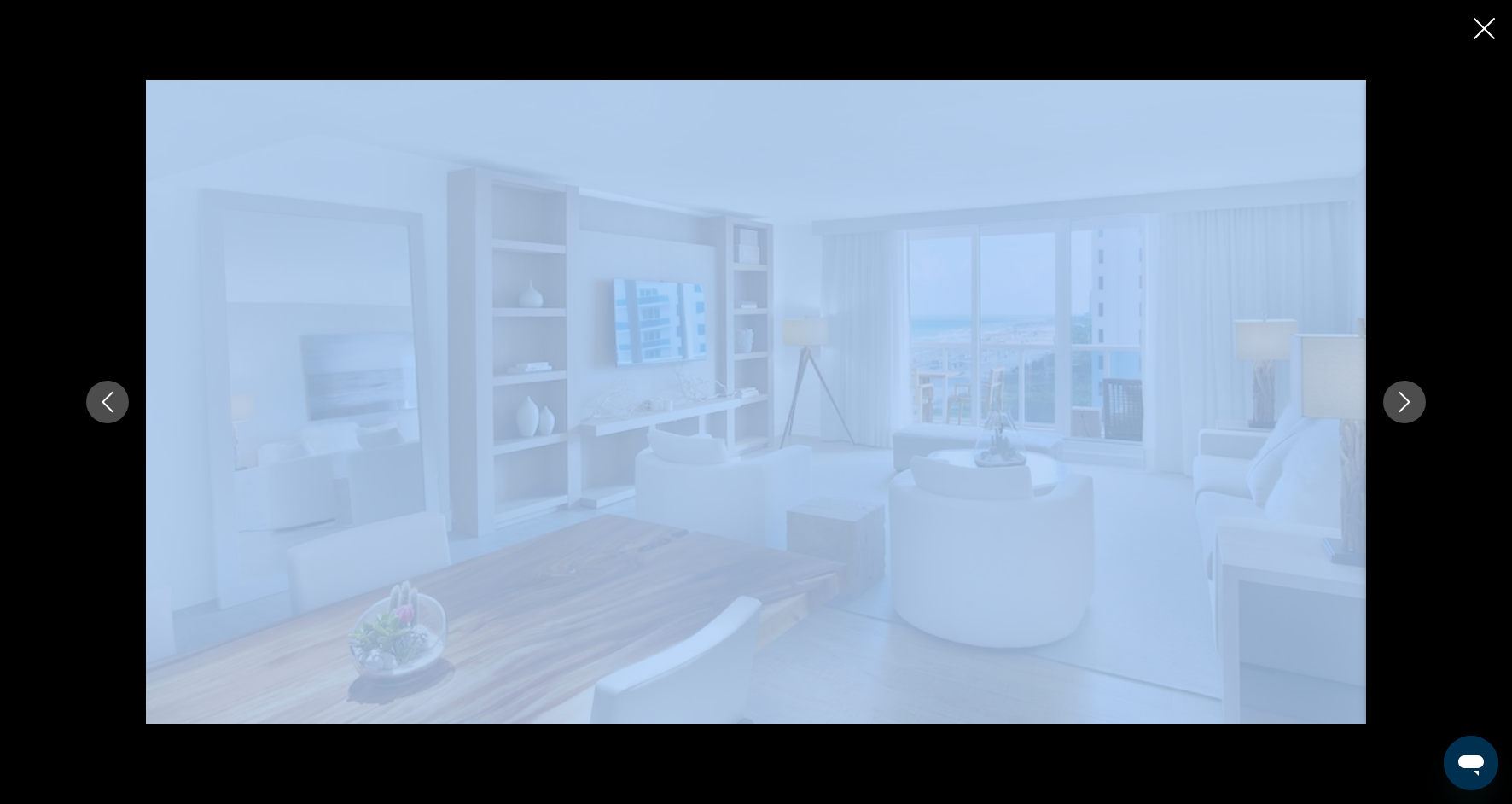
click at [1413, 402] on icon "Next image" at bounding box center [1405, 402] width 20 height 20
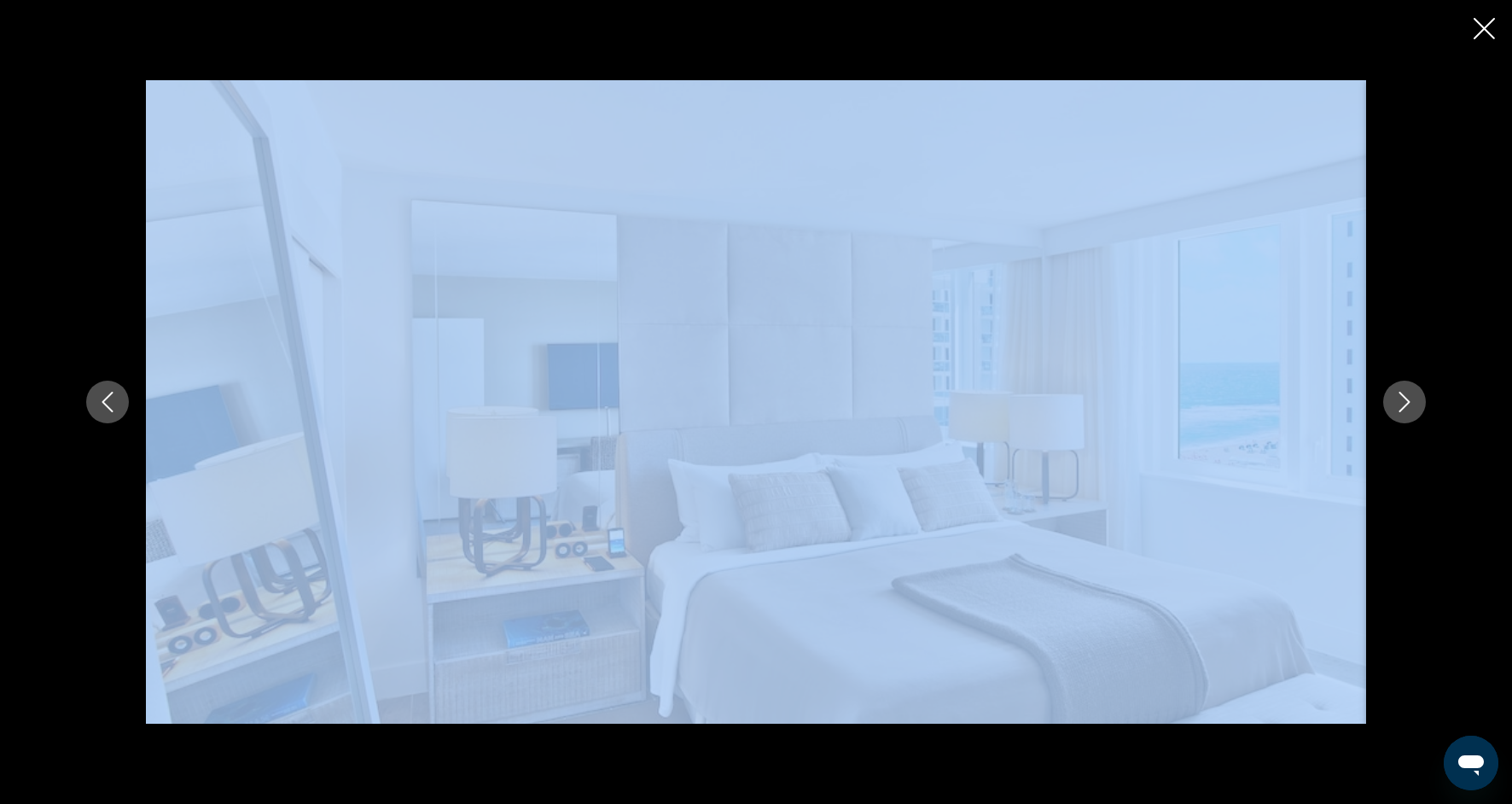
click at [1208, 483] on img "Main content" at bounding box center [756, 402] width 1221 height 644
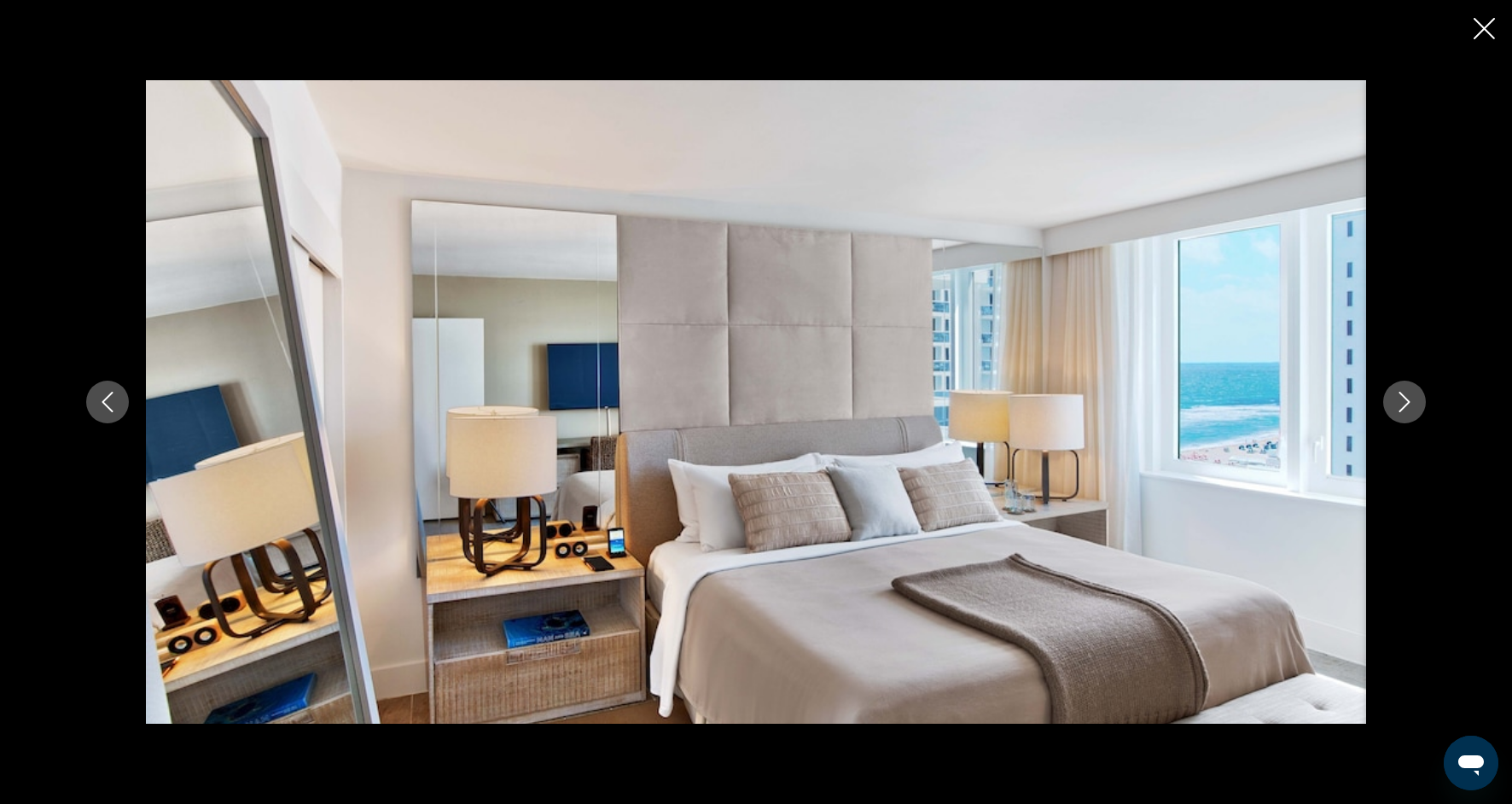
click at [1464, 511] on div "Main content" at bounding box center [756, 402] width 1512 height 804
click at [1410, 404] on icon "Next image" at bounding box center [1405, 402] width 20 height 20
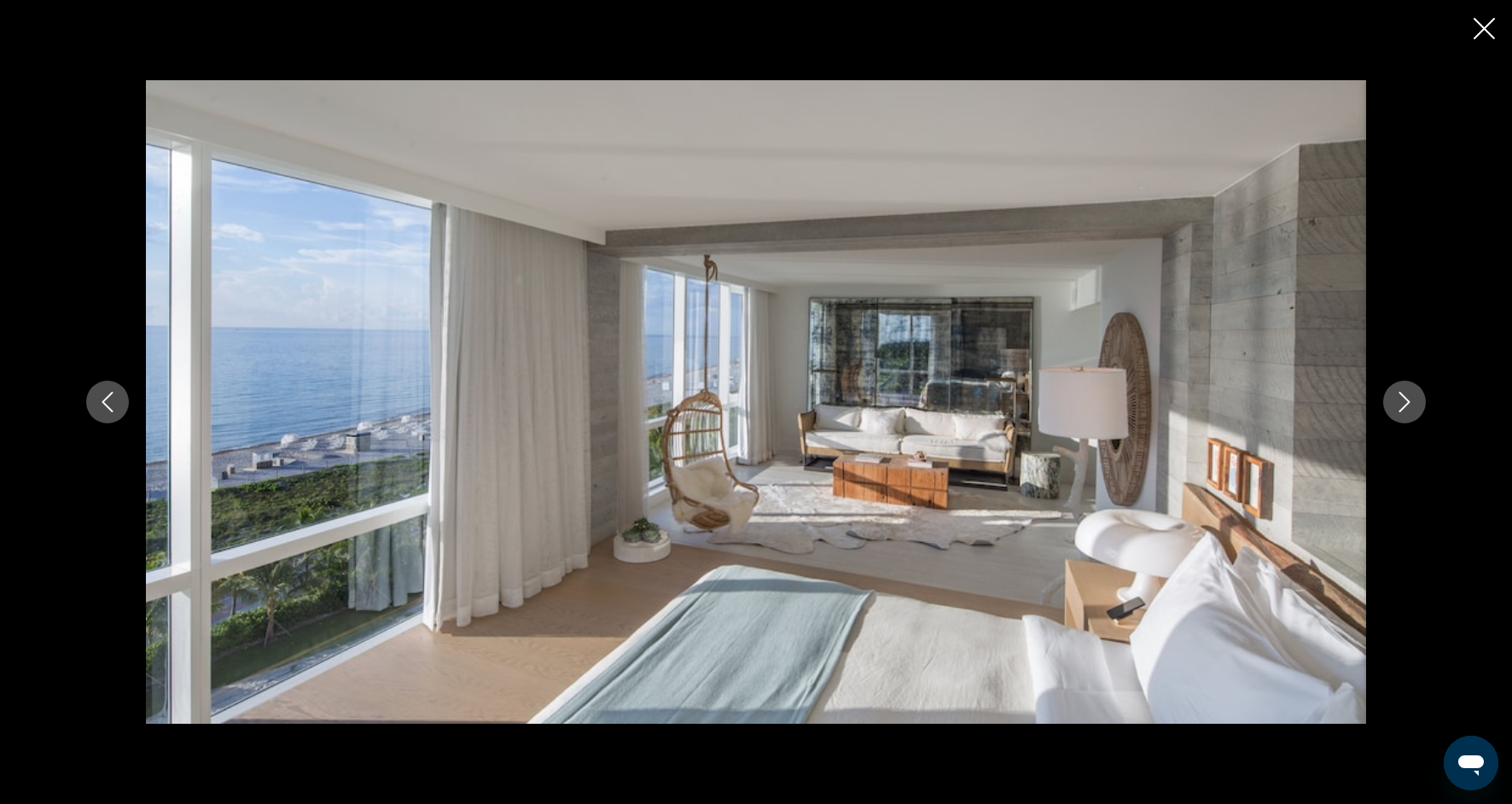
click at [1411, 406] on icon "Next image" at bounding box center [1405, 402] width 20 height 20
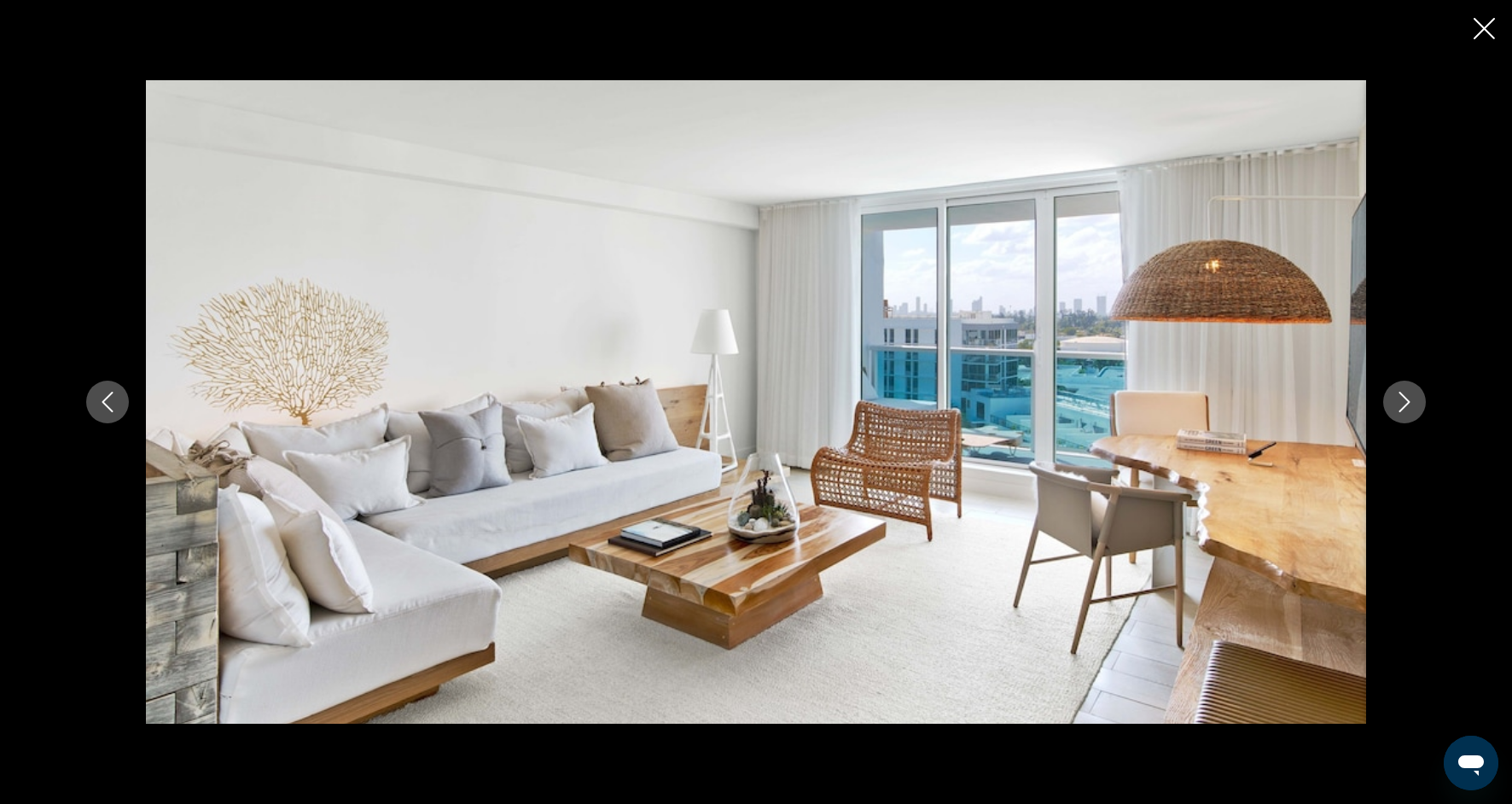
click at [1411, 406] on icon "Next image" at bounding box center [1405, 402] width 20 height 20
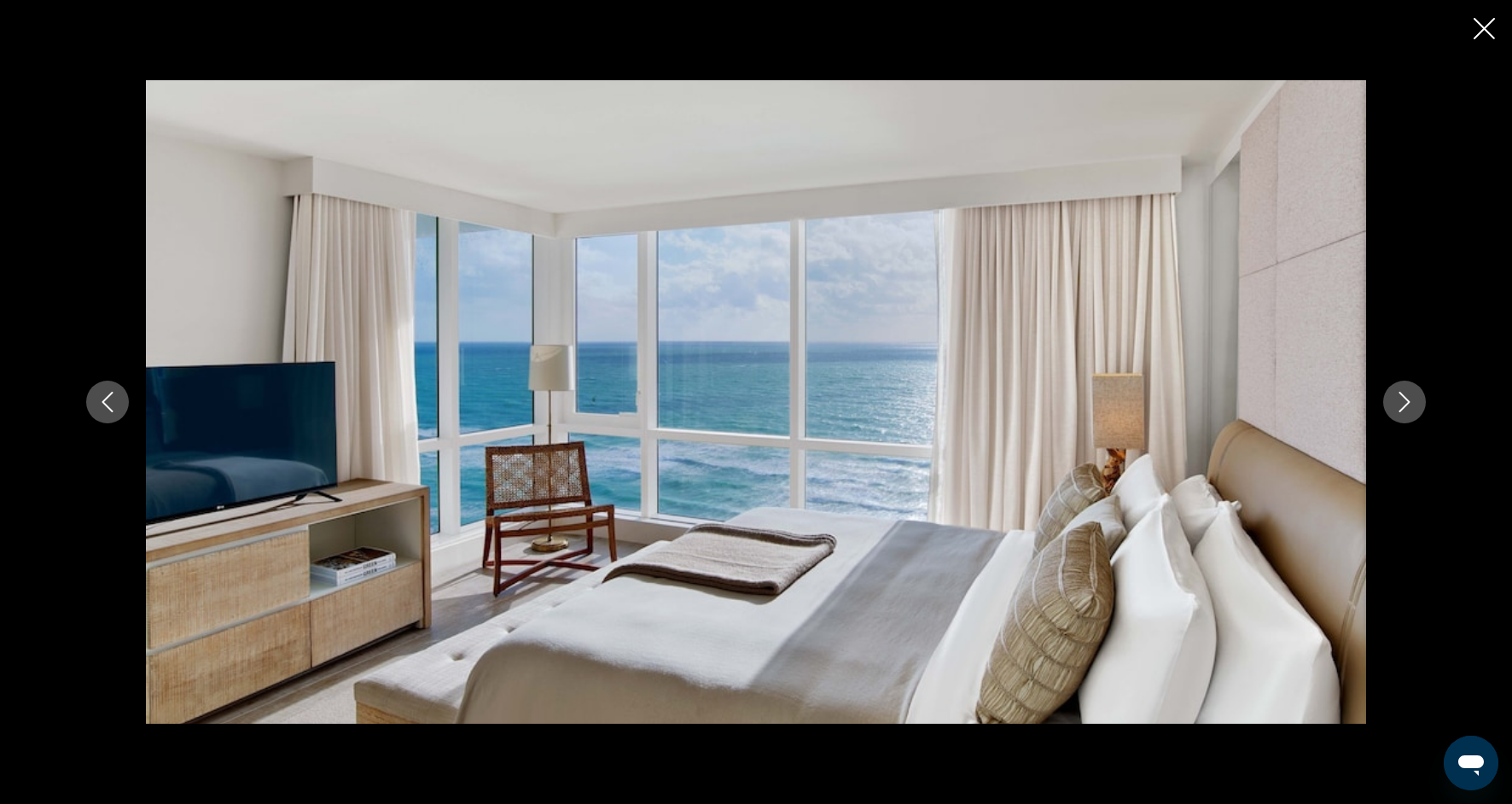
click at [1411, 406] on icon "Next image" at bounding box center [1405, 402] width 20 height 20
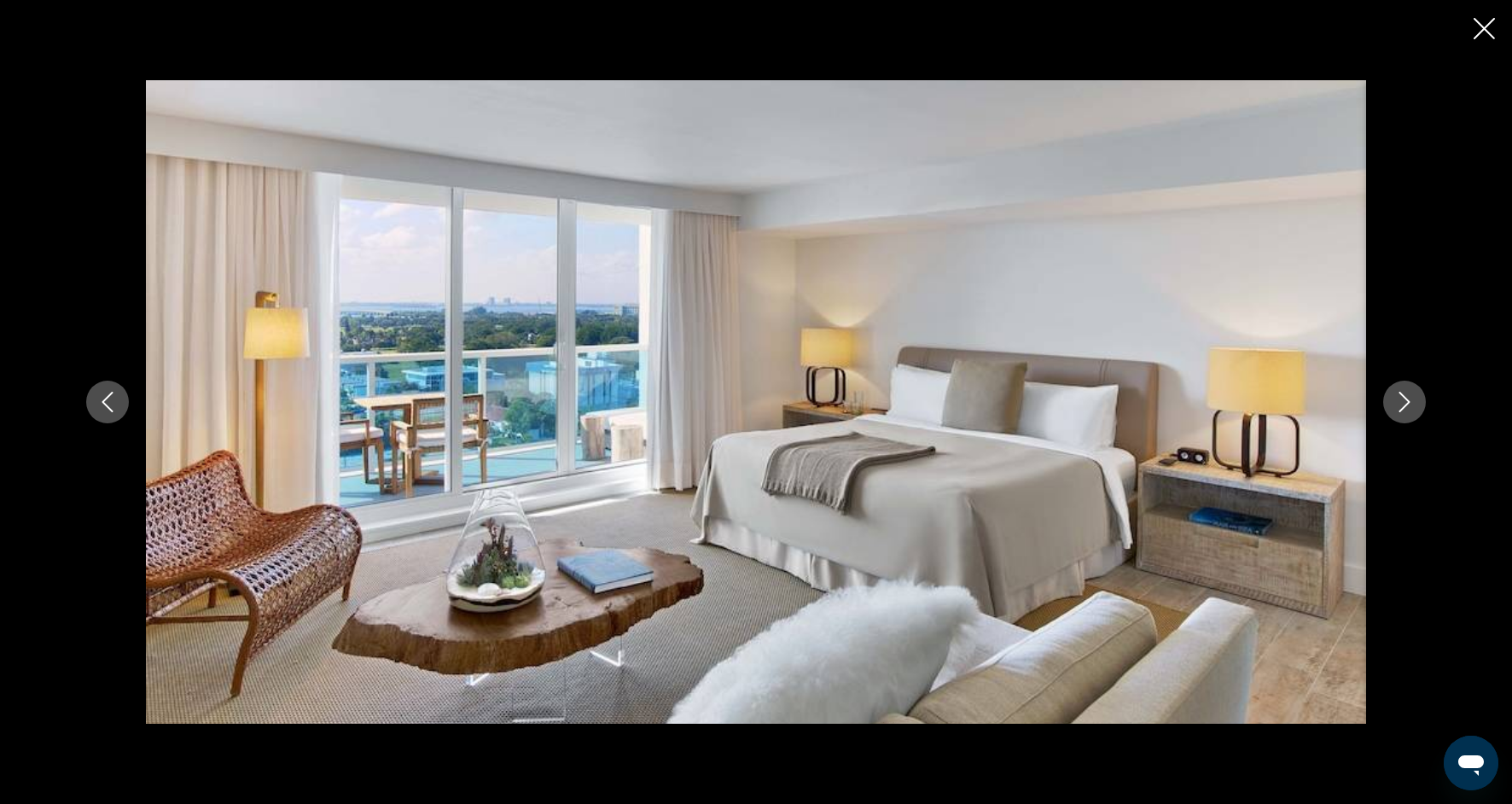
click at [1411, 406] on icon "Next image" at bounding box center [1405, 402] width 20 height 20
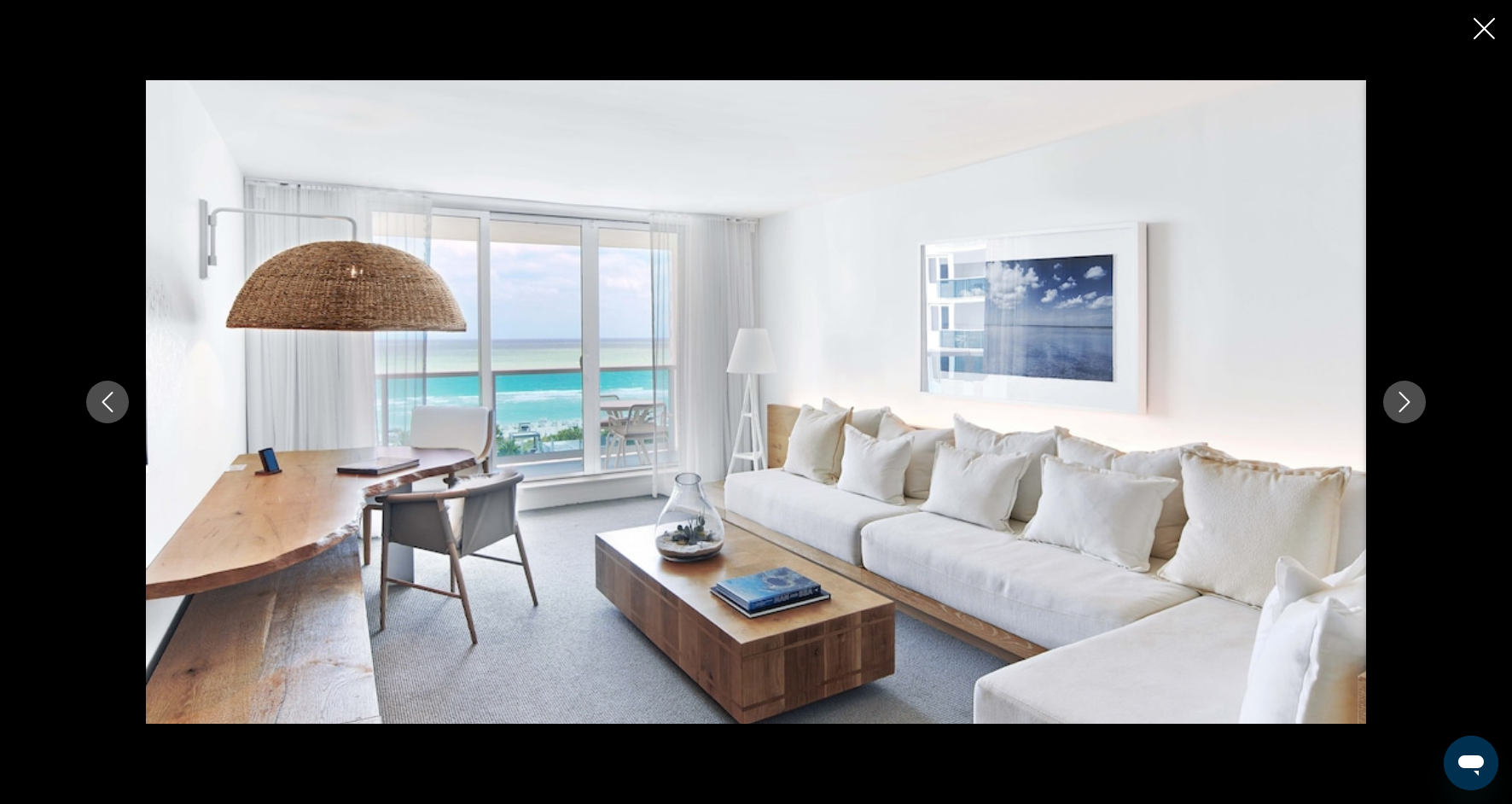
click at [1411, 406] on icon "Next image" at bounding box center [1405, 402] width 20 height 20
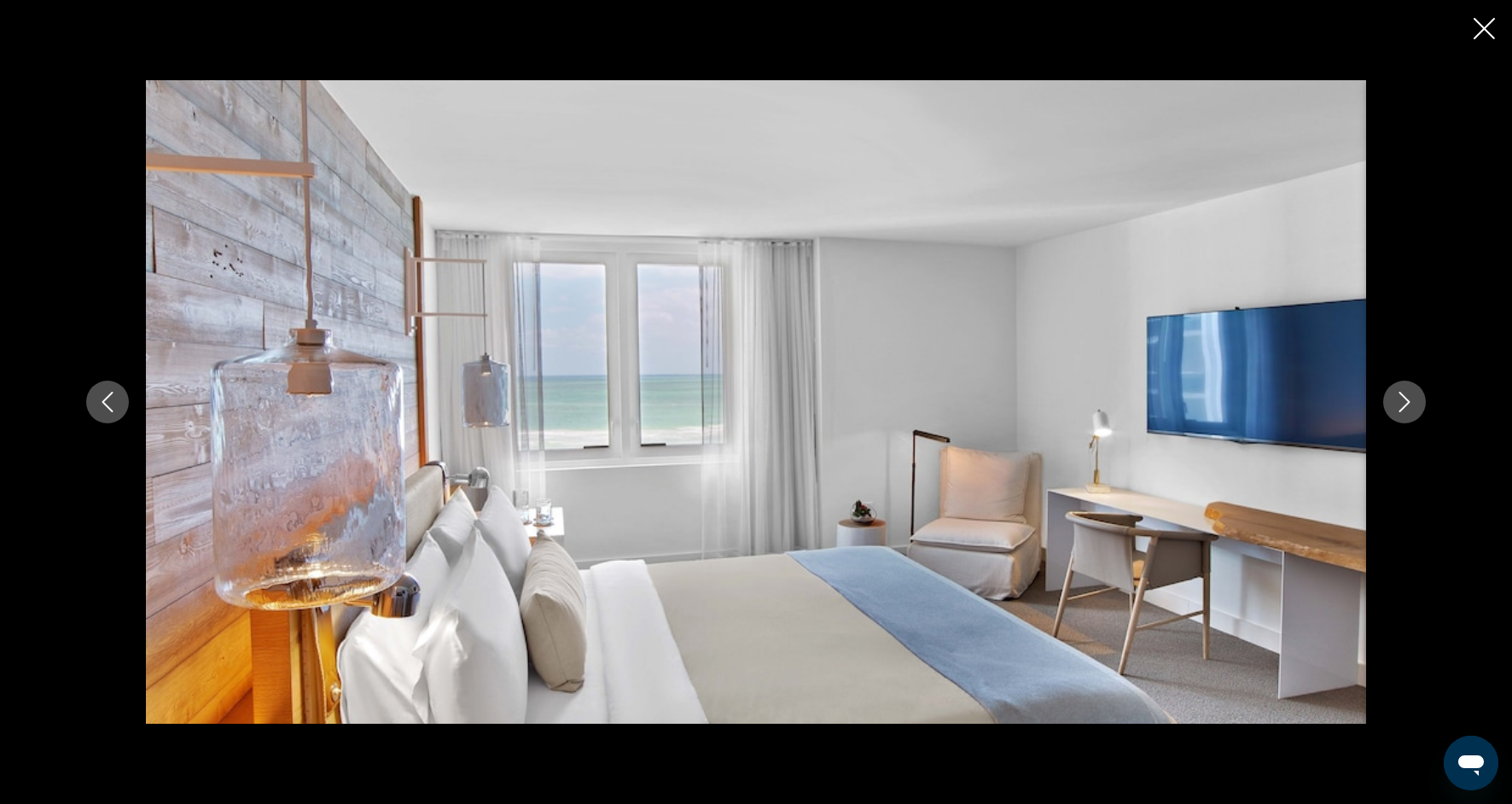
click at [1411, 407] on icon "Next image" at bounding box center [1405, 402] width 20 height 20
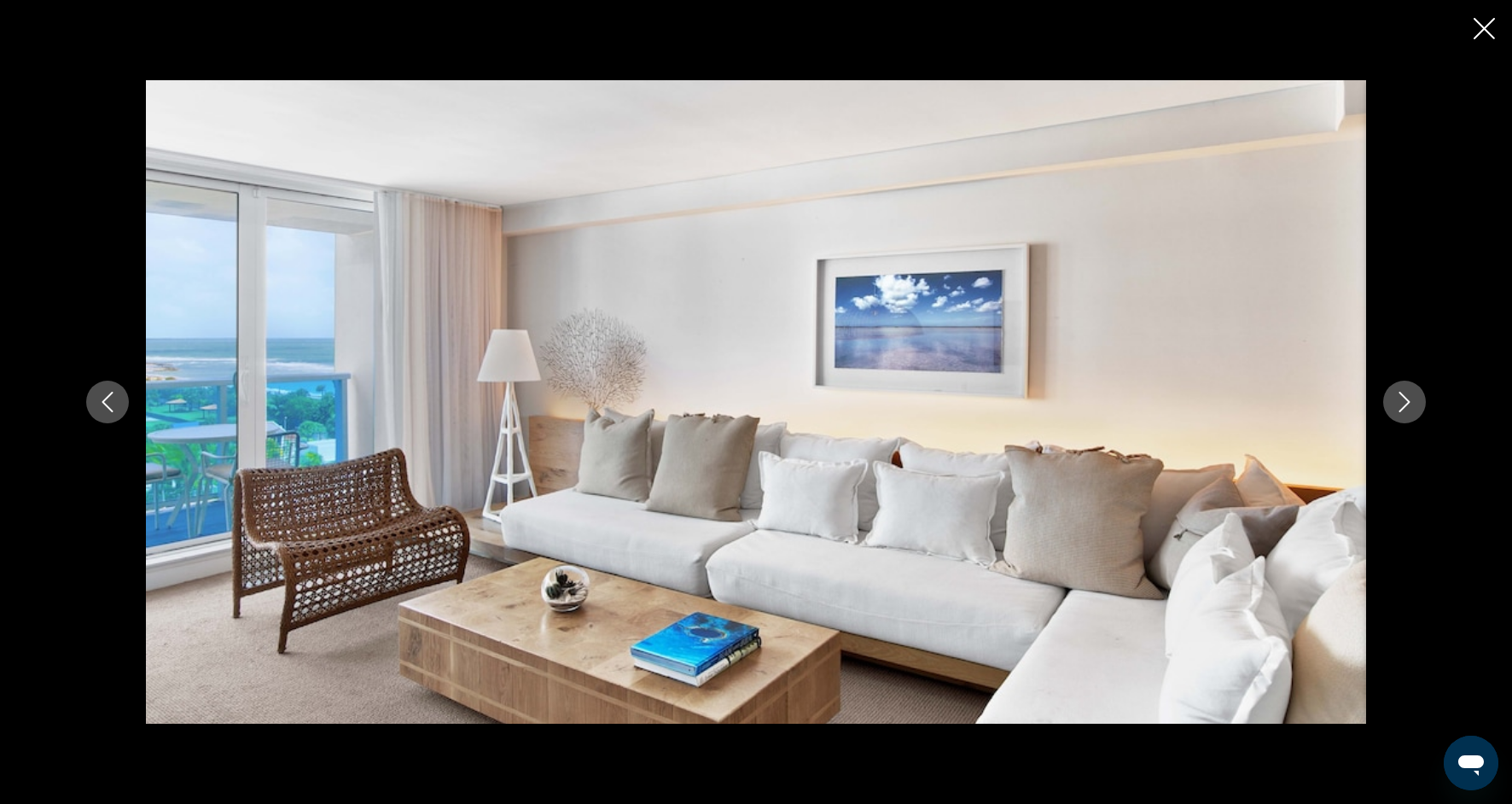
click at [1411, 407] on icon "Next image" at bounding box center [1405, 402] width 20 height 20
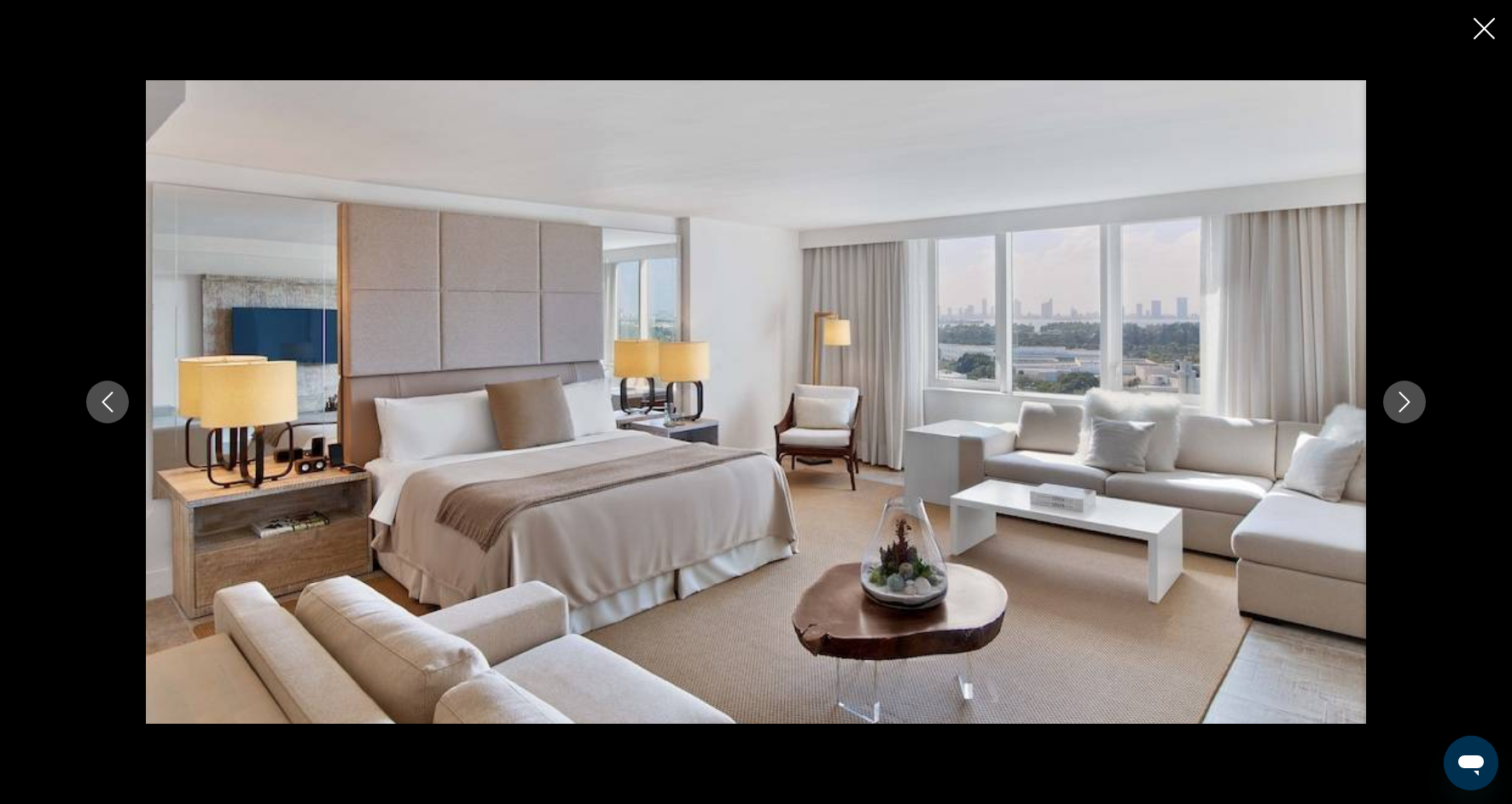
click at [1411, 407] on icon "Next image" at bounding box center [1405, 402] width 20 height 20
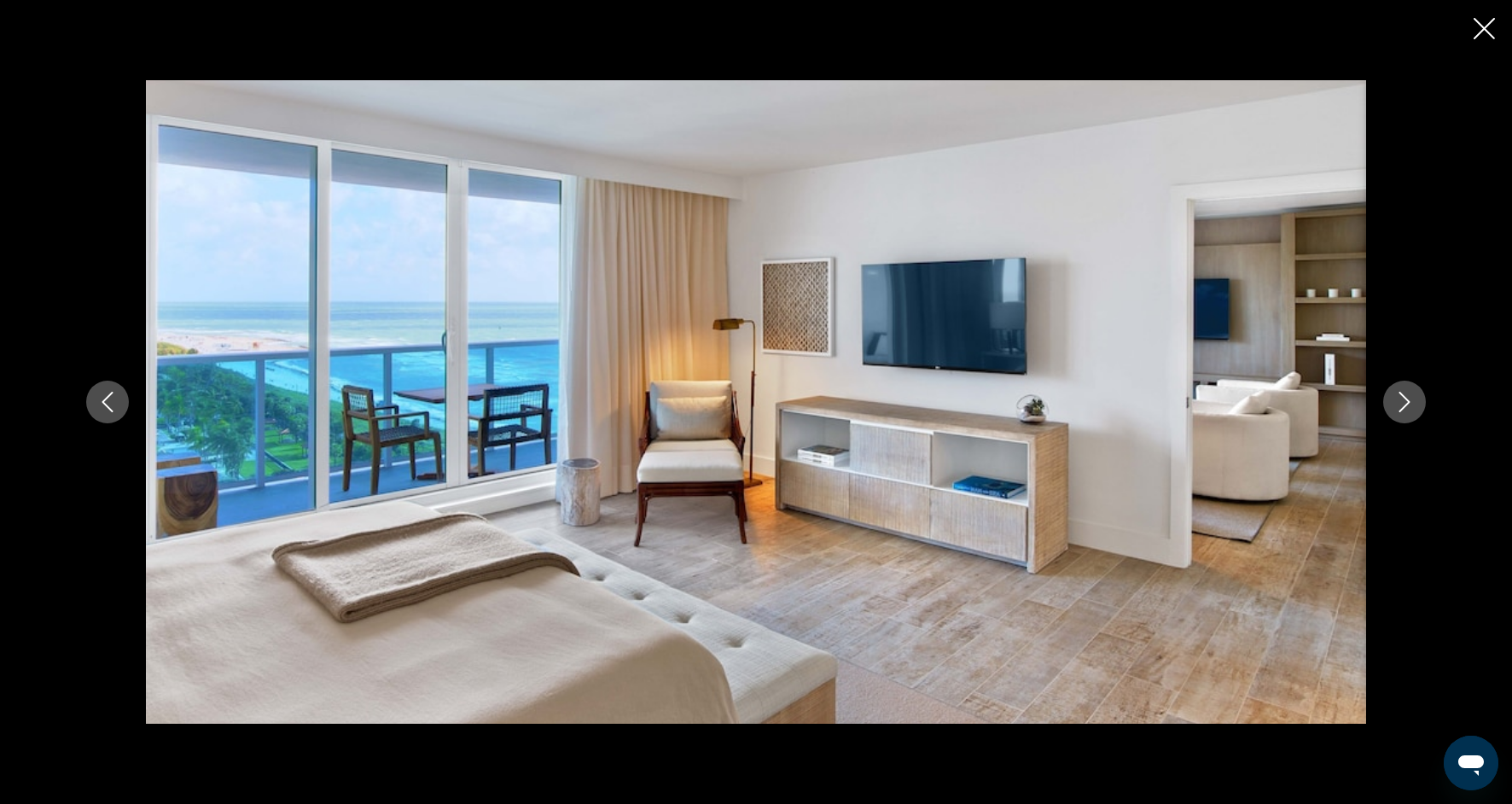
click at [1411, 407] on icon "Next image" at bounding box center [1405, 402] width 20 height 20
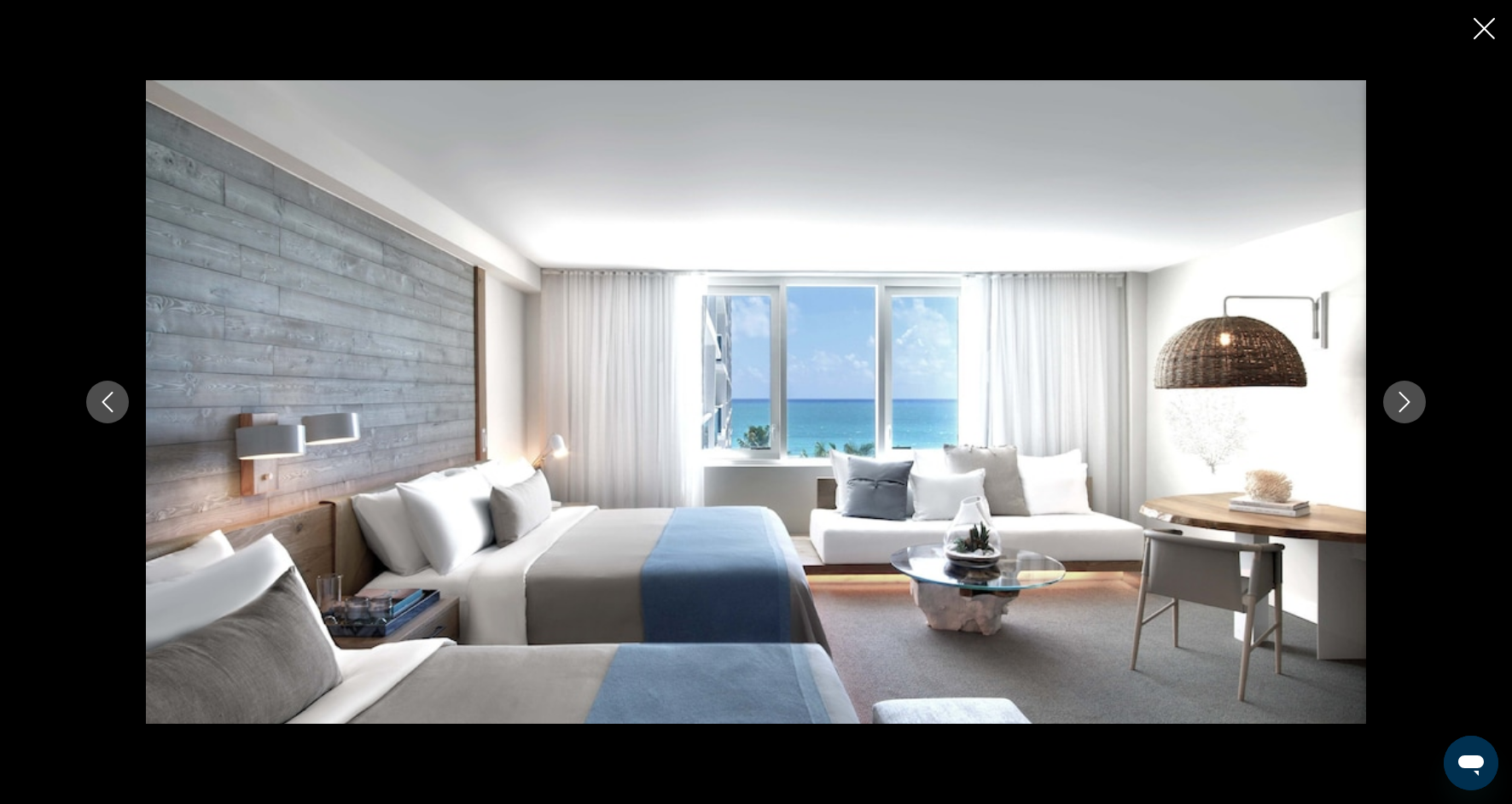
click at [1411, 407] on icon "Next image" at bounding box center [1405, 402] width 20 height 20
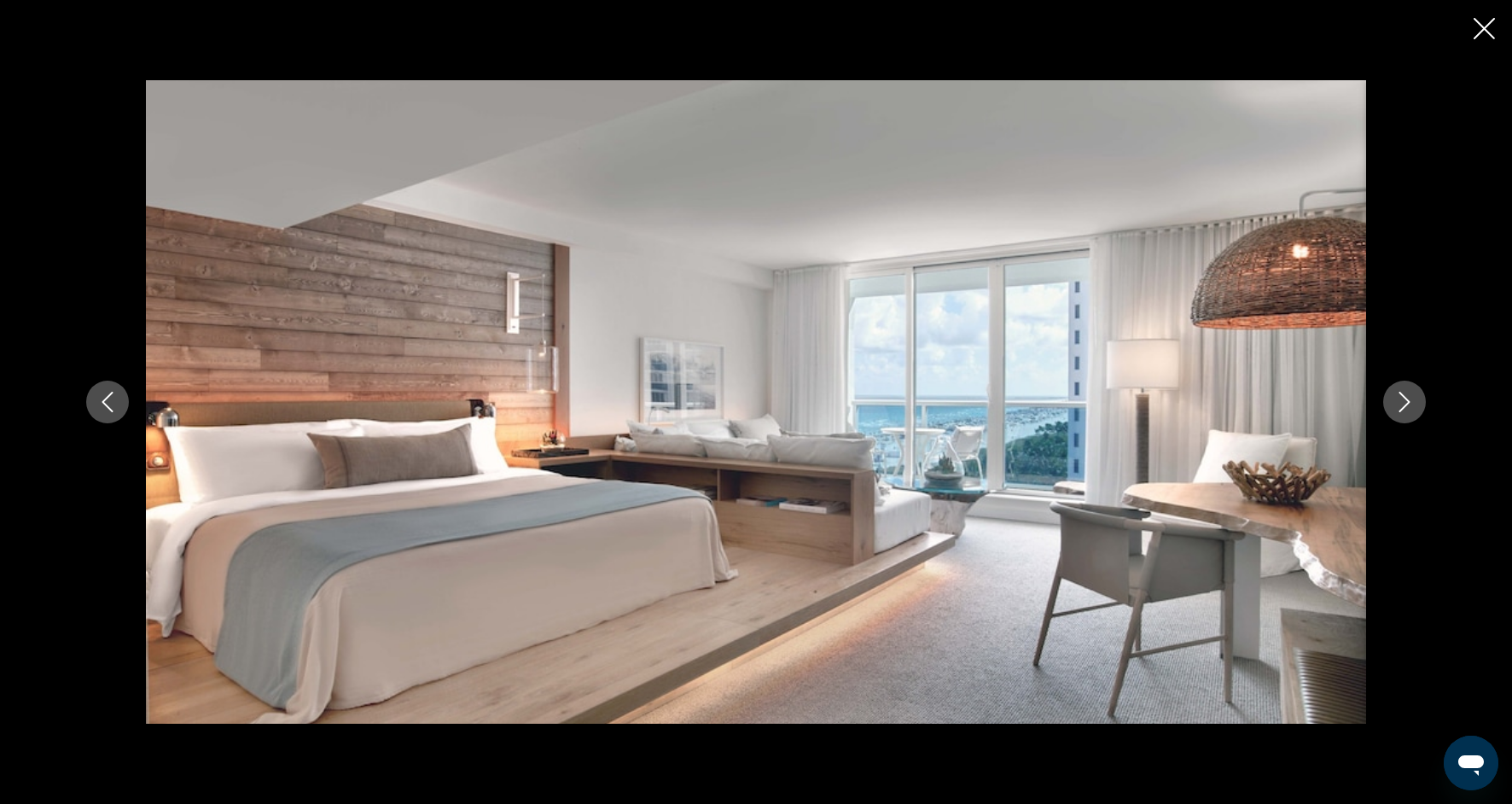
click at [1411, 407] on icon "Next image" at bounding box center [1405, 402] width 20 height 20
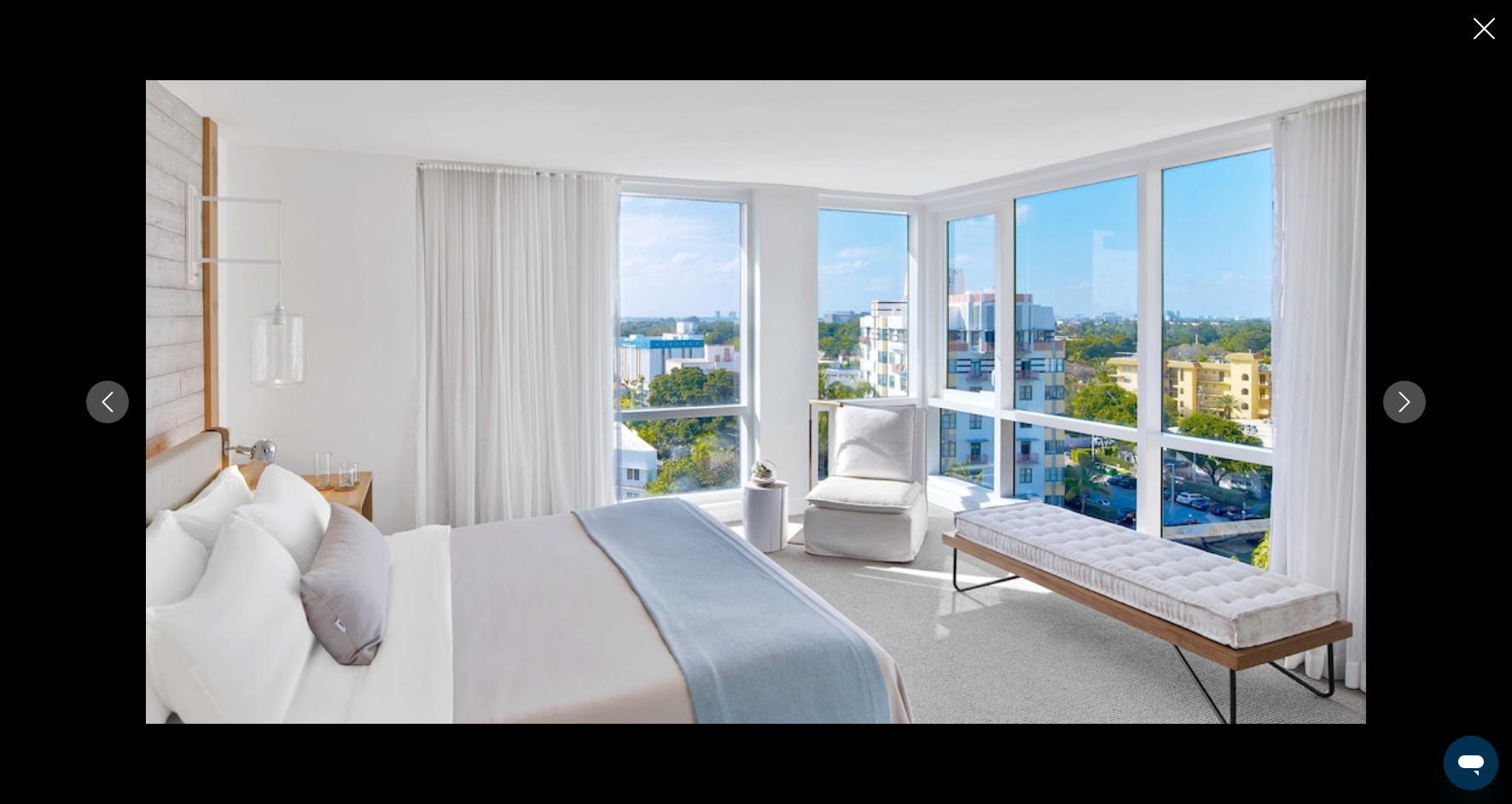
click at [1411, 407] on icon "Next image" at bounding box center [1405, 402] width 20 height 20
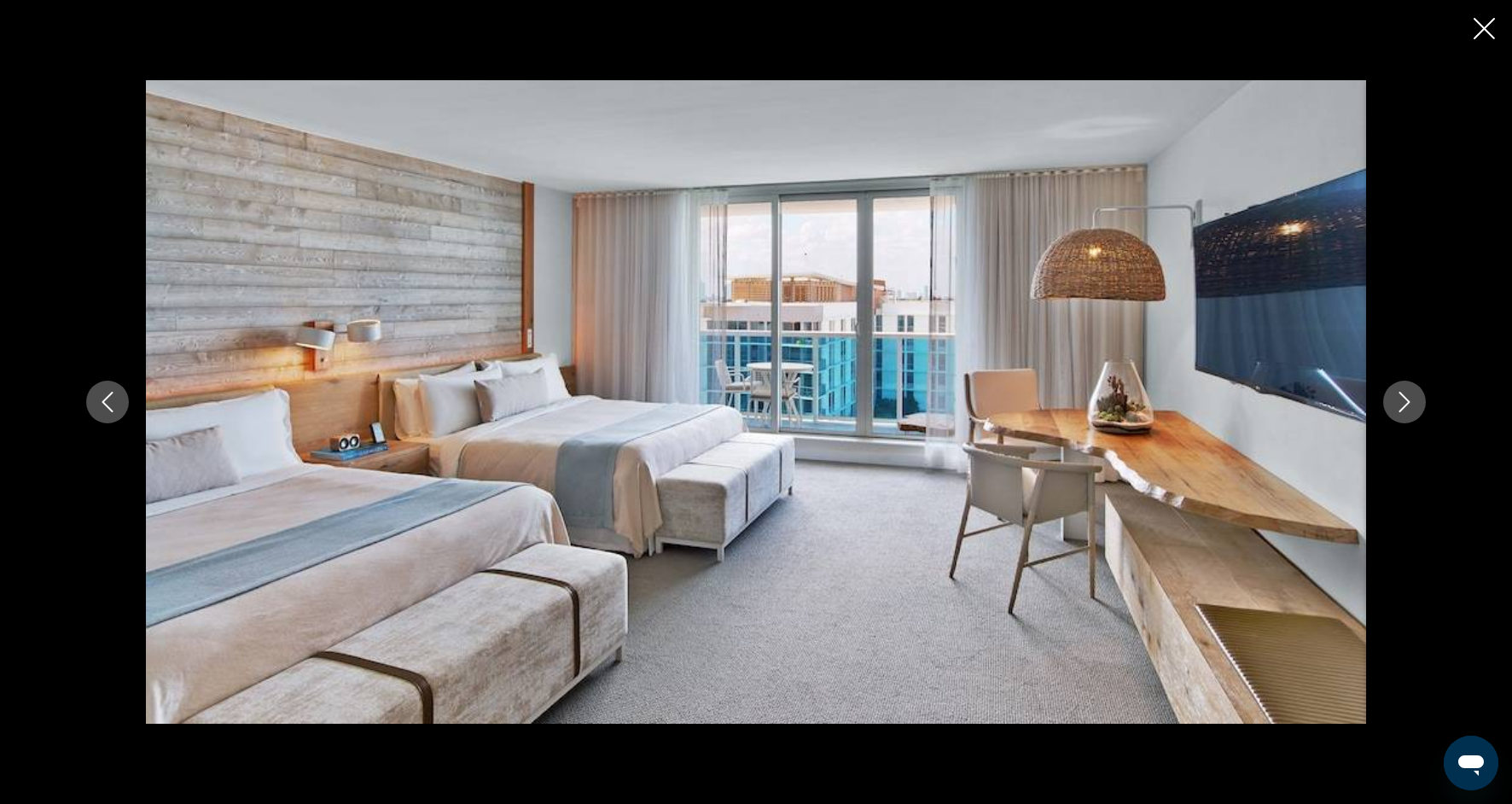
click at [1411, 407] on icon "Next image" at bounding box center [1405, 402] width 20 height 20
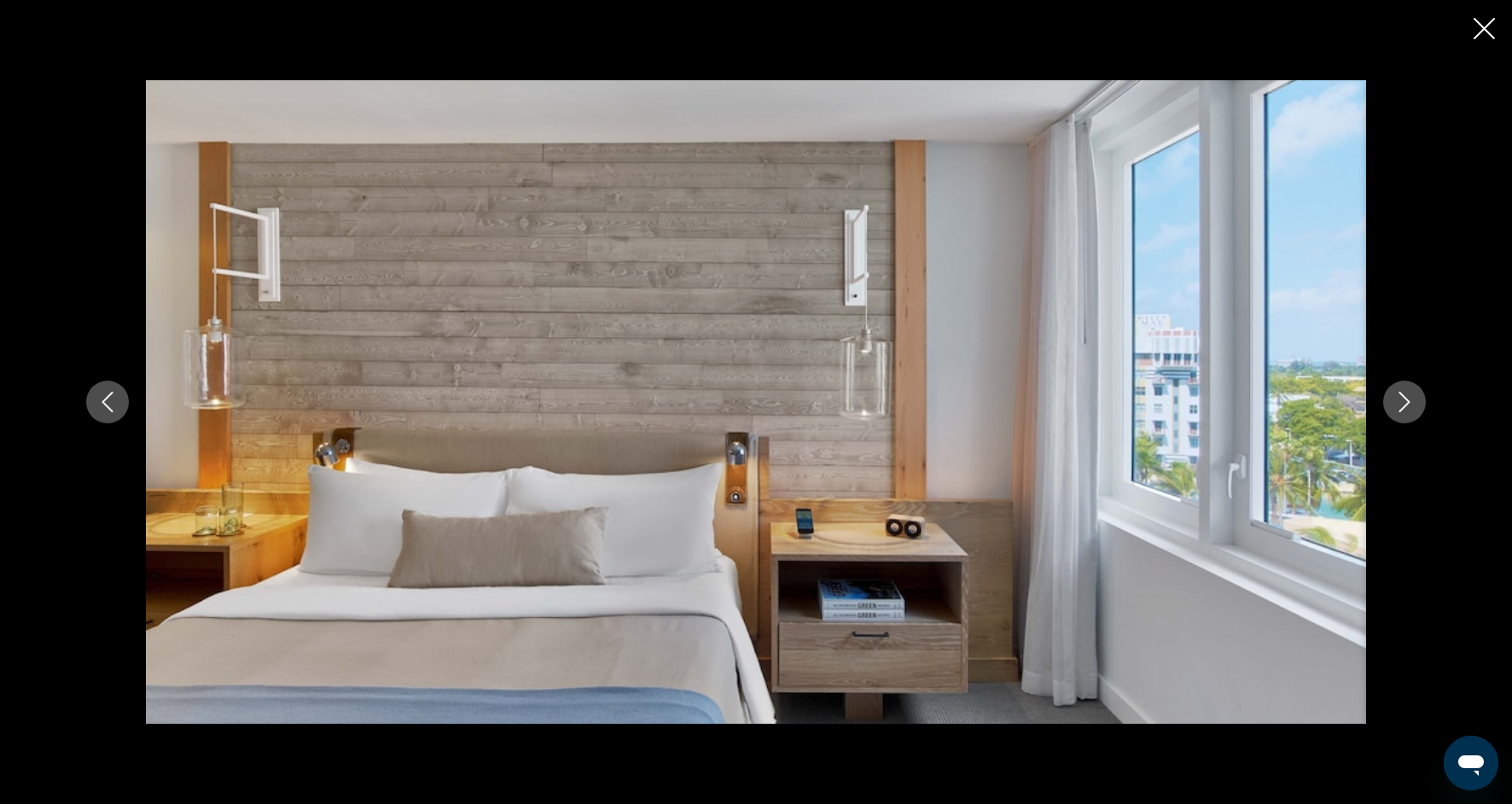
click at [1411, 407] on icon "Next image" at bounding box center [1405, 402] width 20 height 20
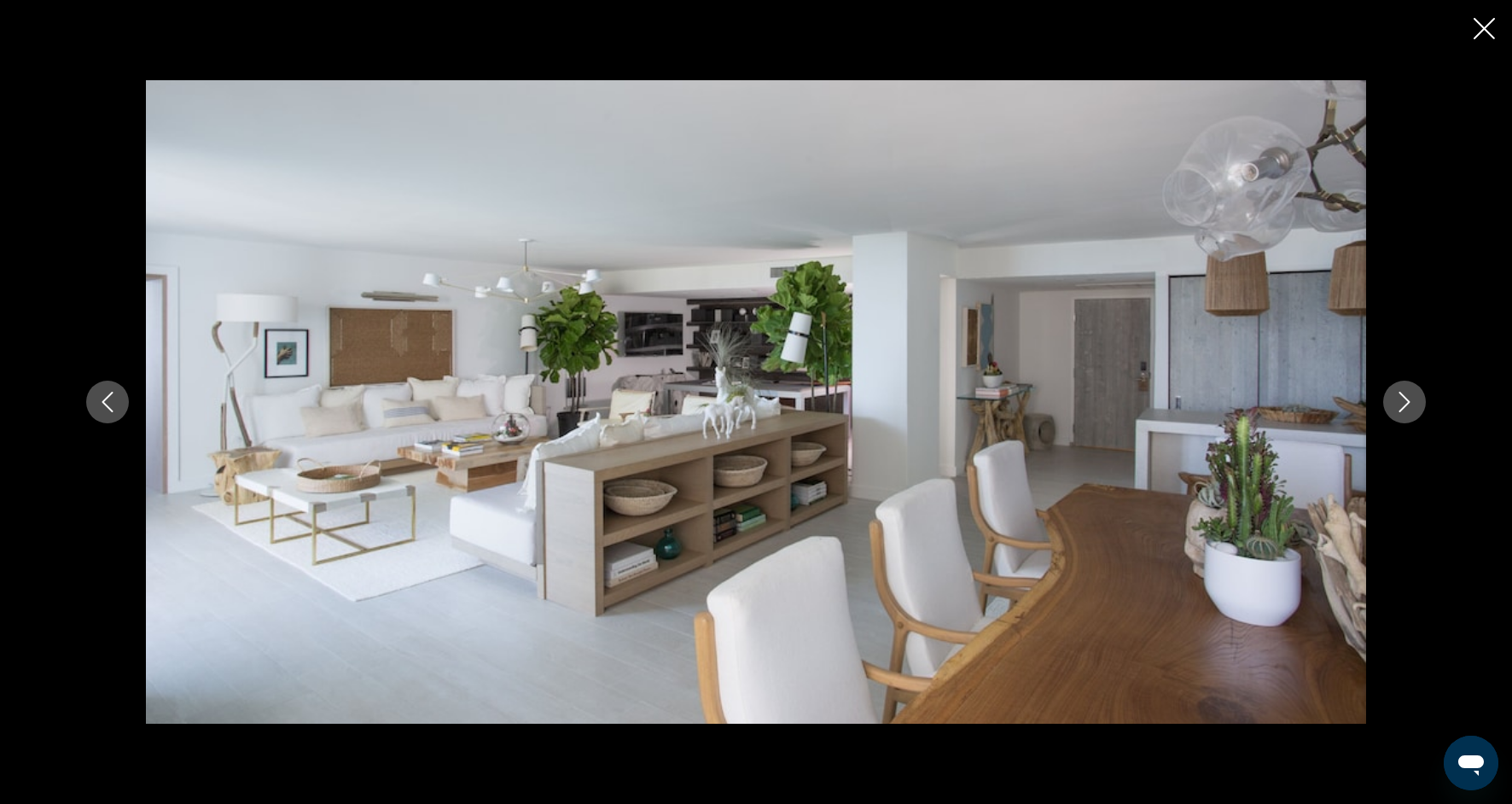
click at [1411, 407] on icon "Next image" at bounding box center [1405, 402] width 20 height 20
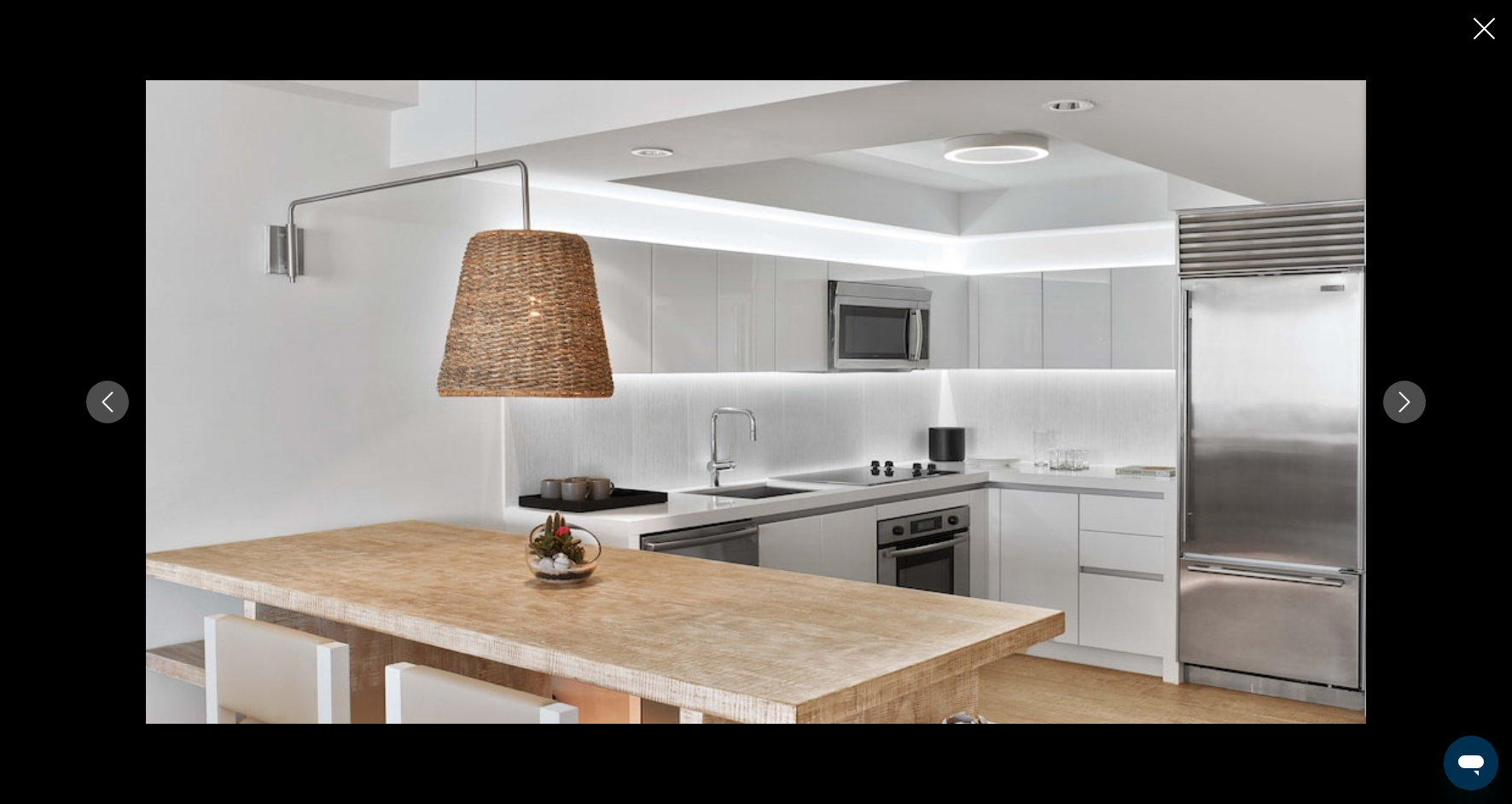
click at [1412, 407] on icon "Next image" at bounding box center [1405, 402] width 20 height 20
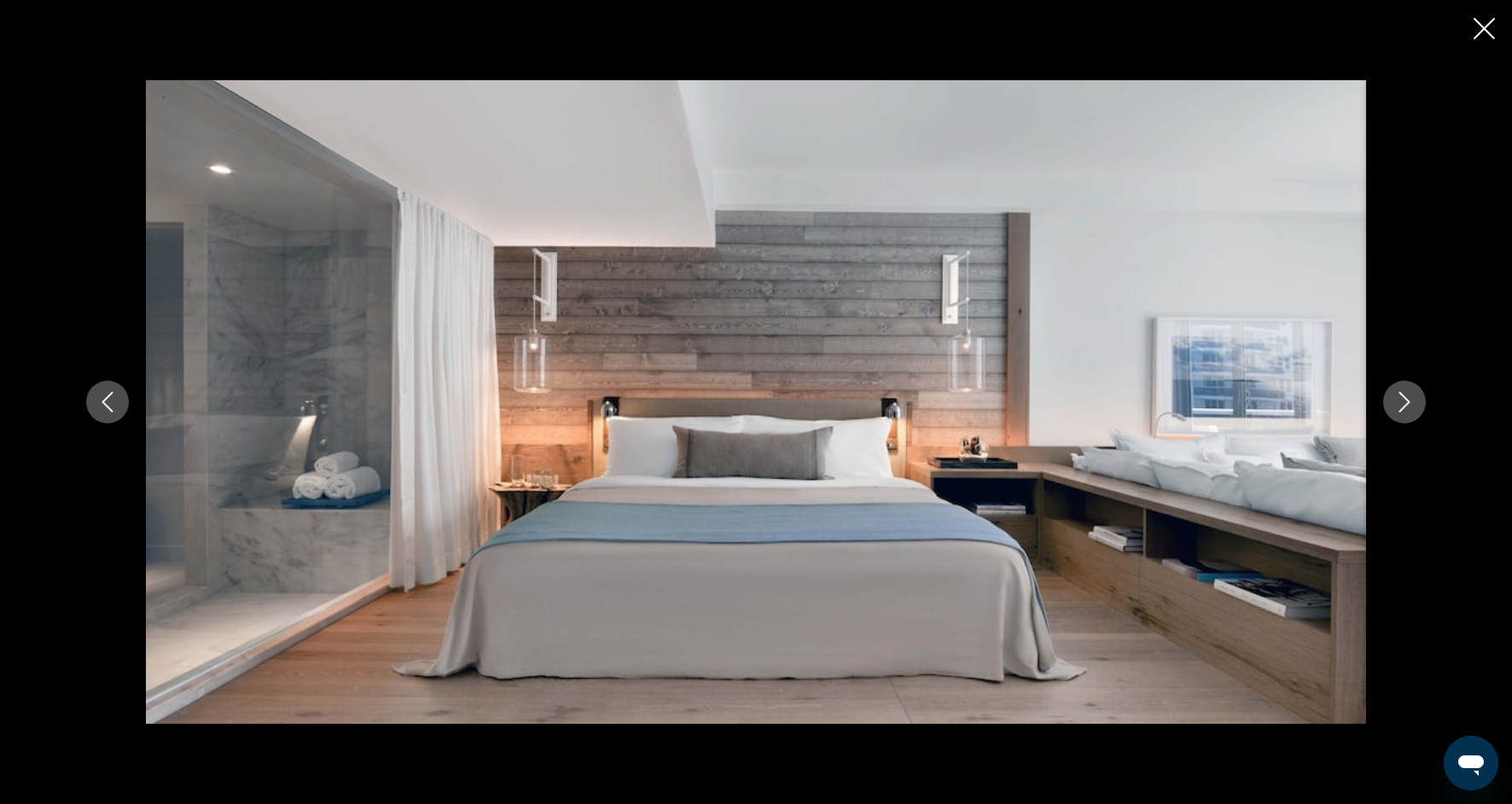
click at [1412, 407] on icon "Next image" at bounding box center [1405, 402] width 20 height 20
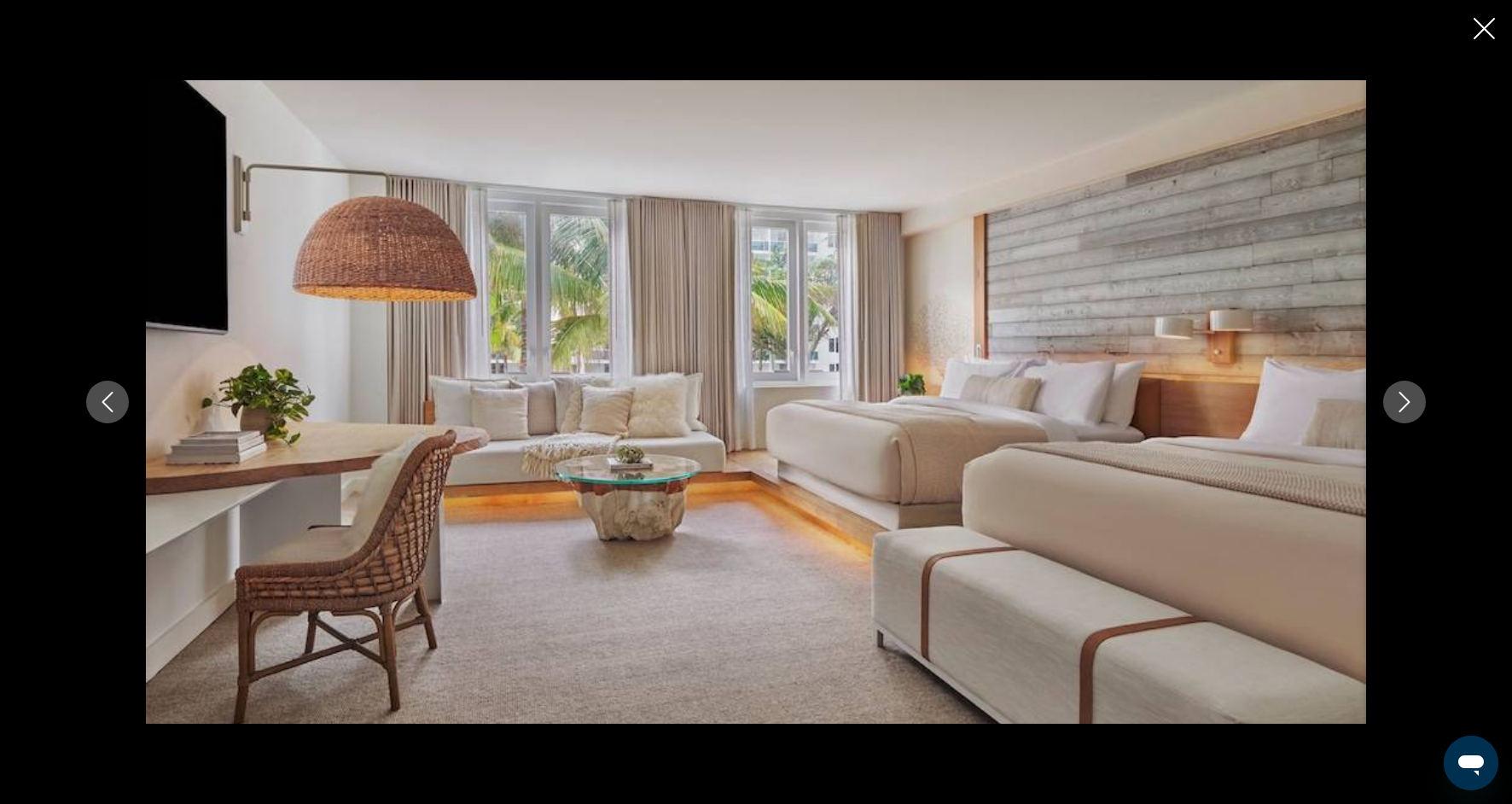
click at [1412, 407] on icon "Next image" at bounding box center [1405, 402] width 20 height 20
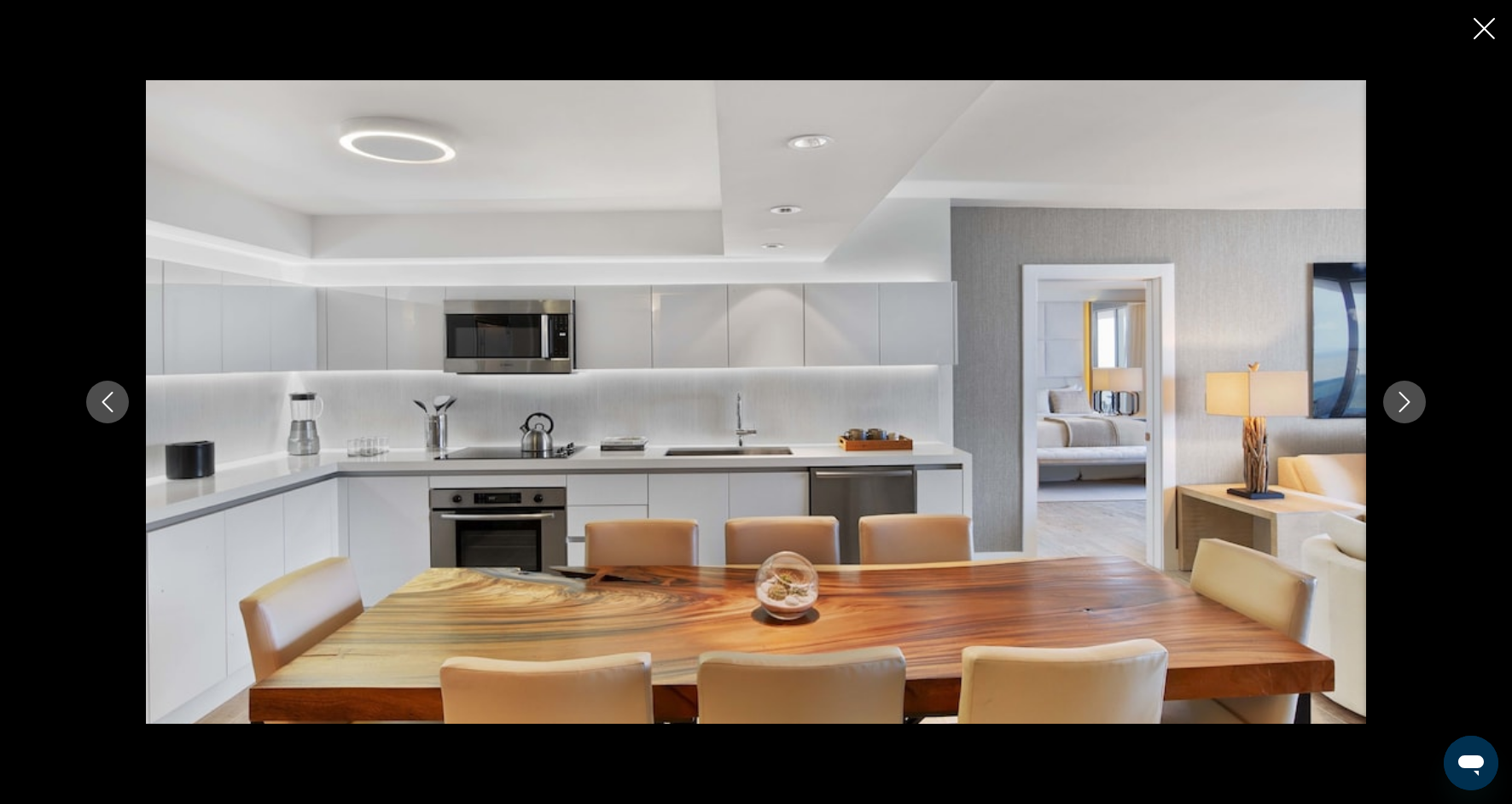
click at [1412, 407] on icon "Next image" at bounding box center [1405, 402] width 20 height 20
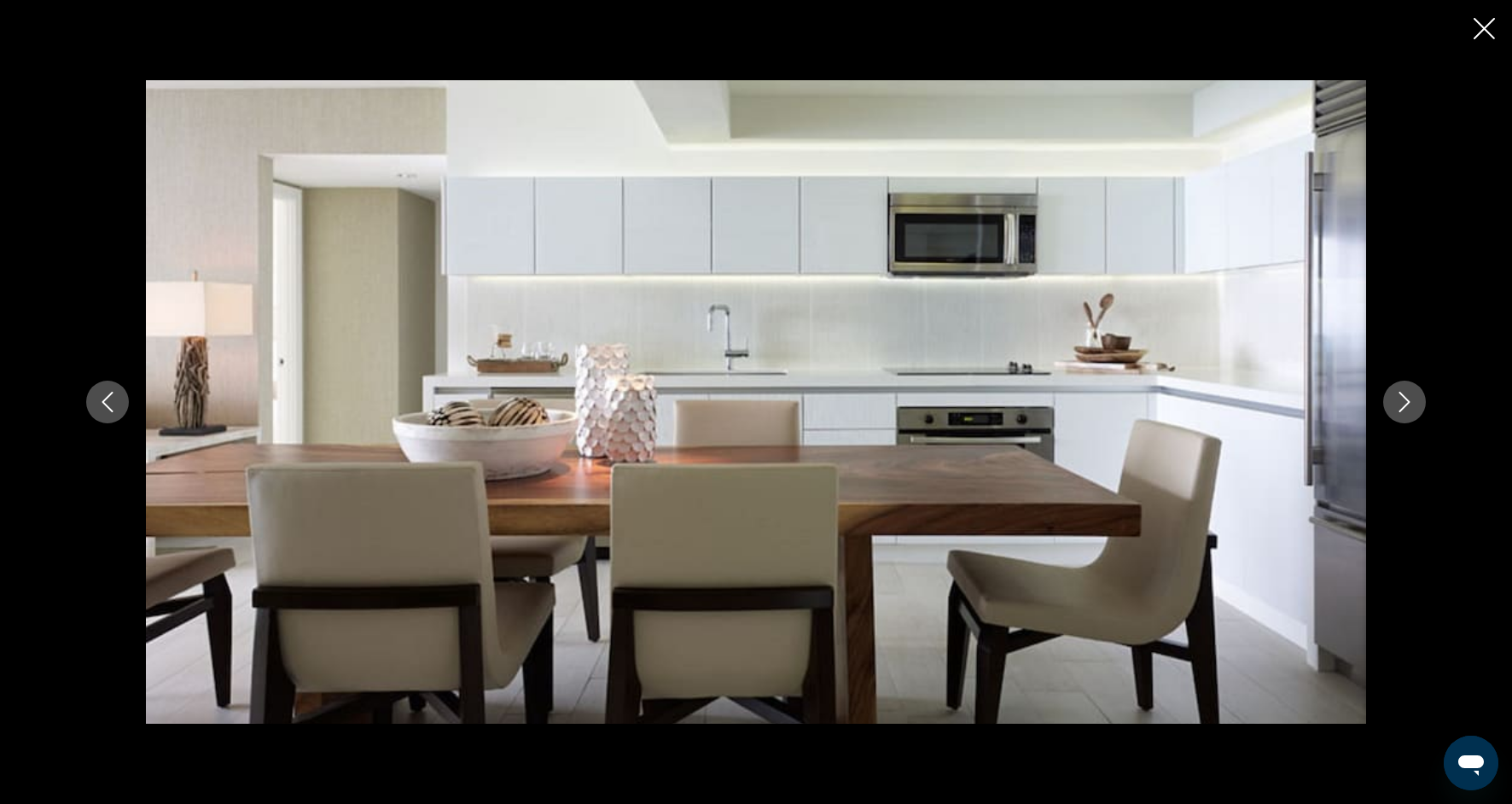
click at [1413, 407] on icon "Next image" at bounding box center [1405, 402] width 20 height 20
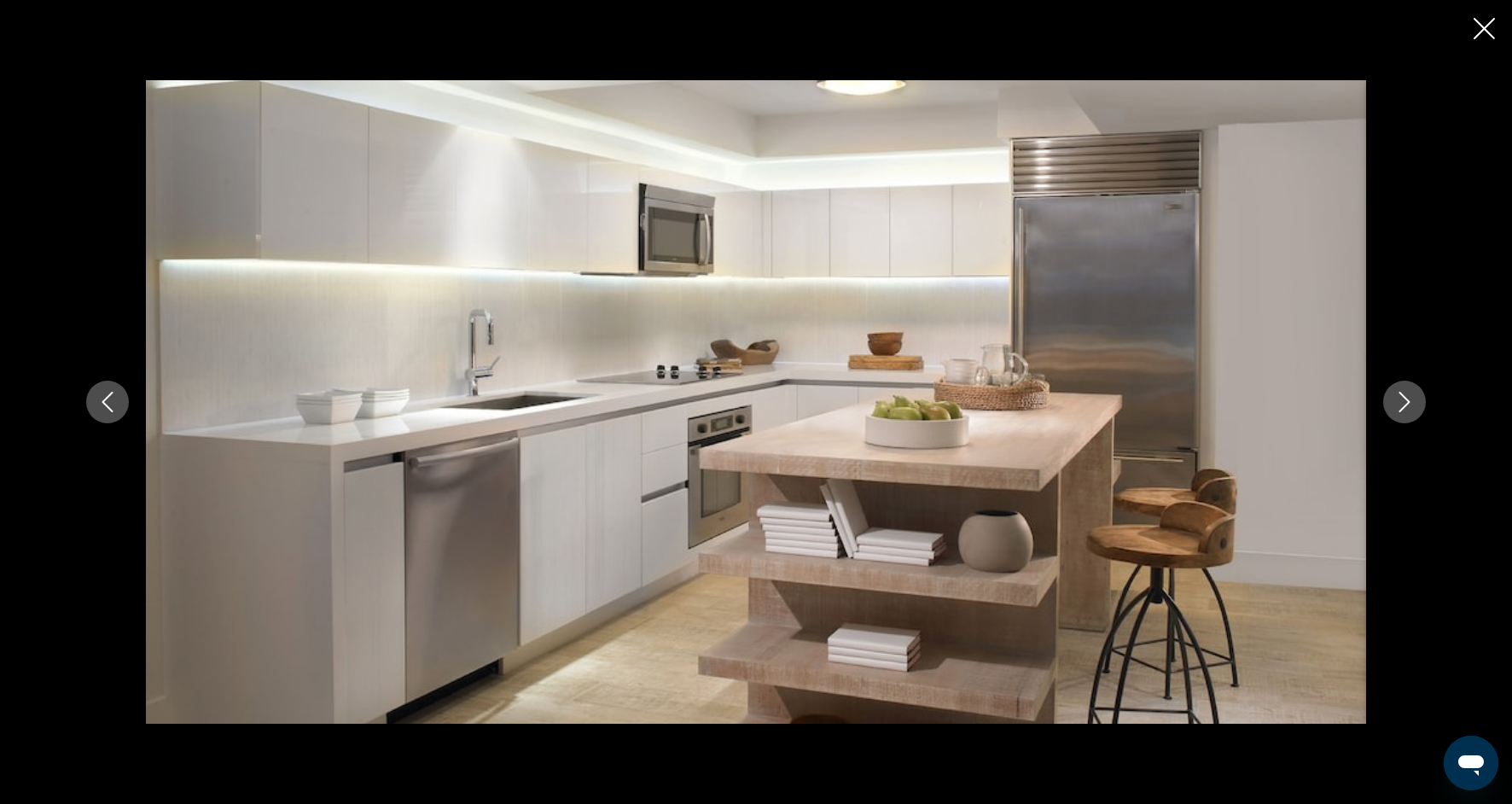
click at [1413, 407] on icon "Next image" at bounding box center [1405, 402] width 20 height 20
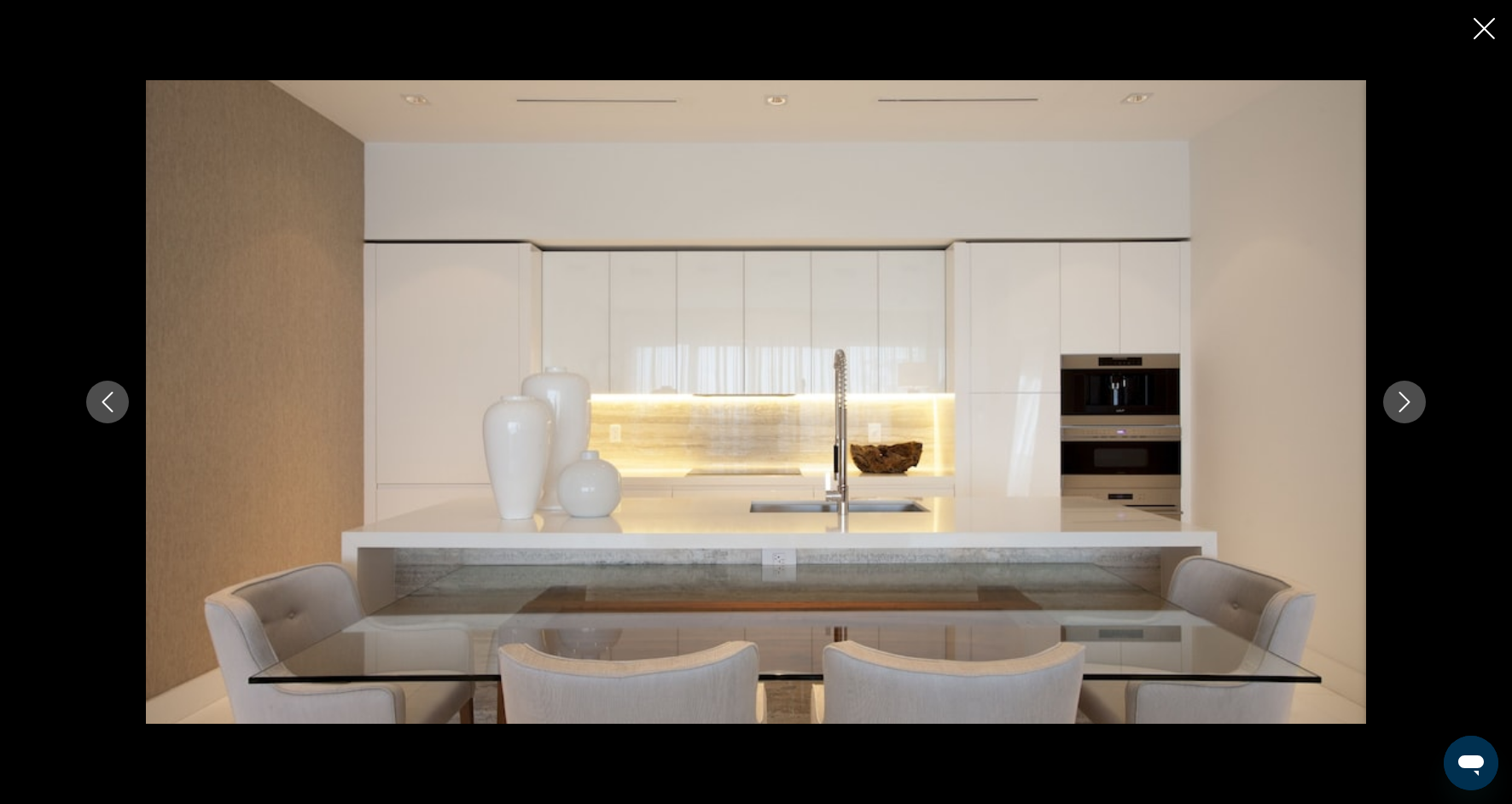
click at [1413, 407] on icon "Next image" at bounding box center [1405, 402] width 20 height 20
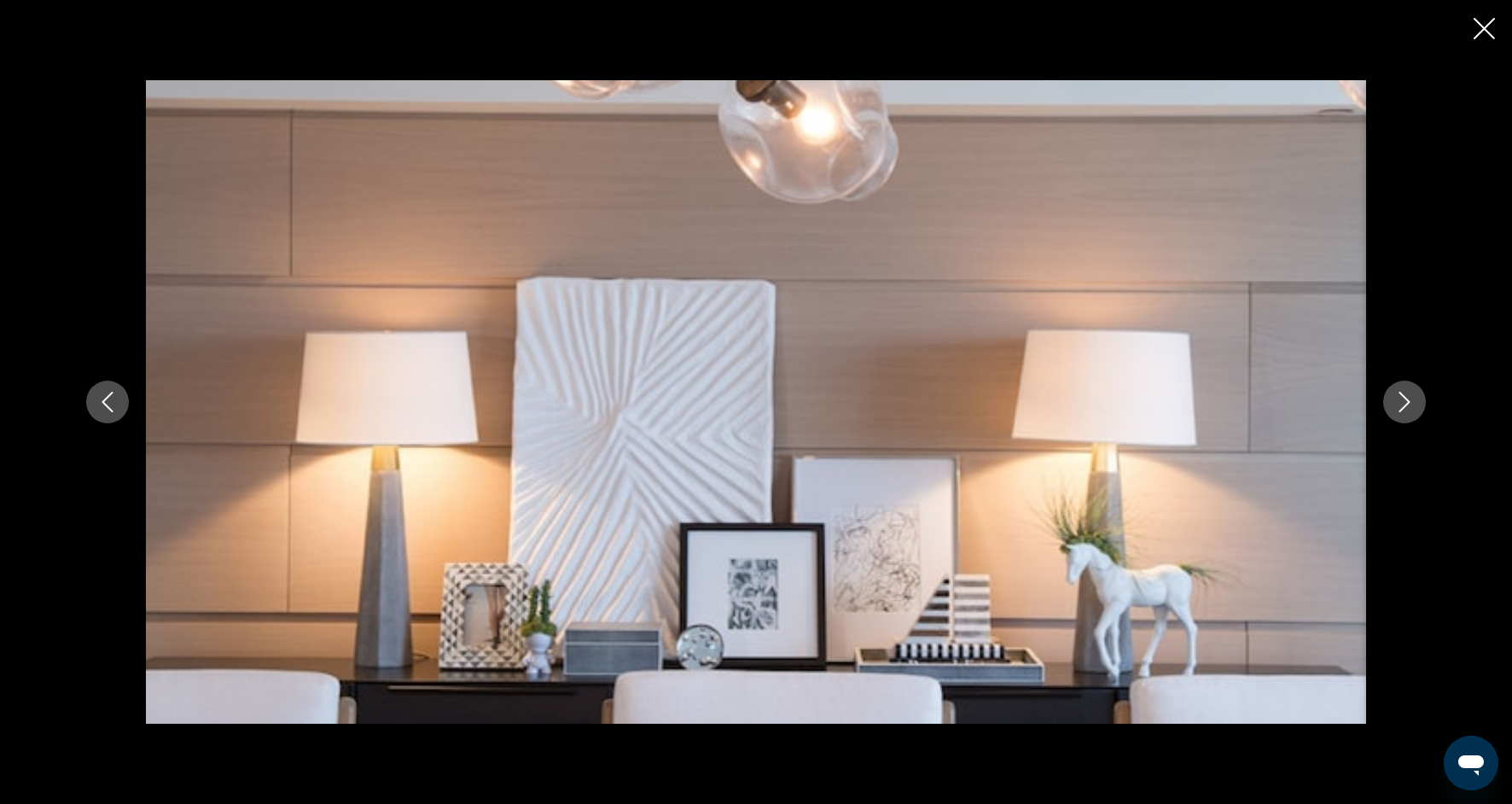
click at [1492, 22] on icon "Close slideshow" at bounding box center [1485, 28] width 21 height 21
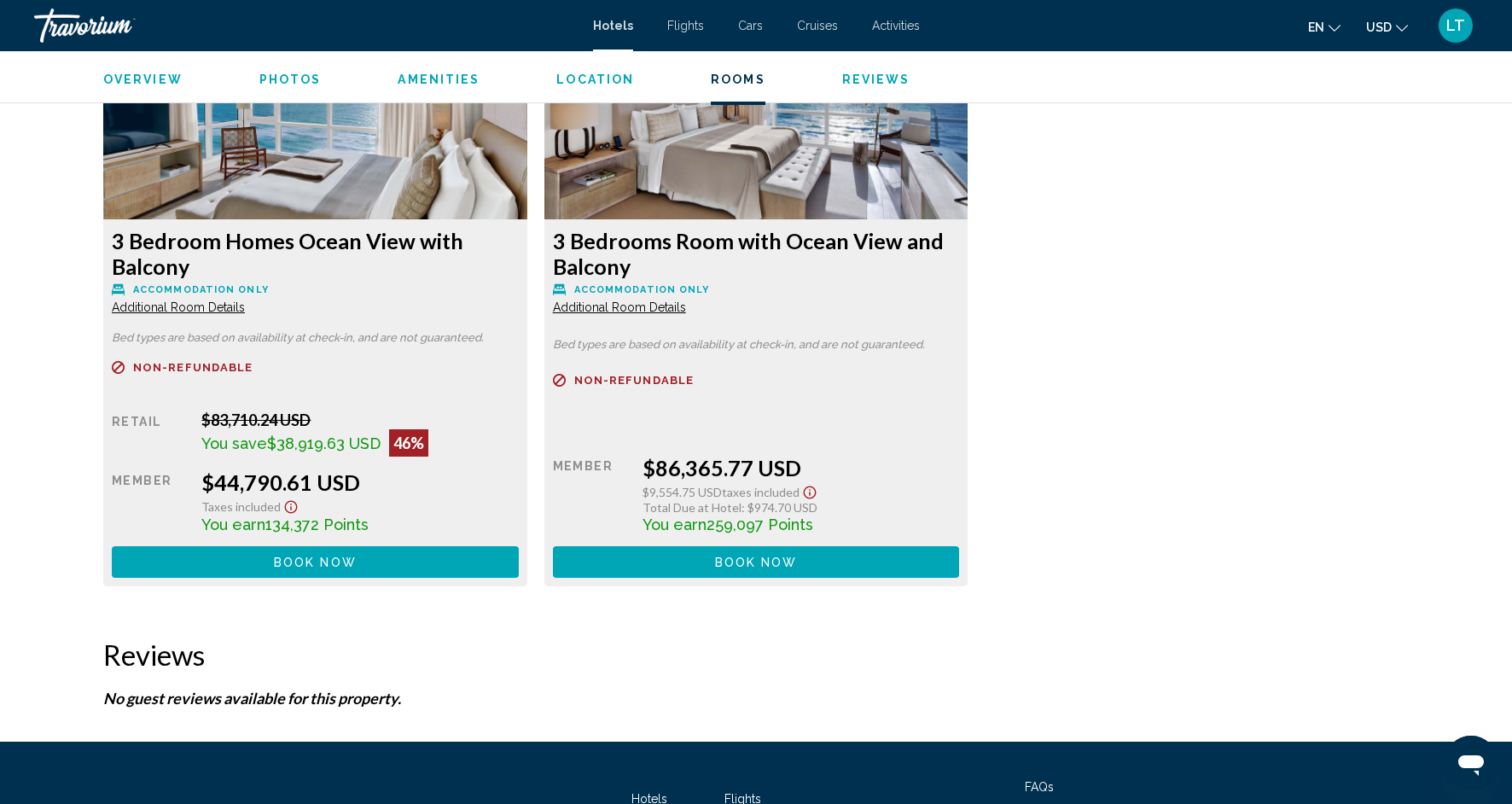
scroll to position [2393, 0]
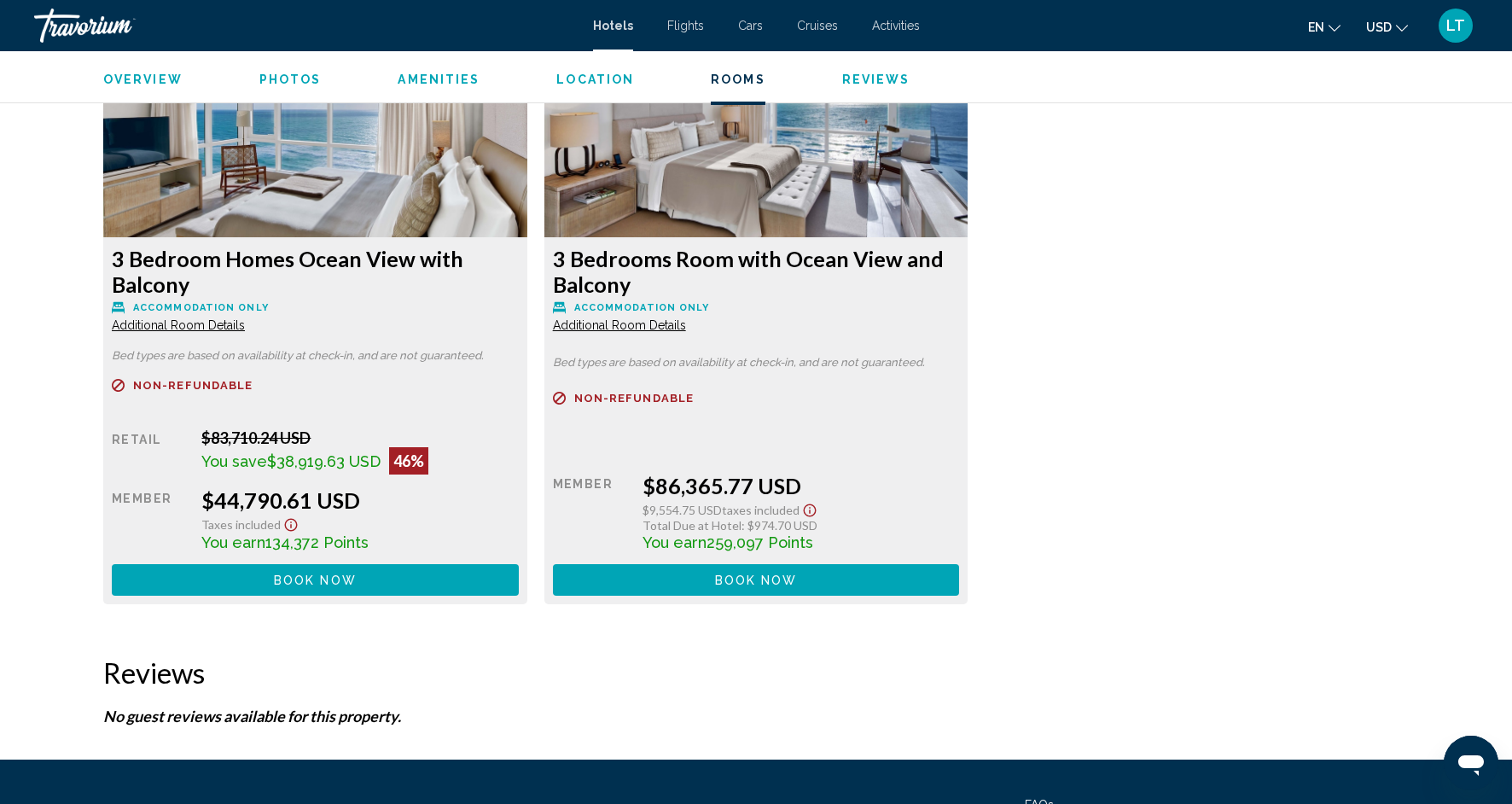
click at [245, 328] on span "Additional Room Details" at bounding box center [178, 325] width 133 height 14
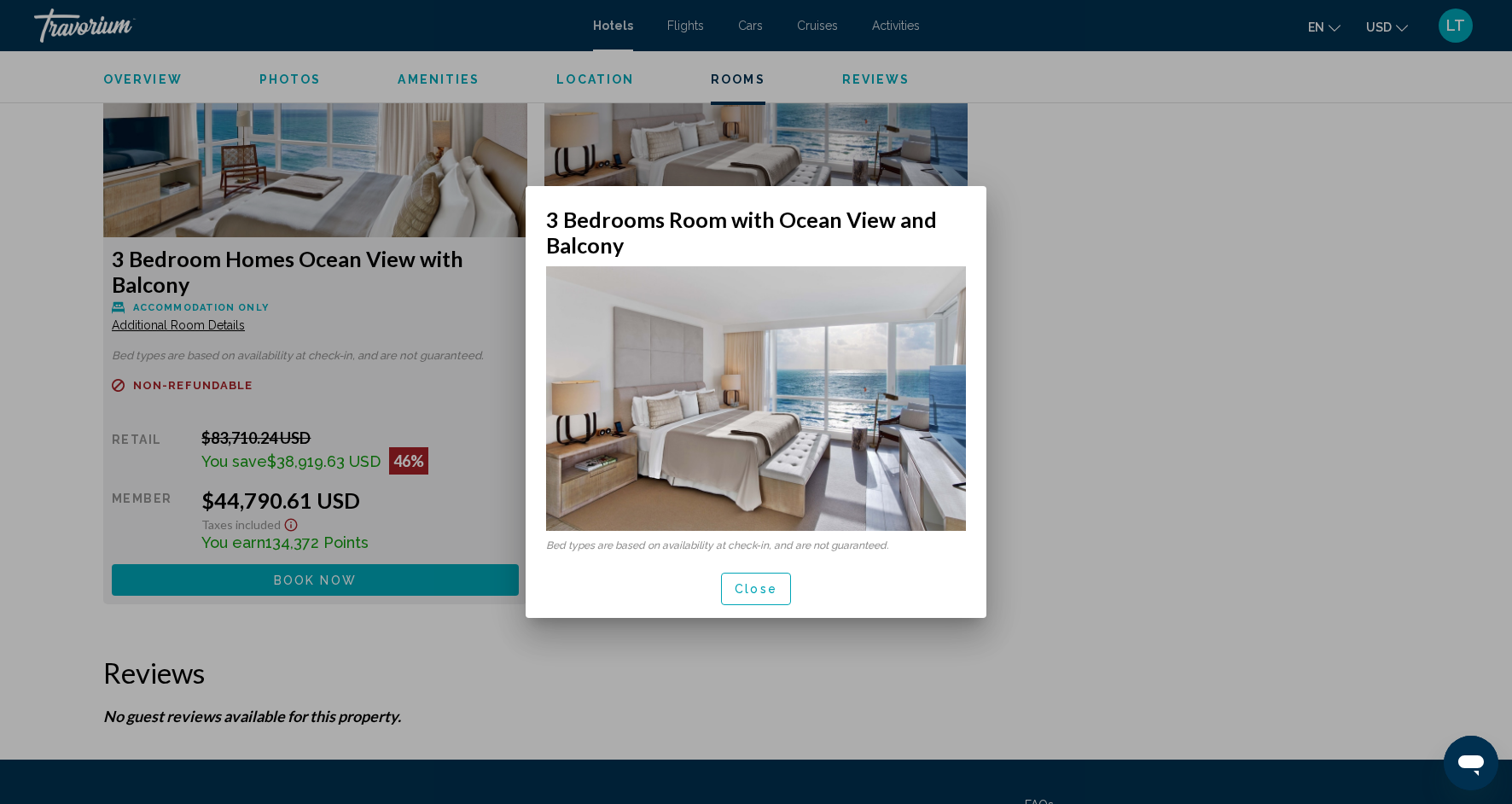
click at [606, 704] on div at bounding box center [756, 402] width 1512 height 804
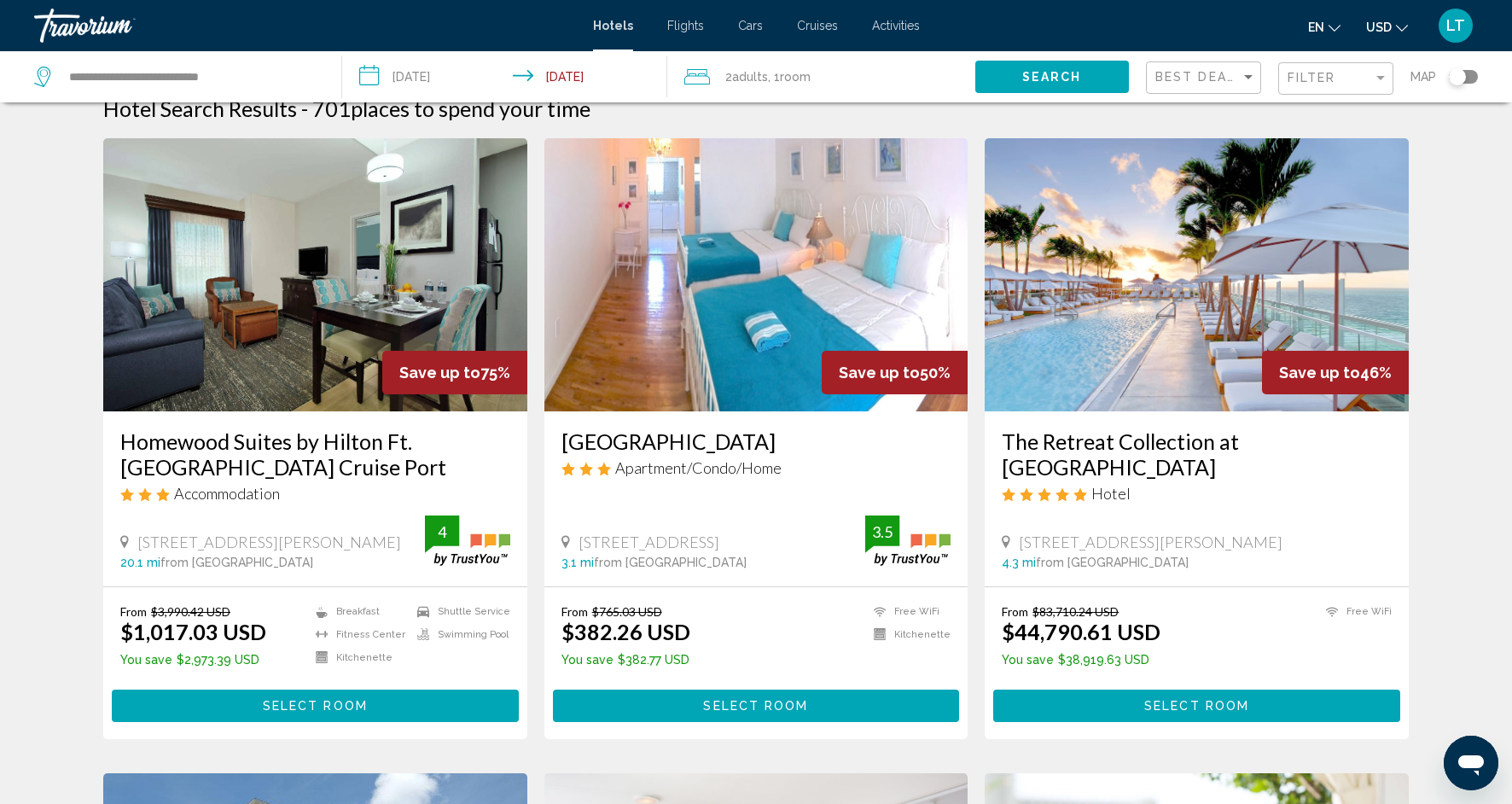
scroll to position [25, 0]
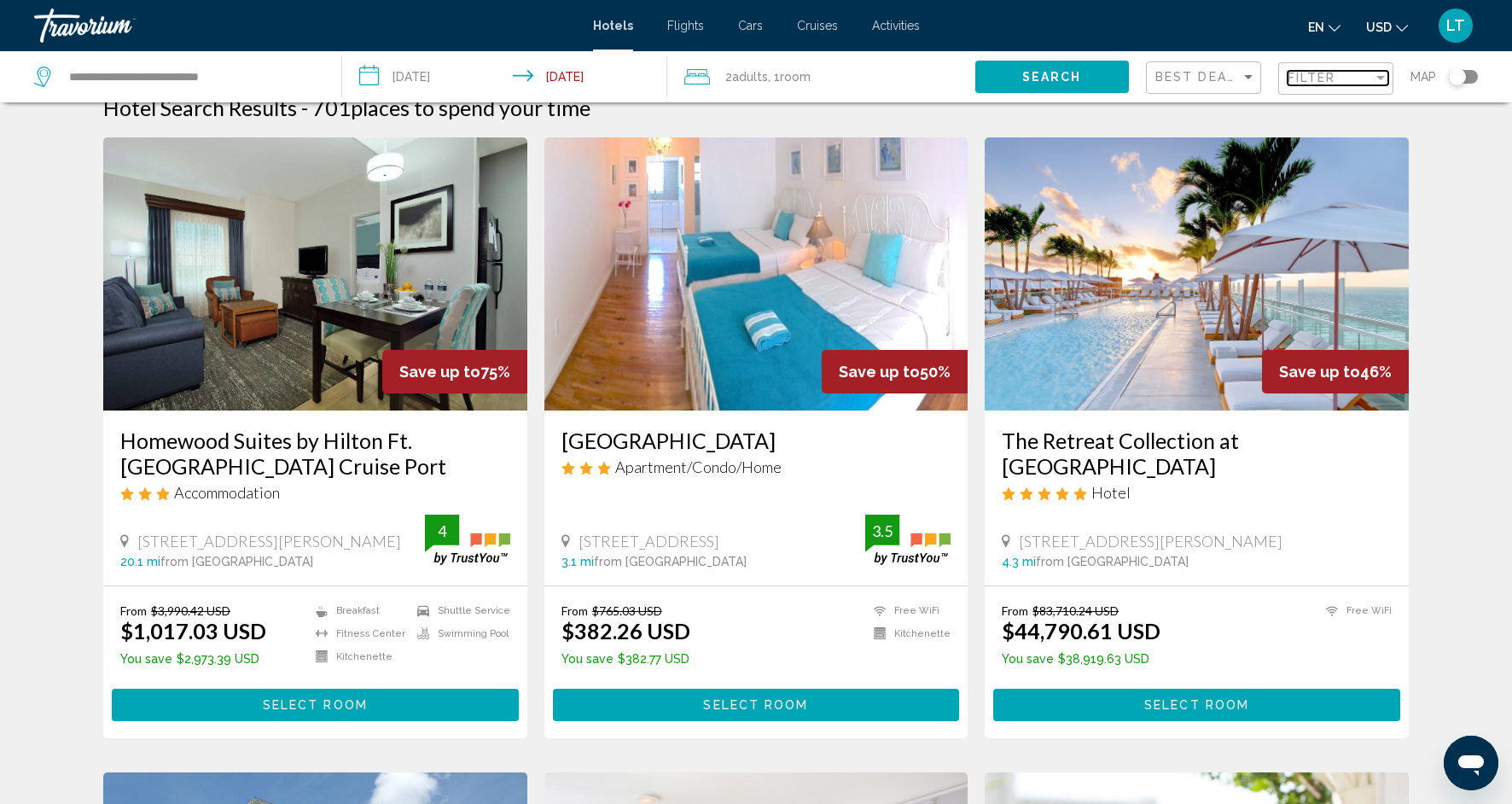
click at [1382, 75] on div "Filter" at bounding box center [1380, 77] width 15 height 14
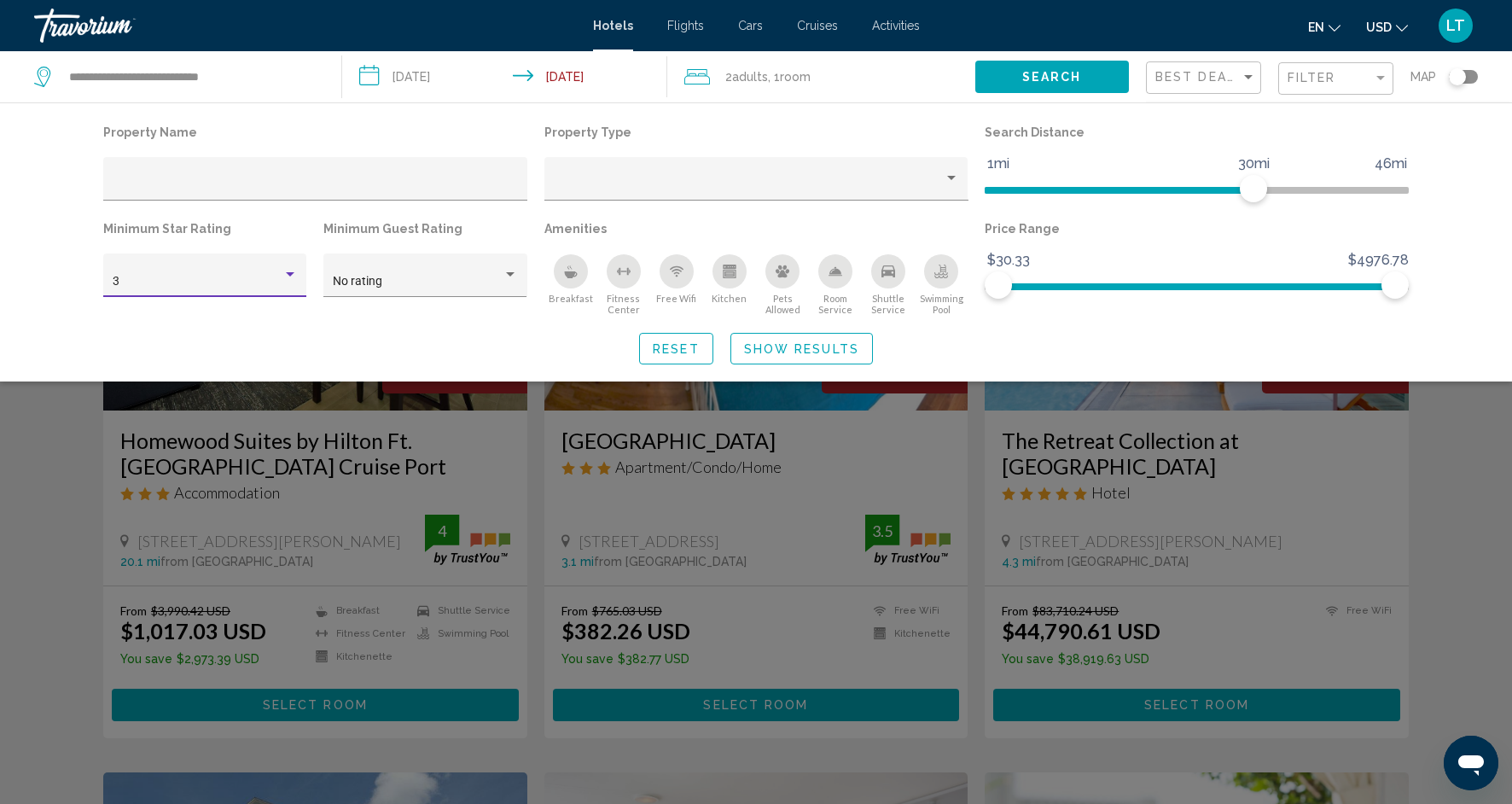
click at [292, 278] on div "Hotel Filters" at bounding box center [290, 275] width 15 height 14
click at [275, 319] on span "4" at bounding box center [205, 318] width 185 height 36
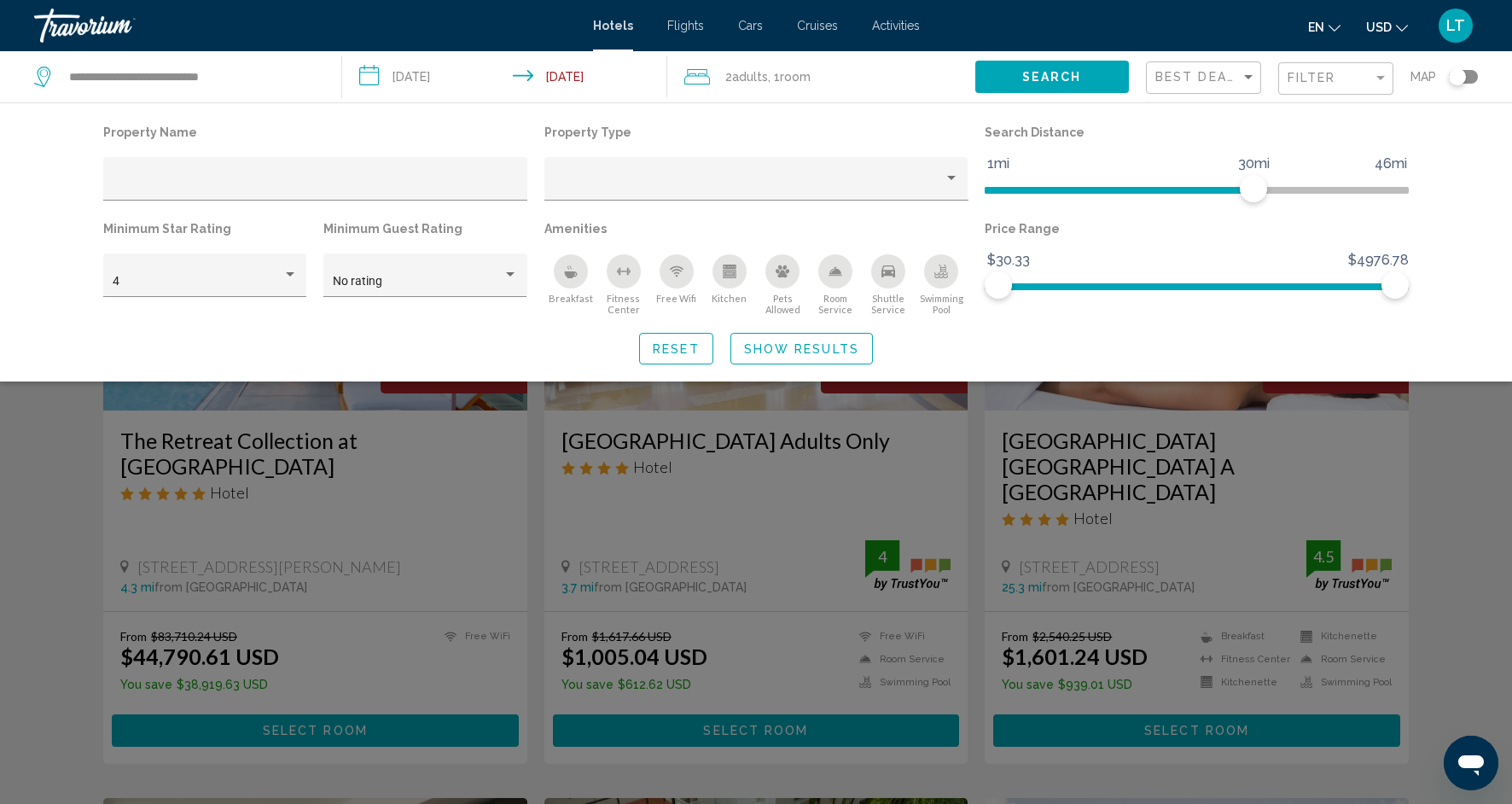
click at [41, 539] on div "Search widget" at bounding box center [756, 530] width 1512 height 548
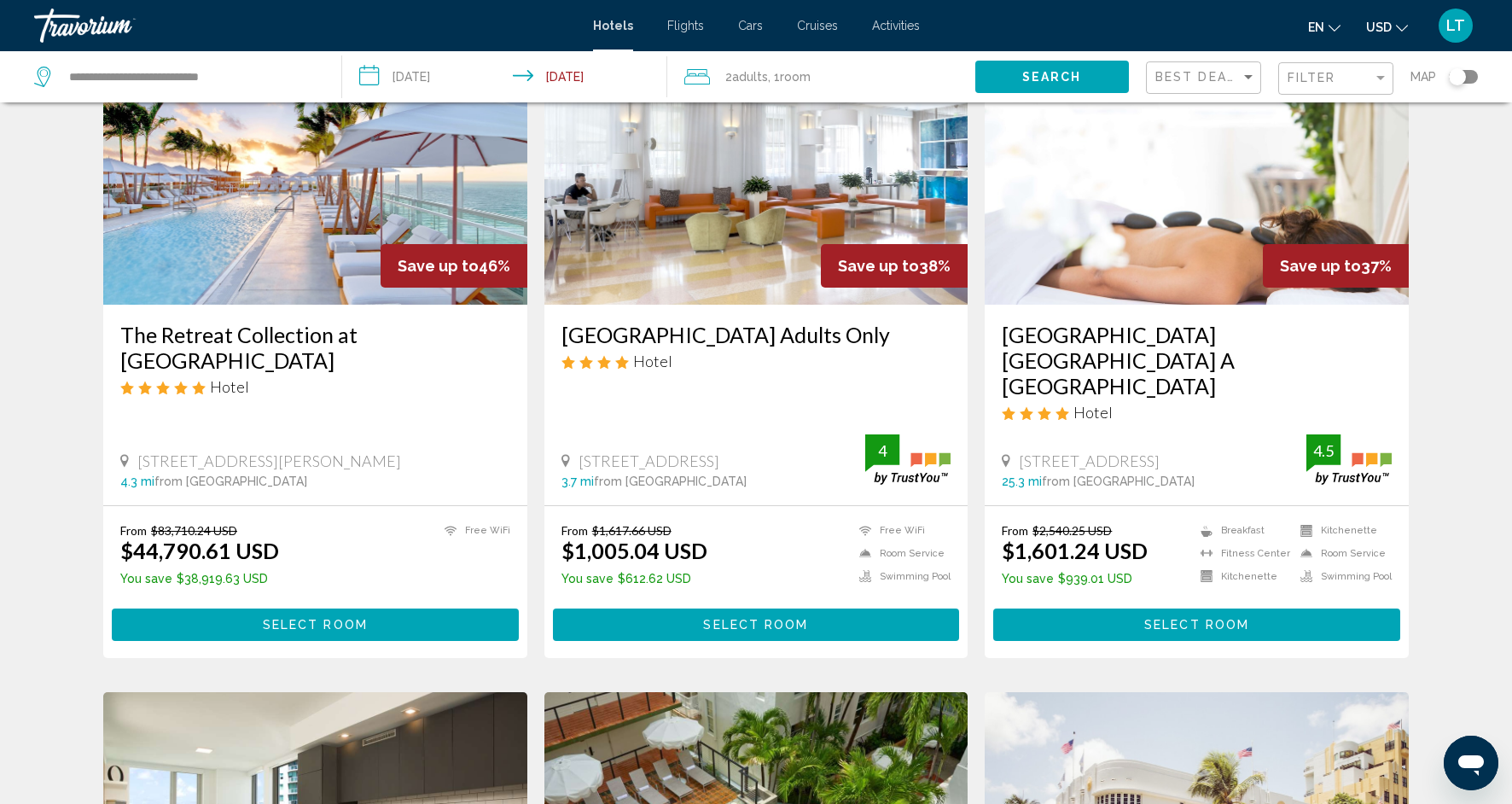
scroll to position [139, 0]
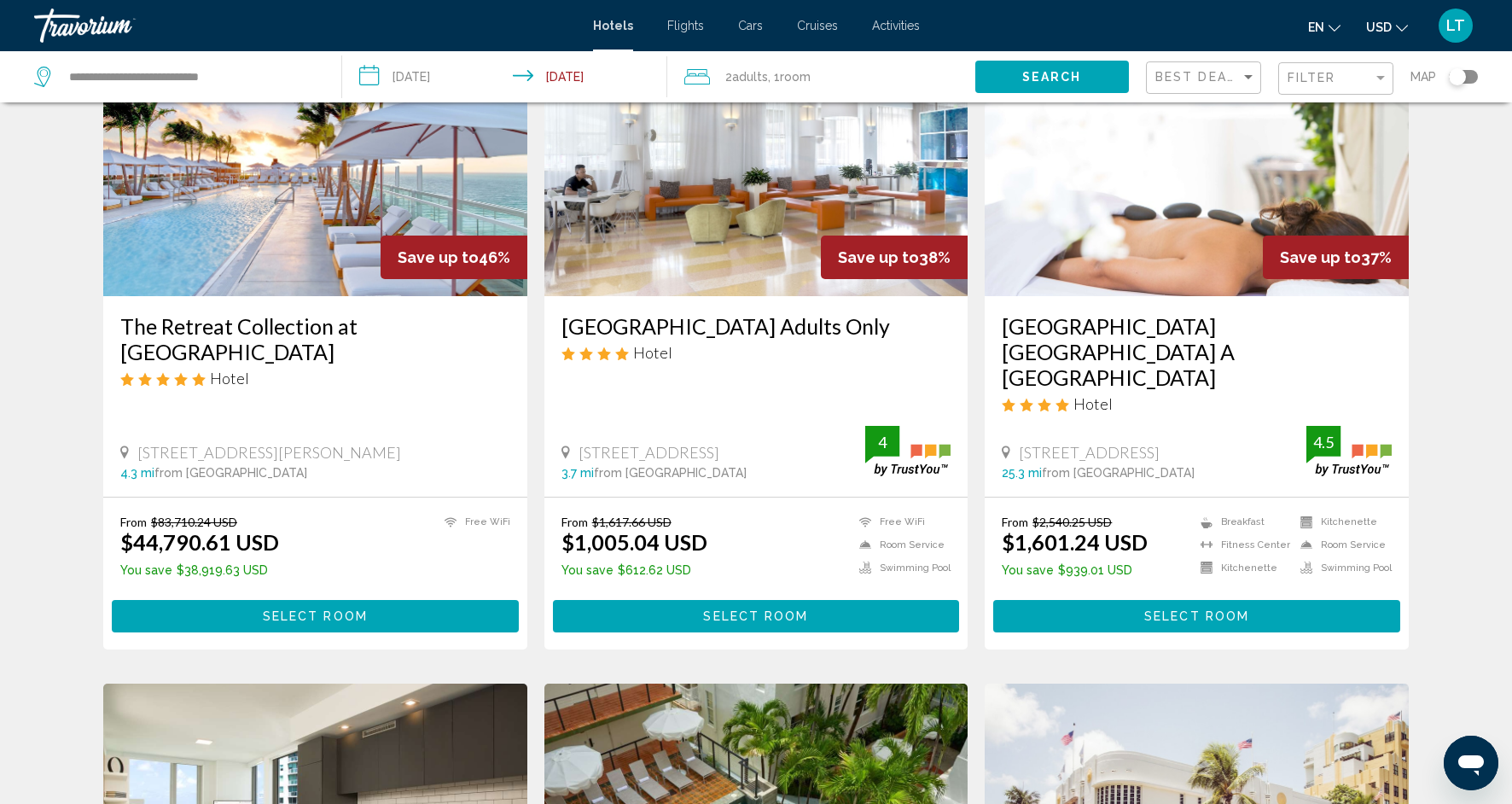
click at [719, 225] on img "Main content" at bounding box center [756, 159] width 424 height 273
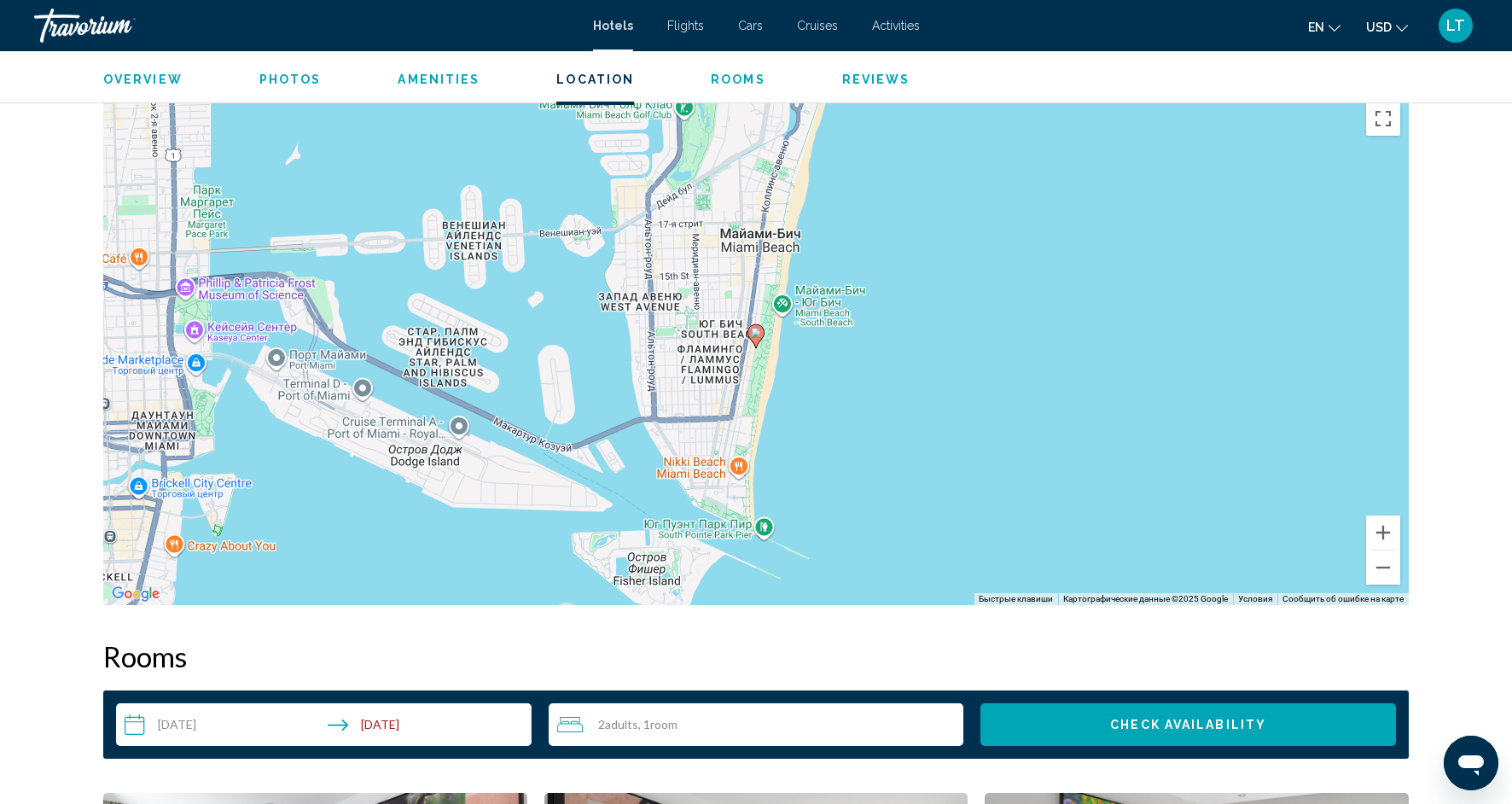
scroll to position [1578, 0]
